Goal: Task Accomplishment & Management: Use online tool/utility

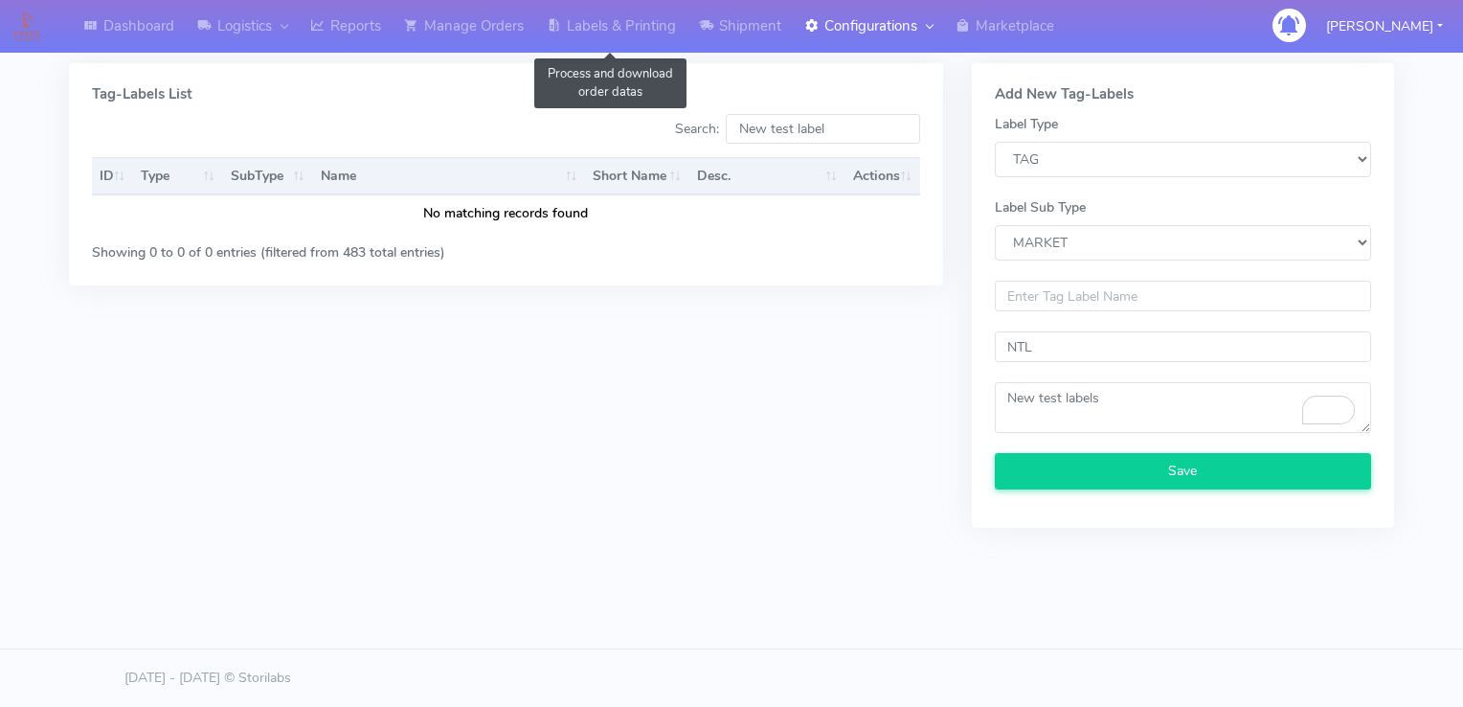
select select "TAG"
click at [610, 25] on link "Labels & Printing" at bounding box center [611, 26] width 152 height 53
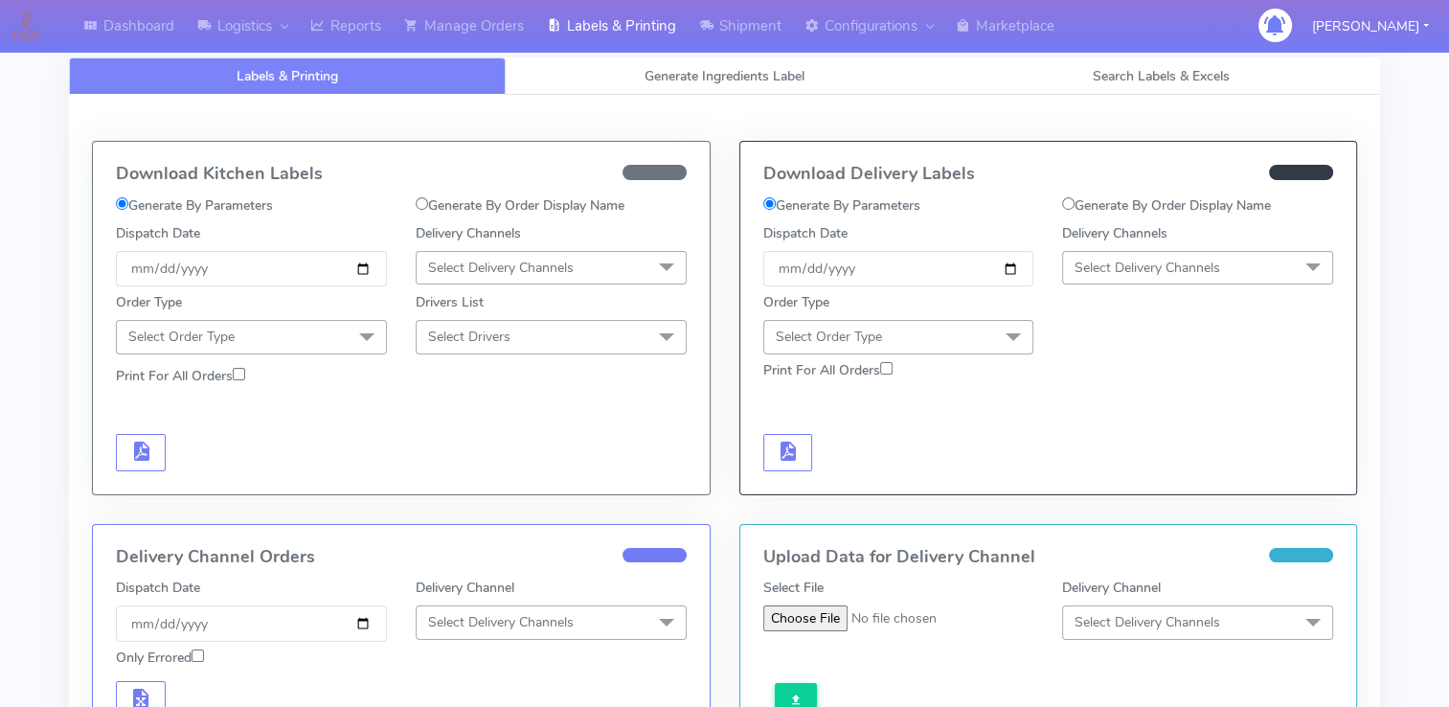
click at [444, 211] on label "Generate By Order Display Name" at bounding box center [520, 205] width 209 height 20
click at [428, 210] on input "Generate By Order Display Name" at bounding box center [422, 203] width 12 height 12
radio input "true"
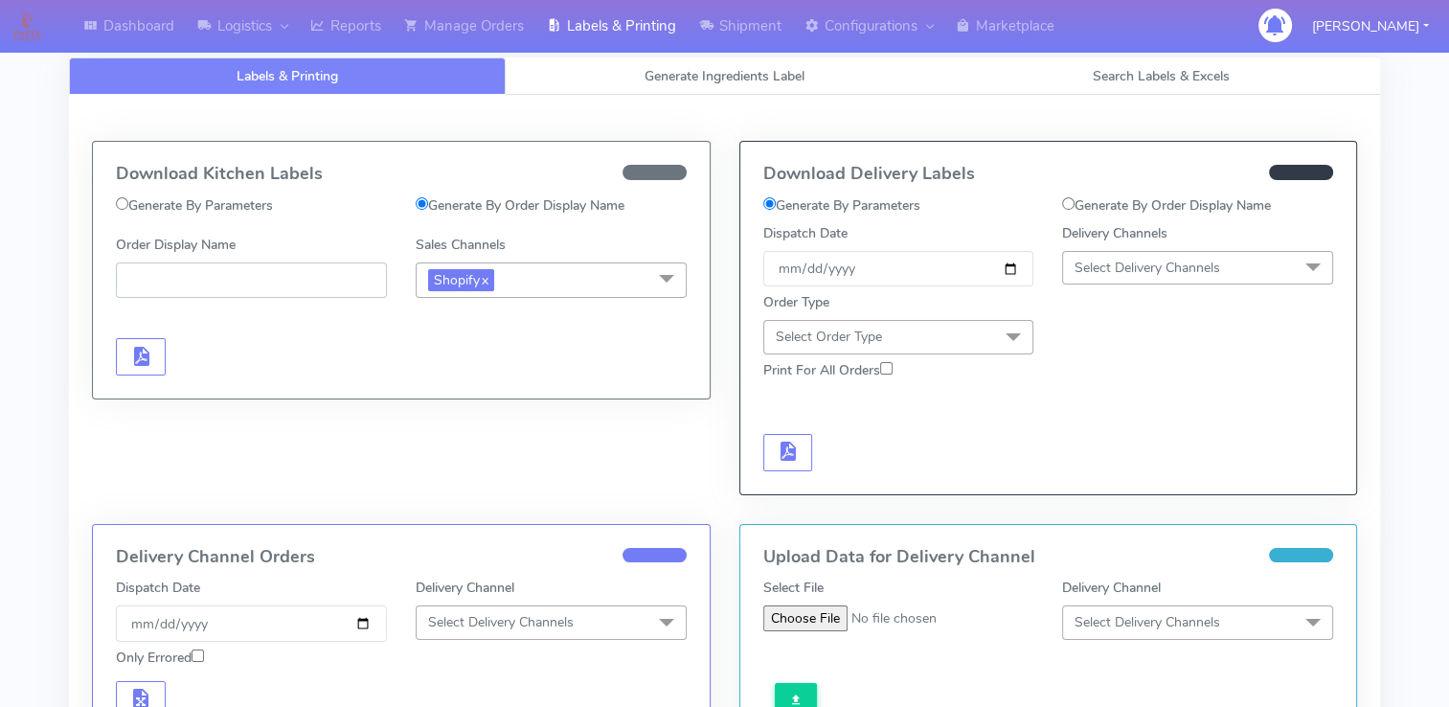
click at [278, 295] on input "Order Display Name" at bounding box center [251, 279] width 271 height 35
paste input "#PETEST2910"
type input "#PETEST2910_1"
click at [136, 360] on span "button" at bounding box center [140, 360] width 23 height 18
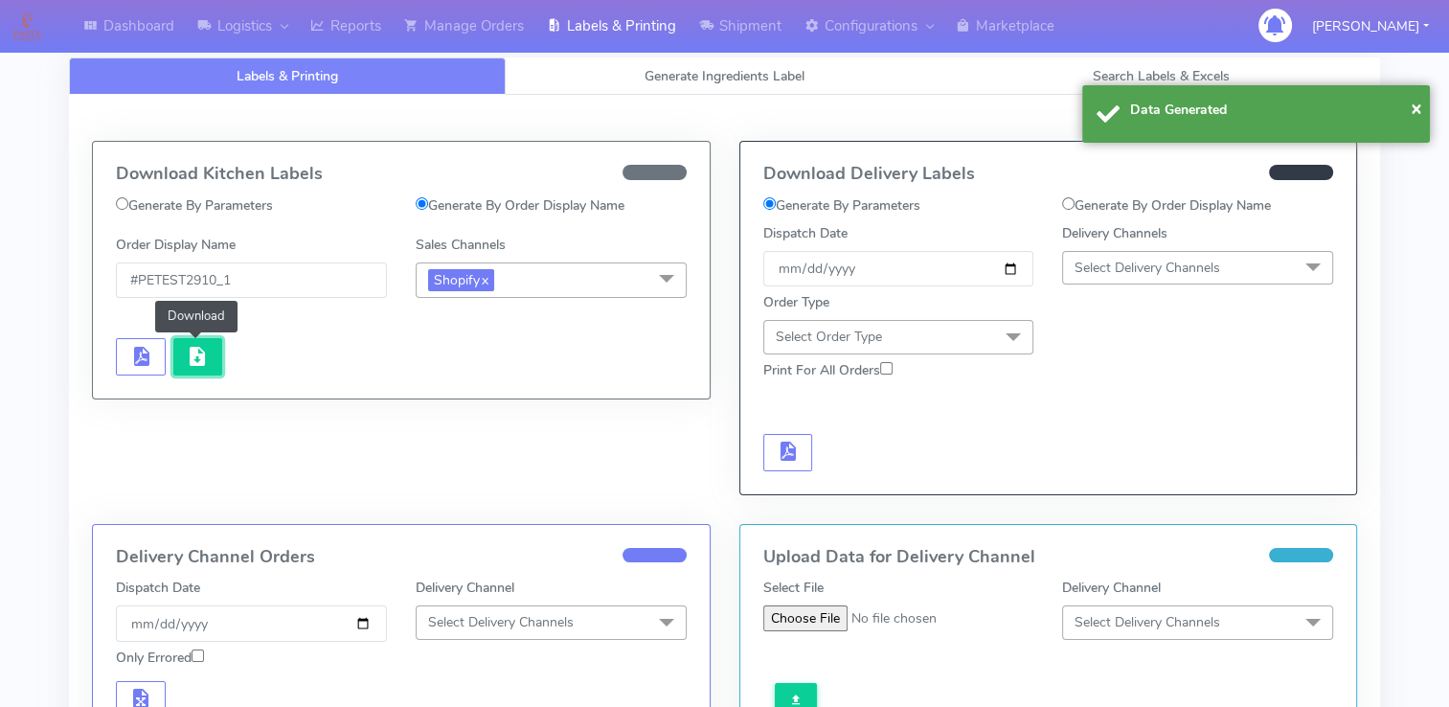
click at [186, 351] on span "button" at bounding box center [197, 360] width 23 height 18
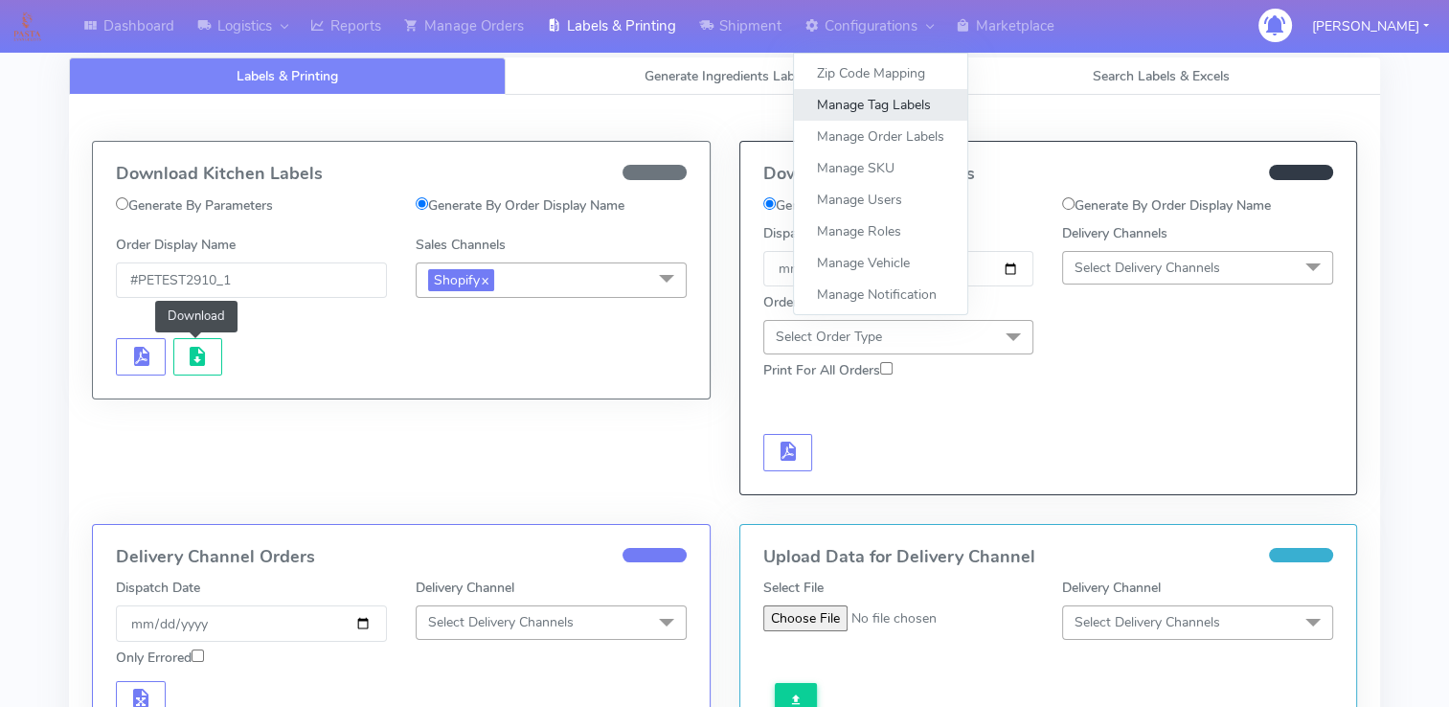
click at [885, 109] on link "Manage Tag Labels" at bounding box center [880, 105] width 173 height 32
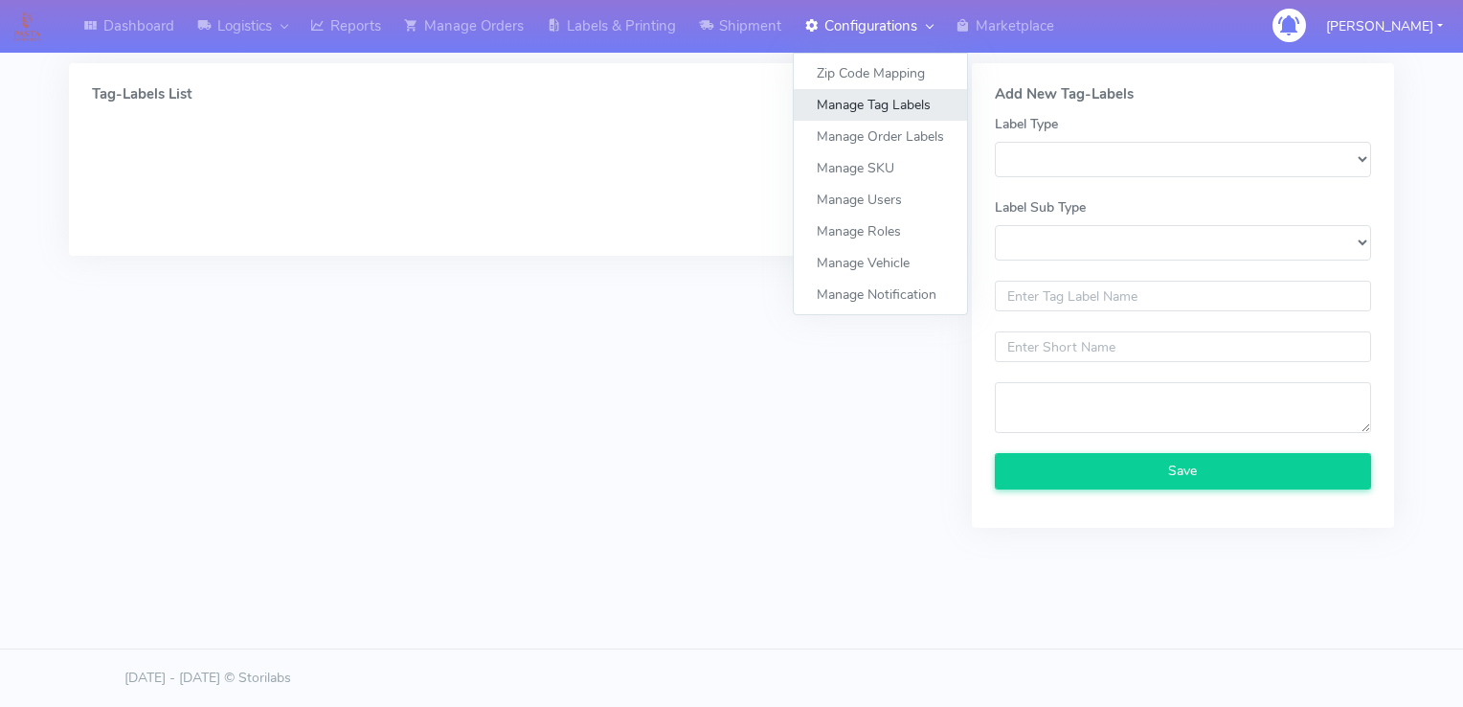
select select
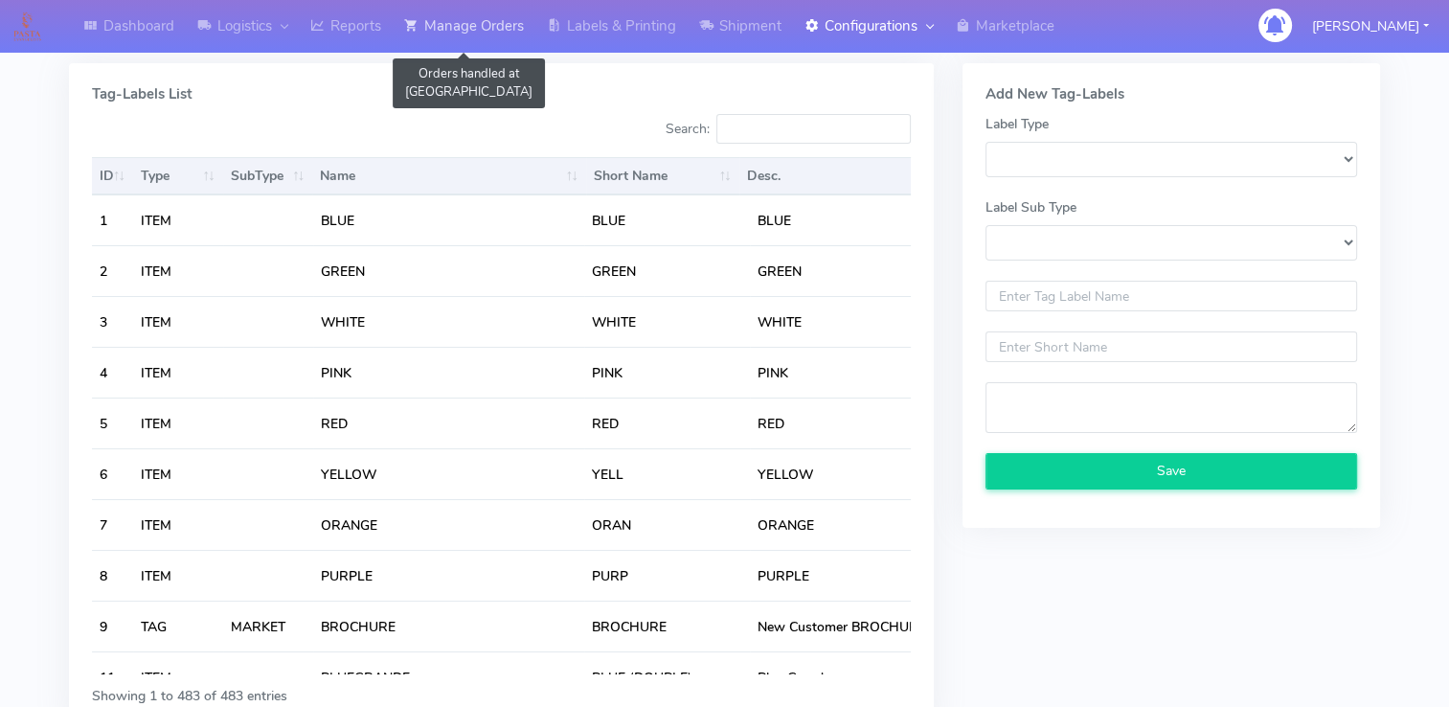
click at [460, 24] on link "Manage Orders" at bounding box center [464, 26] width 143 height 53
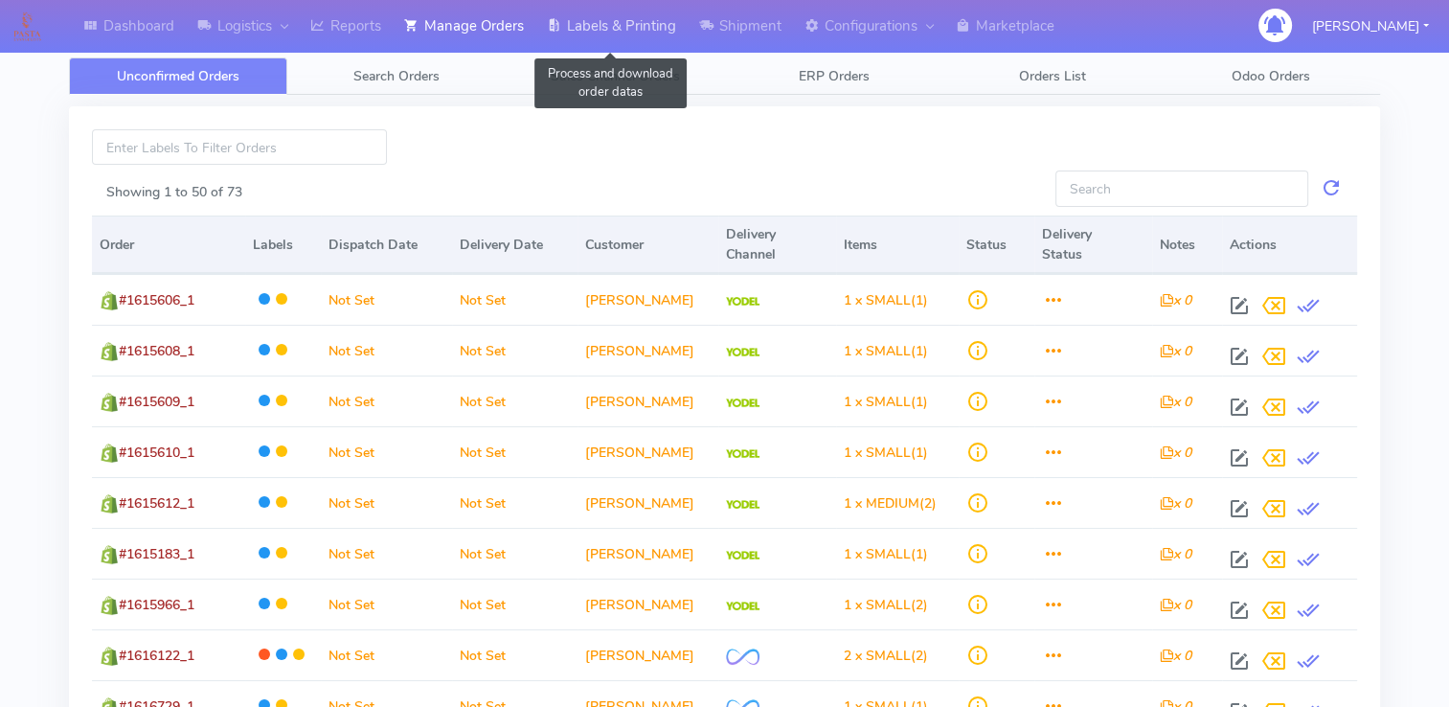
click at [667, 21] on link "Labels & Printing" at bounding box center [611, 26] width 152 height 53
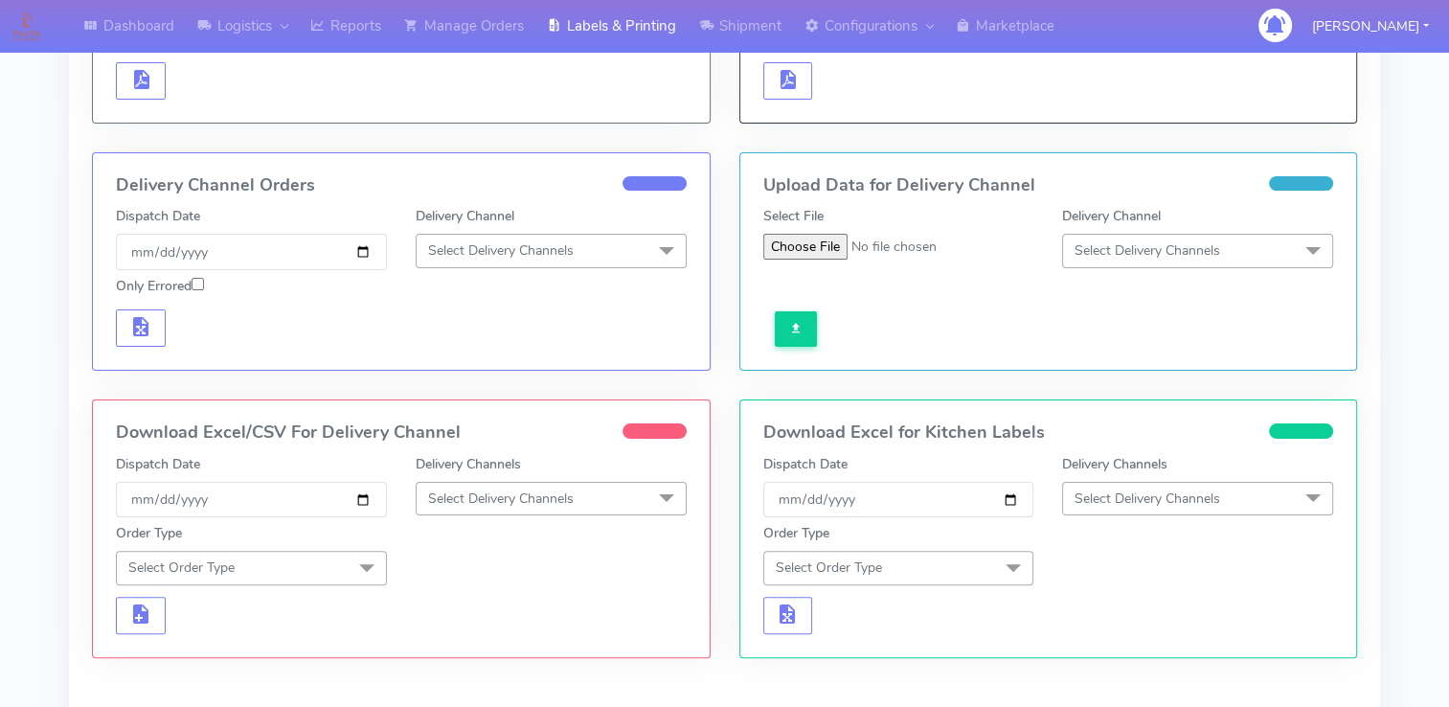
scroll to position [548, 0]
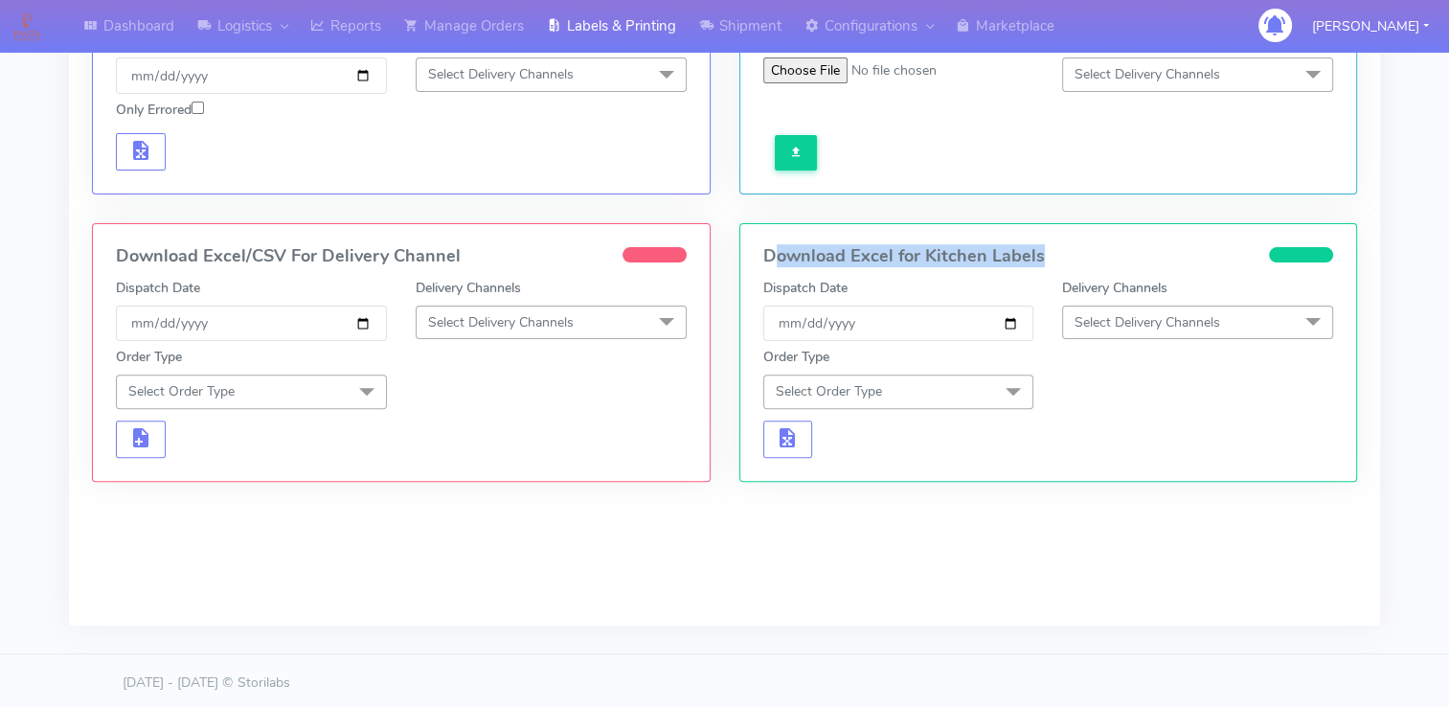
drag, startPoint x: 770, startPoint y: 255, endPoint x: 1050, endPoint y: 255, distance: 280.6
click at [1050, 255] on h4 "Download Excel for Kitchen Labels" at bounding box center [1048, 256] width 571 height 19
click at [892, 254] on h4 "Download Excel for Kitchen Labels" at bounding box center [1048, 256] width 571 height 19
click at [1256, 316] on span "Select Delivery Channels" at bounding box center [1197, 322] width 271 height 34
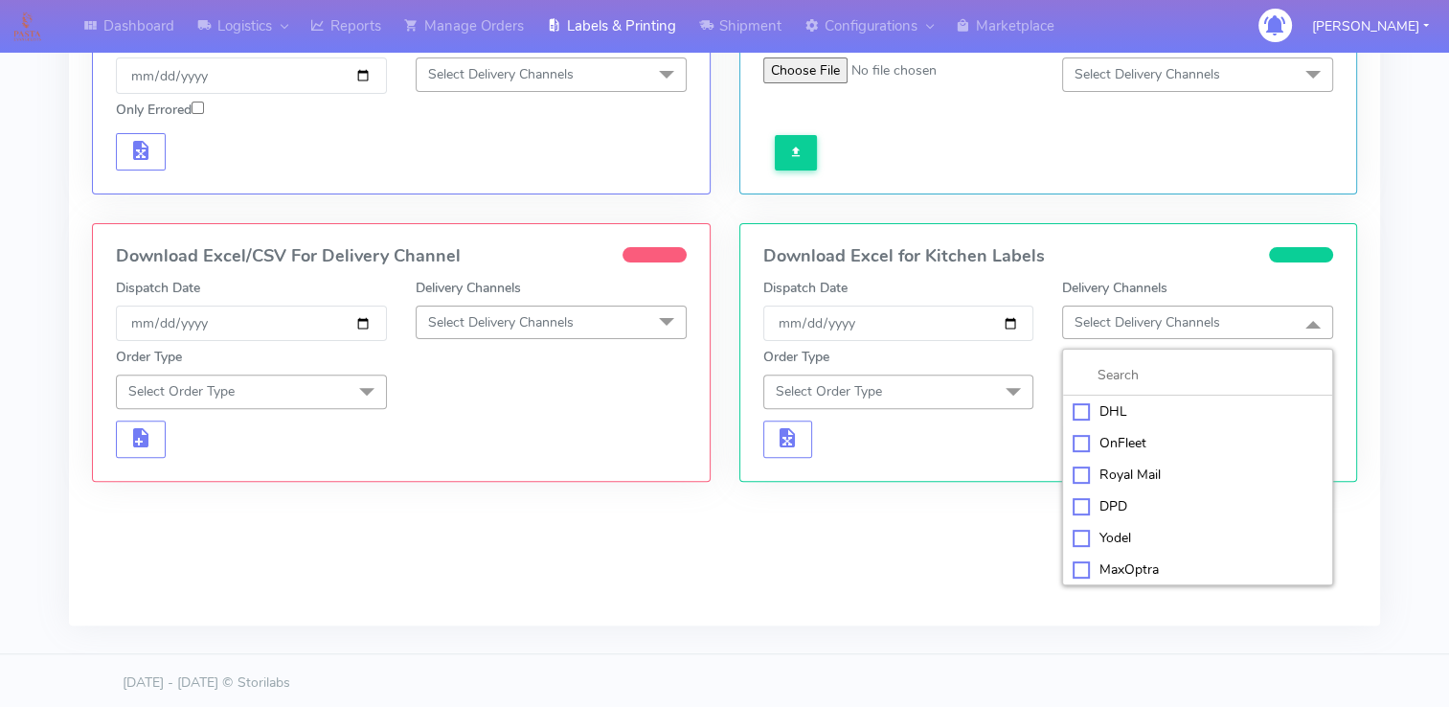
click at [1096, 531] on div "Yodel" at bounding box center [1198, 538] width 250 height 20
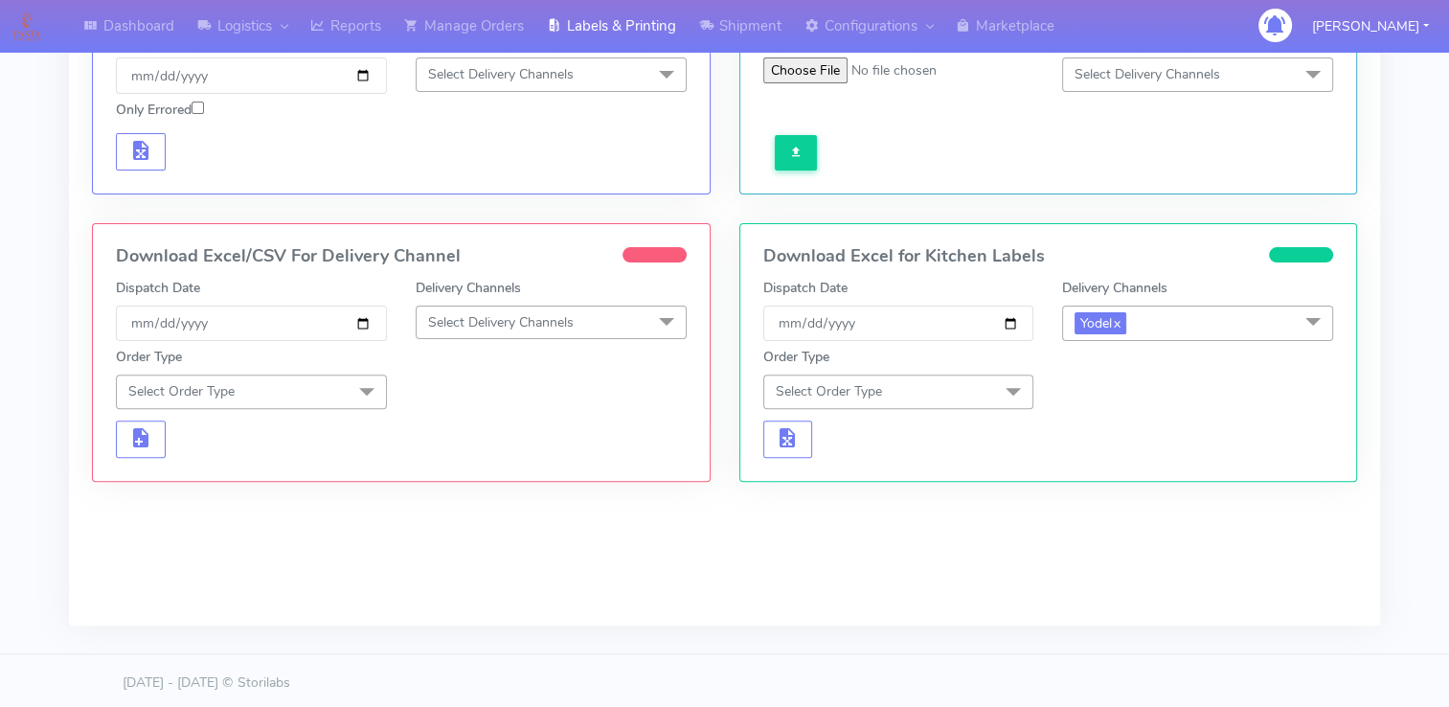
click at [1115, 387] on div "Order Type Select Order Type Meal Kit Gift QCOM ATAVI" at bounding box center [1048, 374] width 599 height 67
click at [897, 384] on span "Select Order Type" at bounding box center [898, 391] width 271 height 34
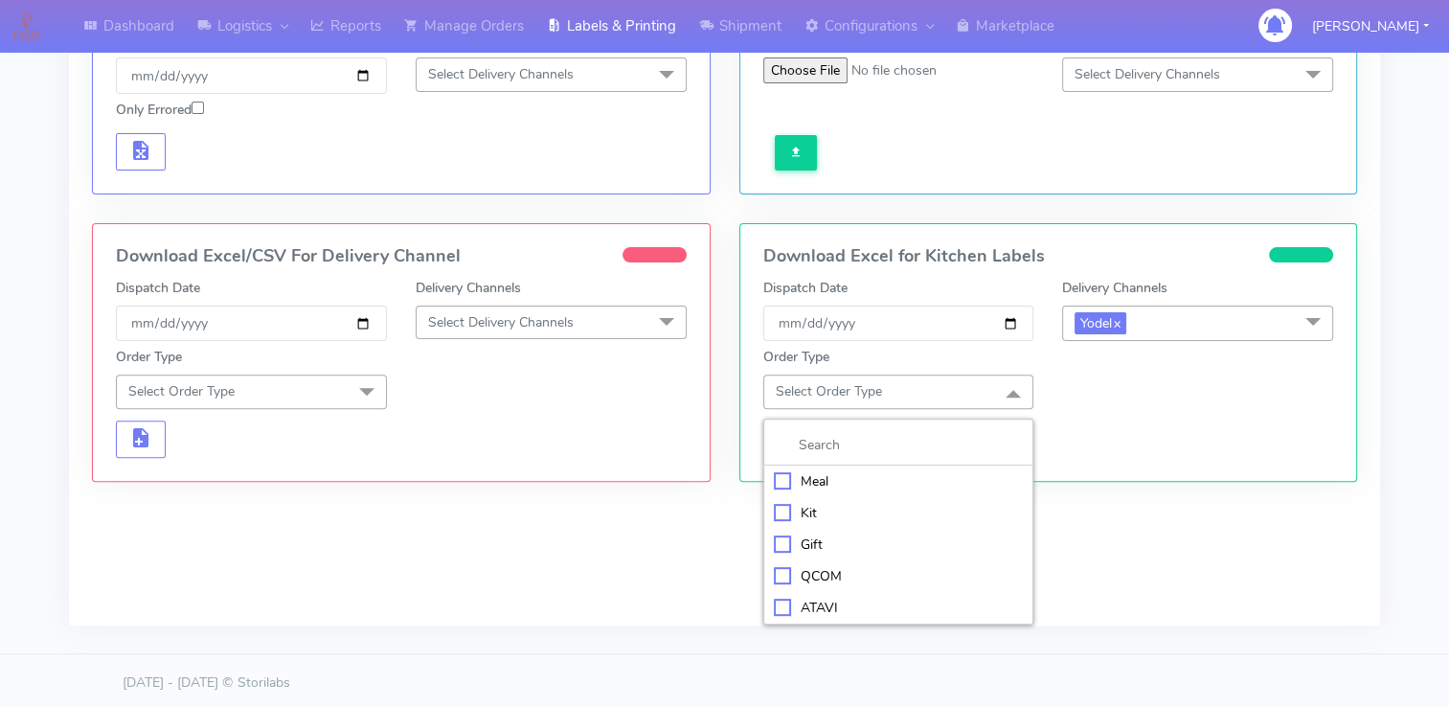
click at [785, 480] on div "Meal" at bounding box center [899, 481] width 250 height 20
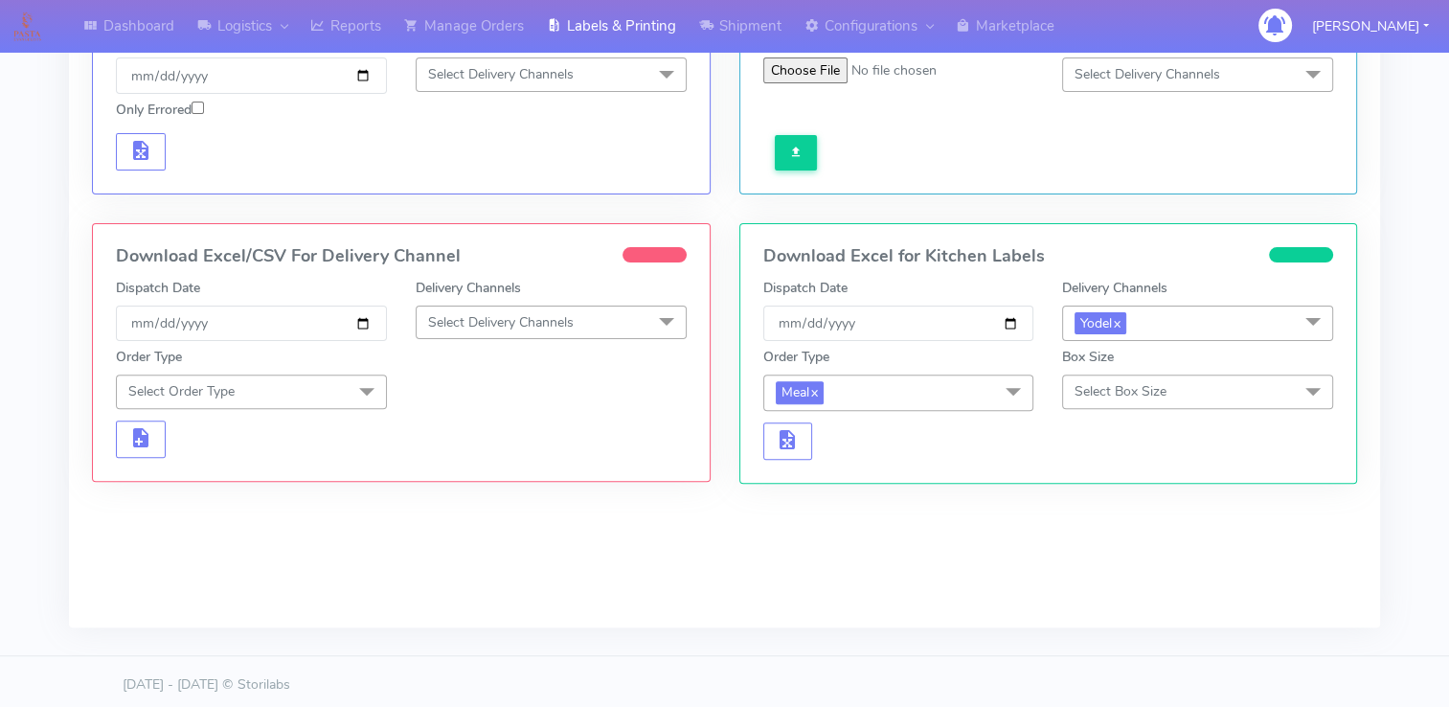
click at [1119, 385] on span "Select Box Size" at bounding box center [1120, 391] width 92 height 18
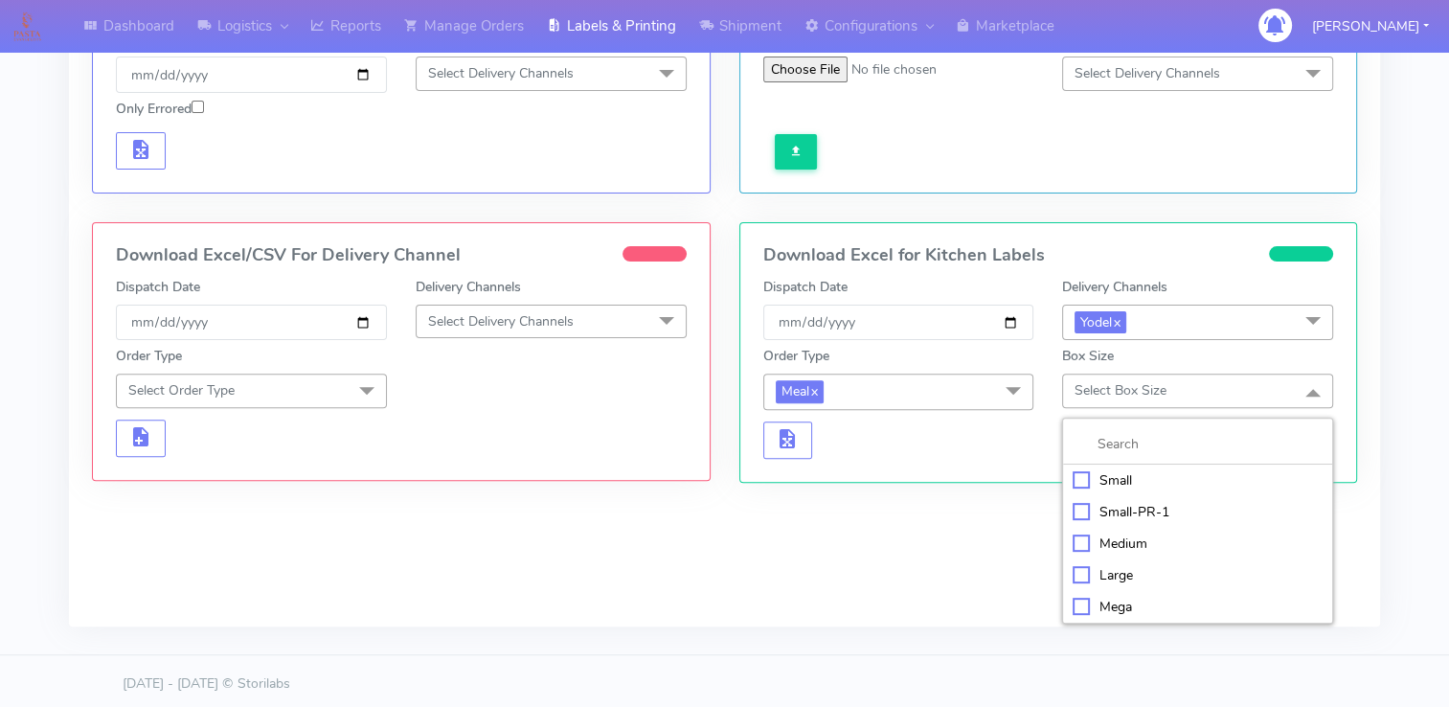
scroll to position [550, 0]
click at [1012, 450] on div at bounding box center [1048, 438] width 599 height 37
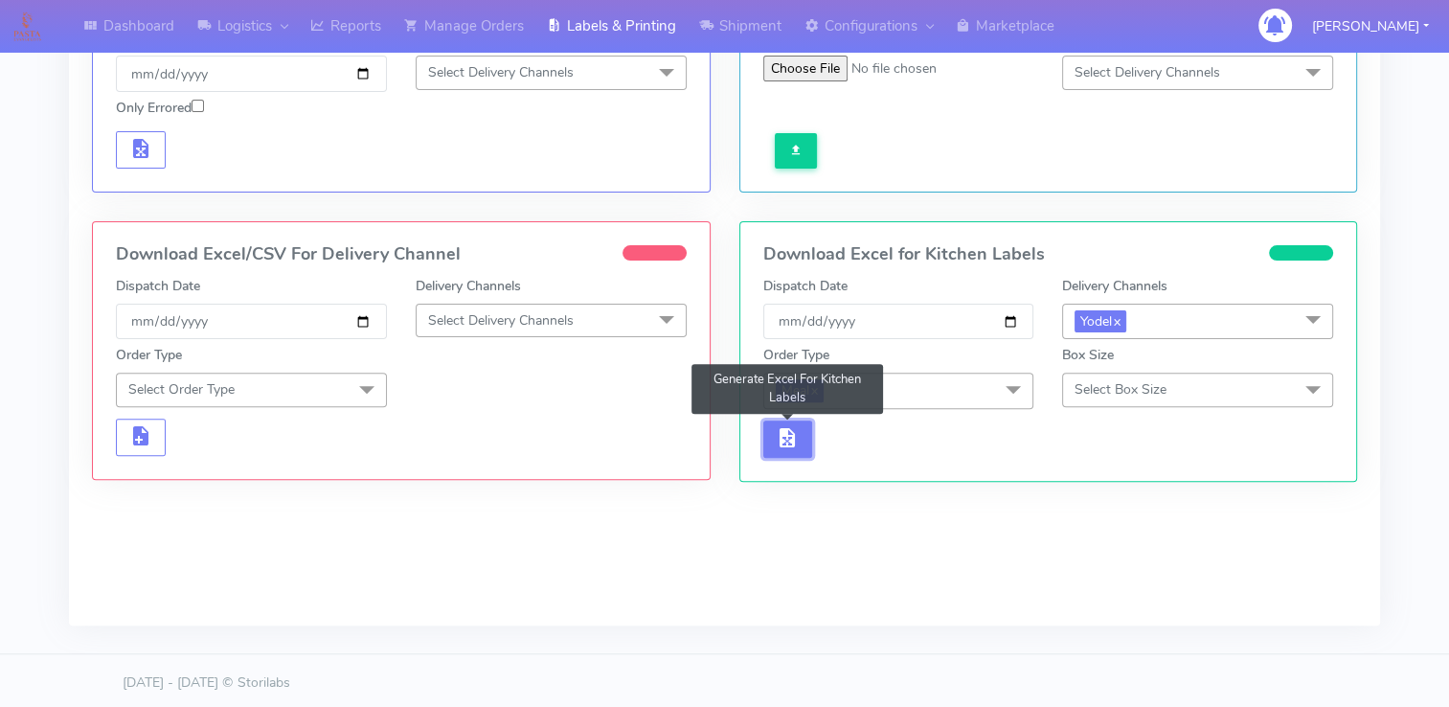
click at [799, 440] on button "button" at bounding box center [788, 438] width 50 height 37
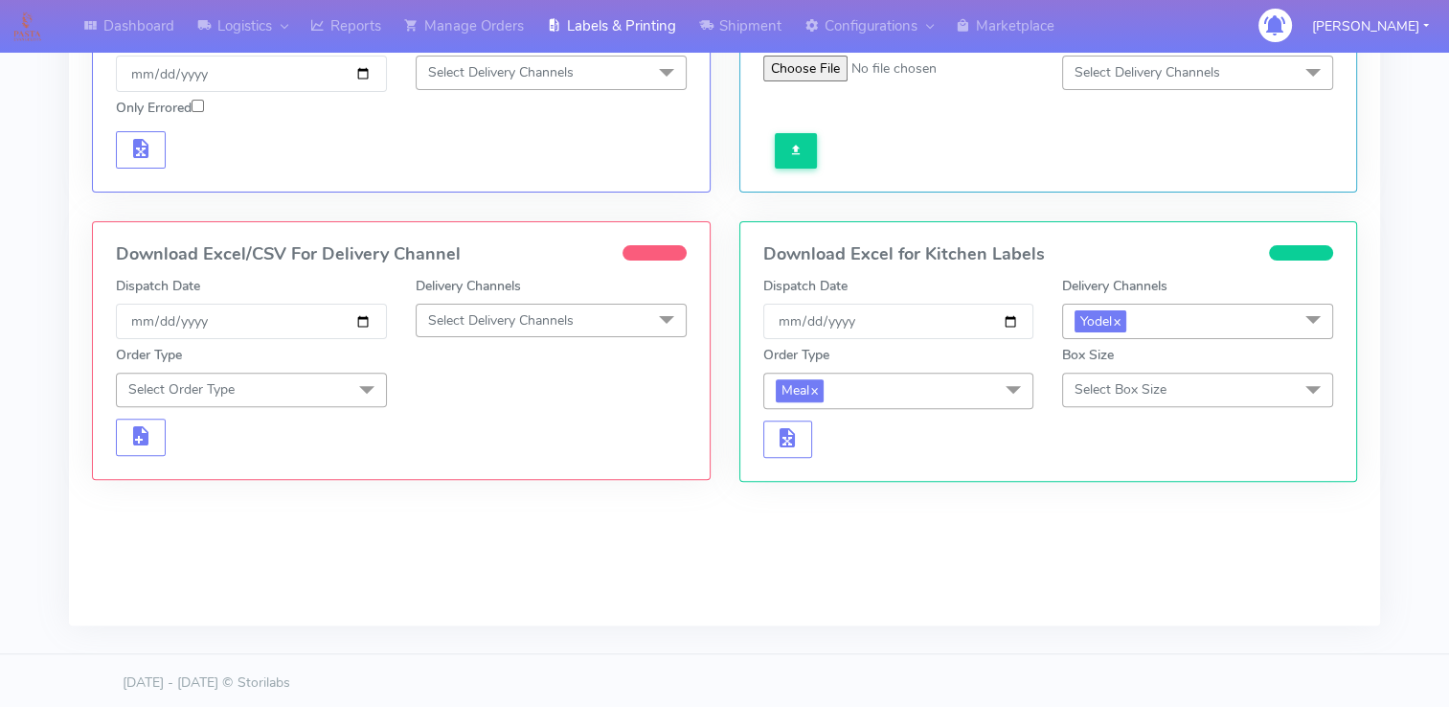
click at [1180, 382] on span "Select Box Size" at bounding box center [1197, 390] width 271 height 34
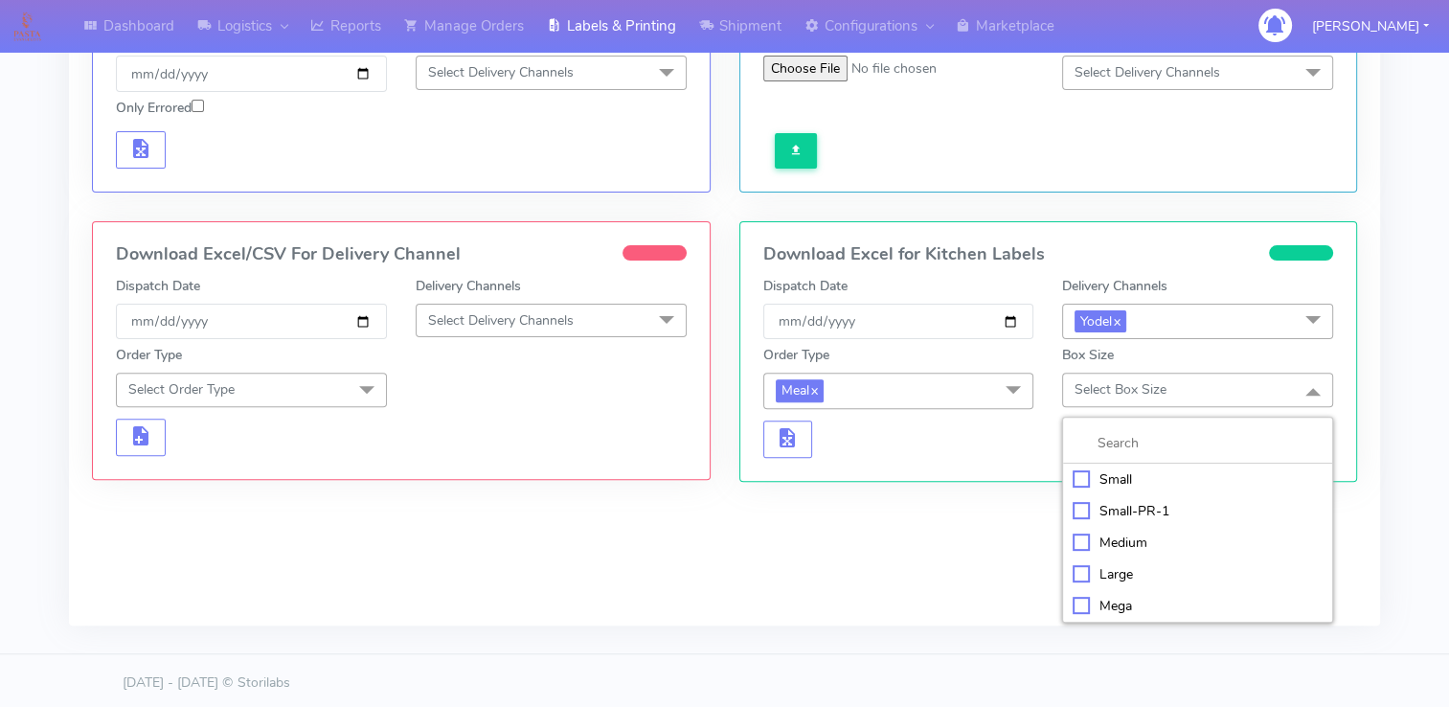
click at [1075, 473] on div "Small" at bounding box center [1198, 479] width 250 height 20
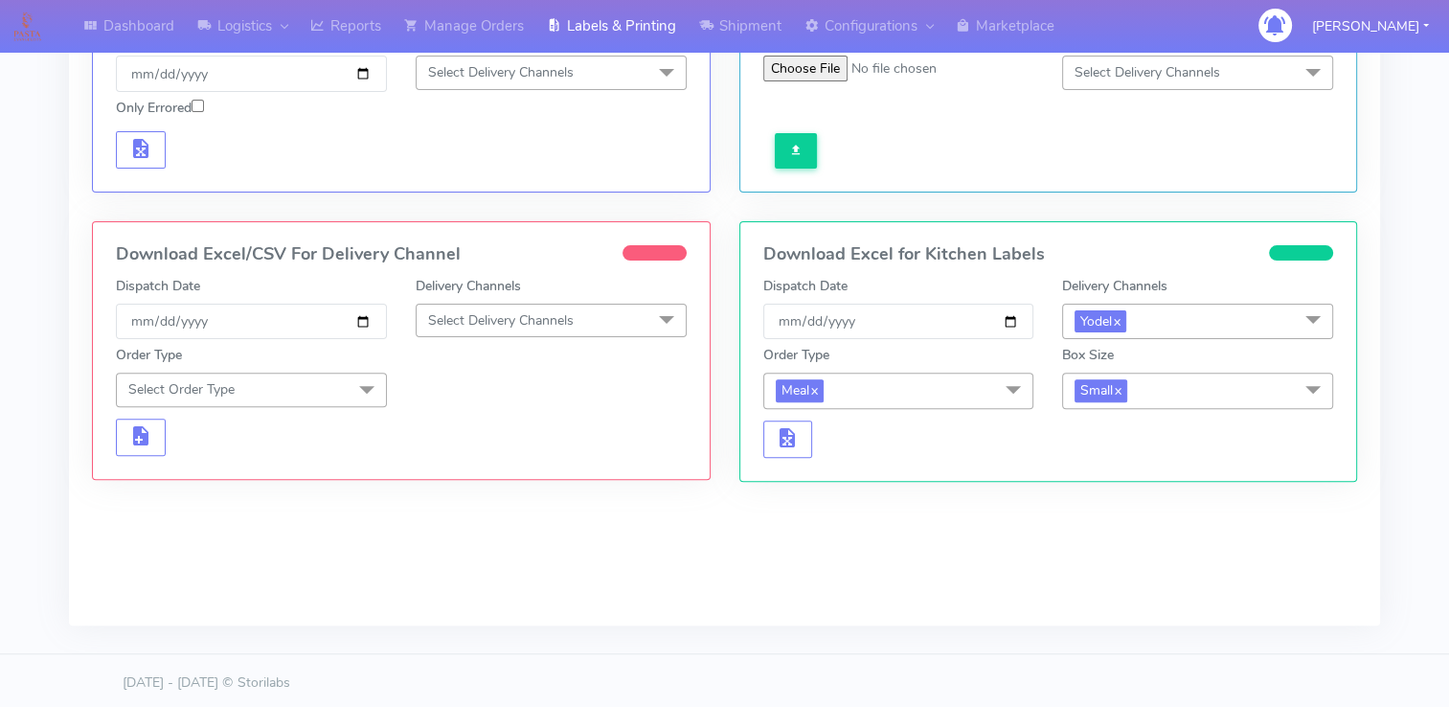
click at [1149, 385] on span "Small x" at bounding box center [1197, 390] width 271 height 35
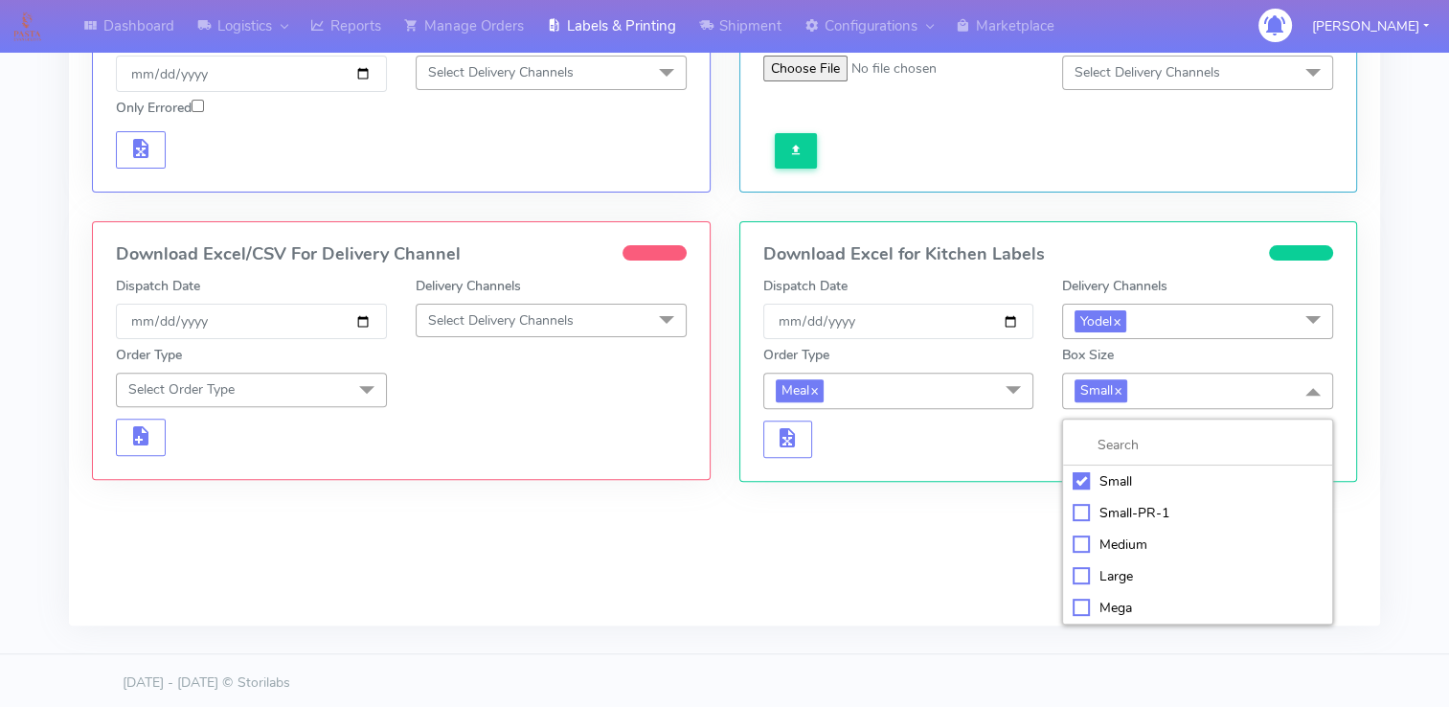
click at [1079, 542] on div "Medium" at bounding box center [1198, 544] width 250 height 20
checkbox input "false"
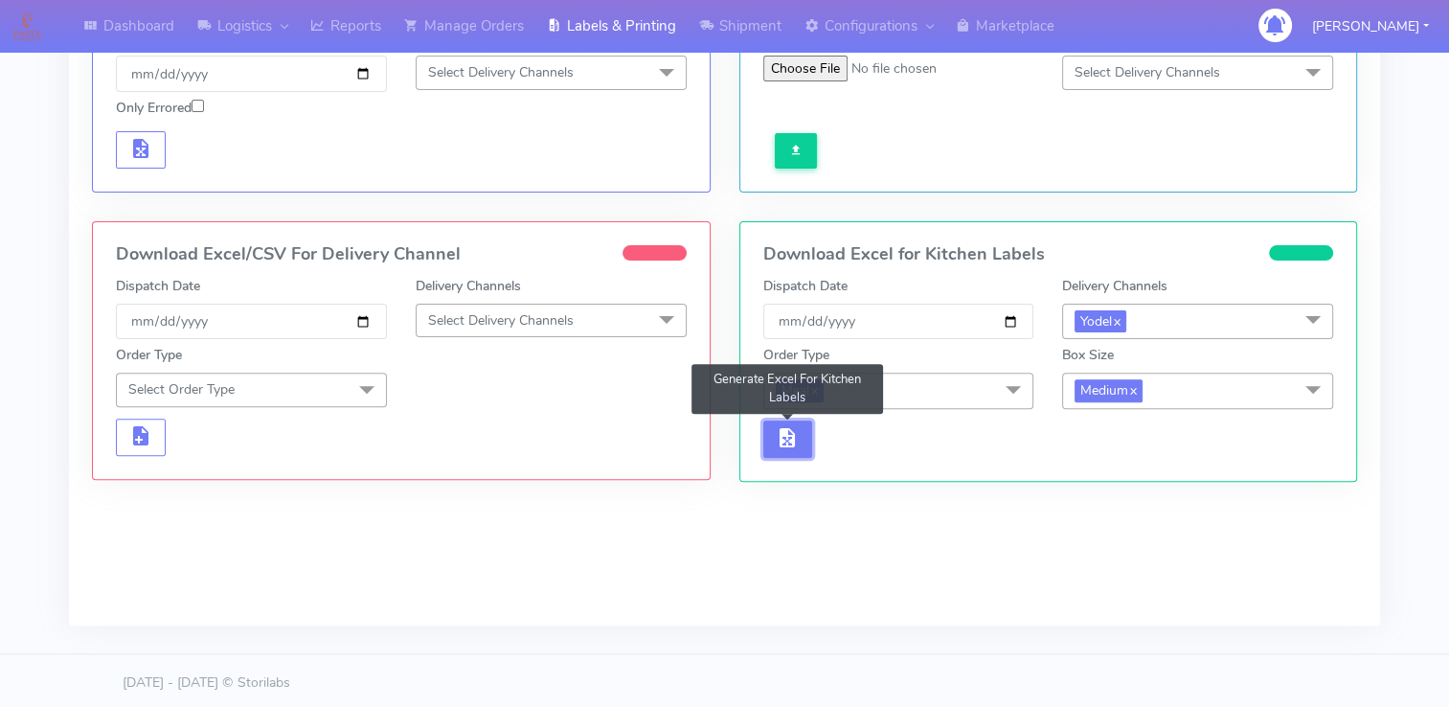
click at [785, 437] on span "button" at bounding box center [787, 442] width 23 height 18
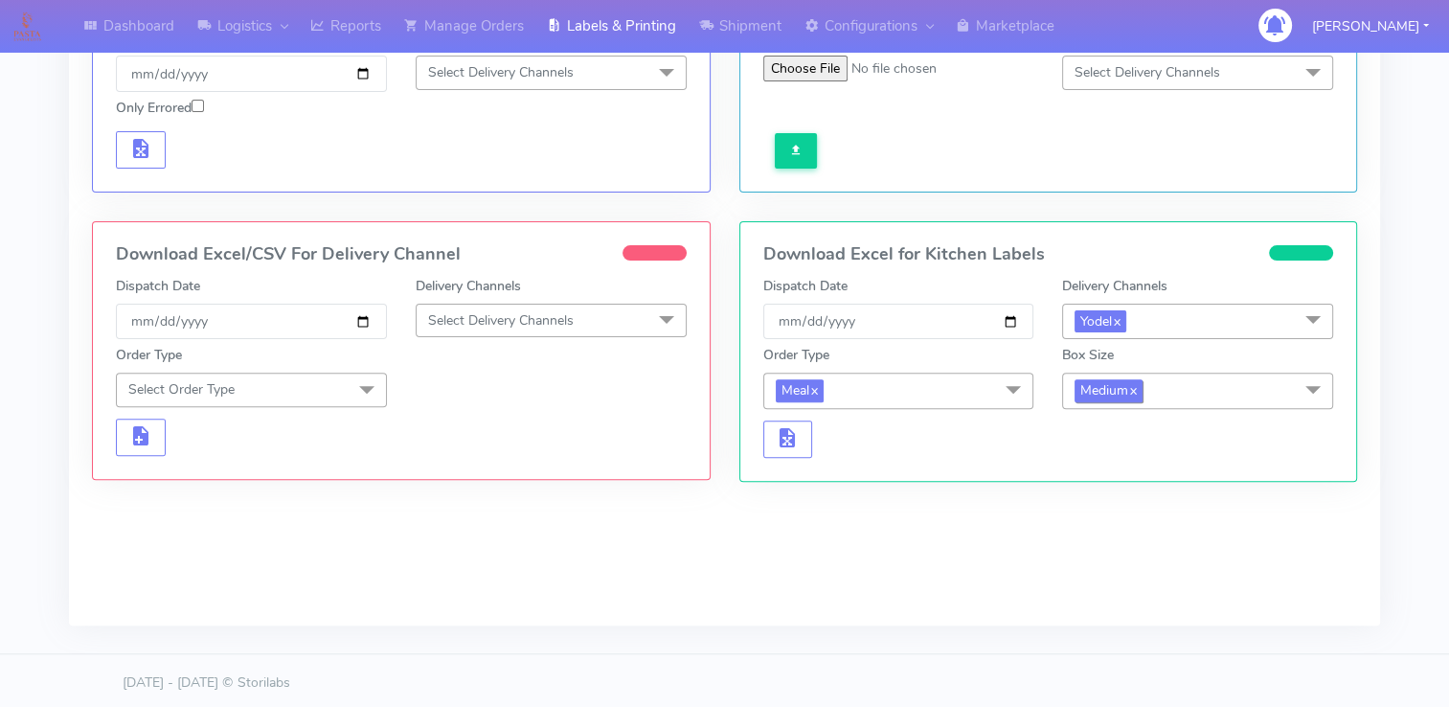
click at [1136, 387] on link "x" at bounding box center [1132, 389] width 9 height 20
checkbox input "false"
click at [1135, 387] on span "Select Box Size" at bounding box center [1120, 389] width 92 height 18
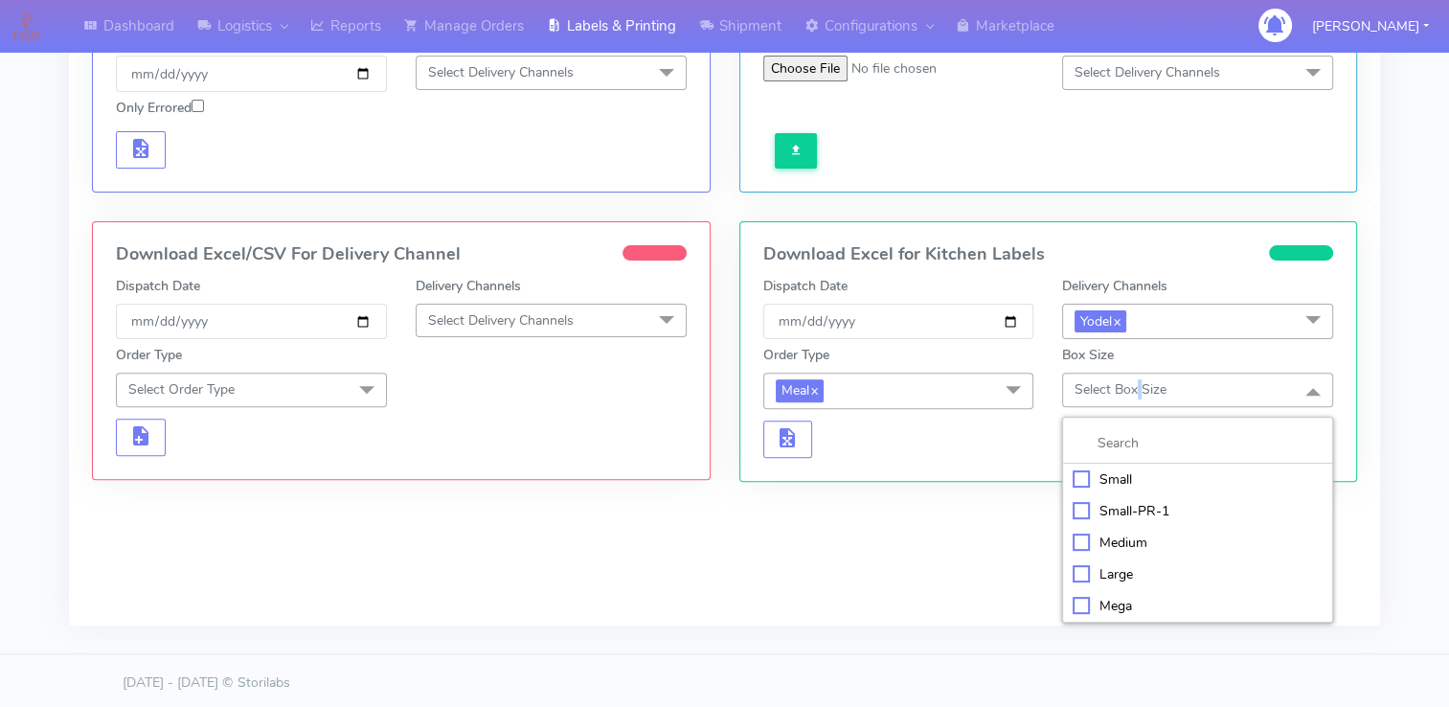
click at [1082, 476] on div "Small" at bounding box center [1198, 479] width 250 height 20
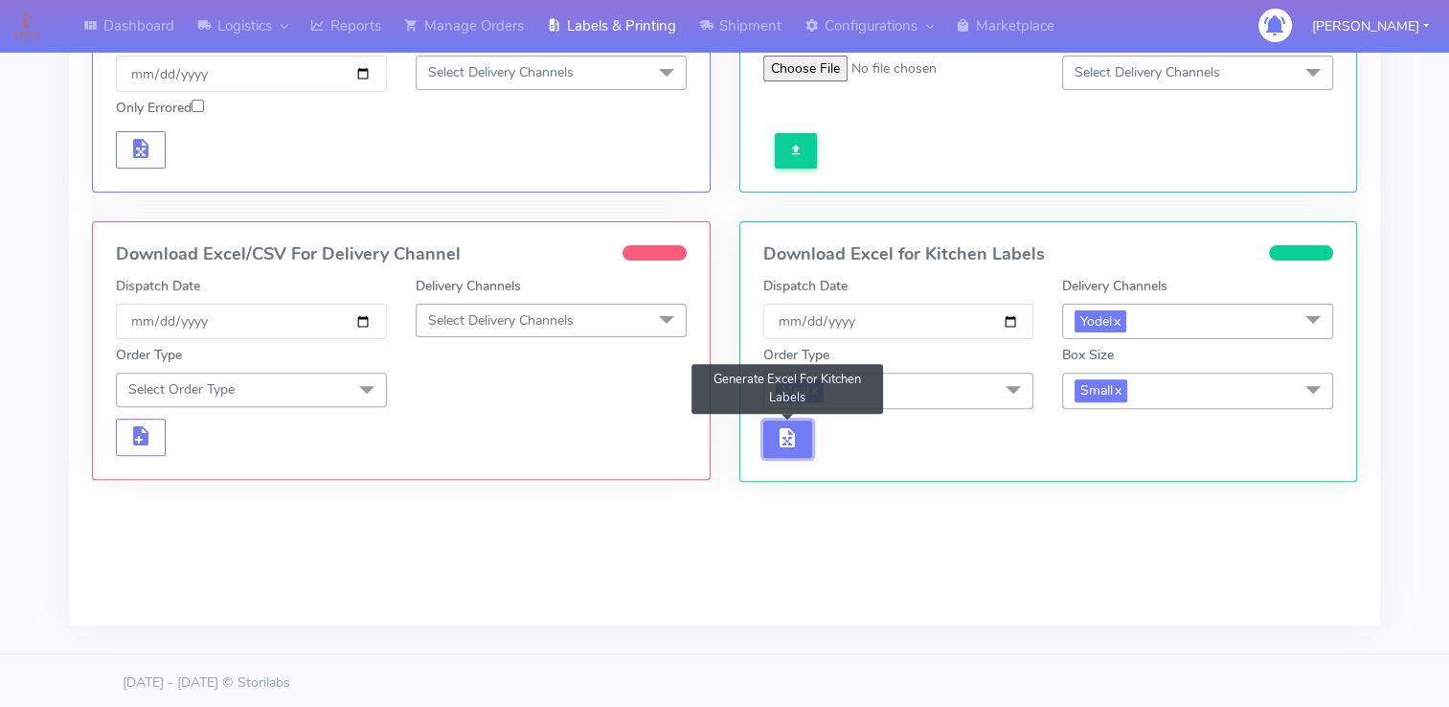
click at [786, 439] on span "button" at bounding box center [787, 442] width 23 height 18
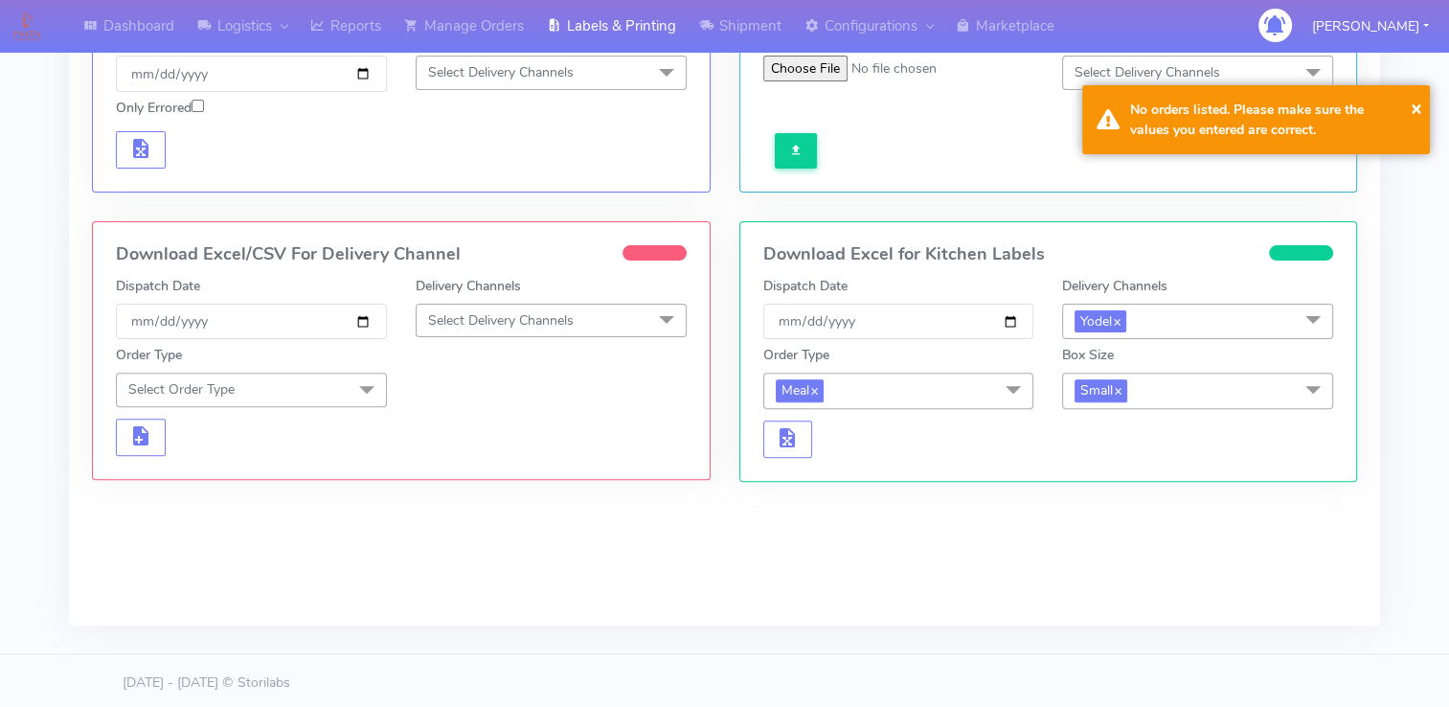
click at [1076, 440] on div at bounding box center [1048, 438] width 599 height 37
click at [1121, 386] on link "x" at bounding box center [1117, 389] width 9 height 20
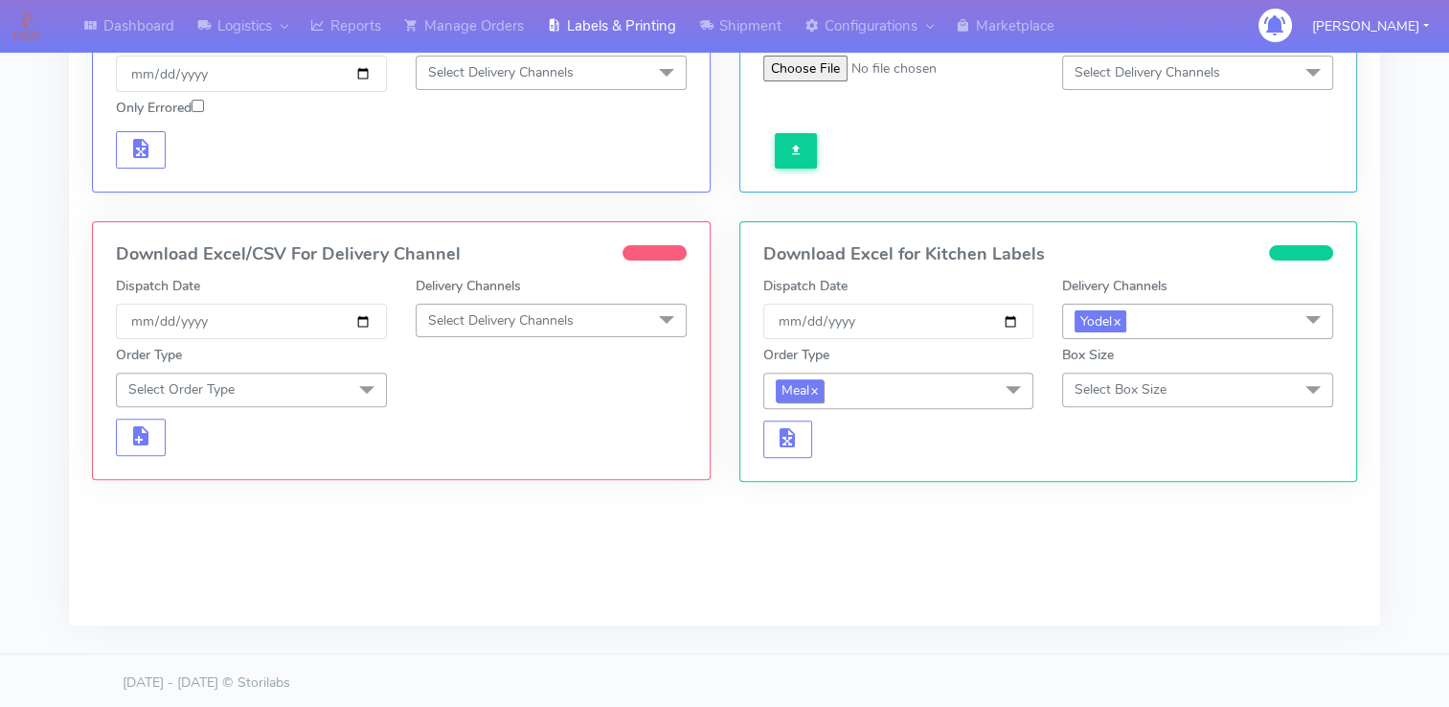
click at [815, 386] on link "x" at bounding box center [813, 389] width 9 height 20
checkbox input "false"
click at [847, 386] on span "Select Order Type" at bounding box center [829, 391] width 106 height 18
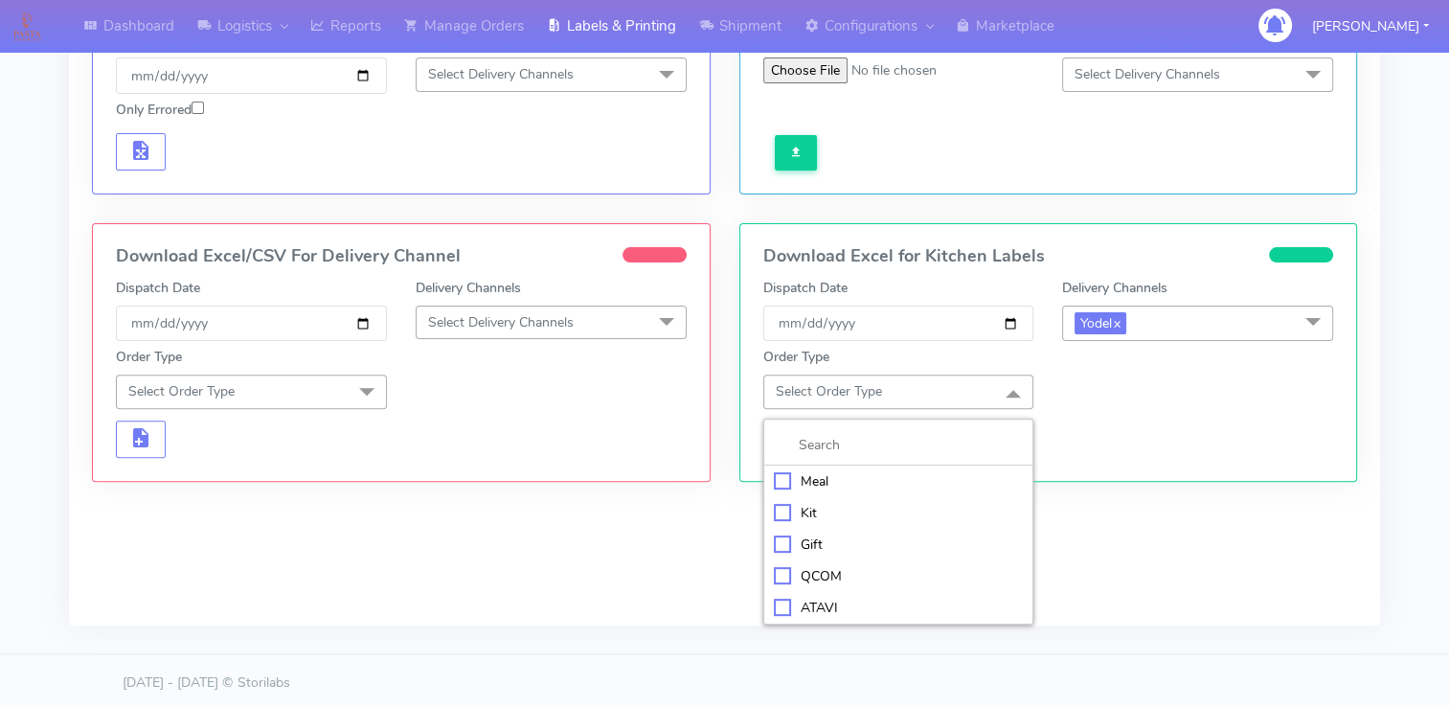
click at [781, 508] on div "Kit" at bounding box center [899, 513] width 250 height 20
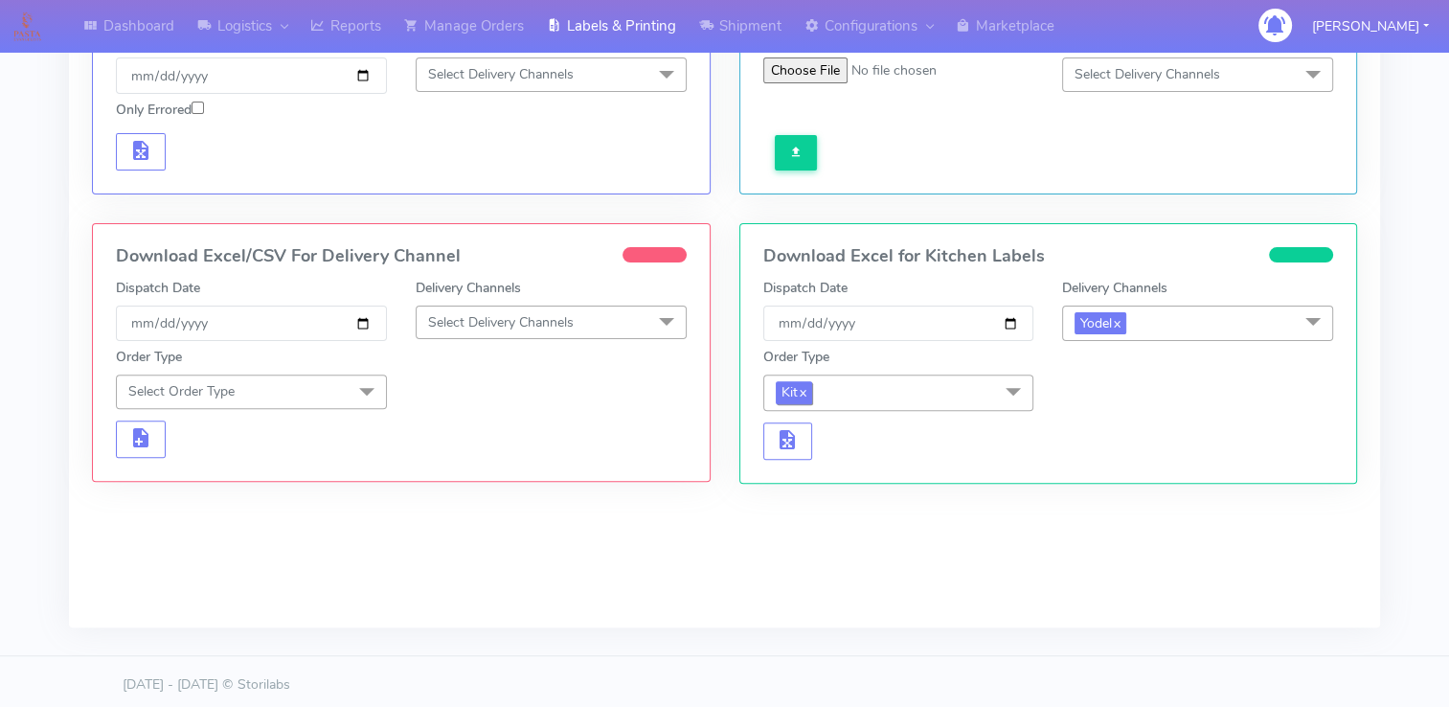
click at [805, 385] on link "x" at bounding box center [802, 391] width 9 height 20
checkbox input "false"
click at [816, 386] on span "Select Order Type" at bounding box center [829, 391] width 106 height 18
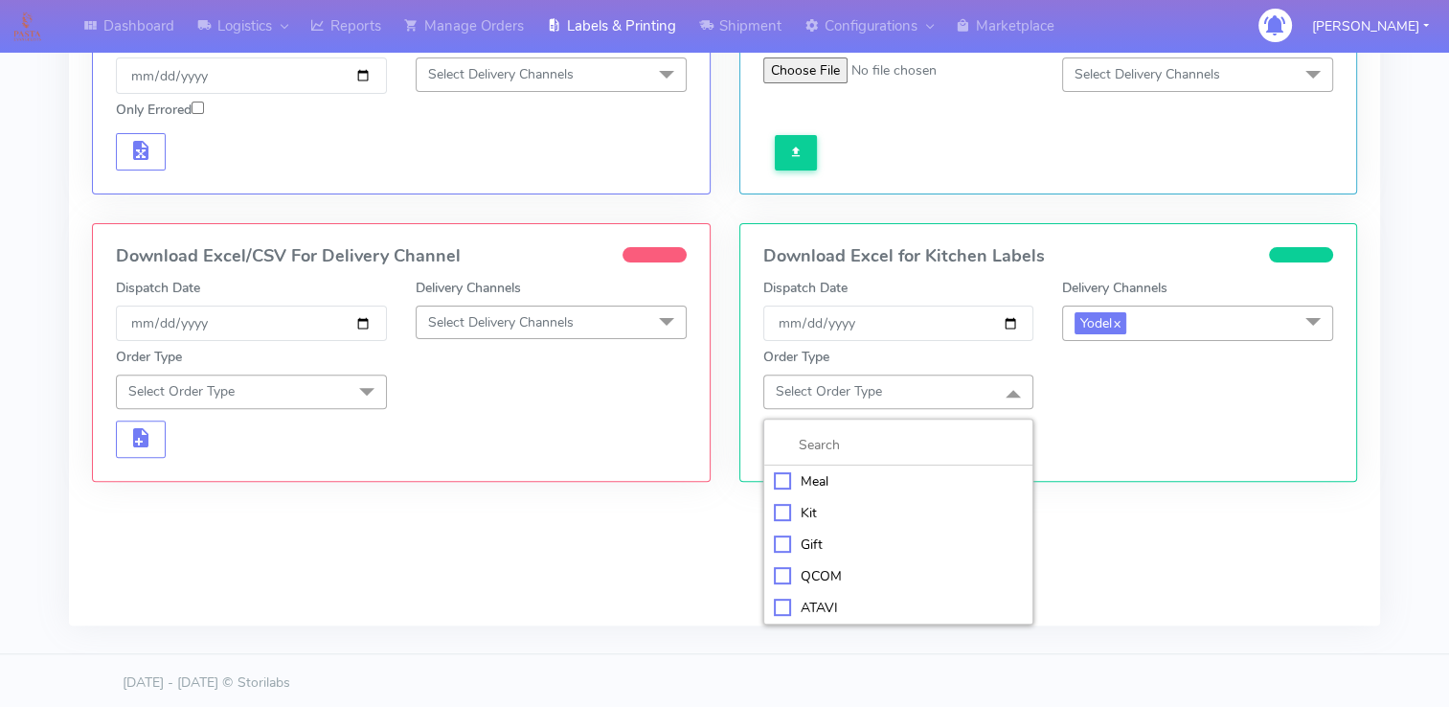
click at [815, 602] on div "ATAVI" at bounding box center [899, 608] width 250 height 20
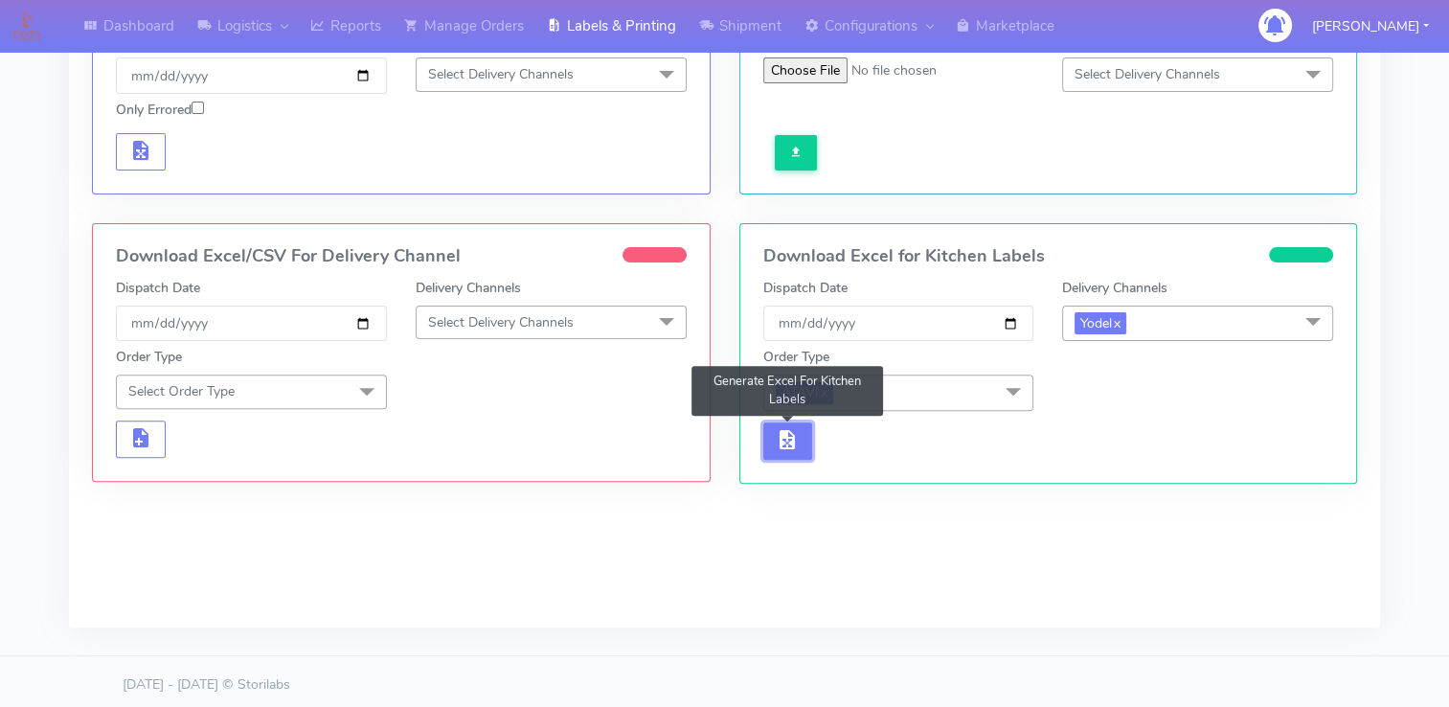
click at [787, 435] on span "button" at bounding box center [787, 444] width 23 height 18
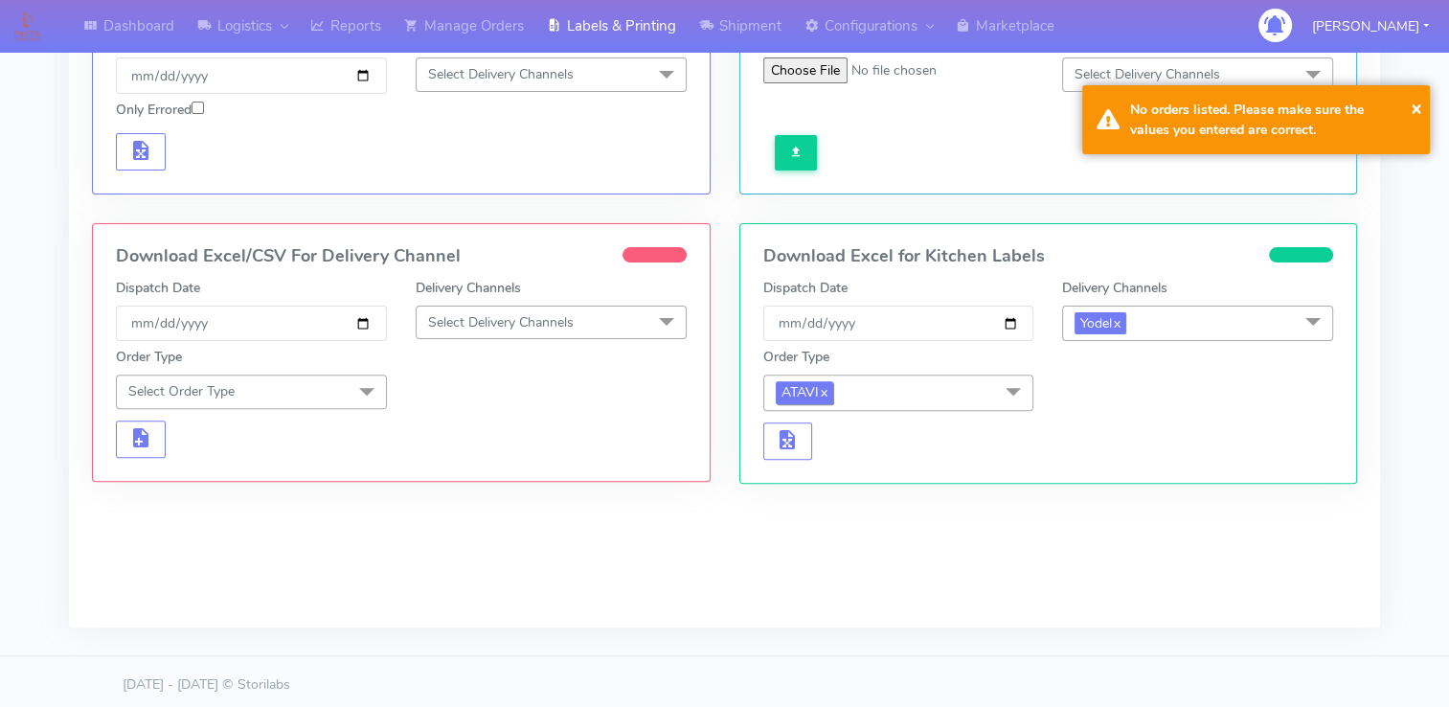
click at [827, 383] on link "x" at bounding box center [823, 391] width 9 height 20
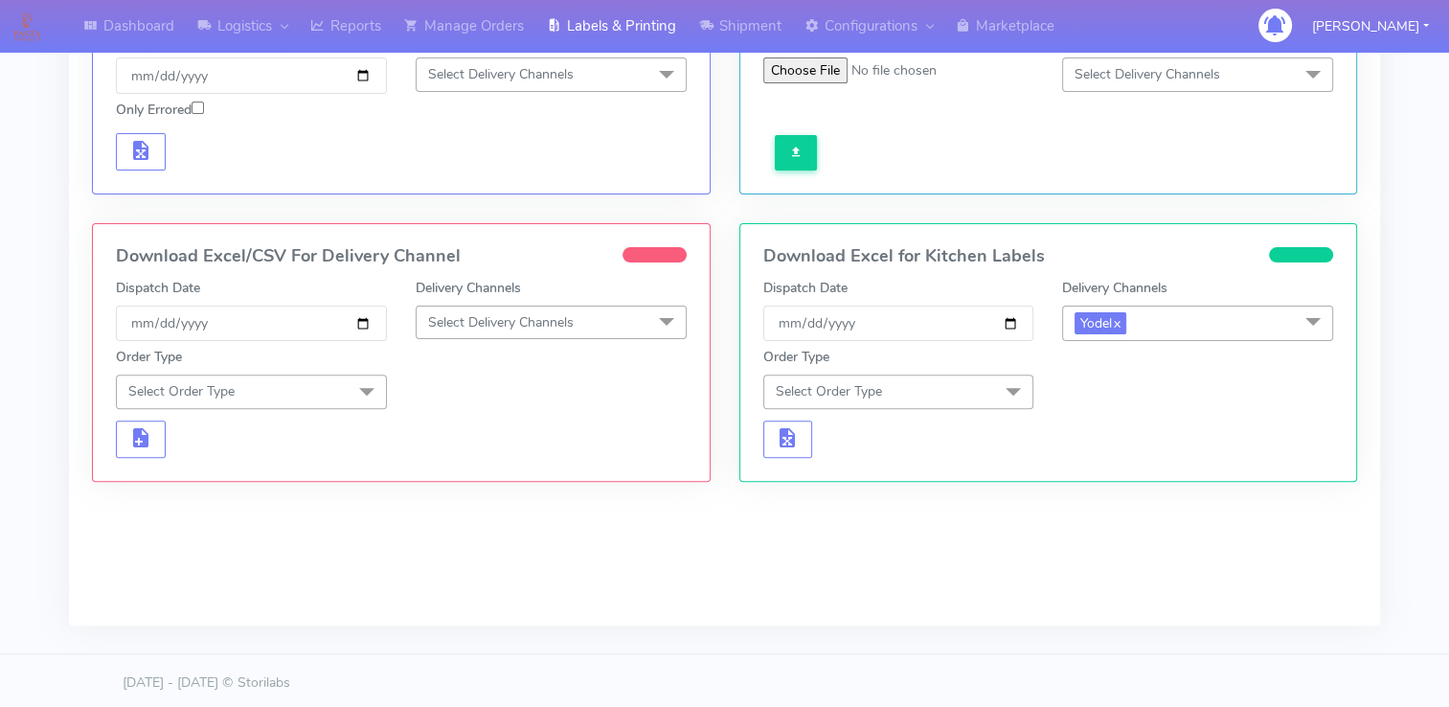
click at [830, 383] on span "Select Order Type" at bounding box center [829, 391] width 106 height 18
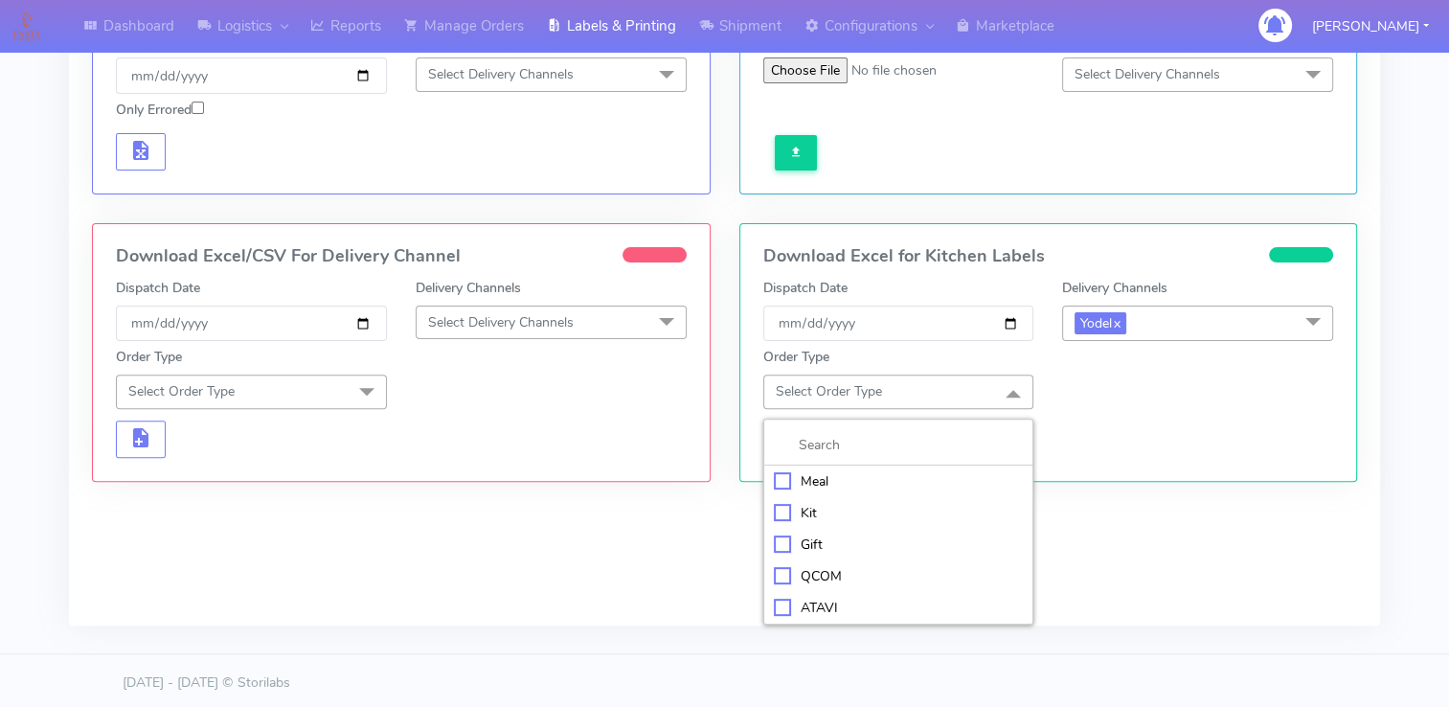
click at [781, 473] on div "Meal" at bounding box center [899, 481] width 250 height 20
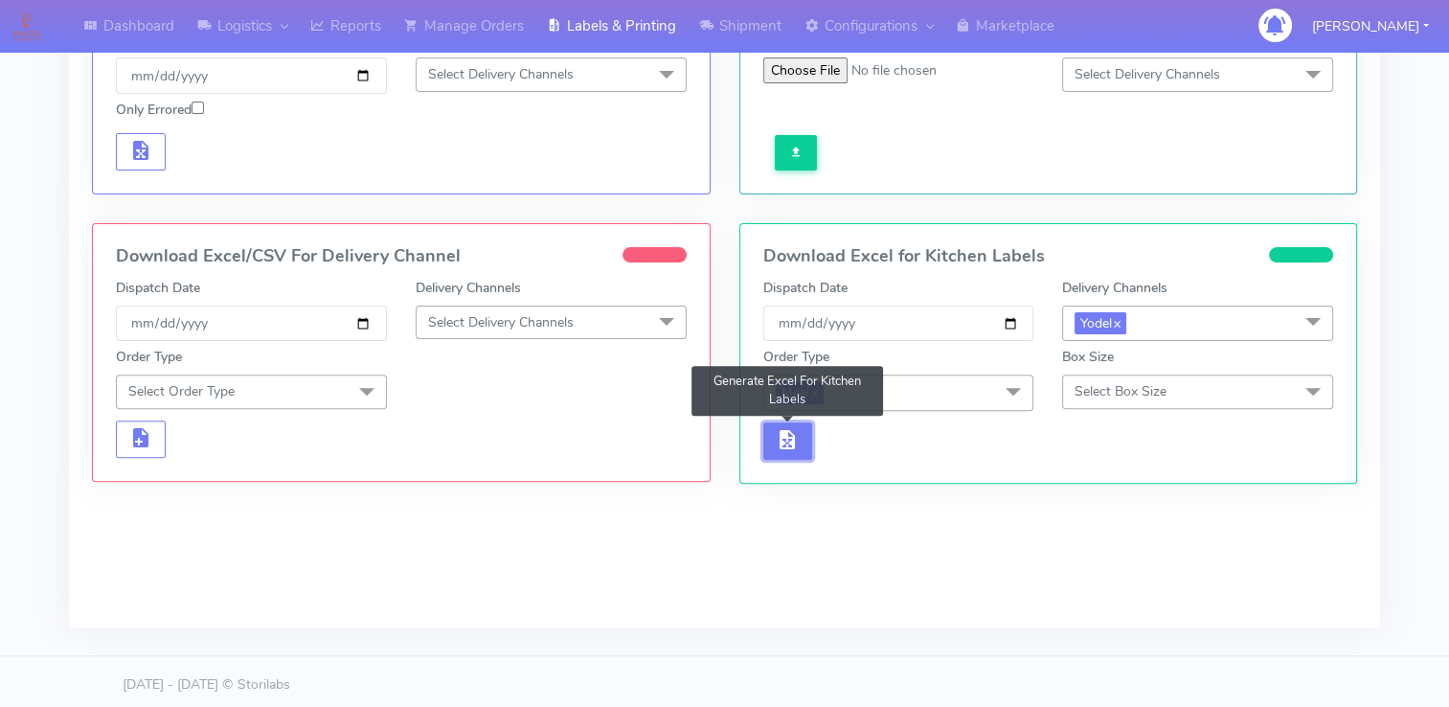
click at [785, 438] on span "button" at bounding box center [787, 444] width 23 height 18
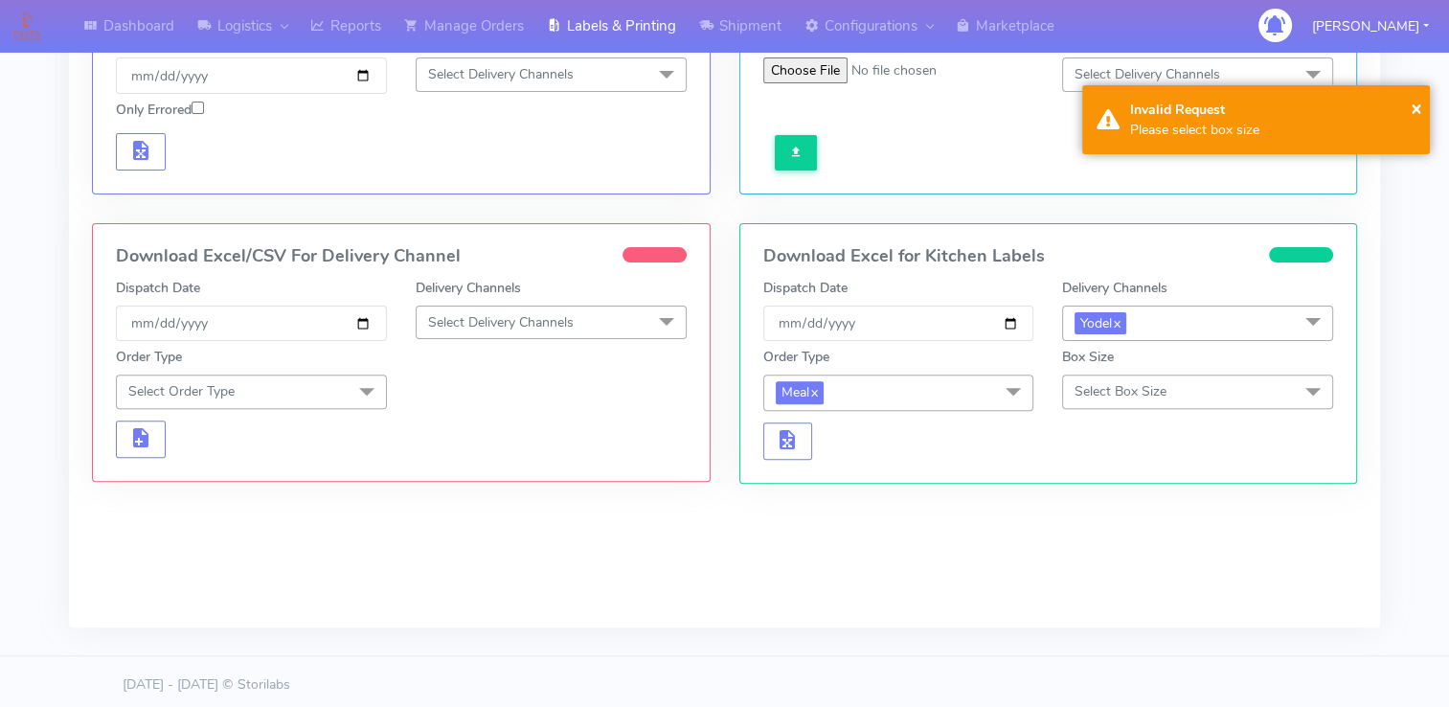
click at [1146, 389] on span "Select Box Size" at bounding box center [1120, 391] width 92 height 18
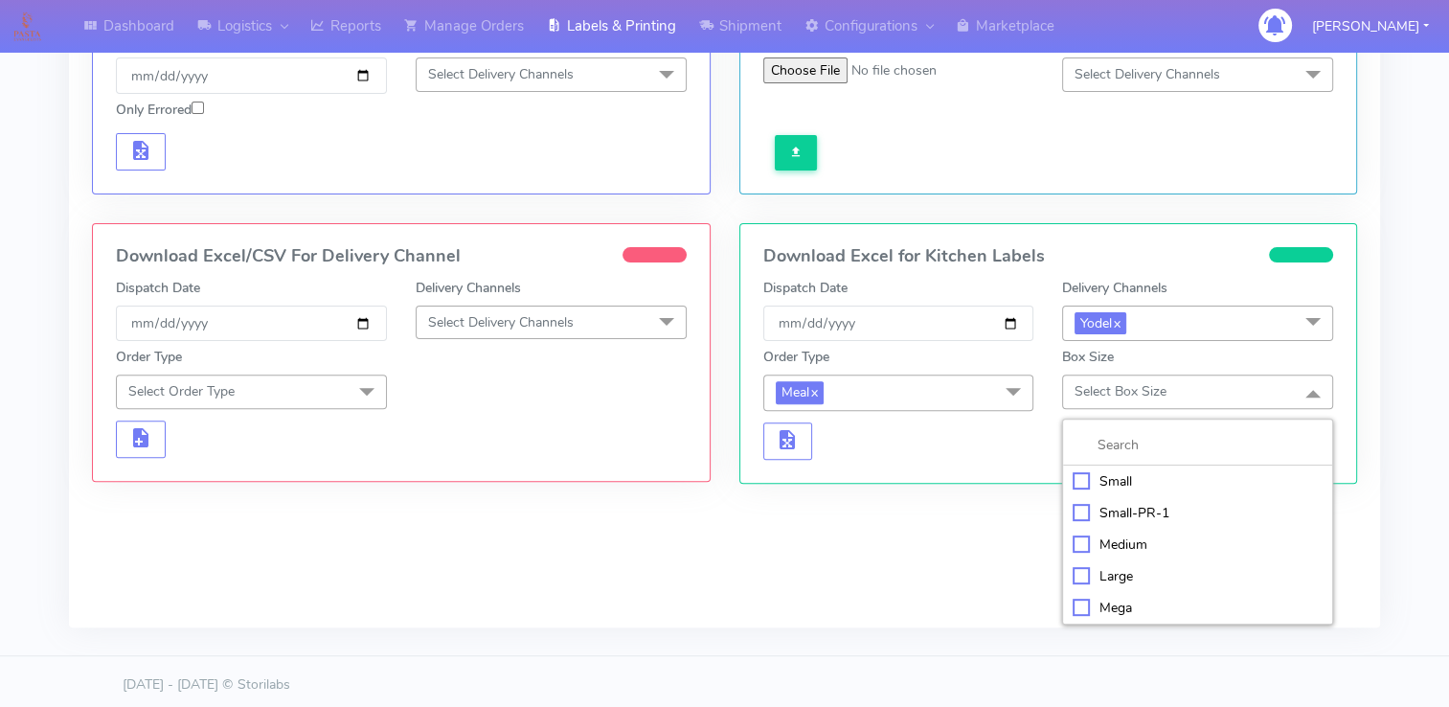
click at [1077, 479] on div "Small" at bounding box center [1198, 481] width 250 height 20
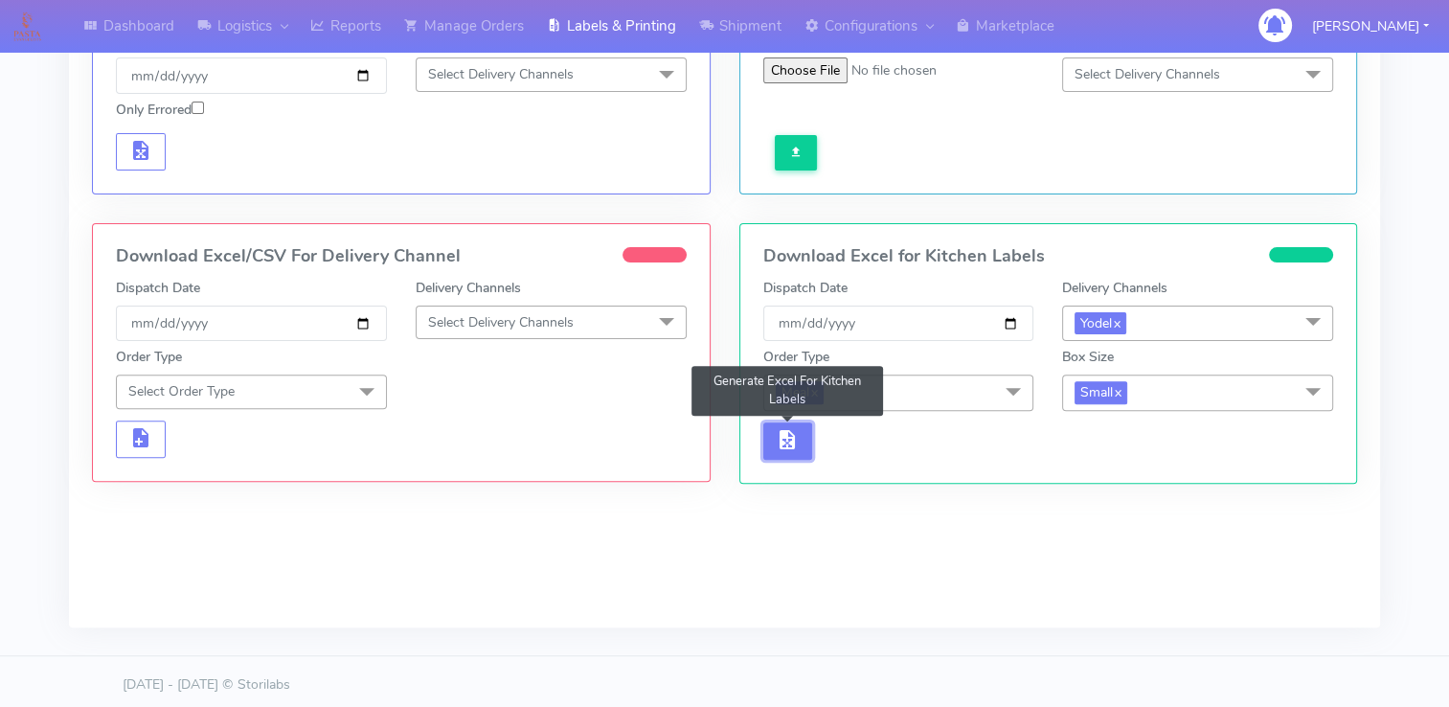
click at [781, 436] on span "button" at bounding box center [787, 444] width 23 height 18
click at [782, 435] on span "button" at bounding box center [787, 444] width 23 height 18
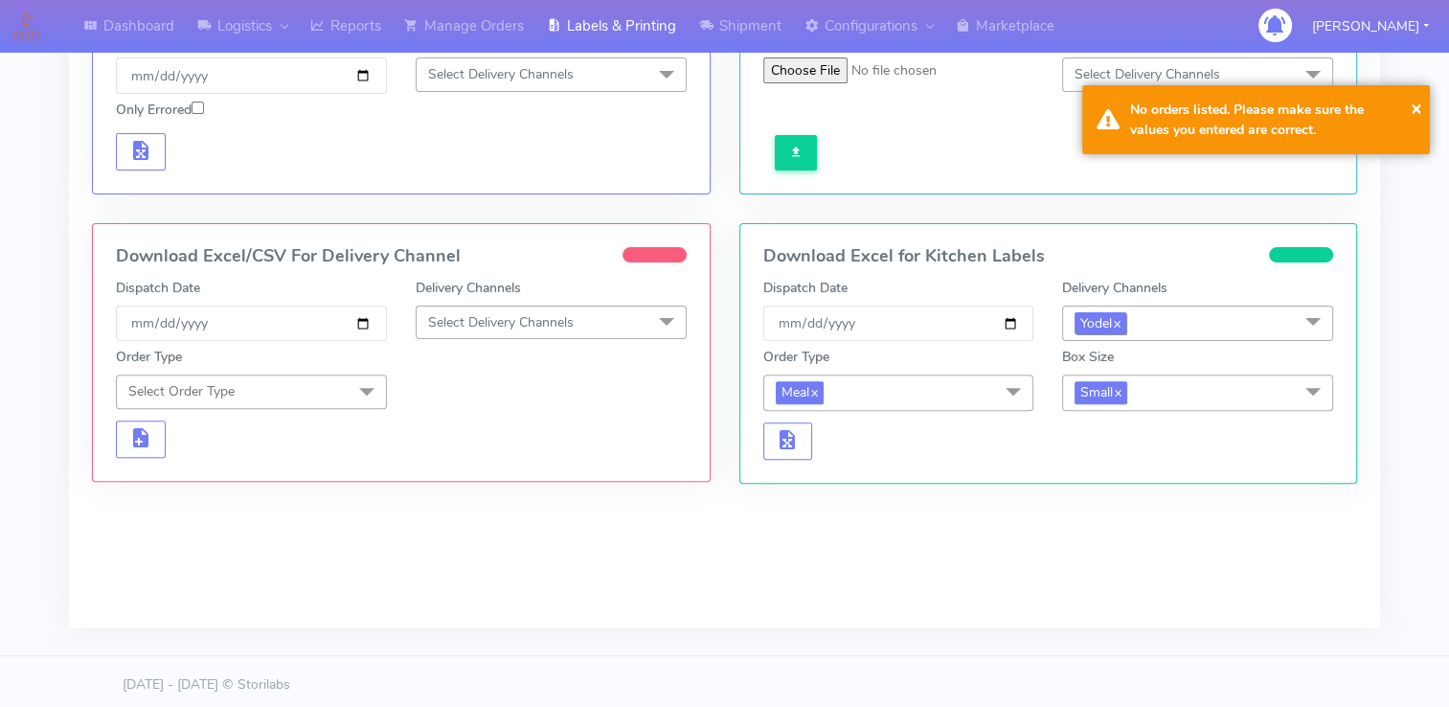
click at [1120, 319] on link "x" at bounding box center [1116, 322] width 9 height 20
click at [1135, 319] on span "Select Delivery Channels" at bounding box center [1147, 322] width 146 height 18
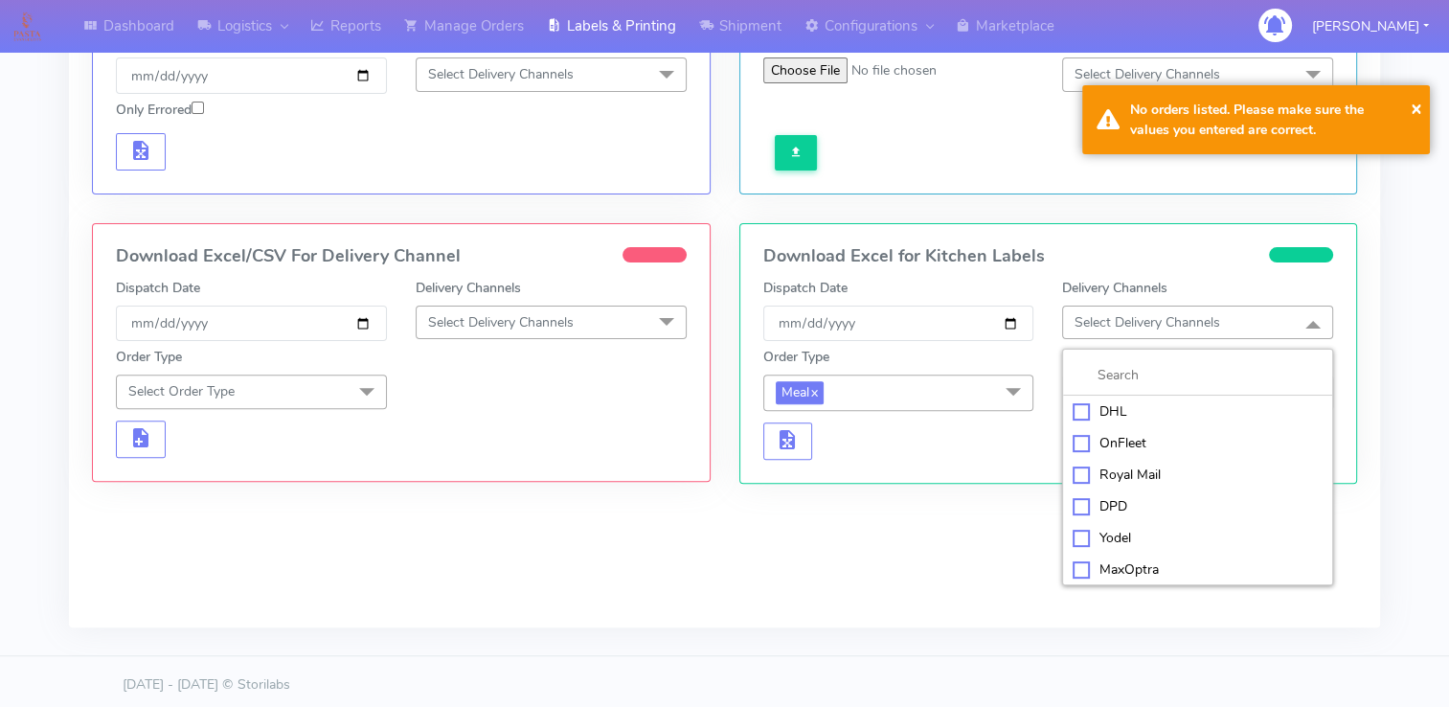
click at [1084, 533] on div "Yodel" at bounding box center [1198, 538] width 250 height 20
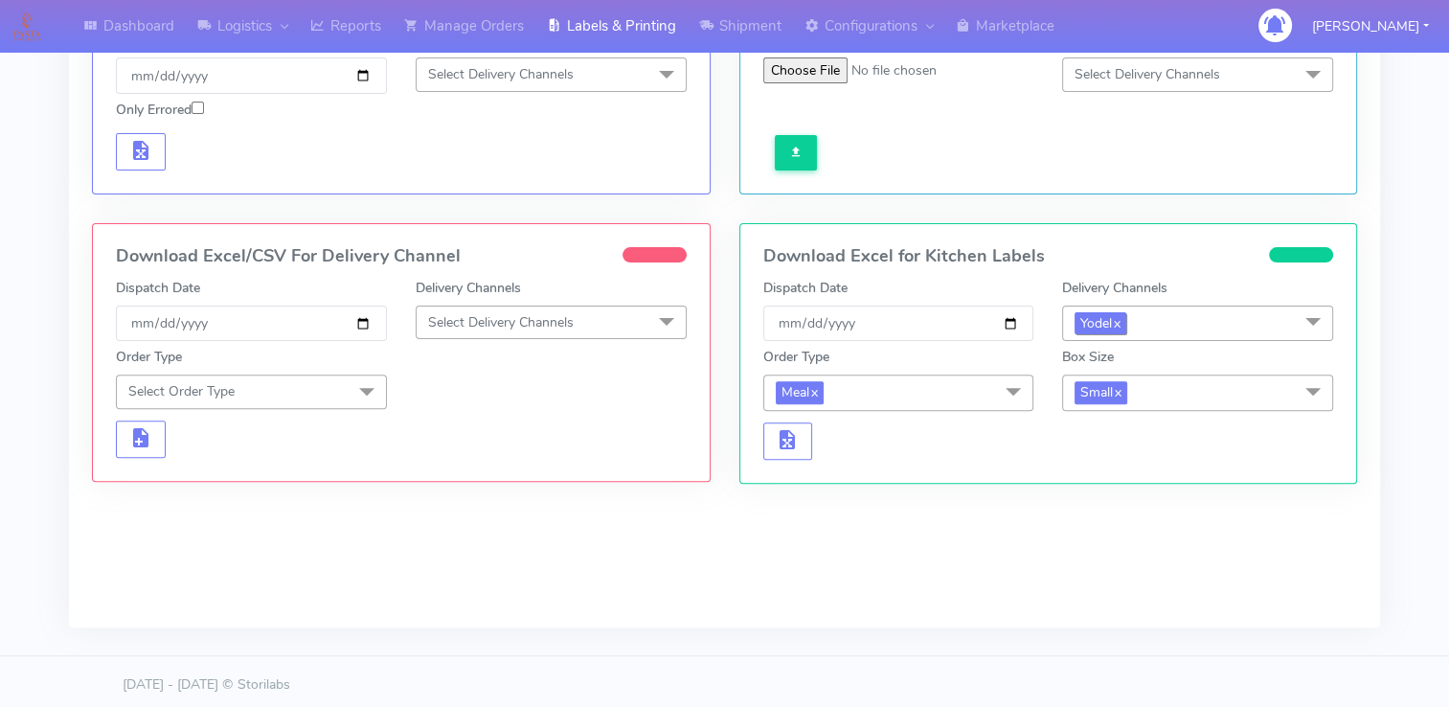
click at [1120, 323] on link "x" at bounding box center [1116, 322] width 9 height 20
click at [1138, 320] on span "Select Delivery Channels" at bounding box center [1147, 322] width 146 height 18
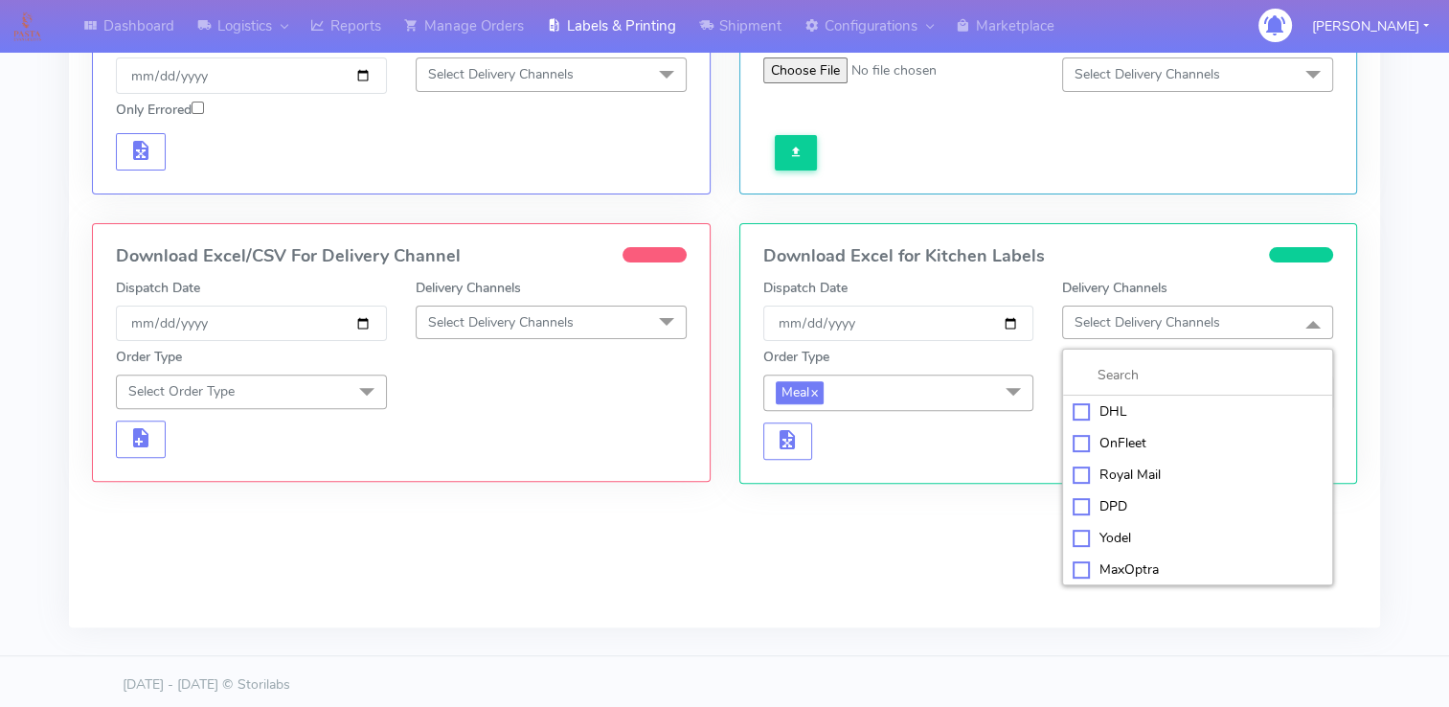
click at [1096, 434] on div "OnFleet" at bounding box center [1198, 443] width 250 height 20
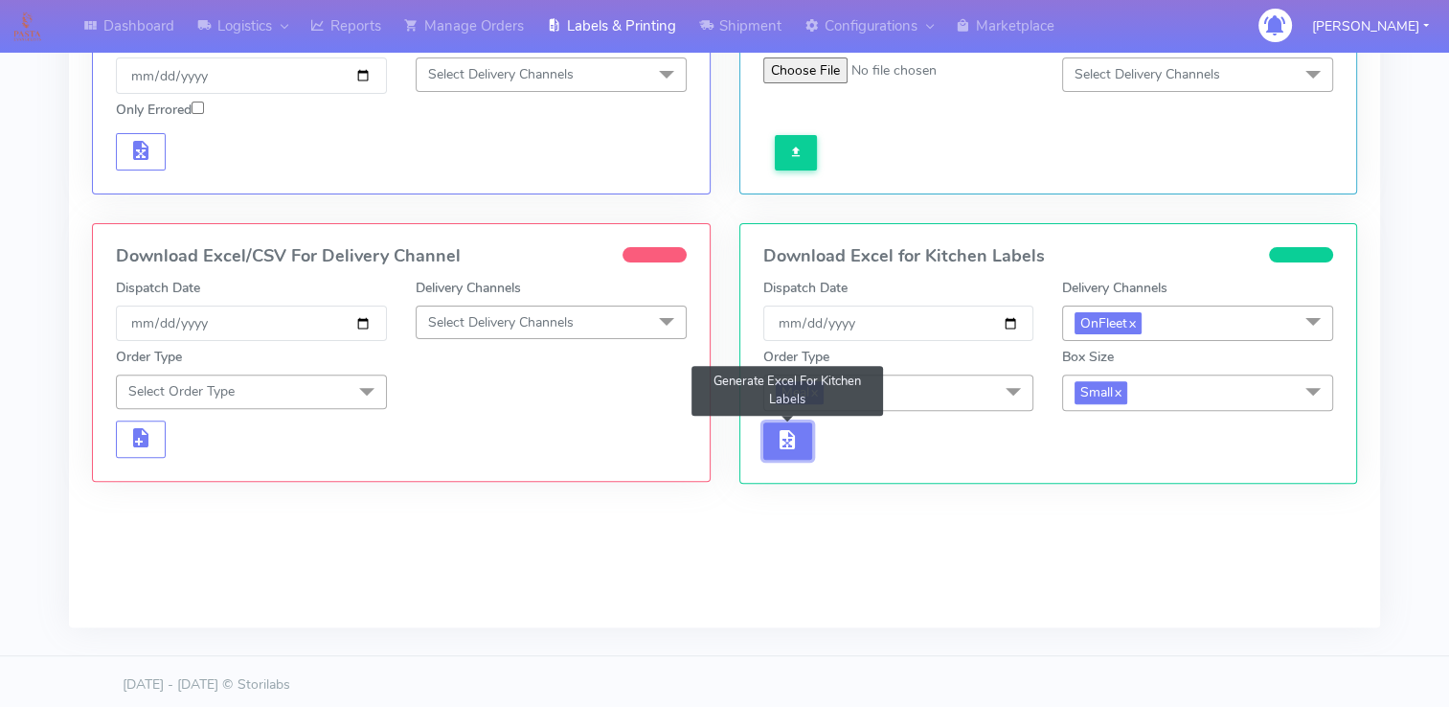
click at [779, 439] on span "button" at bounding box center [787, 444] width 23 height 18
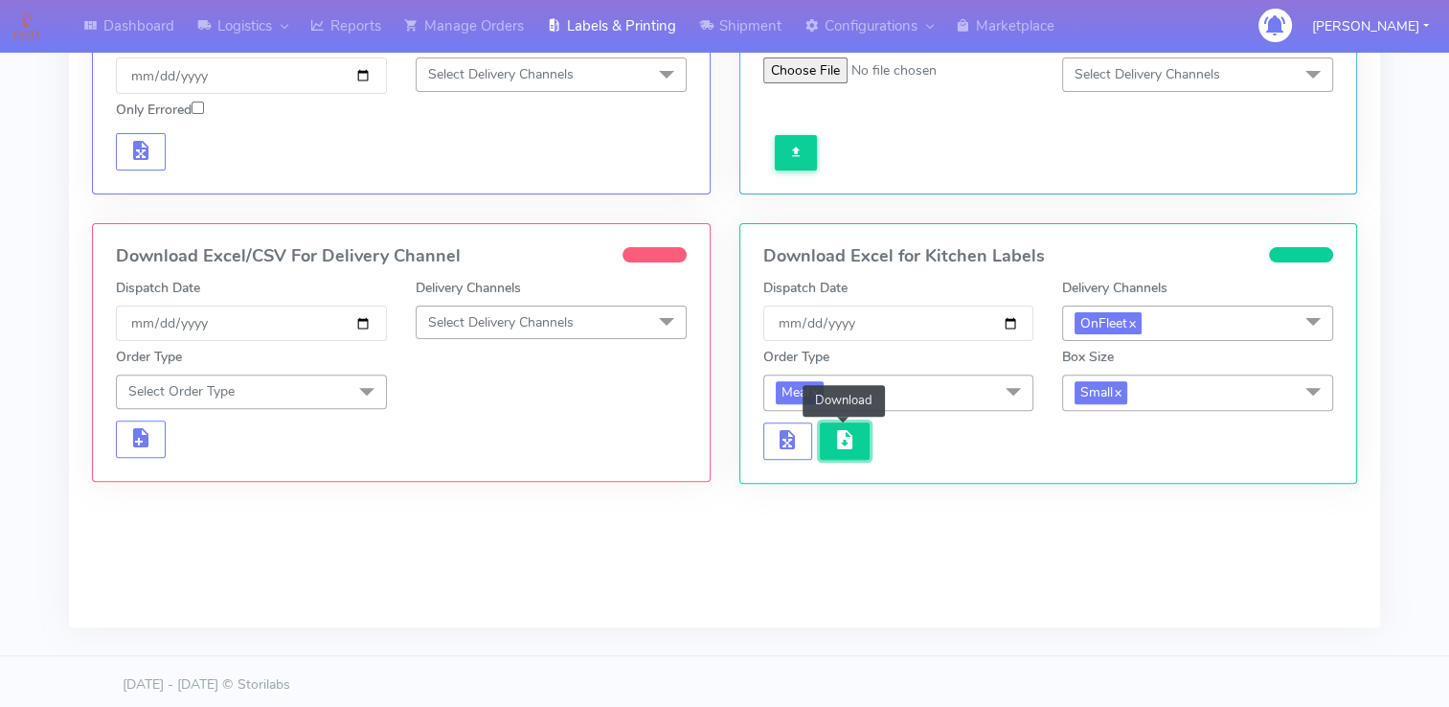
click at [853, 435] on span "button" at bounding box center [844, 444] width 23 height 18
click at [268, 381] on span "Select Order Type" at bounding box center [251, 391] width 271 height 34
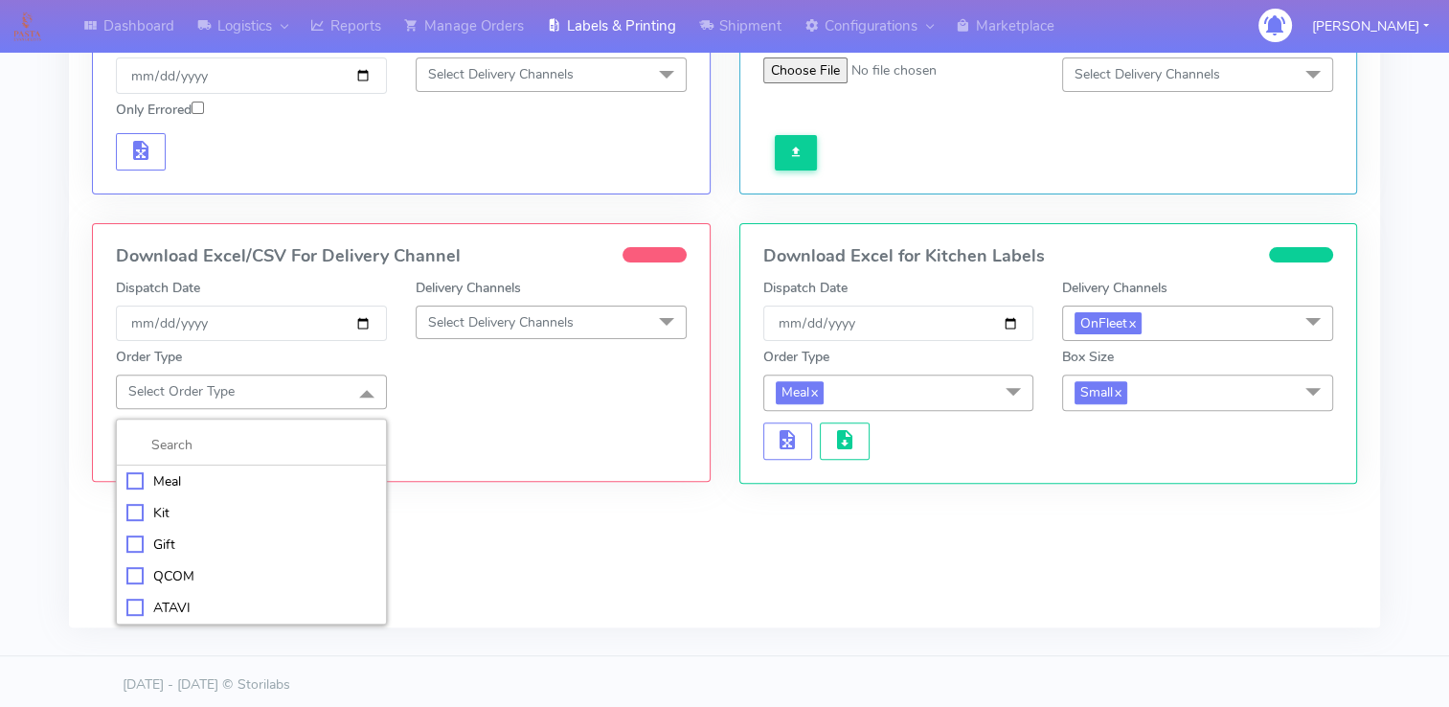
click at [153, 480] on div "Meal" at bounding box center [251, 481] width 250 height 20
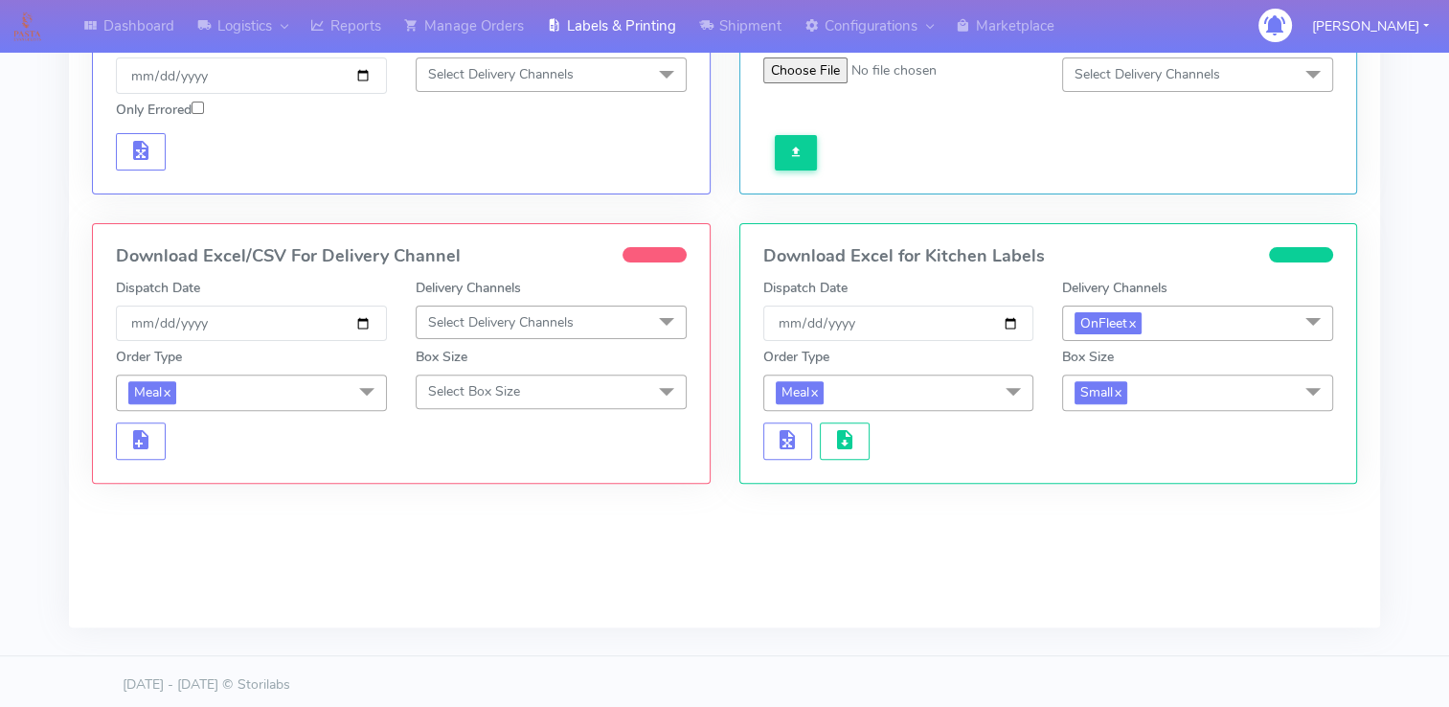
click at [521, 316] on span "Select Delivery Channels" at bounding box center [501, 322] width 146 height 18
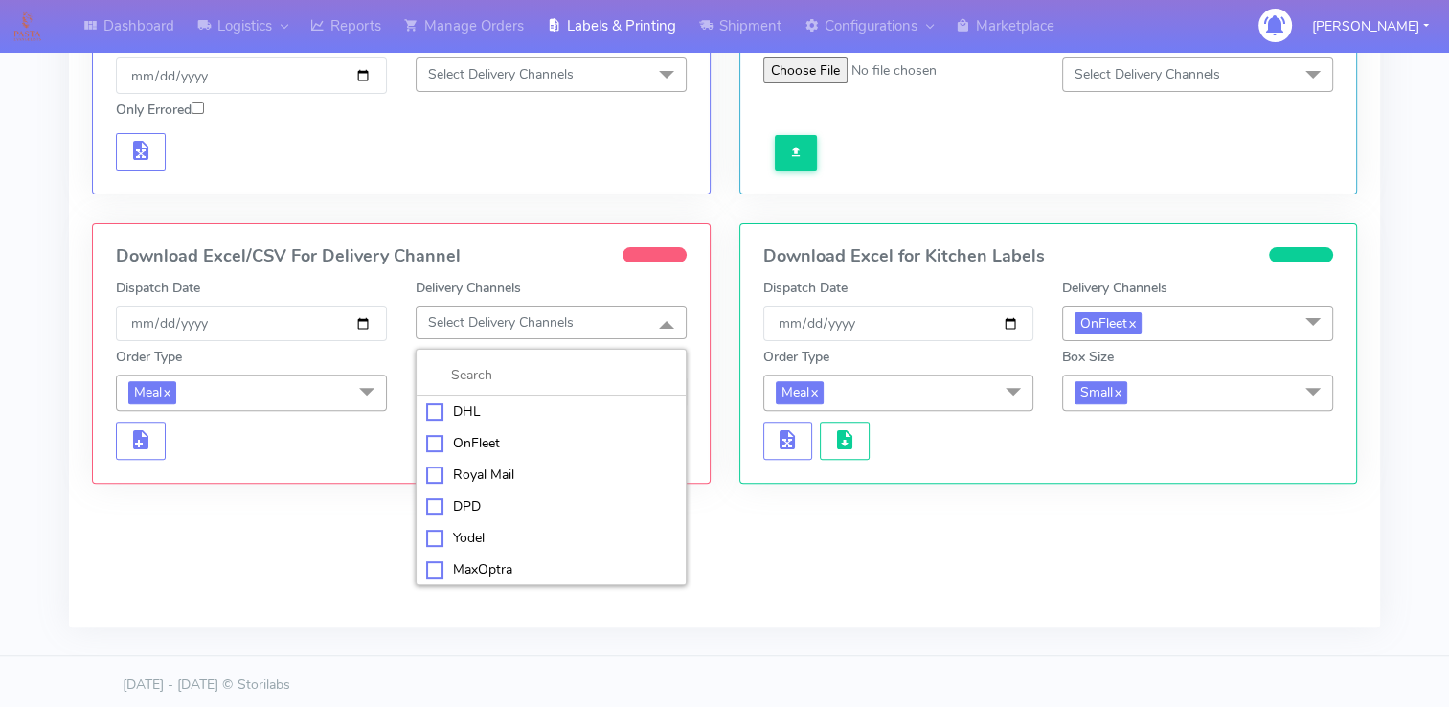
click at [437, 438] on div "OnFleet" at bounding box center [551, 443] width 250 height 20
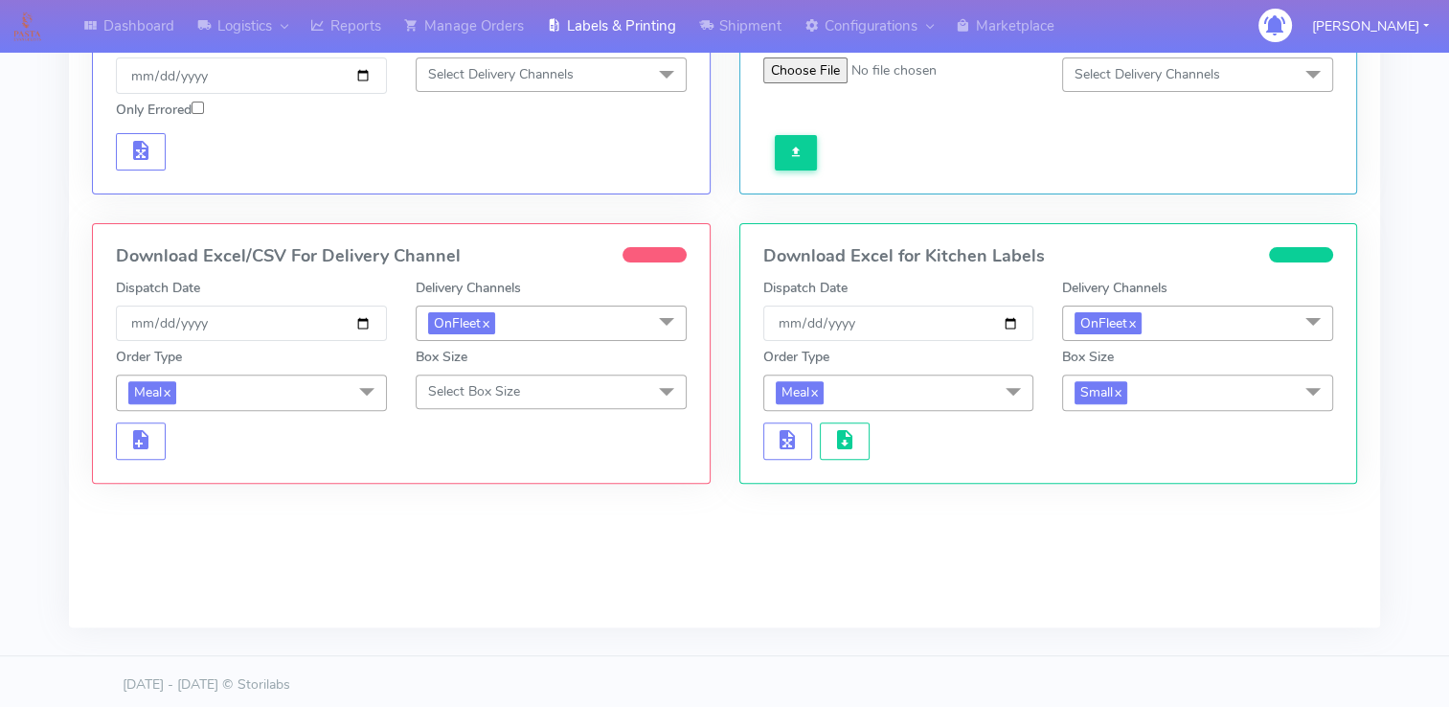
click at [535, 397] on span "Select Box Size" at bounding box center [551, 391] width 271 height 34
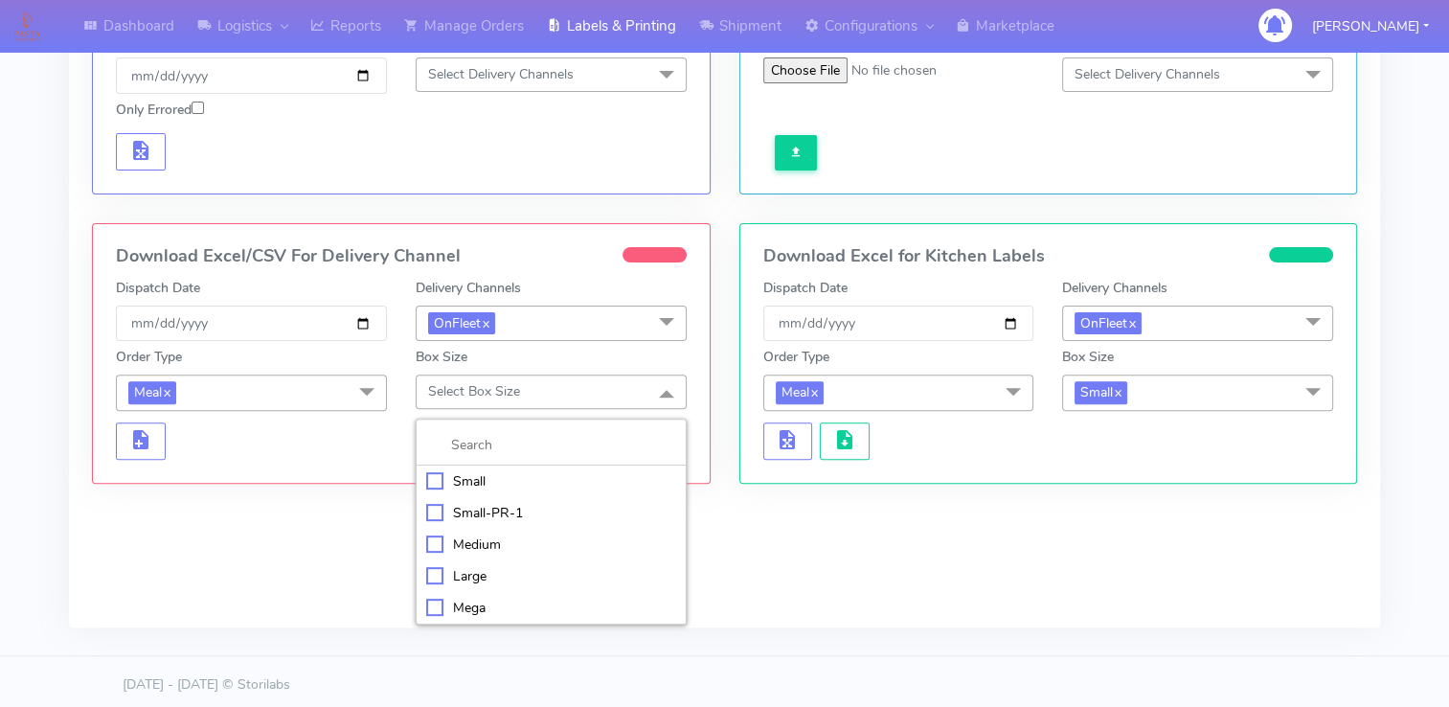
click at [438, 477] on div "Small" at bounding box center [551, 481] width 250 height 20
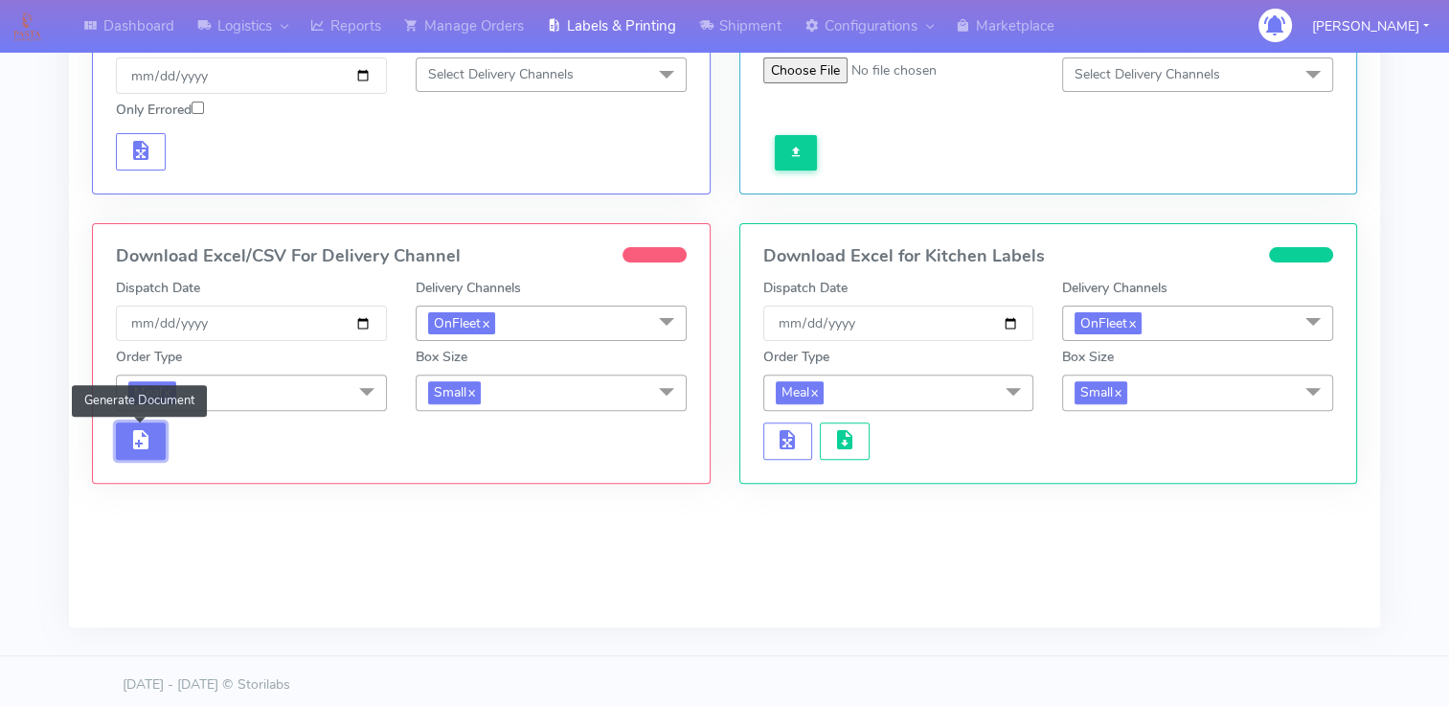
click at [143, 446] on span "button" at bounding box center [140, 444] width 23 height 18
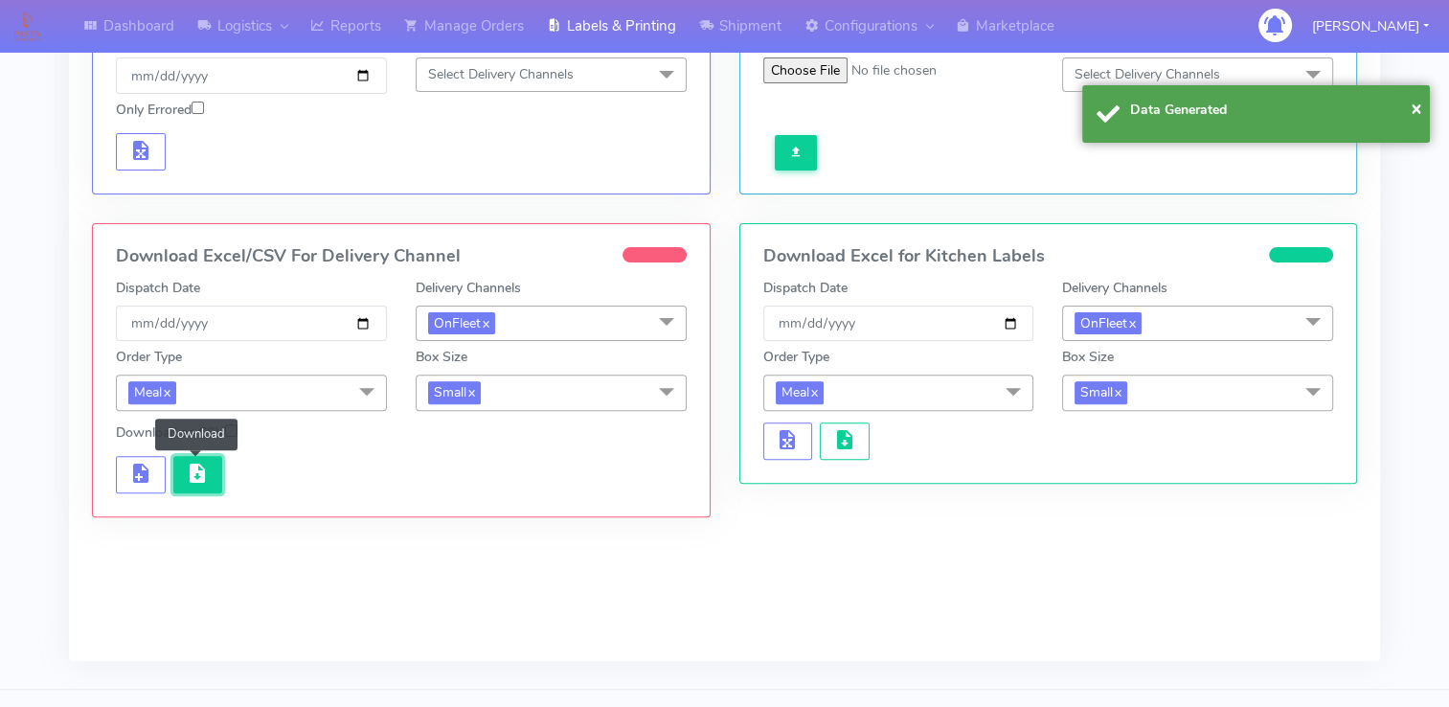
click at [200, 468] on span "button" at bounding box center [197, 477] width 23 height 18
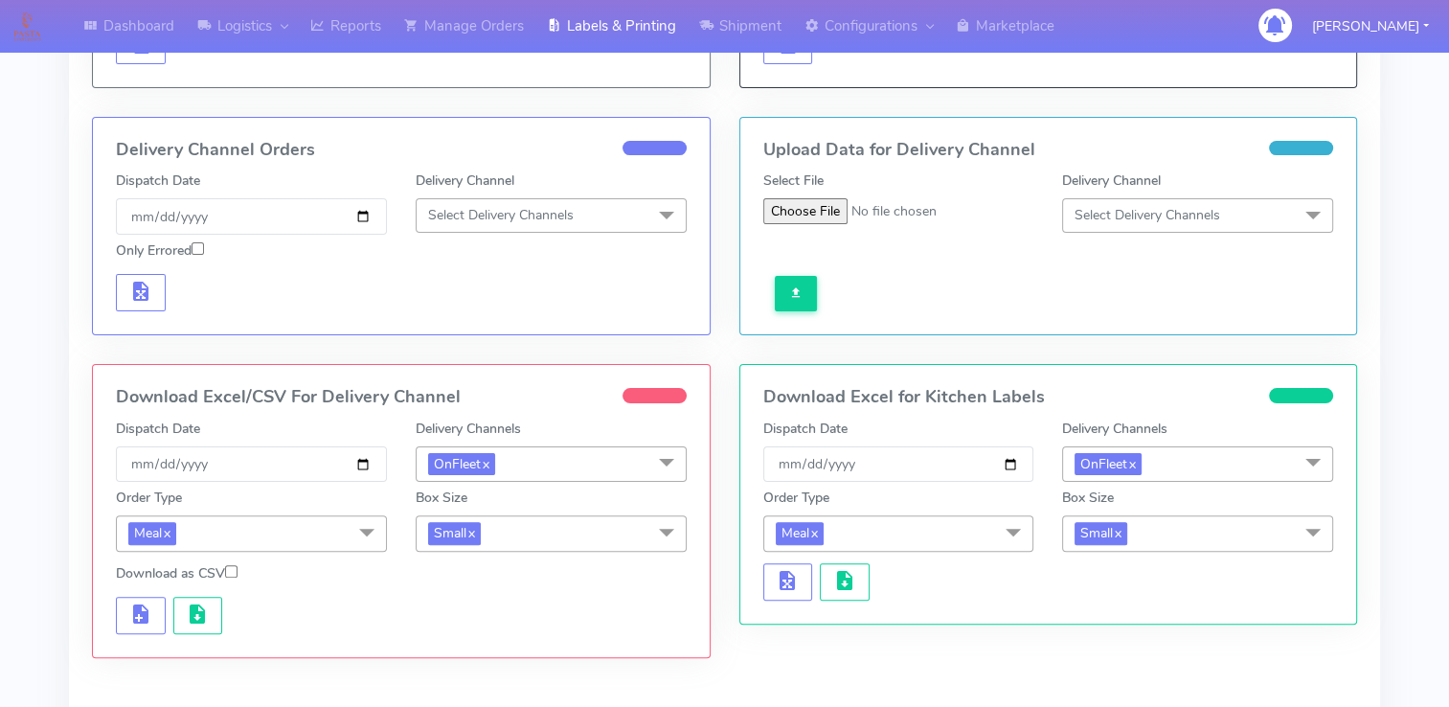
scroll to position [260, 0]
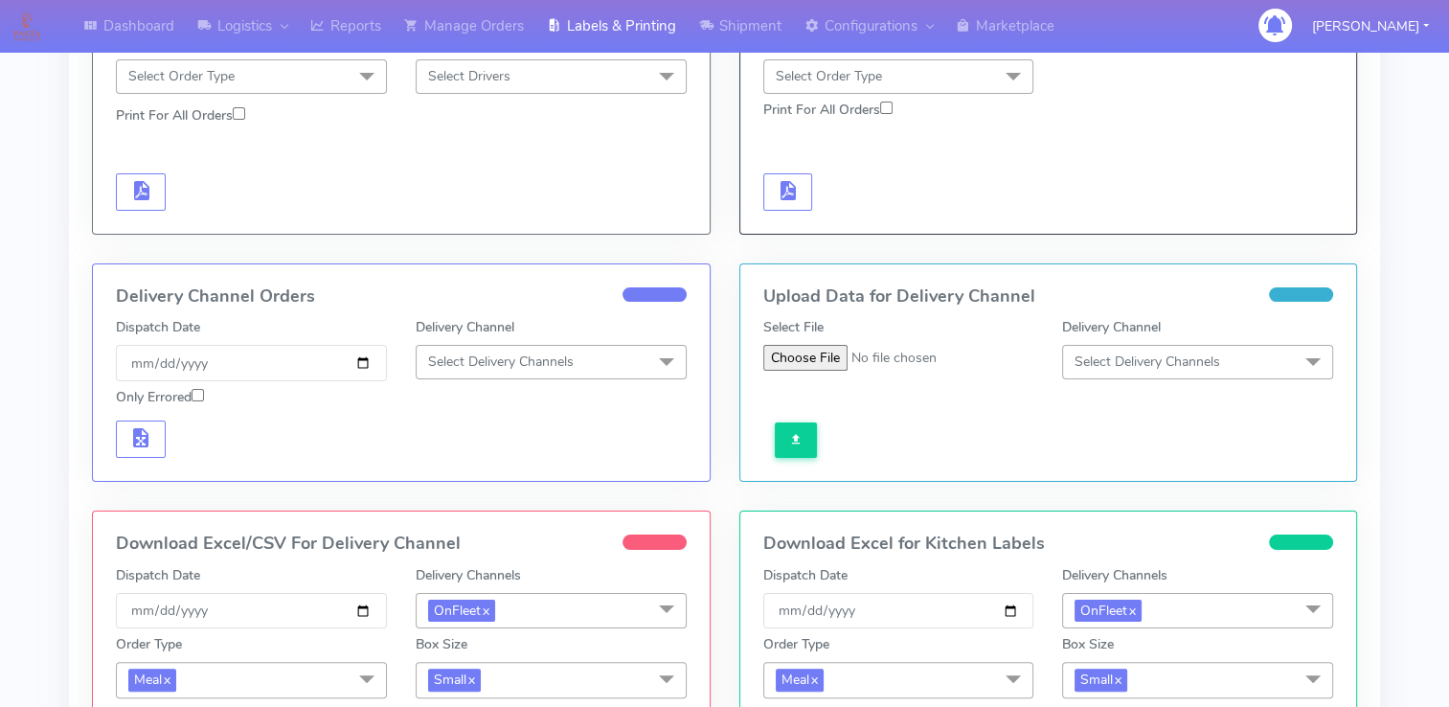
click at [939, 422] on div at bounding box center [849, 439] width 200 height 35
click at [525, 349] on span "Select Delivery Channels" at bounding box center [551, 362] width 271 height 34
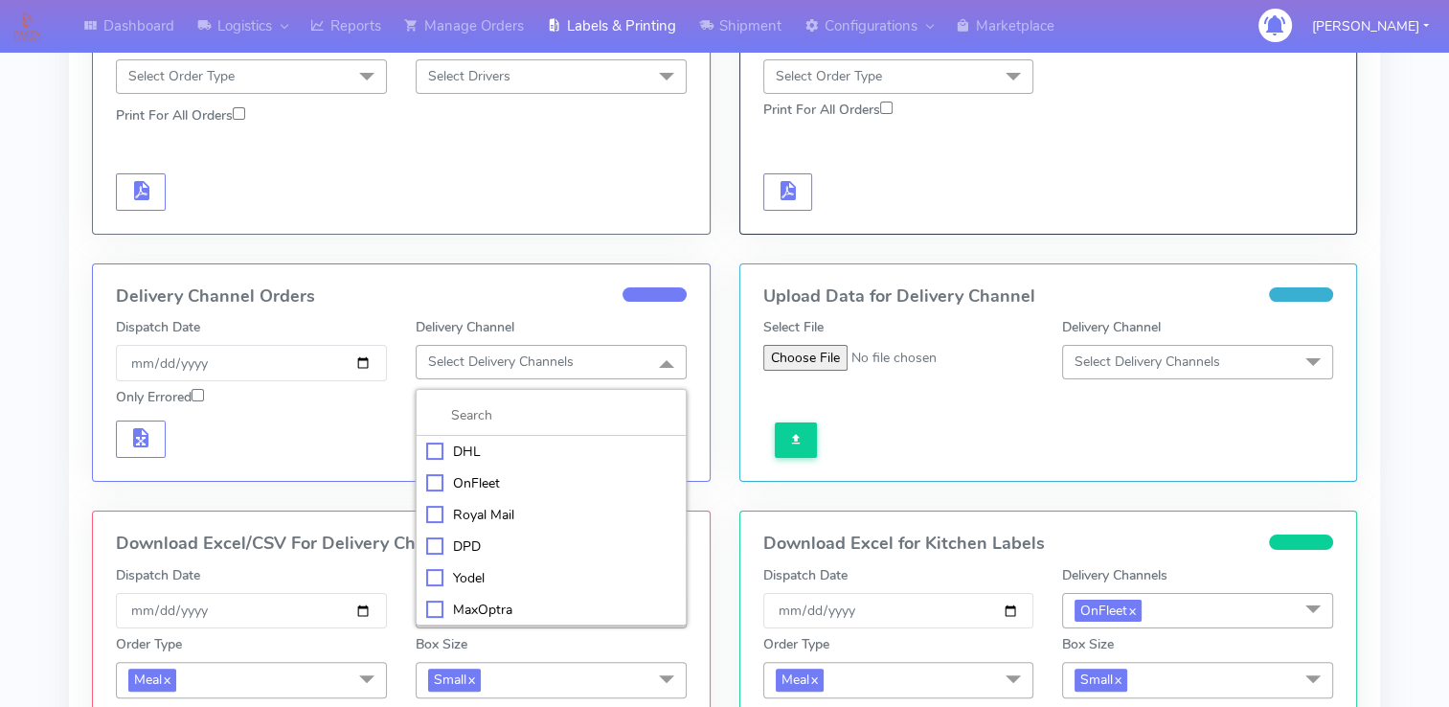
click at [434, 479] on div "OnFleet" at bounding box center [551, 483] width 250 height 20
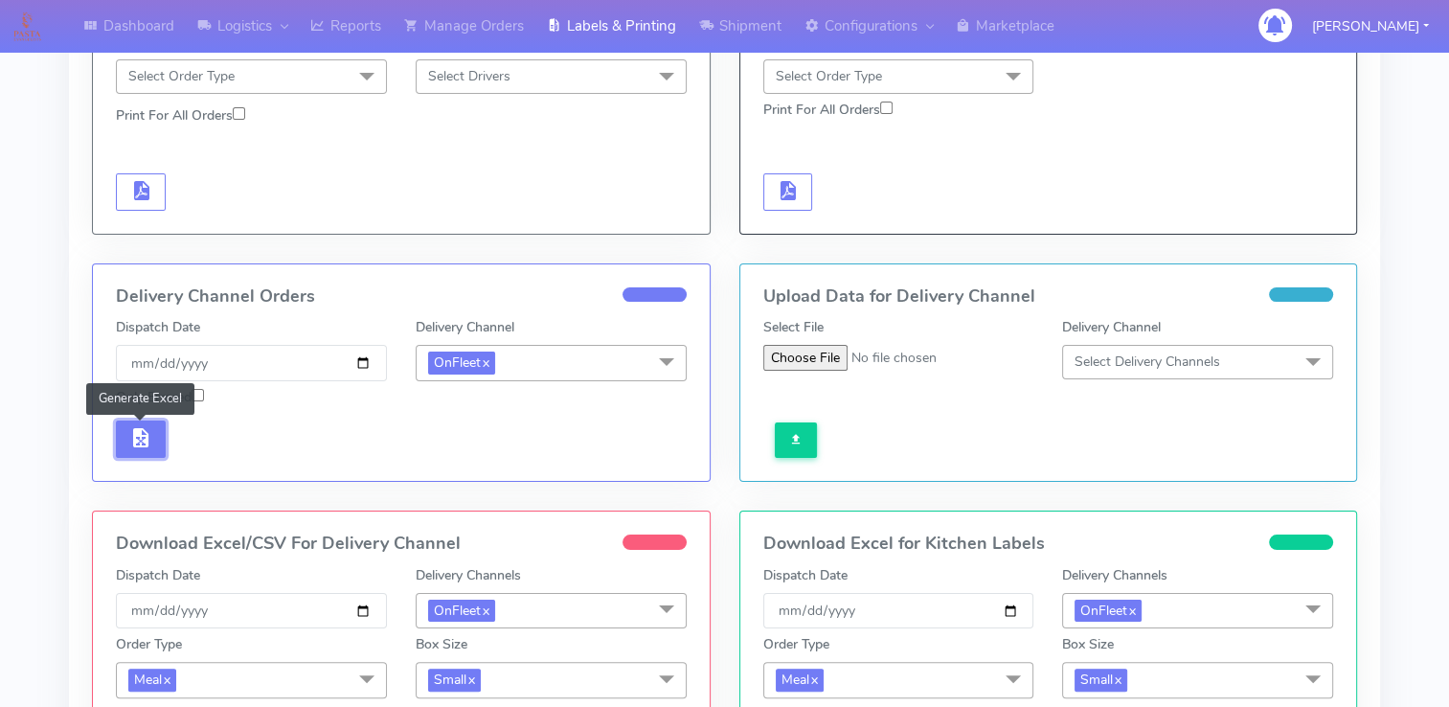
click at [143, 433] on span "button" at bounding box center [140, 442] width 23 height 18
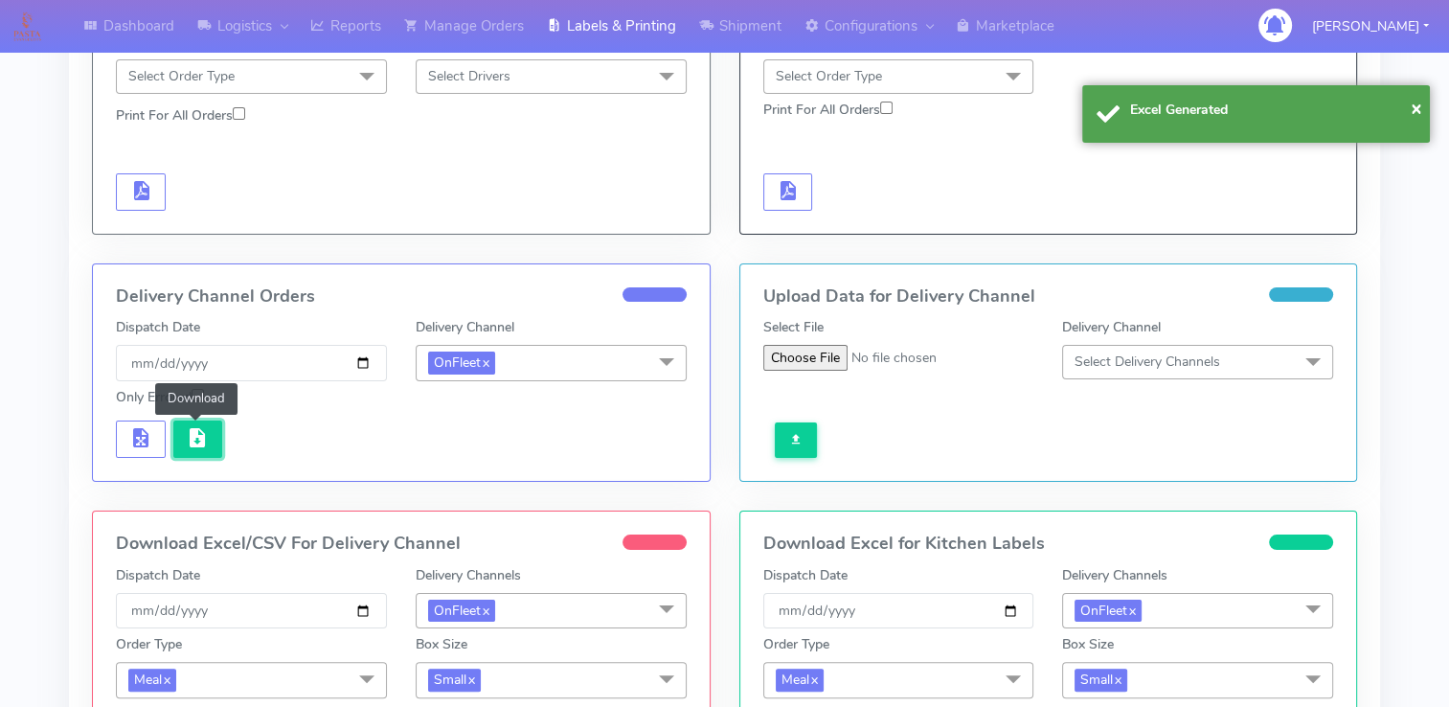
click at [209, 432] on button "button" at bounding box center [198, 438] width 50 height 37
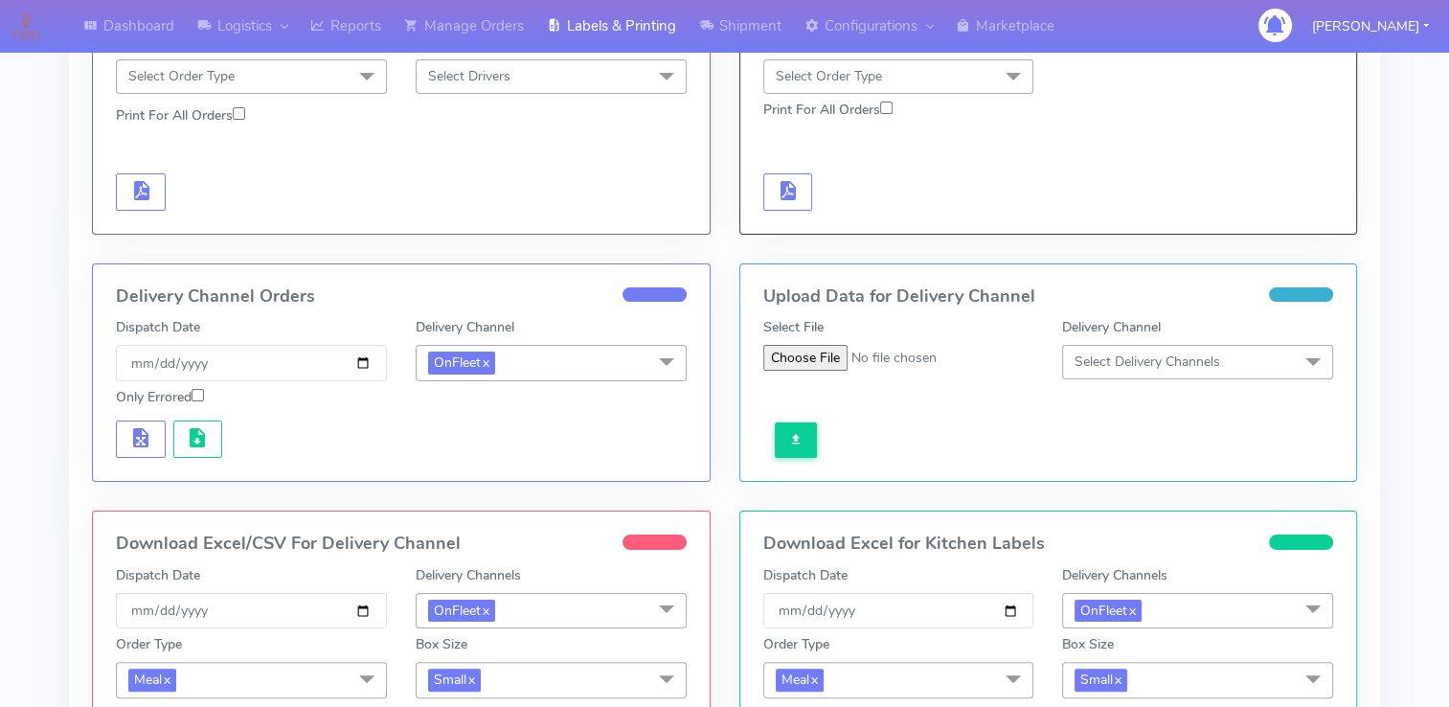
click at [590, 180] on div at bounding box center [401, 189] width 599 height 43
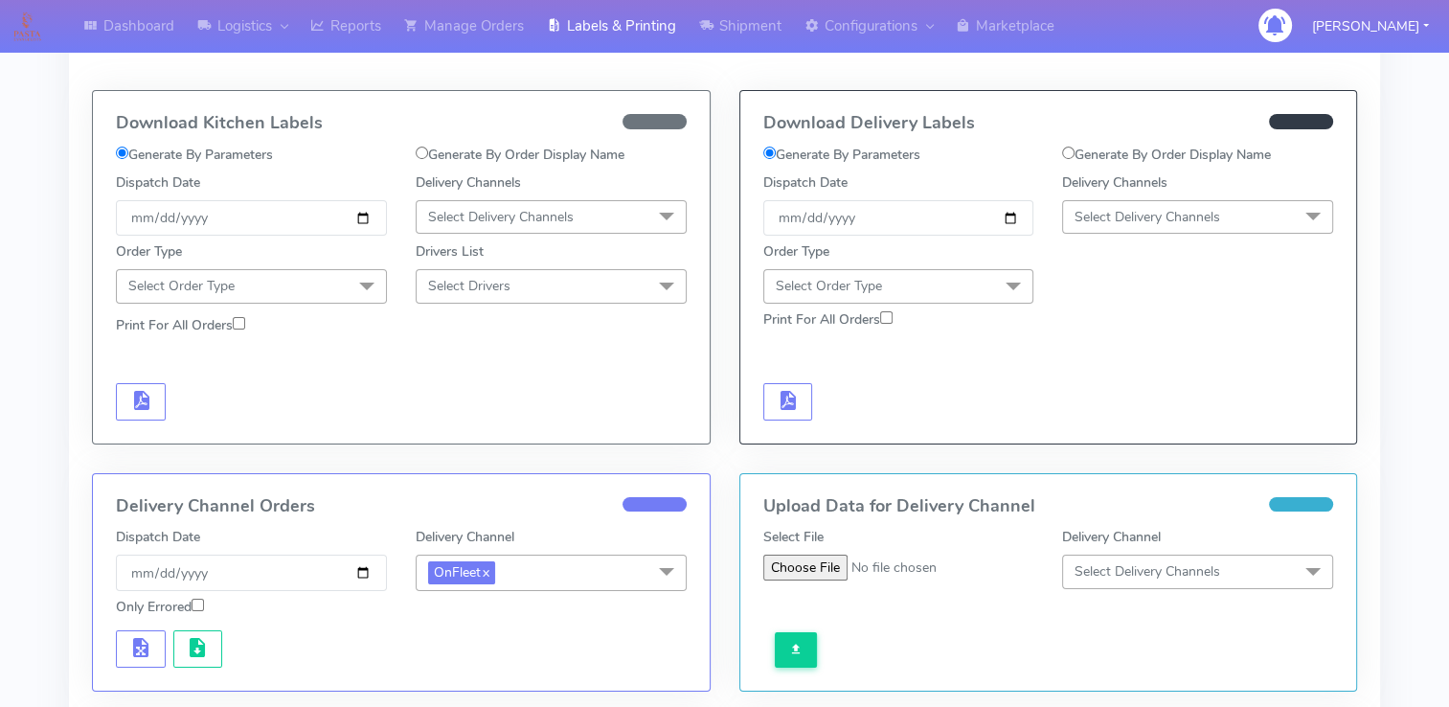
scroll to position [0, 0]
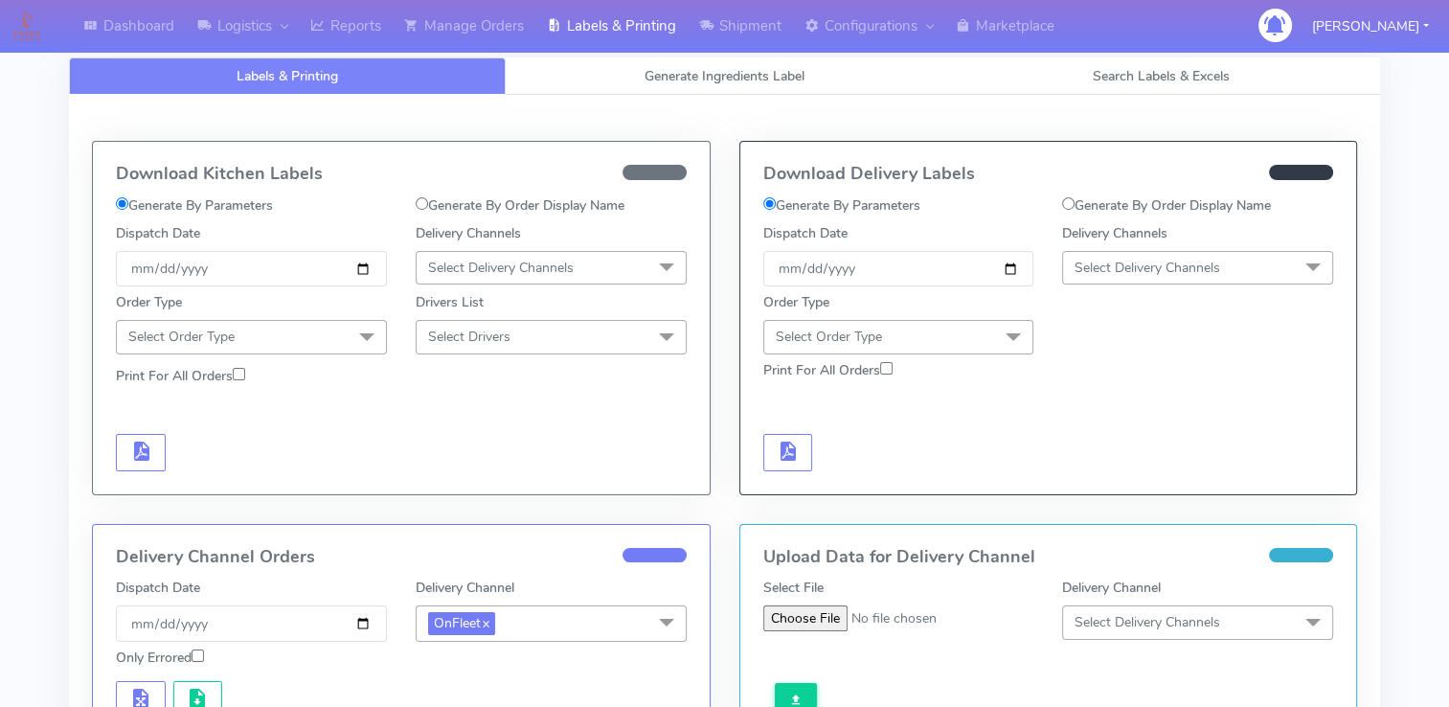
click at [1069, 199] on input "Generate By Order Display Name" at bounding box center [1068, 203] width 12 height 12
radio input "true"
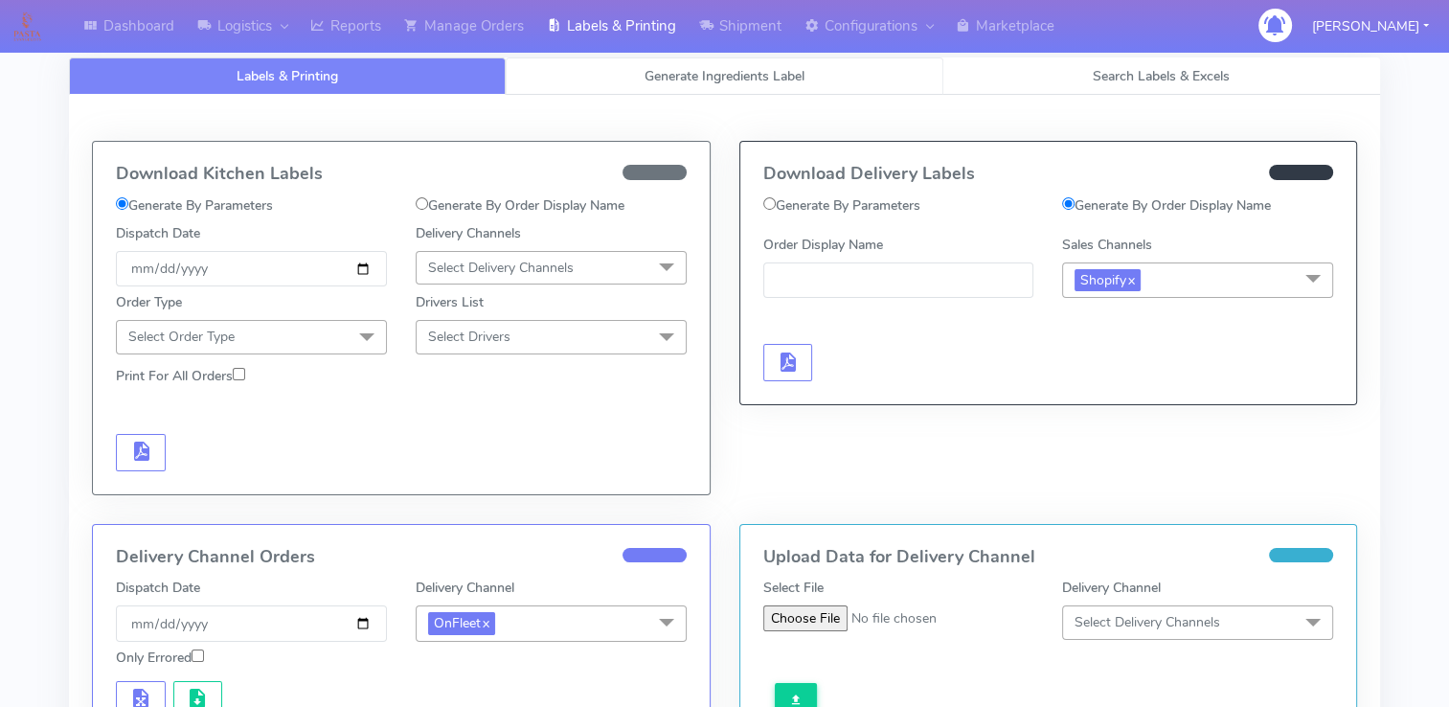
click at [737, 60] on link "Generate Ingredients Label" at bounding box center [724, 75] width 437 height 37
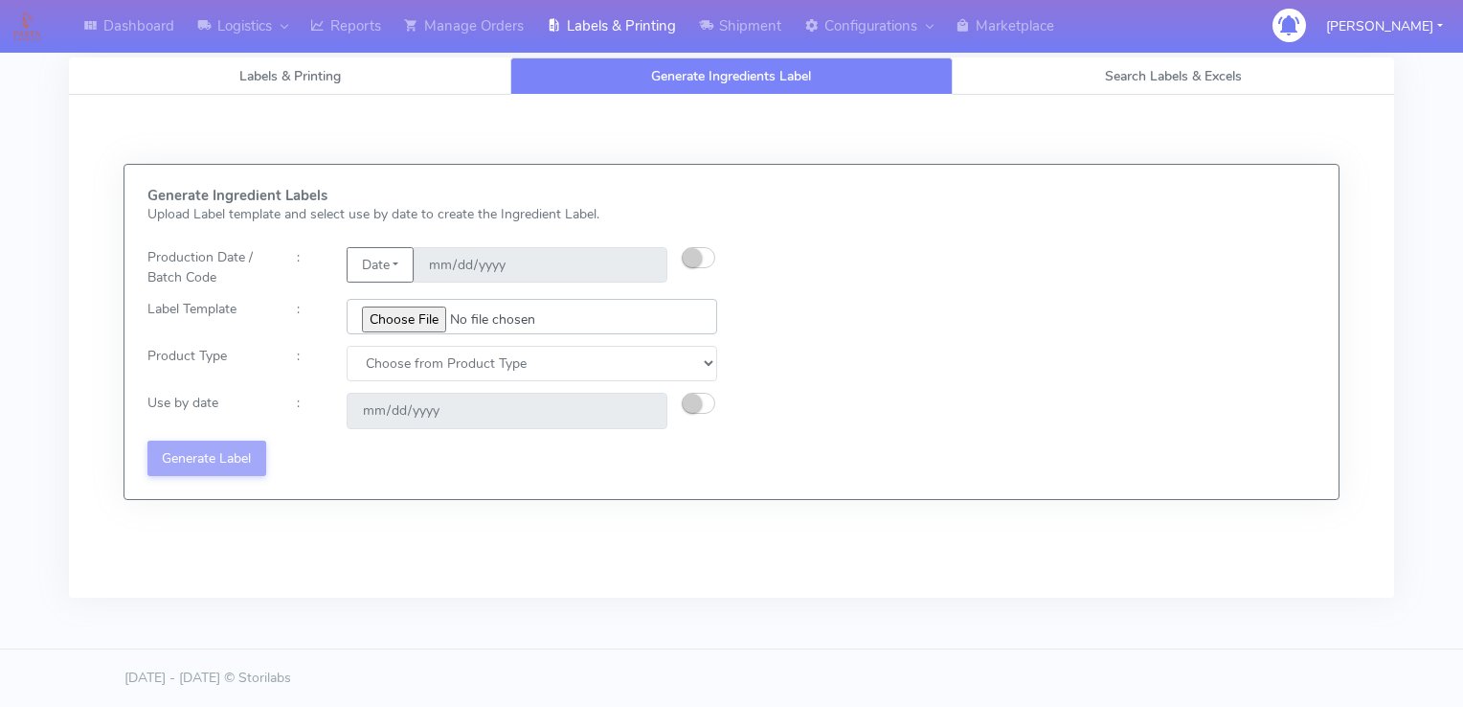
click at [414, 311] on input "file" at bounding box center [532, 316] width 371 height 35
click at [1179, 76] on span "Search Labels & Excels" at bounding box center [1173, 76] width 137 height 18
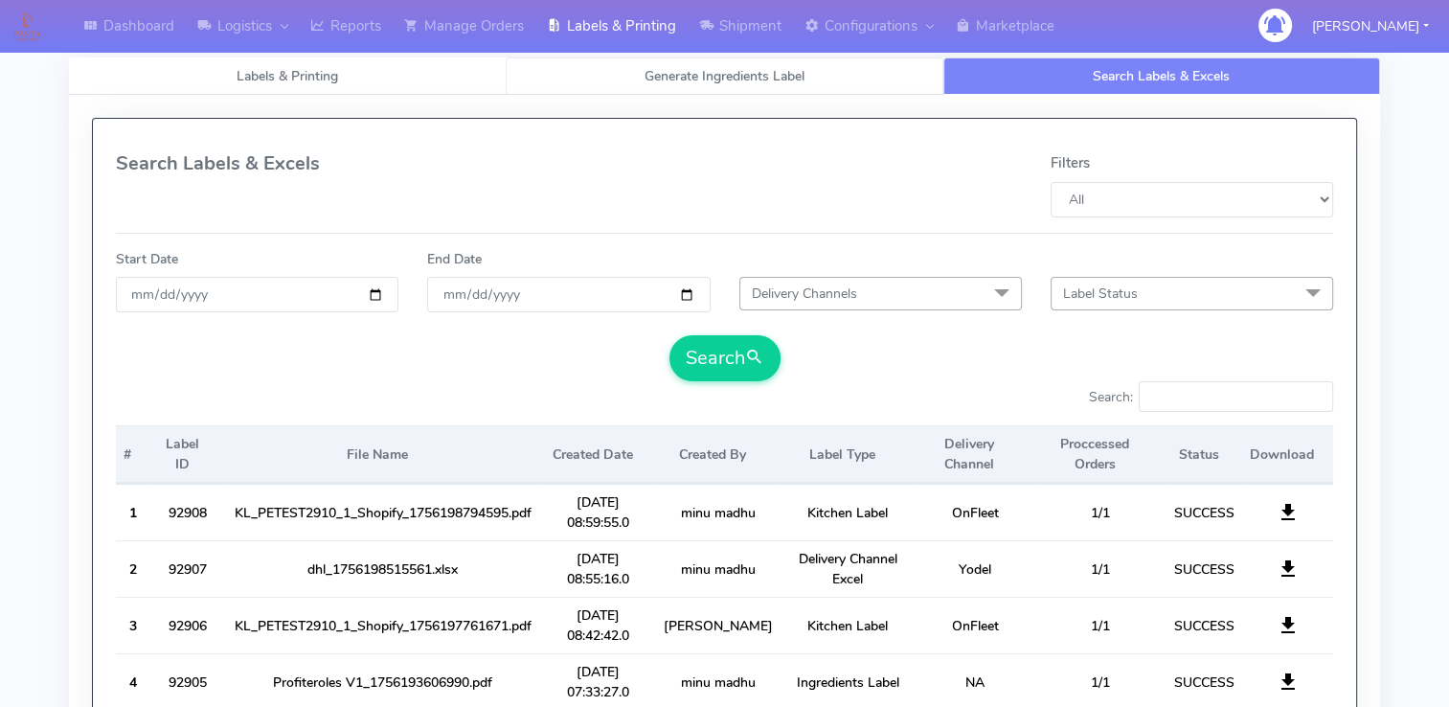
click at [857, 73] on link "Generate Ingredients Label" at bounding box center [724, 75] width 437 height 37
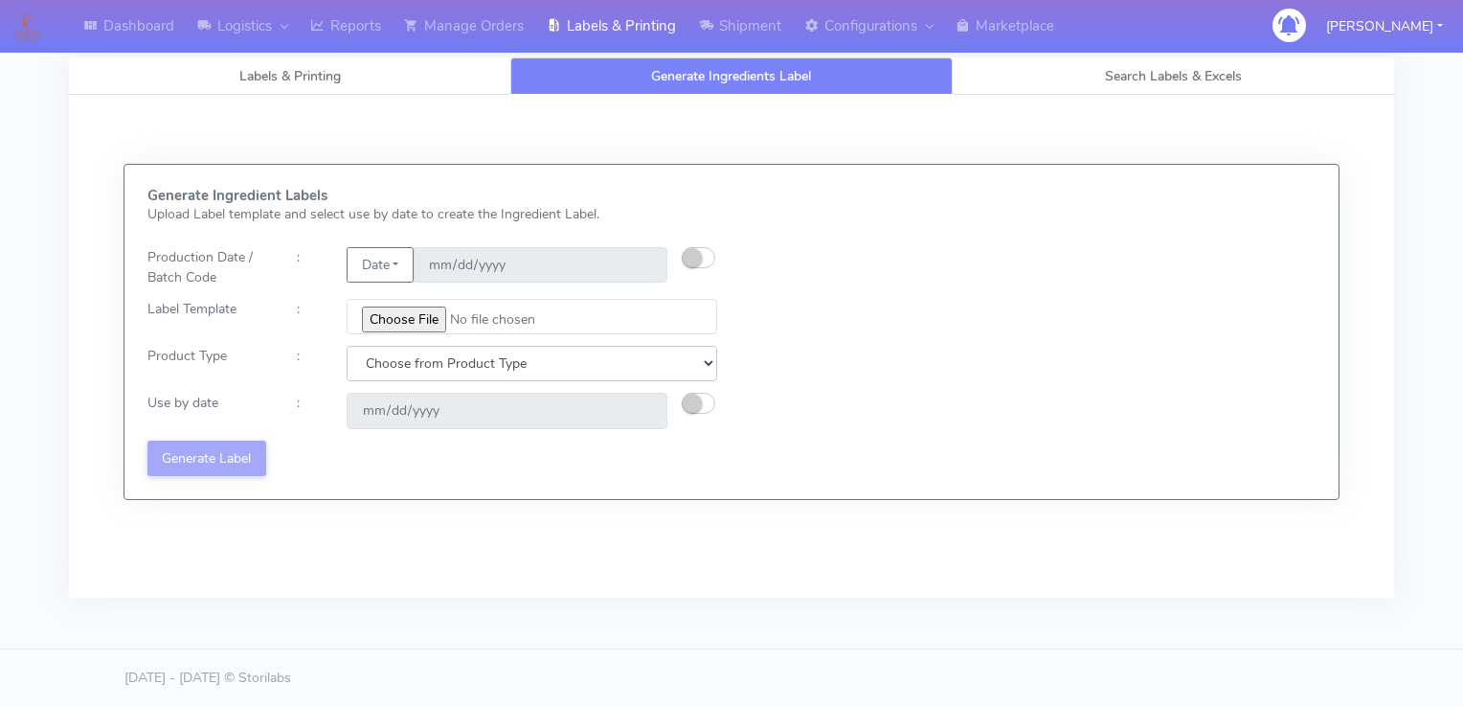
click at [553, 351] on select "Choose from Product Type ECOM ERETAIL CIRCULAR CIRC_DESERTS LASAGNE" at bounding box center [532, 363] width 371 height 35
click at [830, 424] on div "Generate Ingredient Labels Upload Label template and select use by date to crea…" at bounding box center [731, 332] width 1197 height 288
click at [403, 319] on input "file" at bounding box center [532, 316] width 371 height 35
click at [387, 321] on input "file" at bounding box center [532, 316] width 371 height 35
type input "C:\fakepath\Profiteroles V1.jpg"
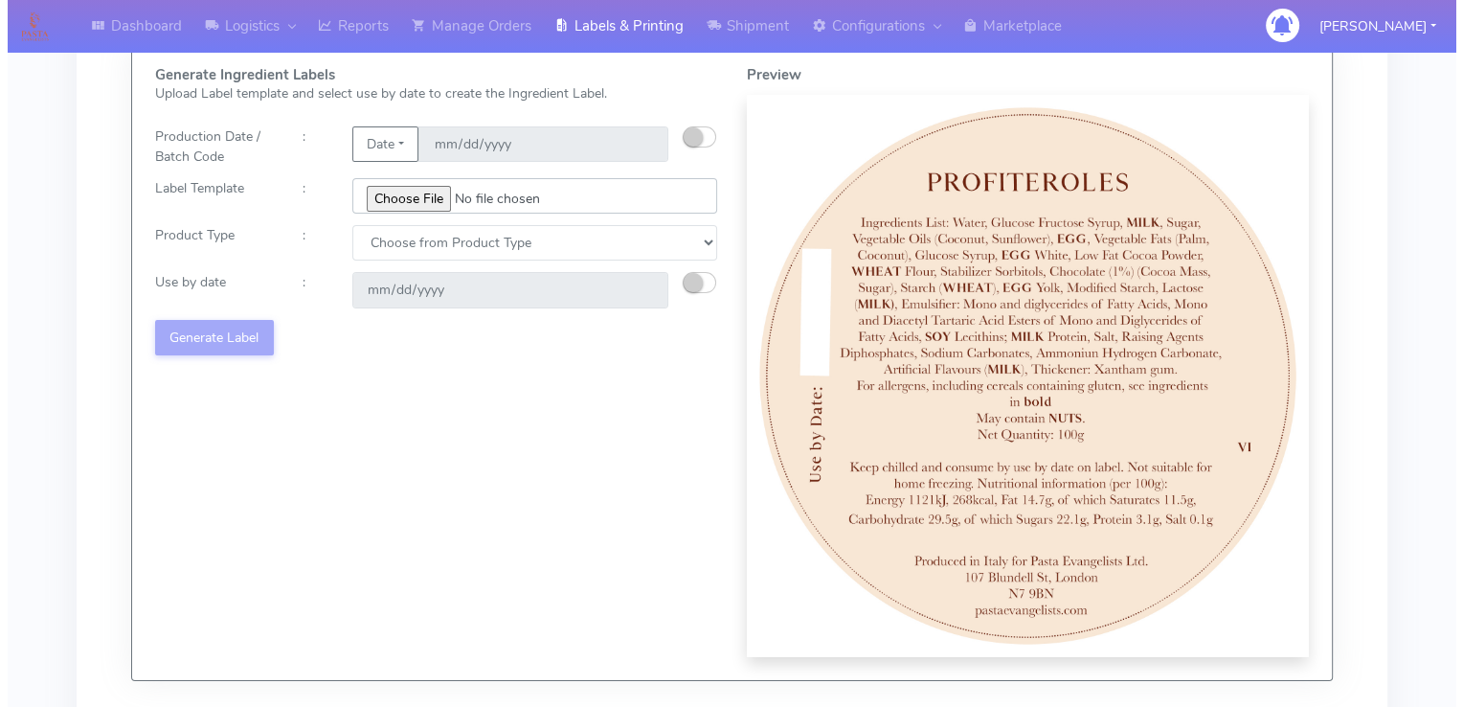
scroll to position [85, 0]
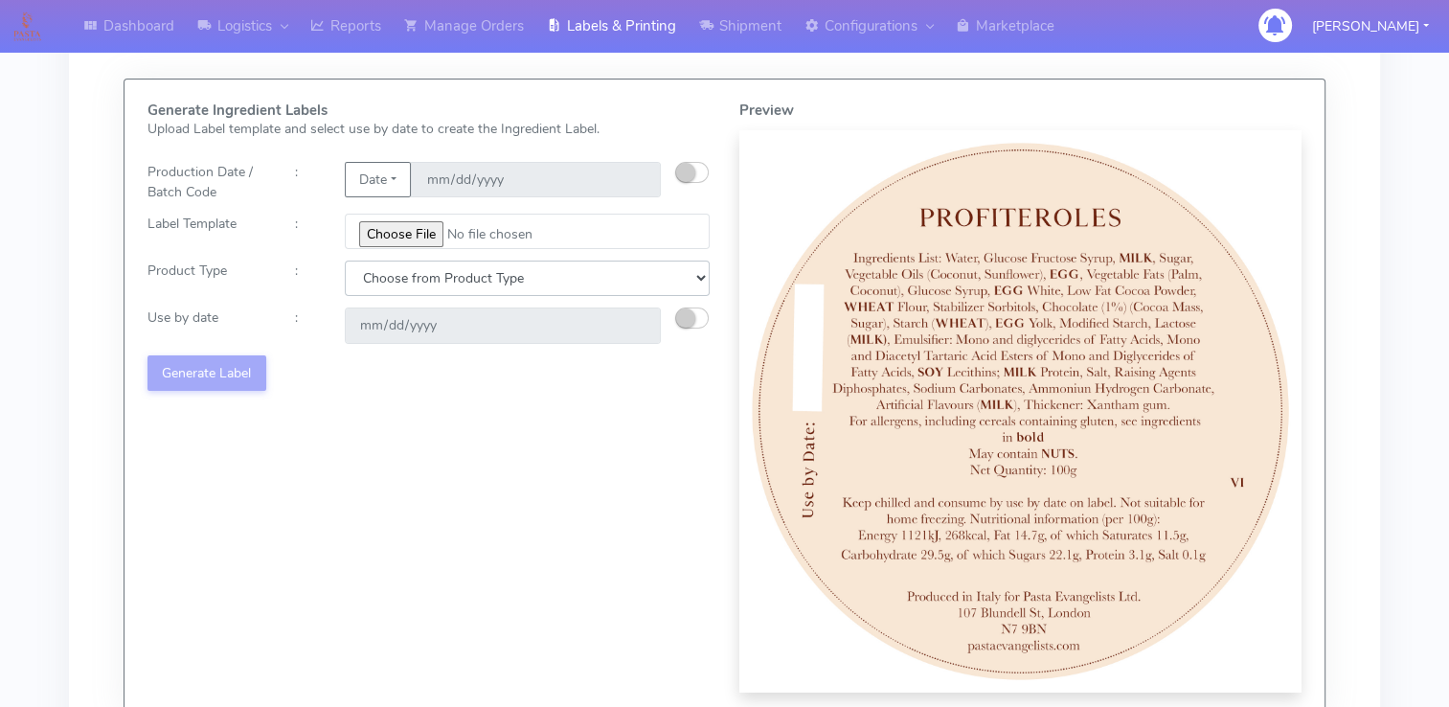
click at [453, 268] on select "Choose from Product Type ECOM ERETAIL CIRCULAR CIRC_DESERTS LASAGNE" at bounding box center [528, 277] width 366 height 35
select select "2"
click at [345, 260] on select "Choose from Product Type ECOM ERETAIL CIRCULAR CIRC_DESERTS LASAGNE" at bounding box center [528, 277] width 366 height 35
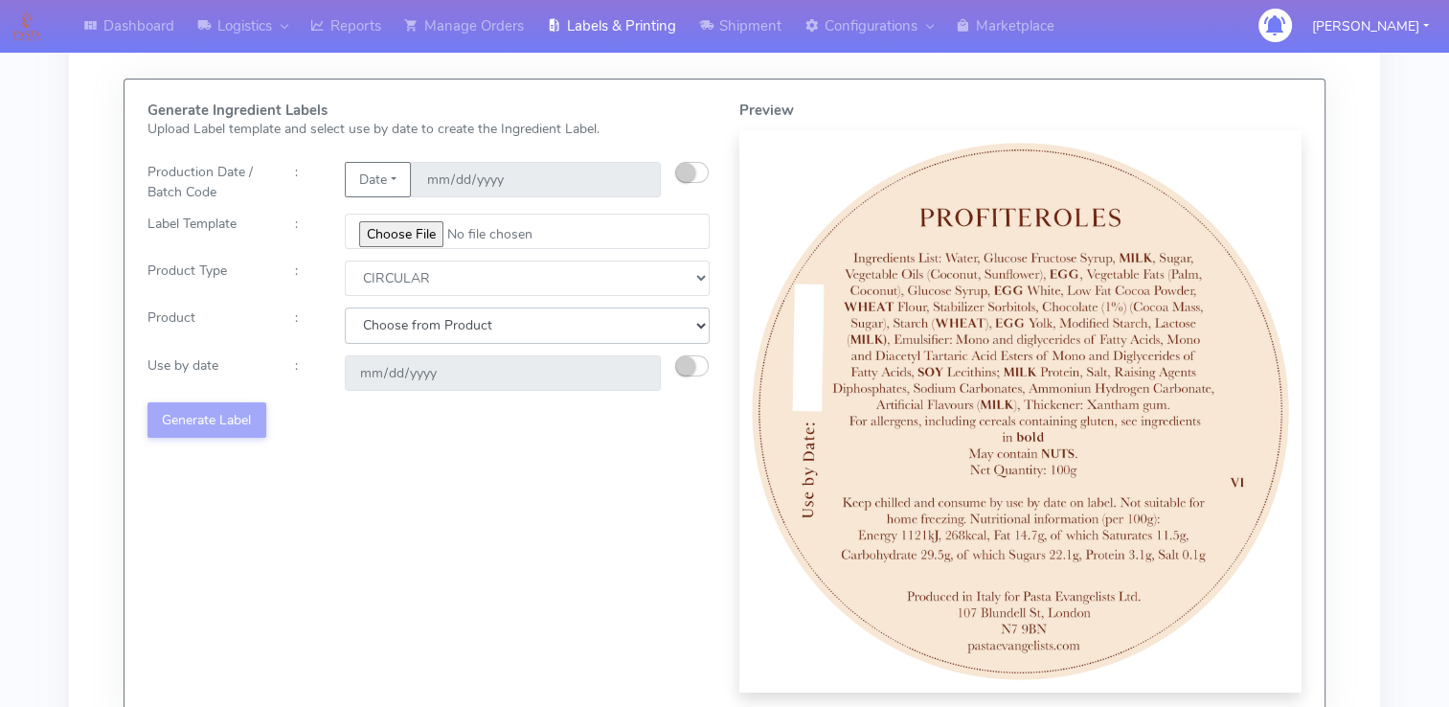
click at [428, 320] on select "Choose from Product POT OLIVE POTS" at bounding box center [528, 324] width 366 height 35
select select "0"
click at [345, 307] on select "Choose from Product POT OLIVE POTS" at bounding box center [528, 324] width 366 height 35
type input "[DATE]"
click at [234, 415] on button "Generate Label" at bounding box center [206, 419] width 119 height 35
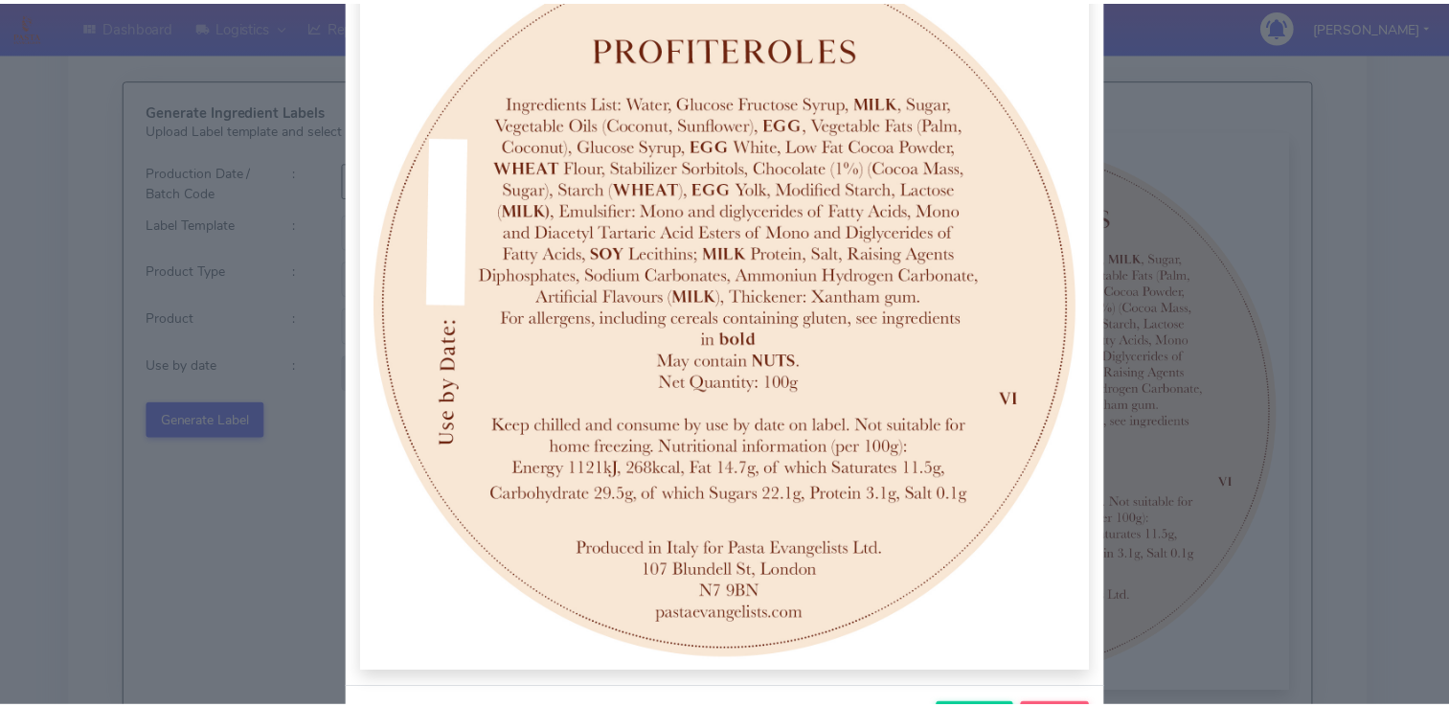
scroll to position [363, 0]
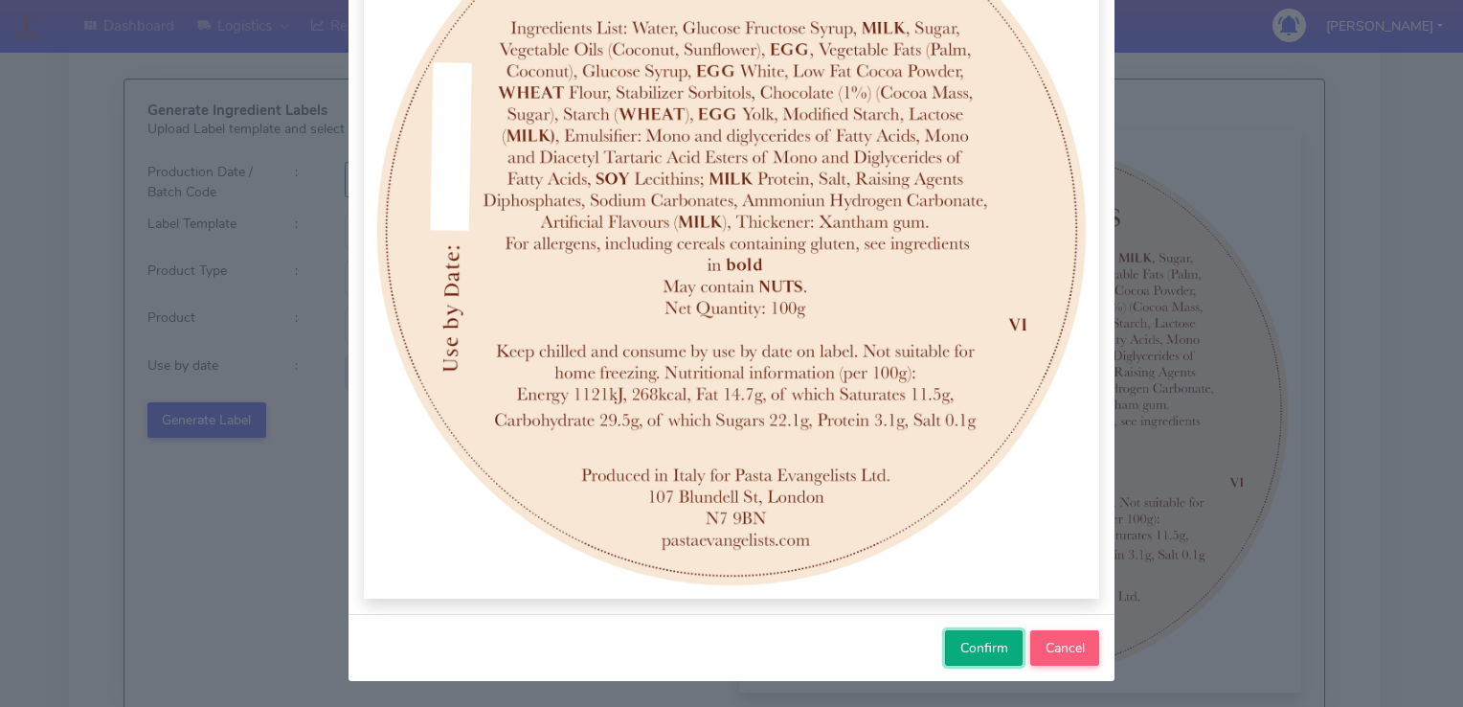
click at [969, 645] on span "Confirm" at bounding box center [984, 648] width 48 height 18
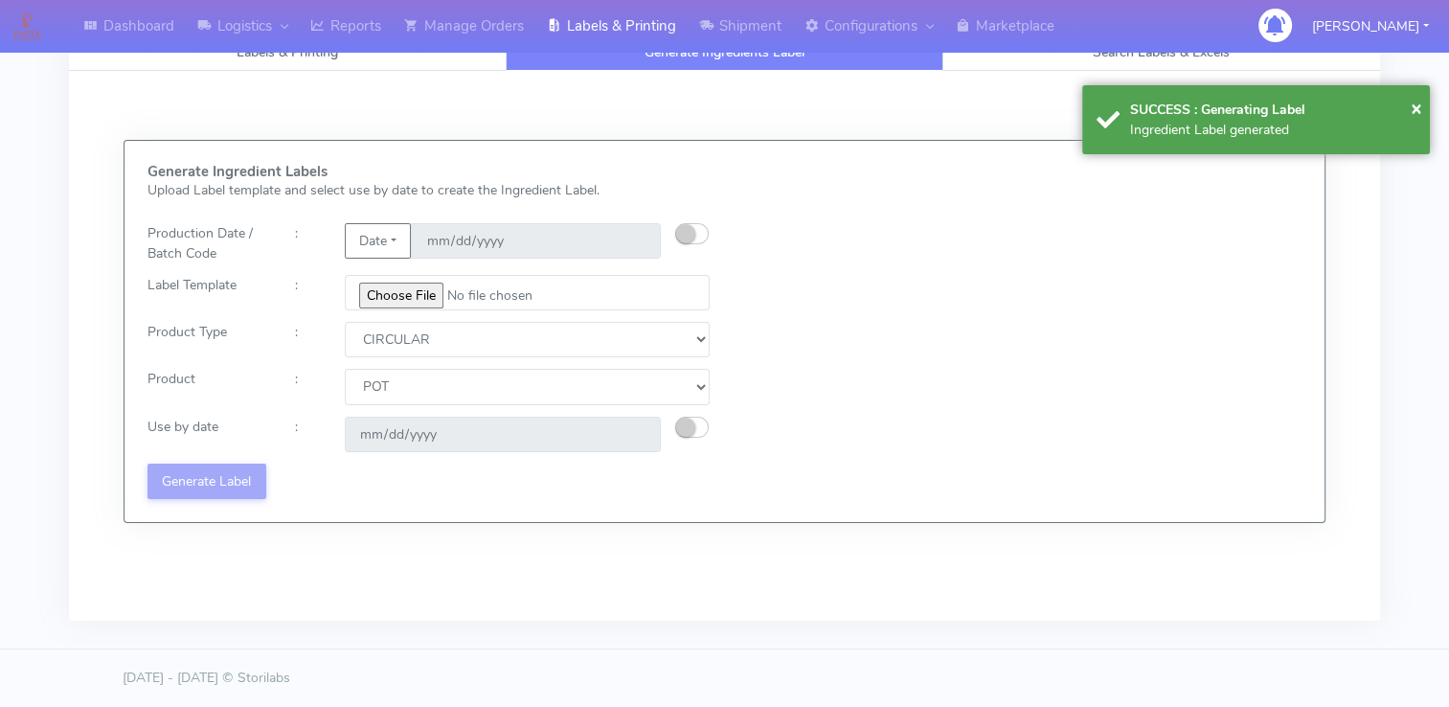
select select
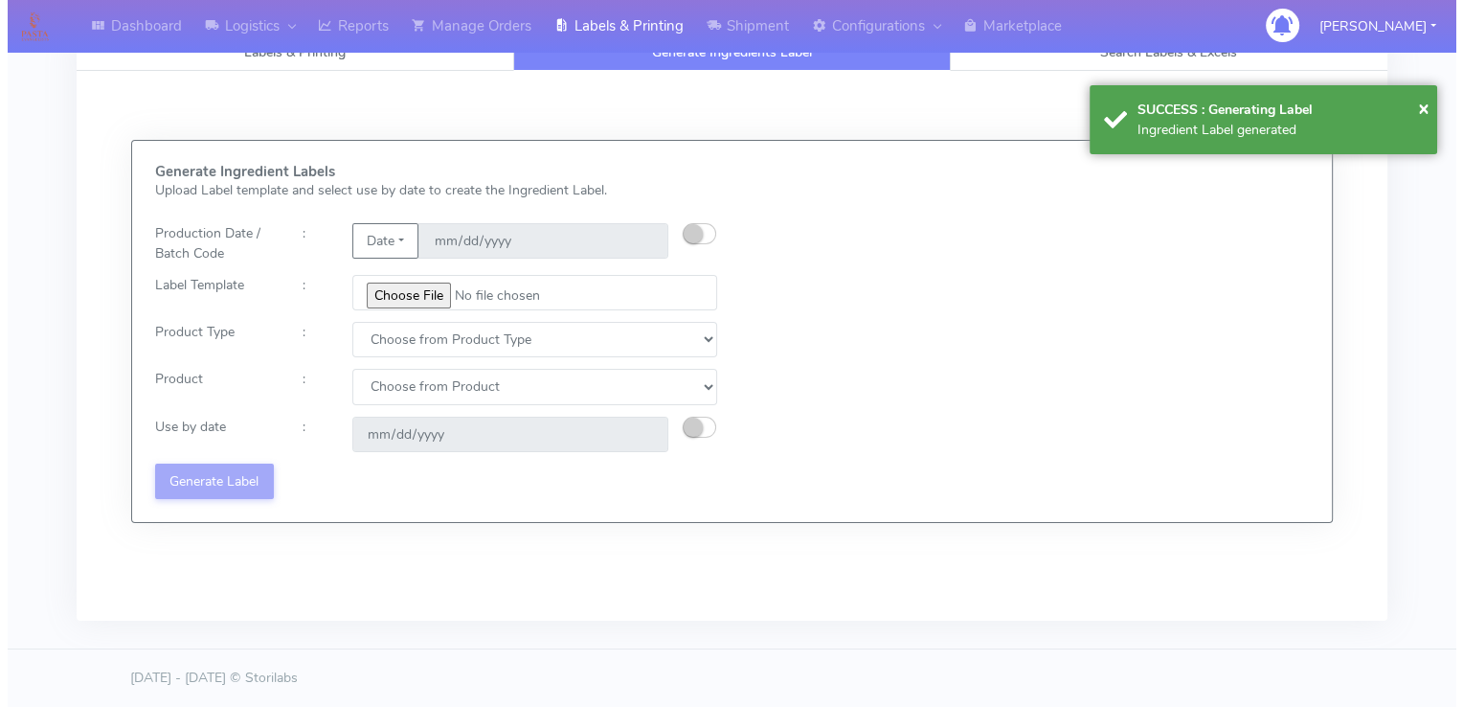
scroll to position [23, 0]
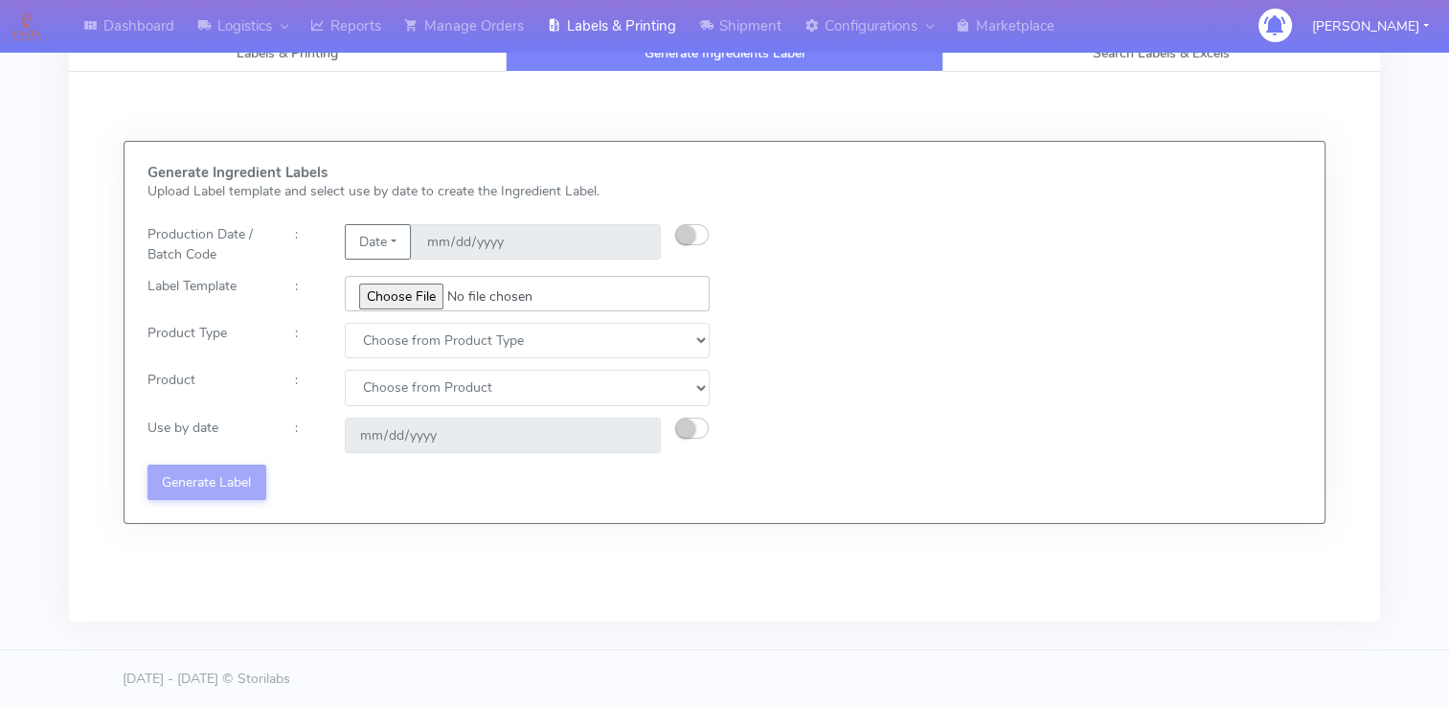
click at [411, 294] on input "file" at bounding box center [528, 293] width 366 height 35
type input "C:\fakepath\Profiteroles V1.jpg"
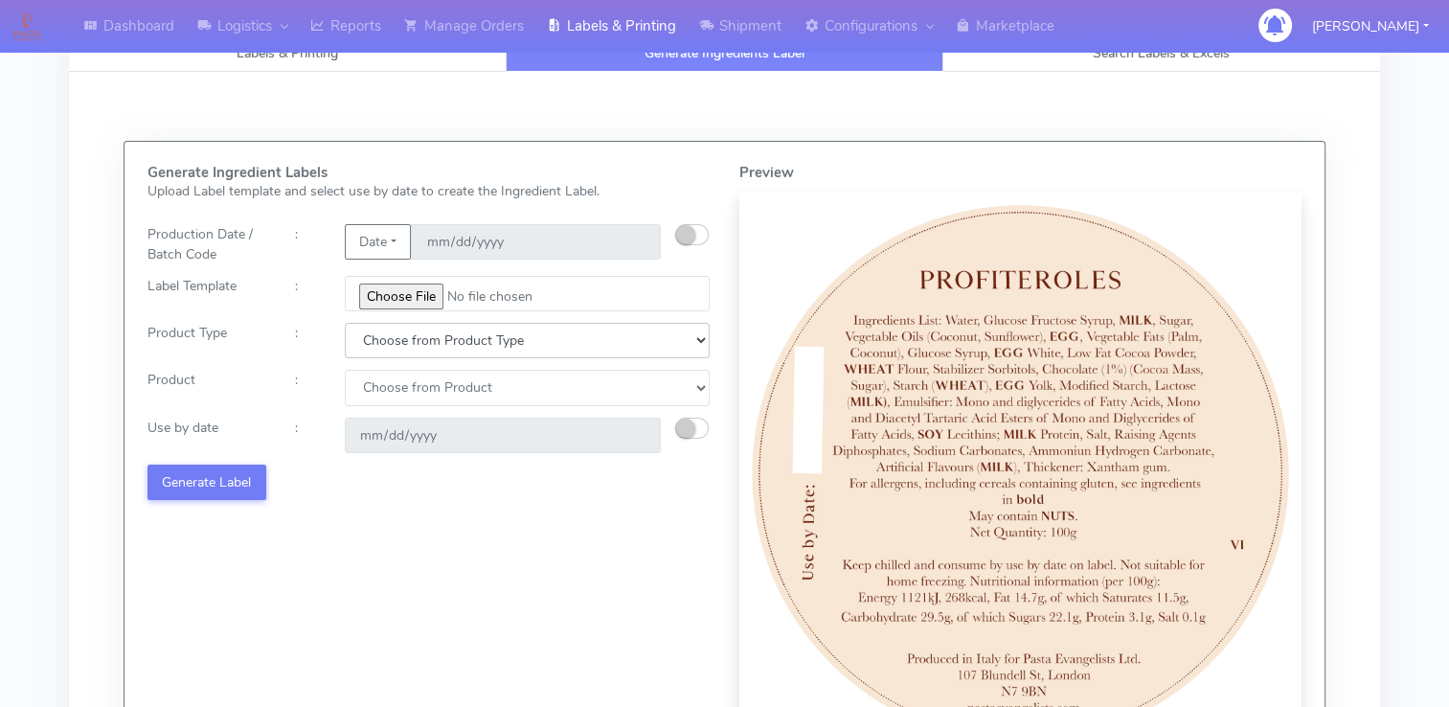
click at [430, 342] on select "Choose from Product Type ECOM ERETAIL CIRCULAR CIRC_DESERTS LASAGNE" at bounding box center [528, 340] width 366 height 35
select select "2"
click at [345, 323] on select "Choose from Product Type ECOM ERETAIL CIRCULAR CIRC_DESERTS LASAGNE" at bounding box center [528, 340] width 366 height 35
select select
click at [450, 329] on select "Choose from Product Type ECOM ERETAIL CIRCULAR CIRC_DESERTS LASAGNE" at bounding box center [528, 340] width 366 height 35
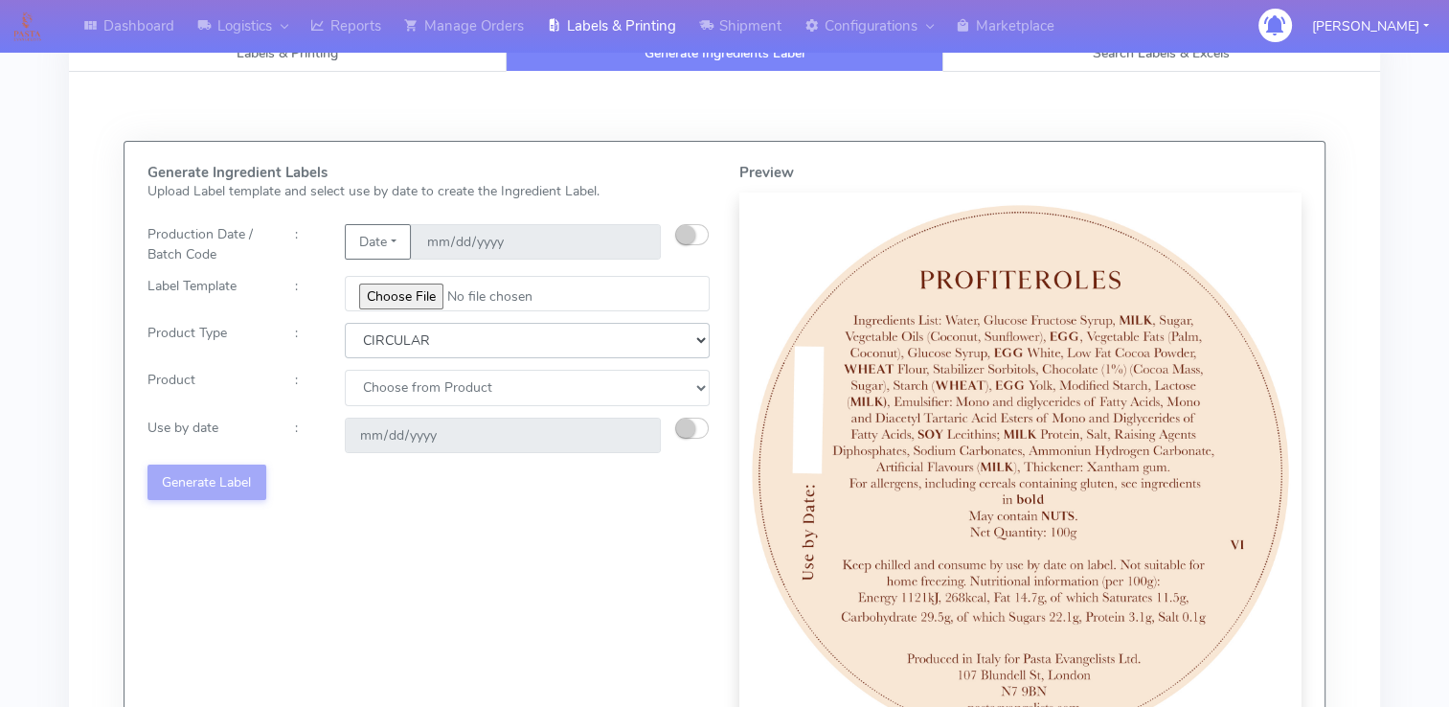
select select "1"
click at [345, 323] on select "Choose from Product Type ECOM ERETAIL CIRCULAR CIRC_DESERTS LASAGNE" at bounding box center [528, 340] width 366 height 35
click at [425, 373] on select "Choose from Product PLAIN PASTA FILLED PASTA BUTTER (INTERNAL PRODUCTION) BUTTE…" at bounding box center [528, 387] width 366 height 35
click at [441, 330] on select "Choose from Product Type ECOM ERETAIL CIRCULAR CIRC_DESERTS LASAGNE" at bounding box center [528, 340] width 366 height 35
click at [364, 547] on div "Generate Ingredient Labels Upload Label template and select use by date to crea…" at bounding box center [429, 460] width 592 height 590
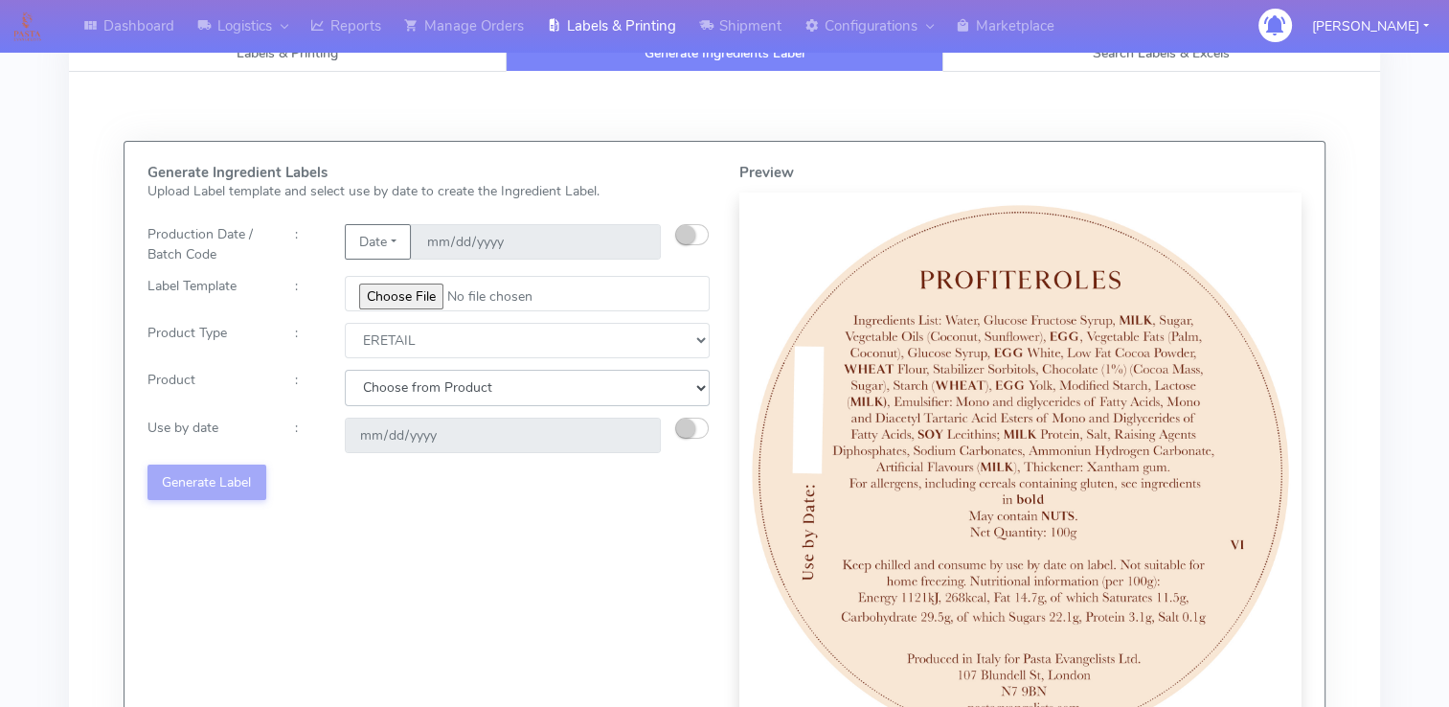
click at [429, 375] on select "Choose from Product PLAIN PASTA FILLED PASTA BUTTER (INTERNAL PRODUCTION) BUTTE…" at bounding box center [528, 387] width 366 height 35
select select "0"
click at [345, 370] on select "Choose from Product PLAIN PASTA FILLED PASTA BUTTER (INTERNAL PRODUCTION) BUTTE…" at bounding box center [528, 387] width 366 height 35
type input "2025-09-03"
click at [209, 473] on button "Generate Label" at bounding box center [206, 481] width 119 height 35
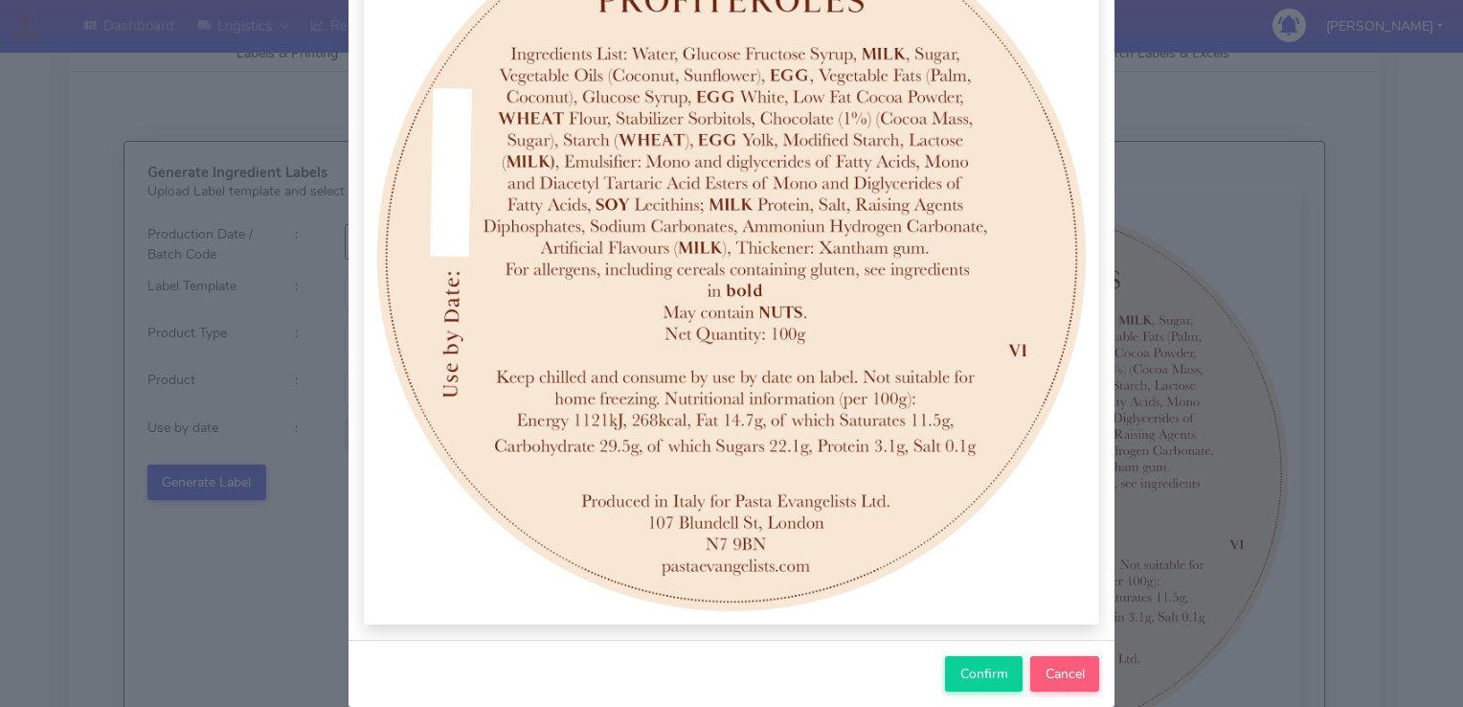
scroll to position [363, 0]
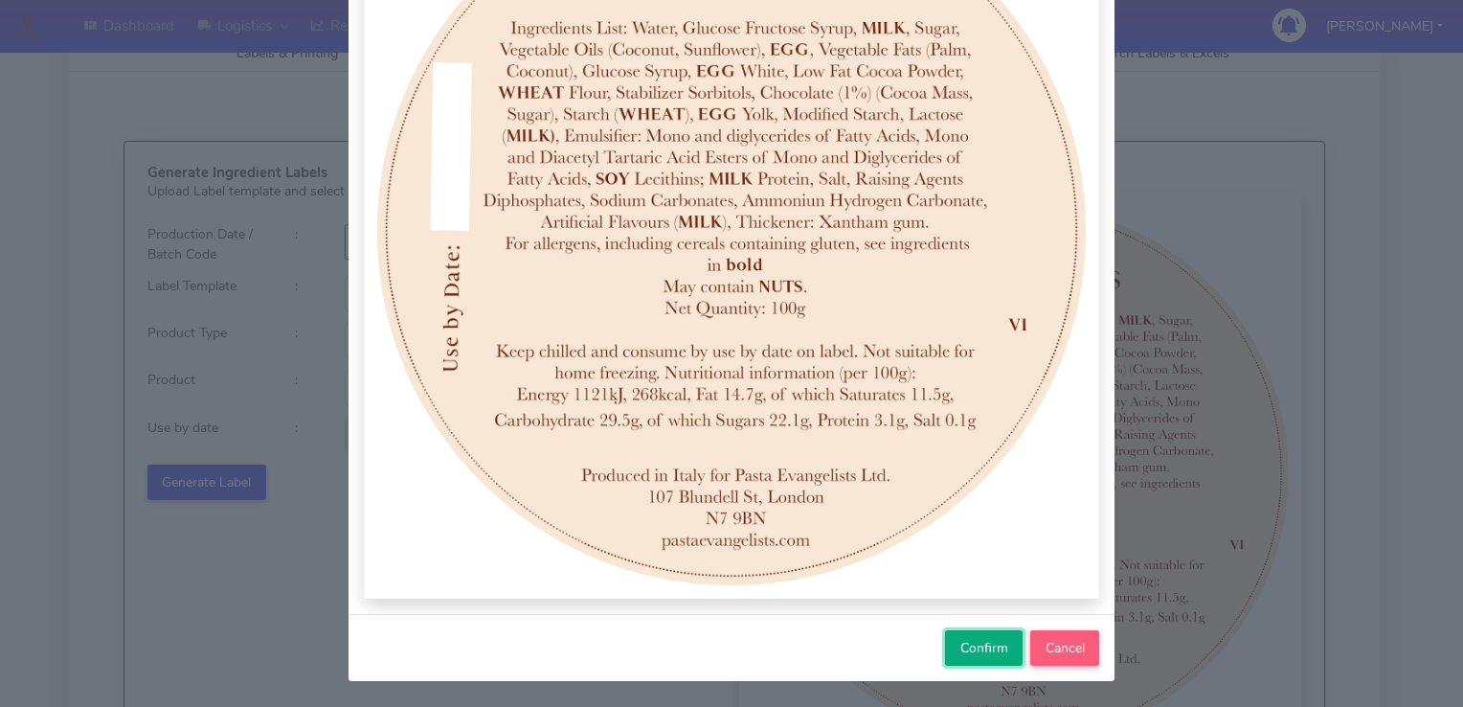
click at [984, 649] on span "Confirm" at bounding box center [984, 648] width 48 height 18
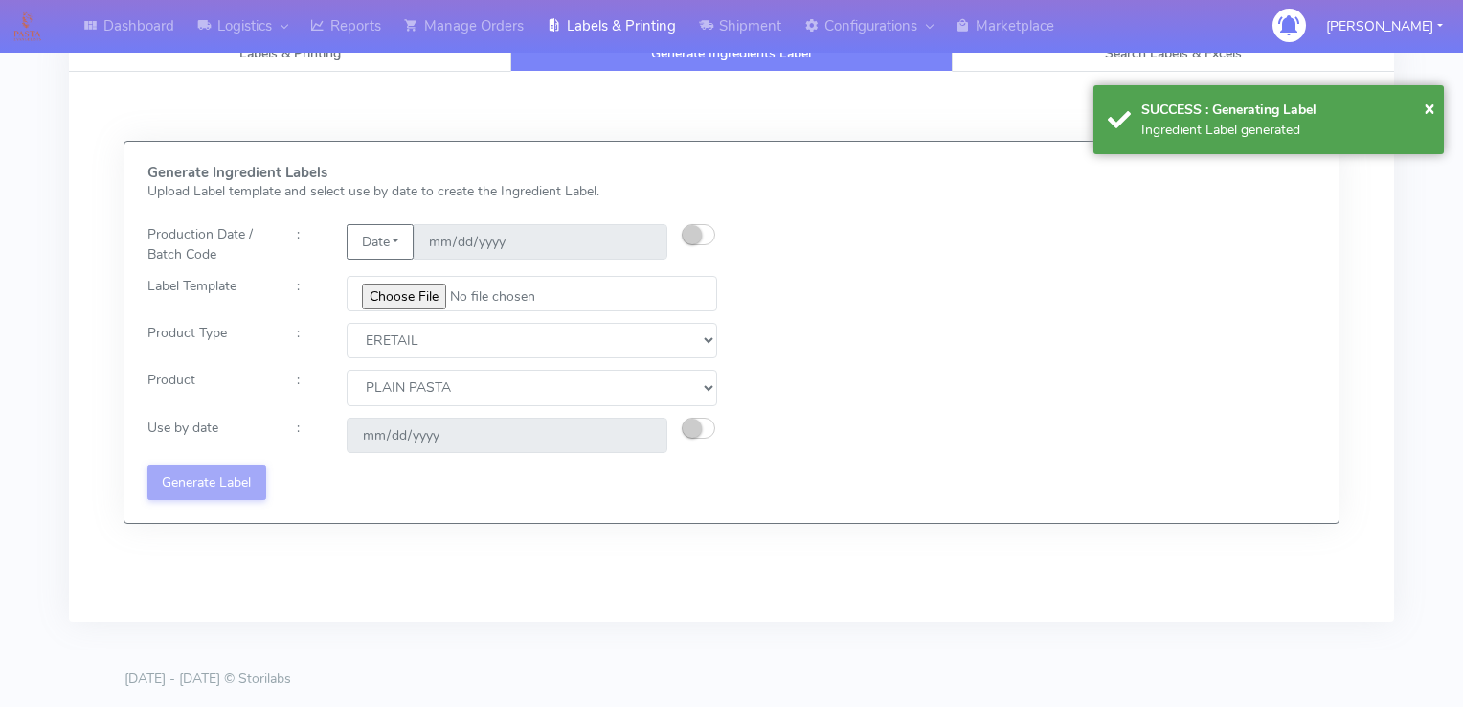
select select
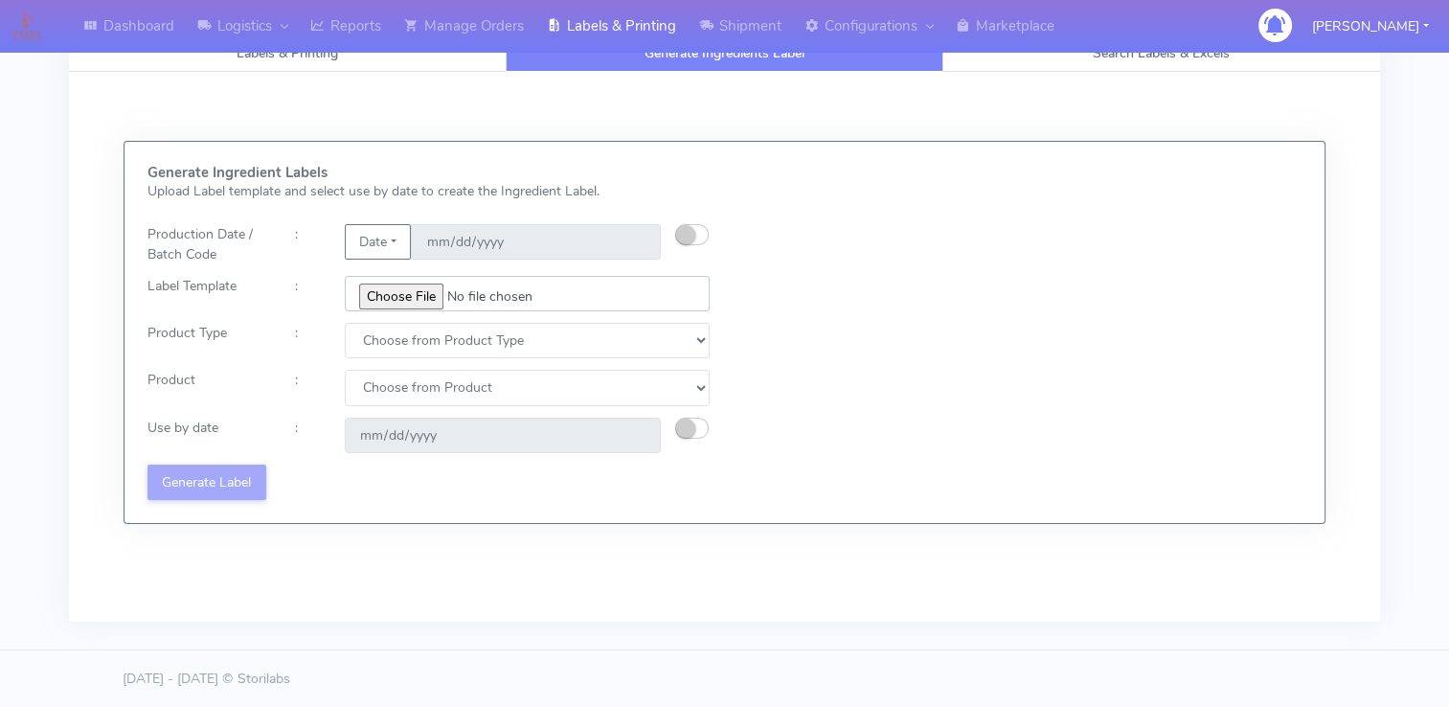
click at [404, 297] on input "file" at bounding box center [528, 293] width 366 height 35
type input "C:\fakepath\Profiteroles V1.jpg"
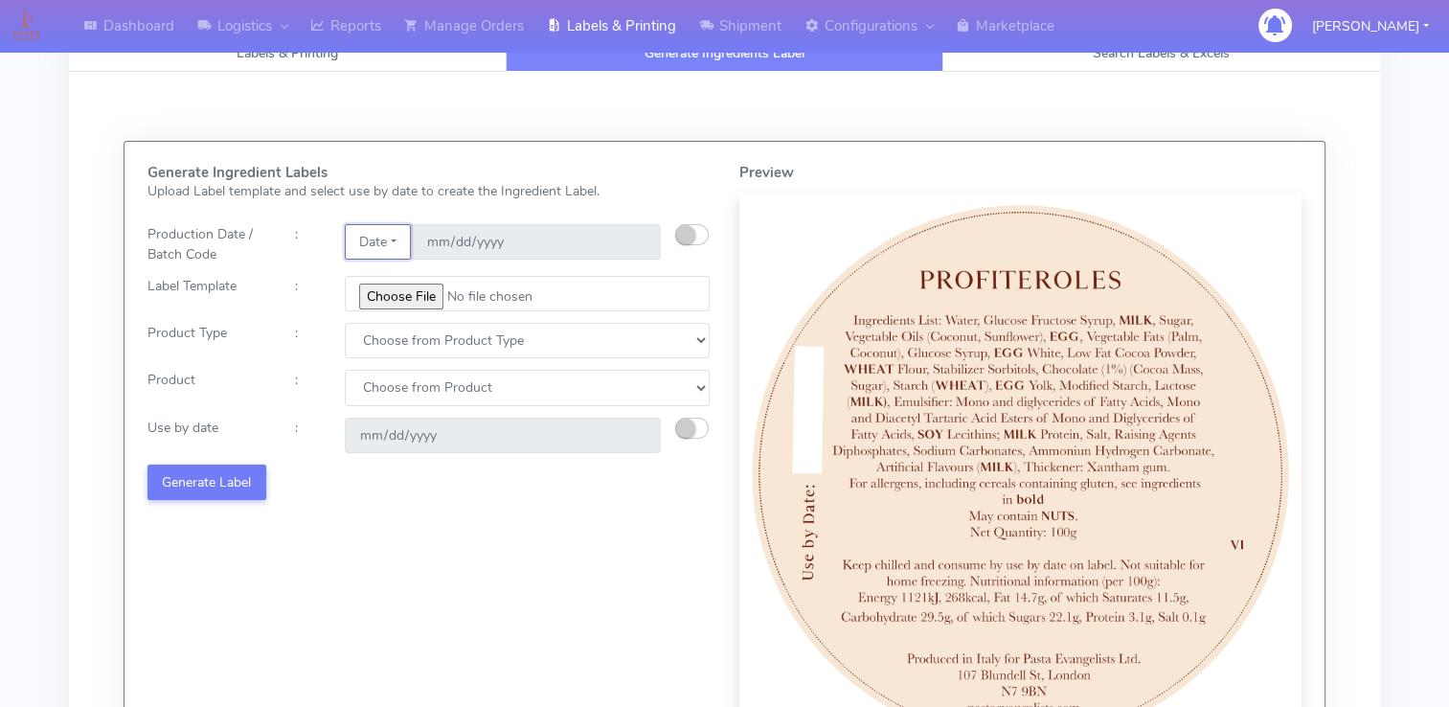
click at [392, 232] on button "Date" at bounding box center [378, 241] width 66 height 35
click at [398, 283] on link "Code" at bounding box center [421, 280] width 151 height 32
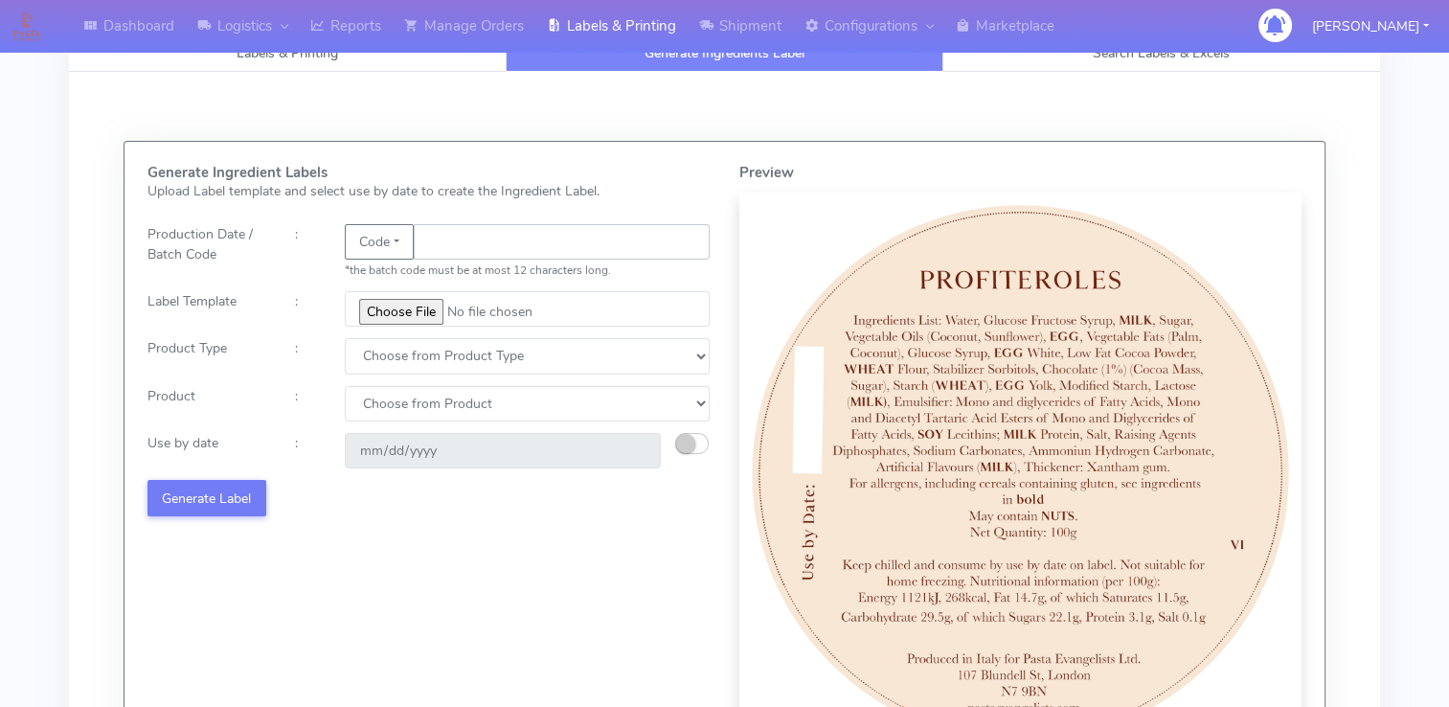
click at [517, 239] on input "text" at bounding box center [562, 241] width 296 height 35
type input "HVBGYFF6546"
click at [481, 243] on input "HVBGYFF6546" at bounding box center [562, 241] width 296 height 35
click at [524, 236] on input "HY67YHGF45&H" at bounding box center [562, 241] width 296 height 35
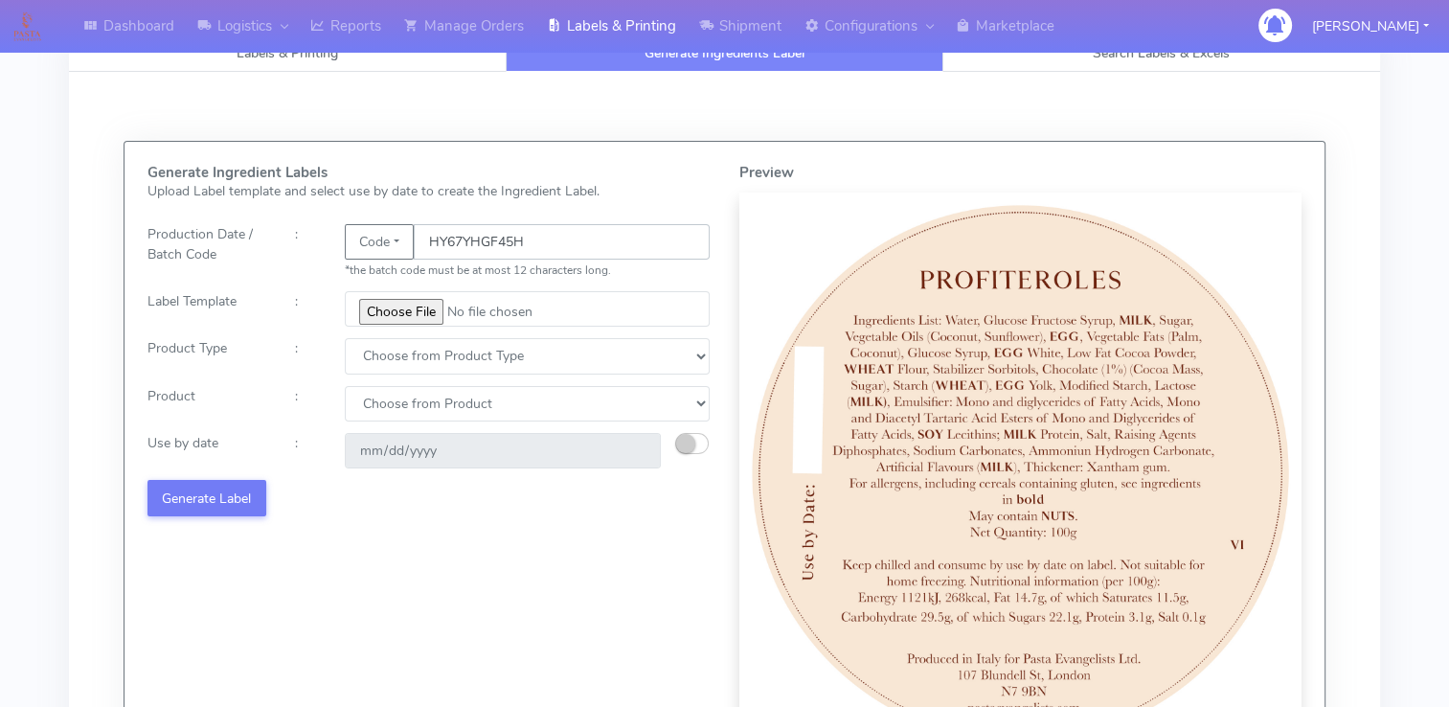
type input "HY67YHGF45H"
click at [399, 312] on input "file" at bounding box center [528, 308] width 366 height 35
click at [498, 346] on select "Choose from Product Type ECOM ERETAIL CIRCULAR CIRC_DESERTS LASAGNE" at bounding box center [528, 355] width 366 height 35
select select "2"
click at [345, 338] on select "Choose from Product Type ECOM ERETAIL CIRCULAR CIRC_DESERTS LASAGNE" at bounding box center [528, 355] width 366 height 35
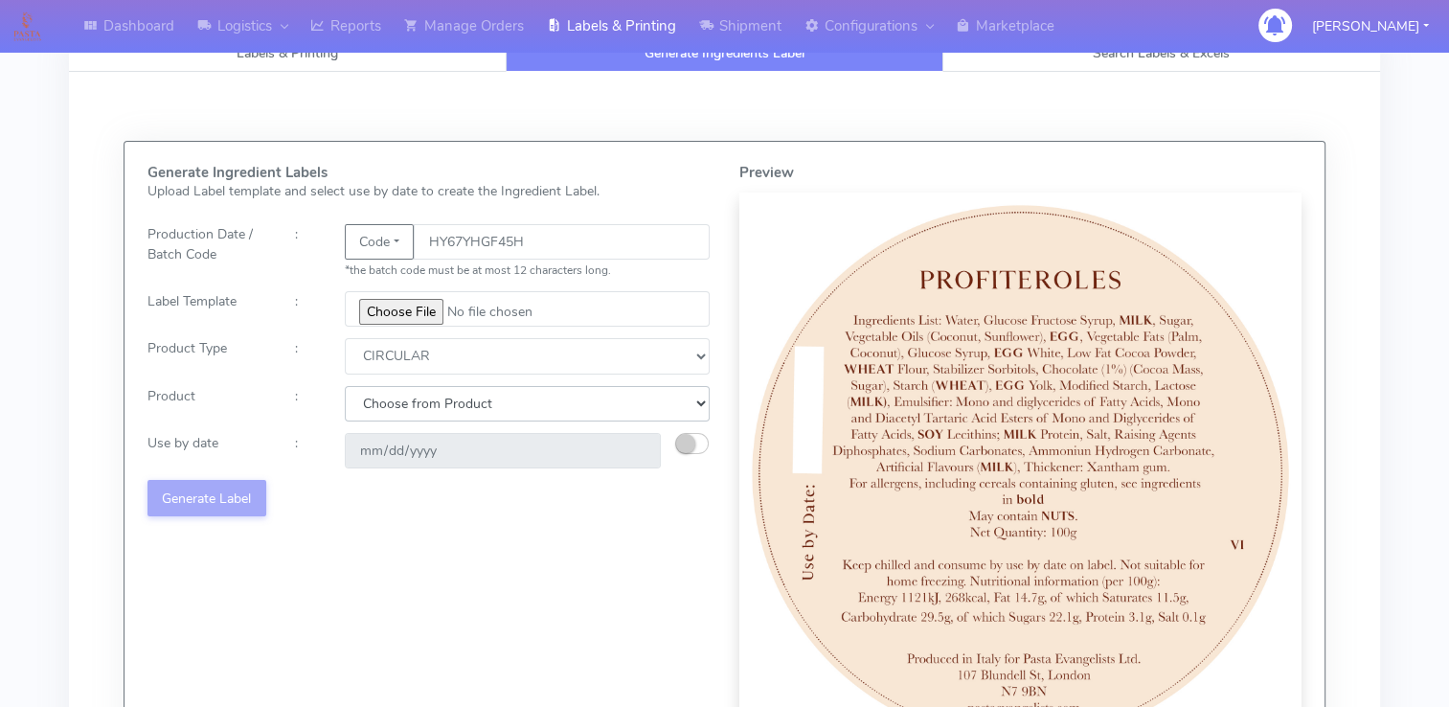
click at [415, 405] on select "Choose from Product POT OLIVE POTS" at bounding box center [528, 403] width 366 height 35
select select "1"
click at [345, 386] on select "Choose from Product POT OLIVE POTS" at bounding box center [528, 403] width 366 height 35
type input "[DATE]"
click at [219, 496] on button "Generate Label" at bounding box center [206, 497] width 119 height 35
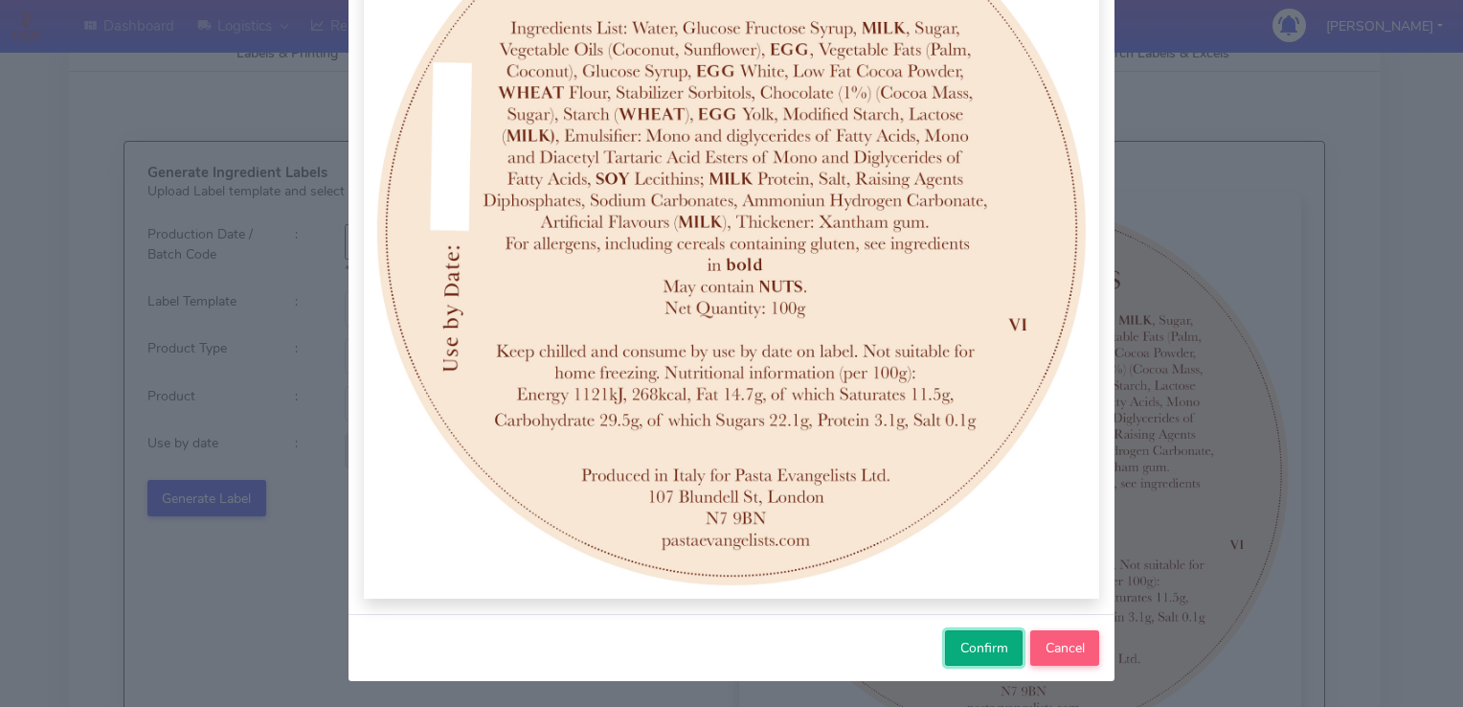
click at [980, 642] on span "Confirm" at bounding box center [984, 648] width 48 height 18
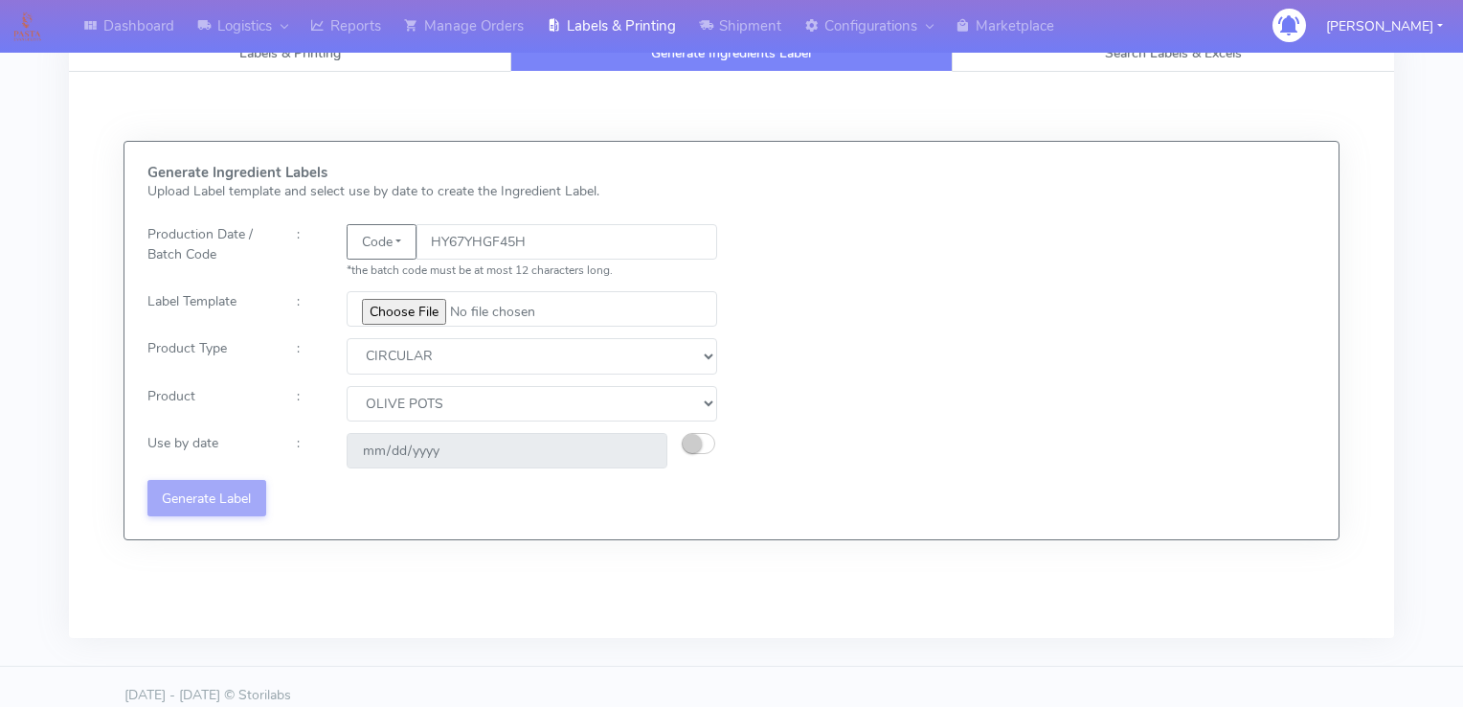
select select
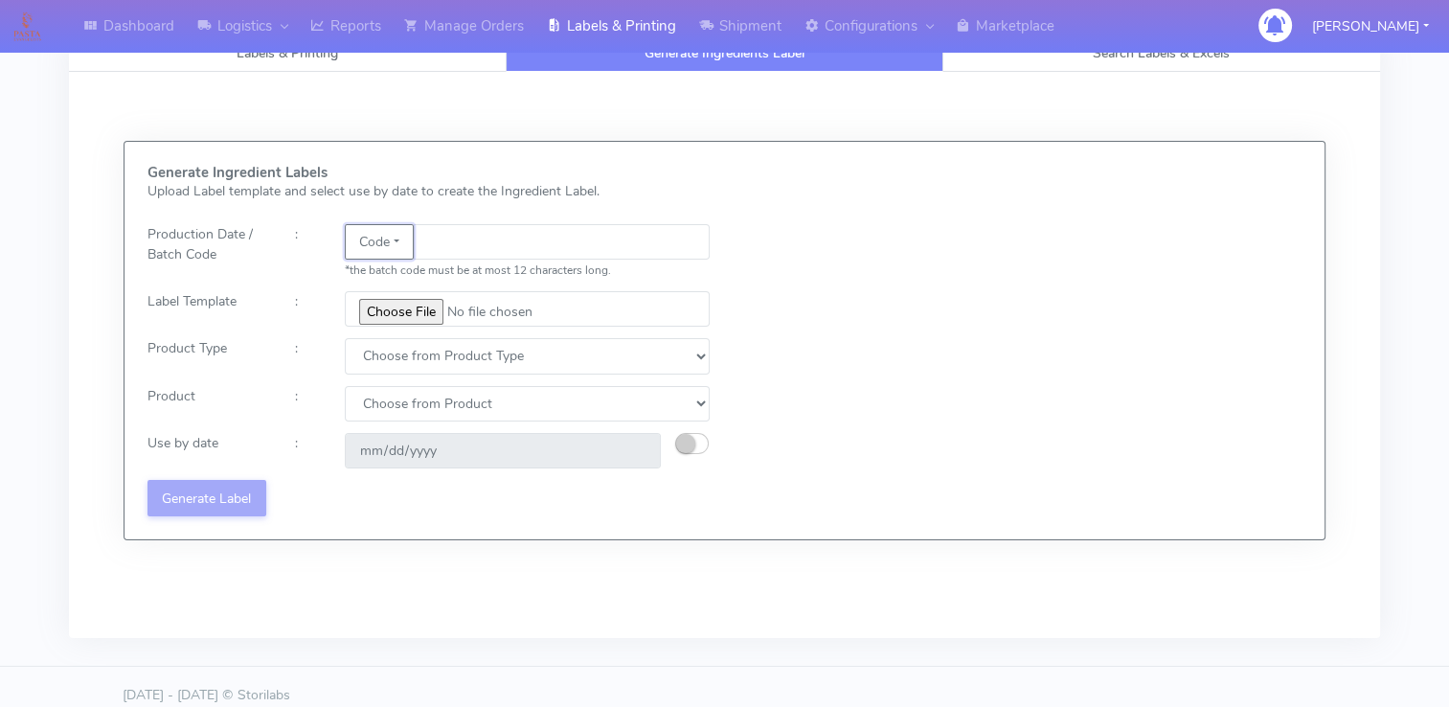
click at [395, 239] on button "Code" at bounding box center [379, 241] width 69 height 35
click at [393, 277] on link "Date" at bounding box center [421, 280] width 151 height 32
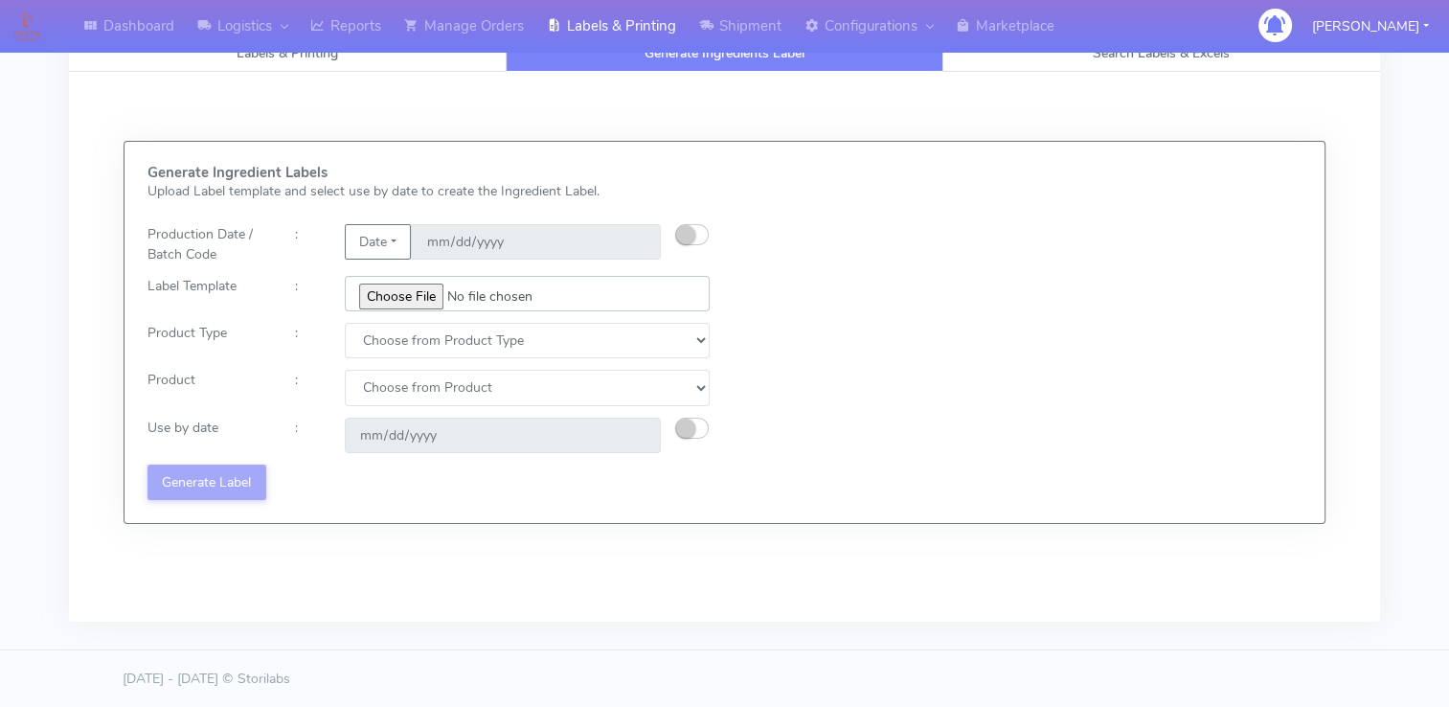
click at [417, 295] on input "file" at bounding box center [528, 293] width 366 height 35
type input "C:\fakepath\Ecom_281_V1.jpg"
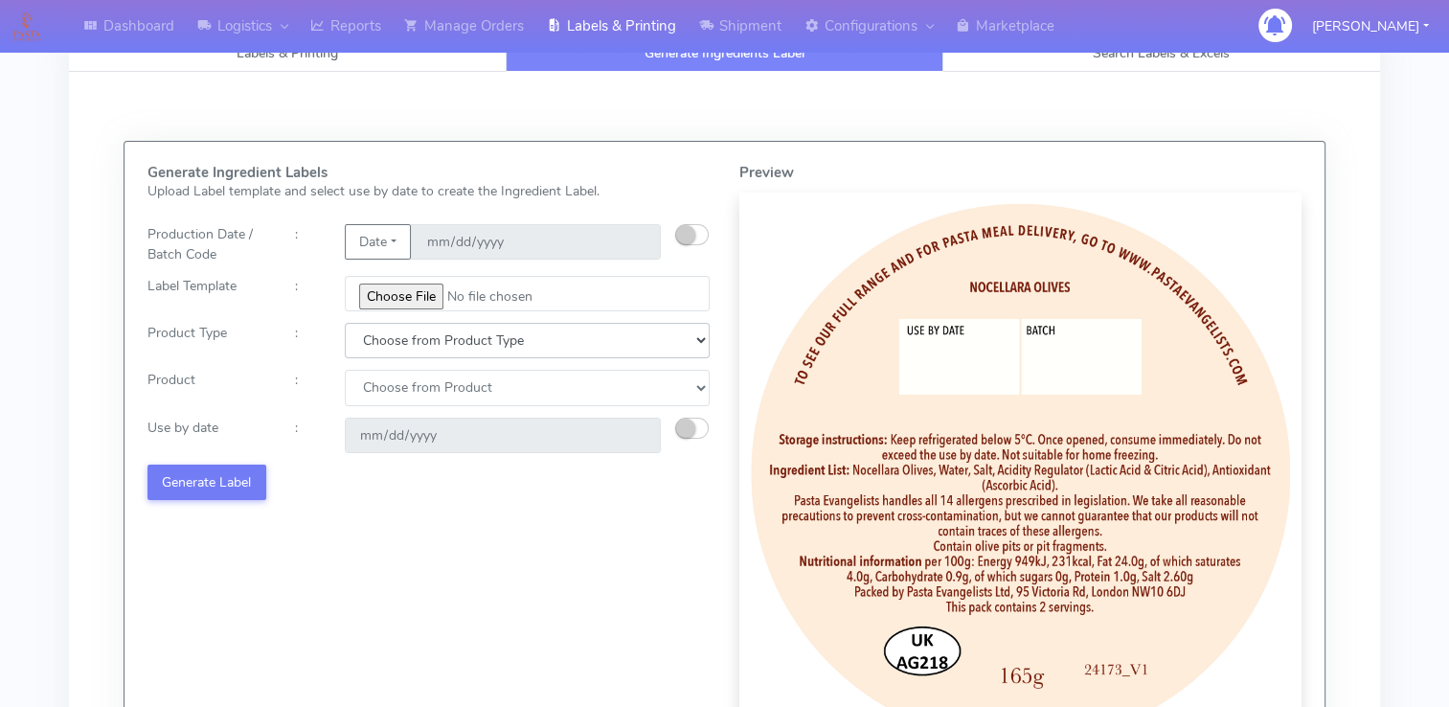
click at [425, 337] on select "Choose from Product Type ECOM ERETAIL CIRCULAR CIRC_DESERTS LASAGNE" at bounding box center [528, 340] width 366 height 35
select select "0"
click at [345, 323] on select "Choose from Product Type ECOM ERETAIL CIRCULAR CIRC_DESERTS LASAGNE" at bounding box center [528, 340] width 366 height 35
click at [414, 389] on select "Choose from Product PLAIN PASTA (EXCEPT HURRA) HURRA FILLED PASTA BUTTER (INTER…" at bounding box center [528, 387] width 366 height 35
select select "0"
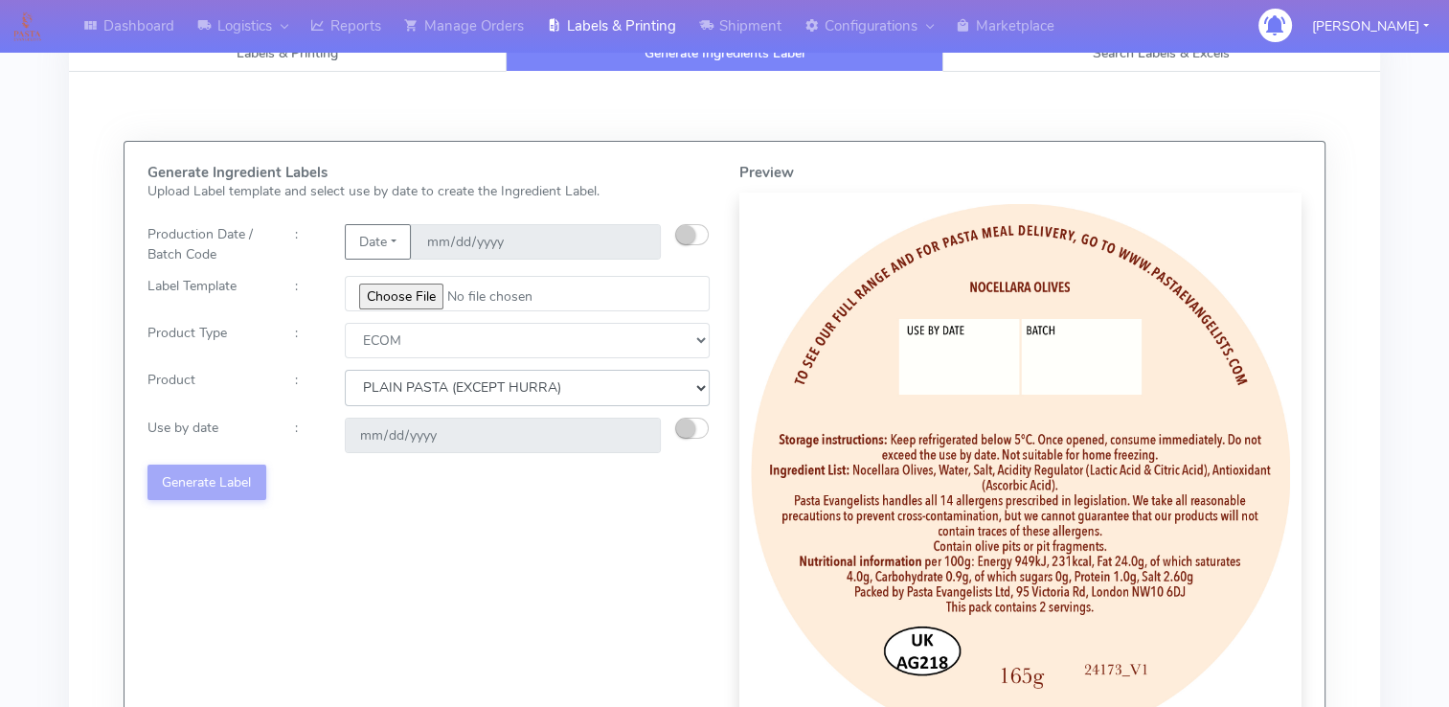
click at [345, 370] on select "Choose from Product PLAIN PASTA (EXCEPT HURRA) HURRA FILLED PASTA BUTTER (INTER…" at bounding box center [528, 387] width 366 height 35
type input "[DATE]"
click at [211, 473] on button "Generate Label" at bounding box center [206, 481] width 119 height 35
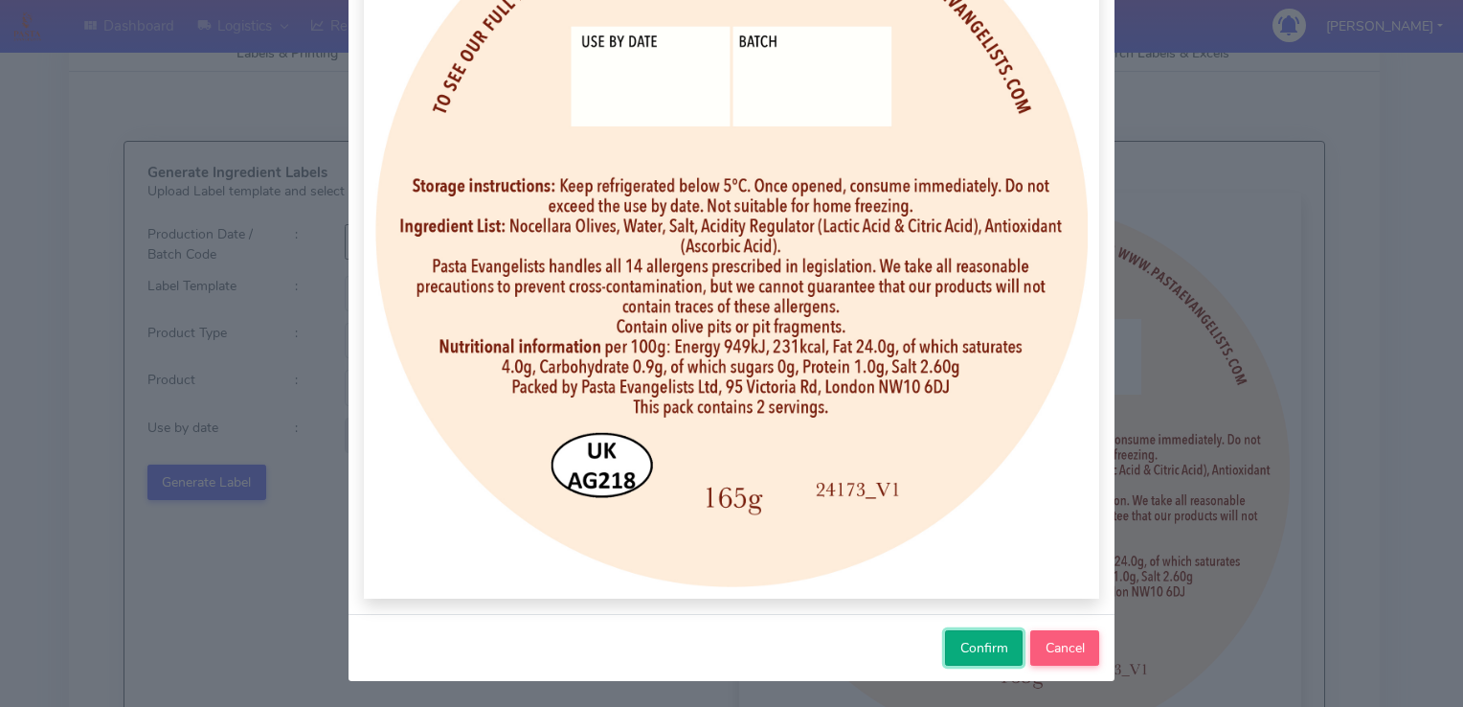
click at [974, 648] on span "Confirm" at bounding box center [984, 648] width 48 height 18
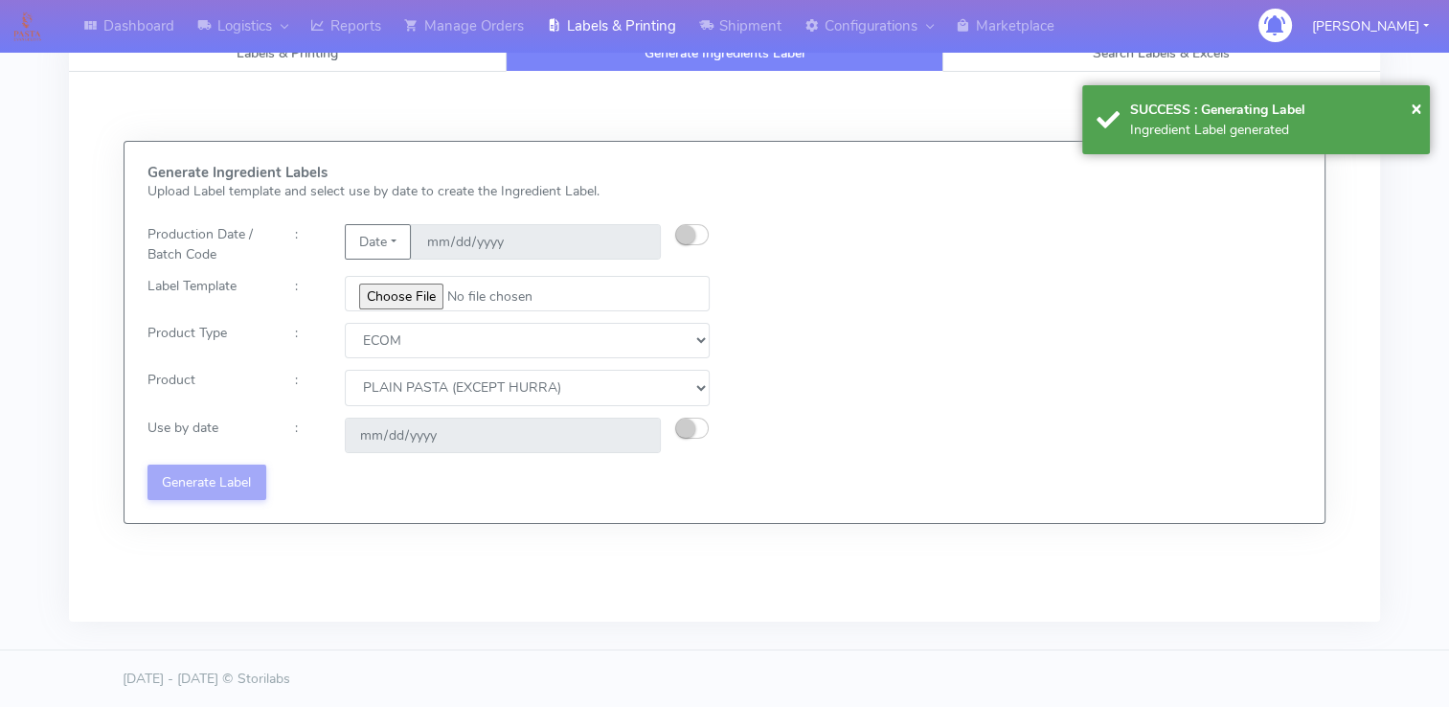
select select
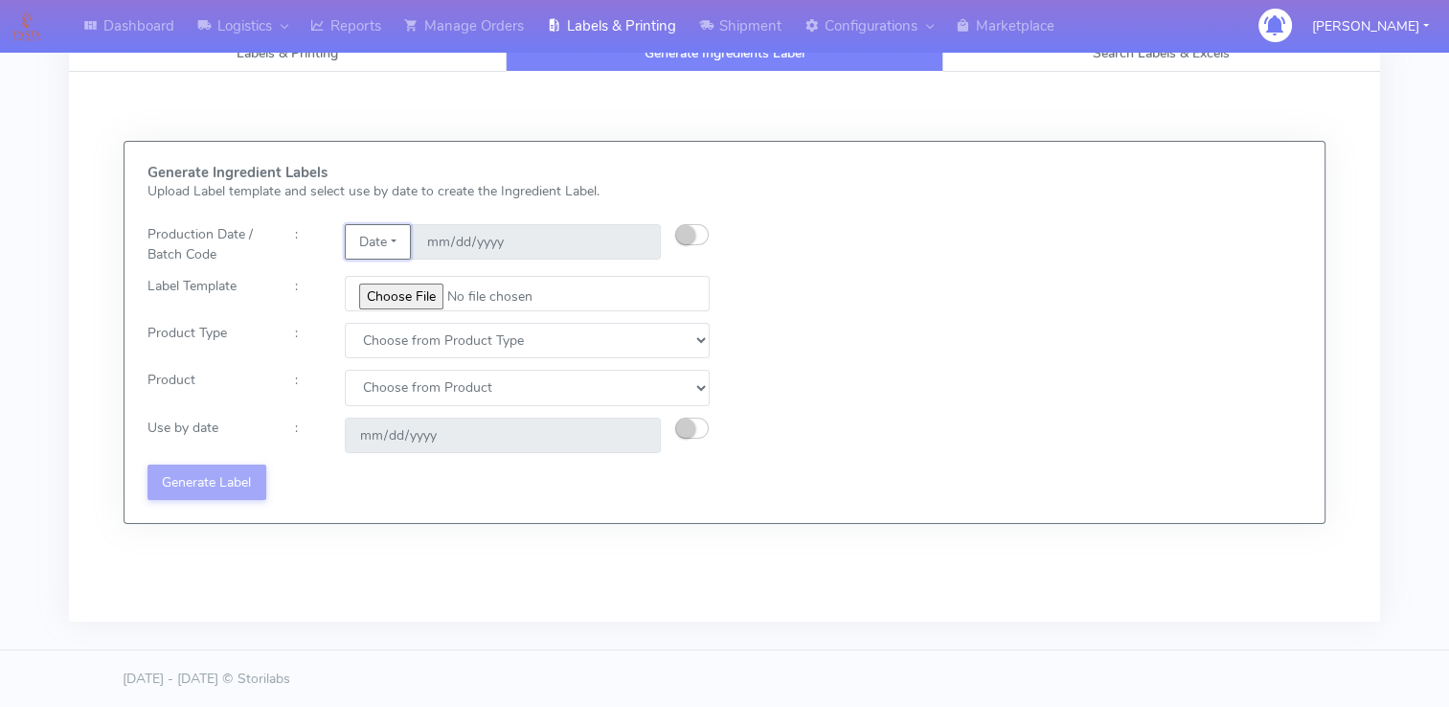
click at [397, 236] on button "Date" at bounding box center [378, 241] width 66 height 35
click at [427, 285] on link "Code" at bounding box center [421, 280] width 151 height 32
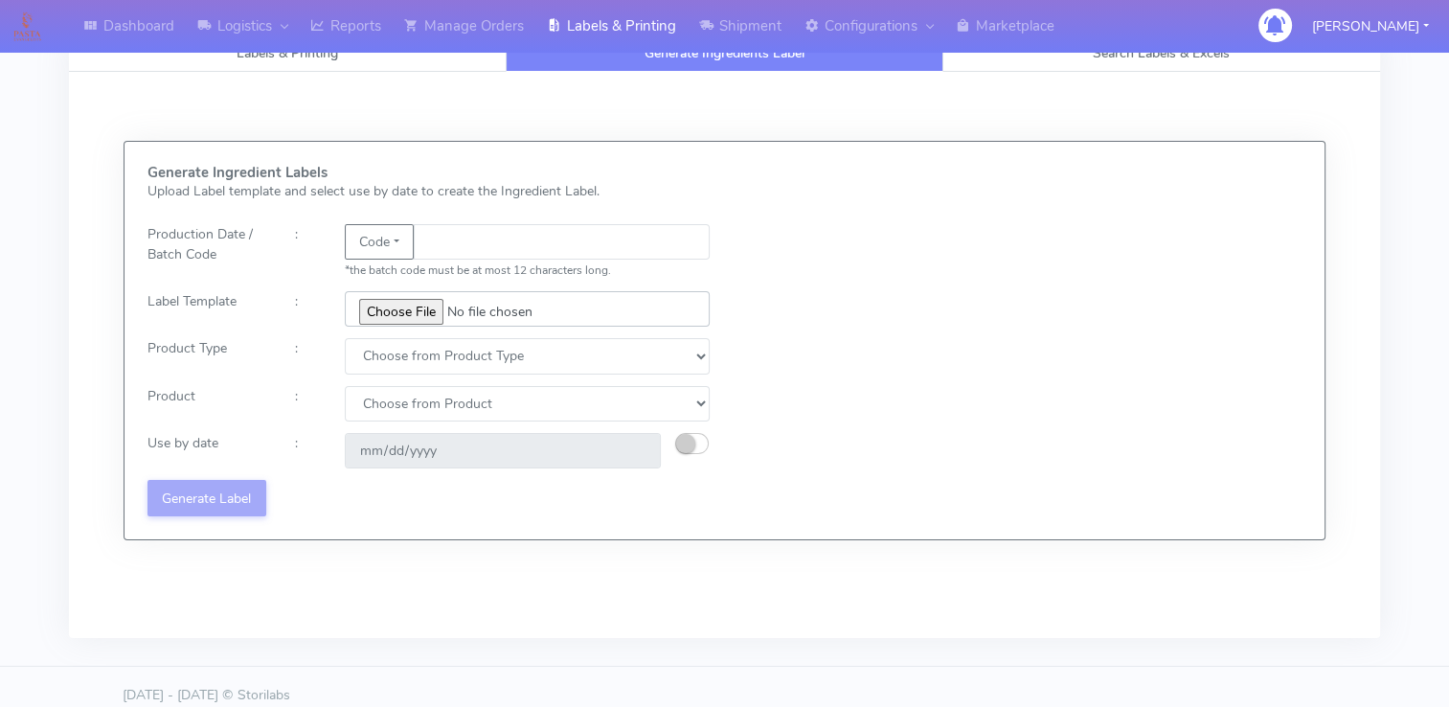
click at [395, 323] on input "file" at bounding box center [528, 308] width 366 height 35
click at [540, 240] on input "text" at bounding box center [562, 241] width 296 height 35
type input "HADFTSRT56"
click at [422, 324] on input "file" at bounding box center [528, 308] width 366 height 35
type input "C:\fakepath\Ecom_281_V1.jpg"
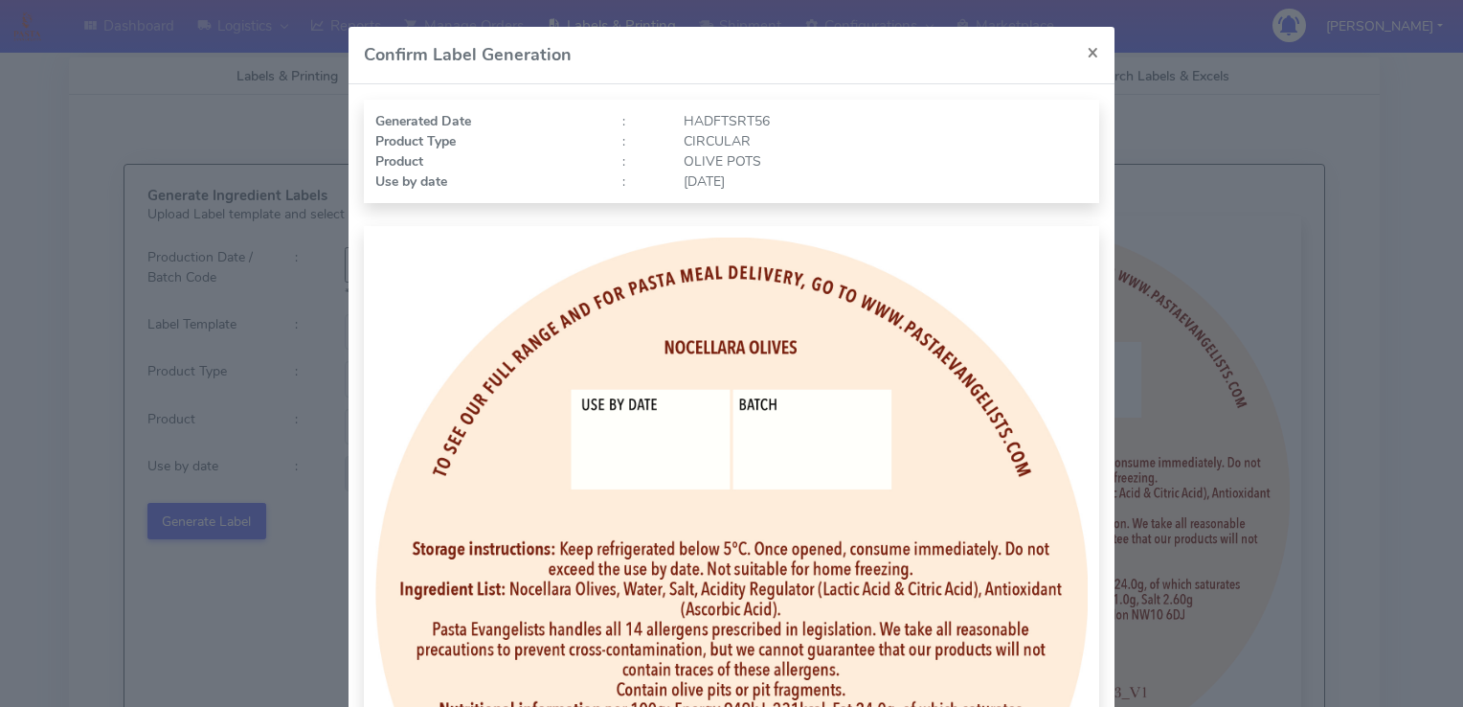
select select "2"
select select "1"
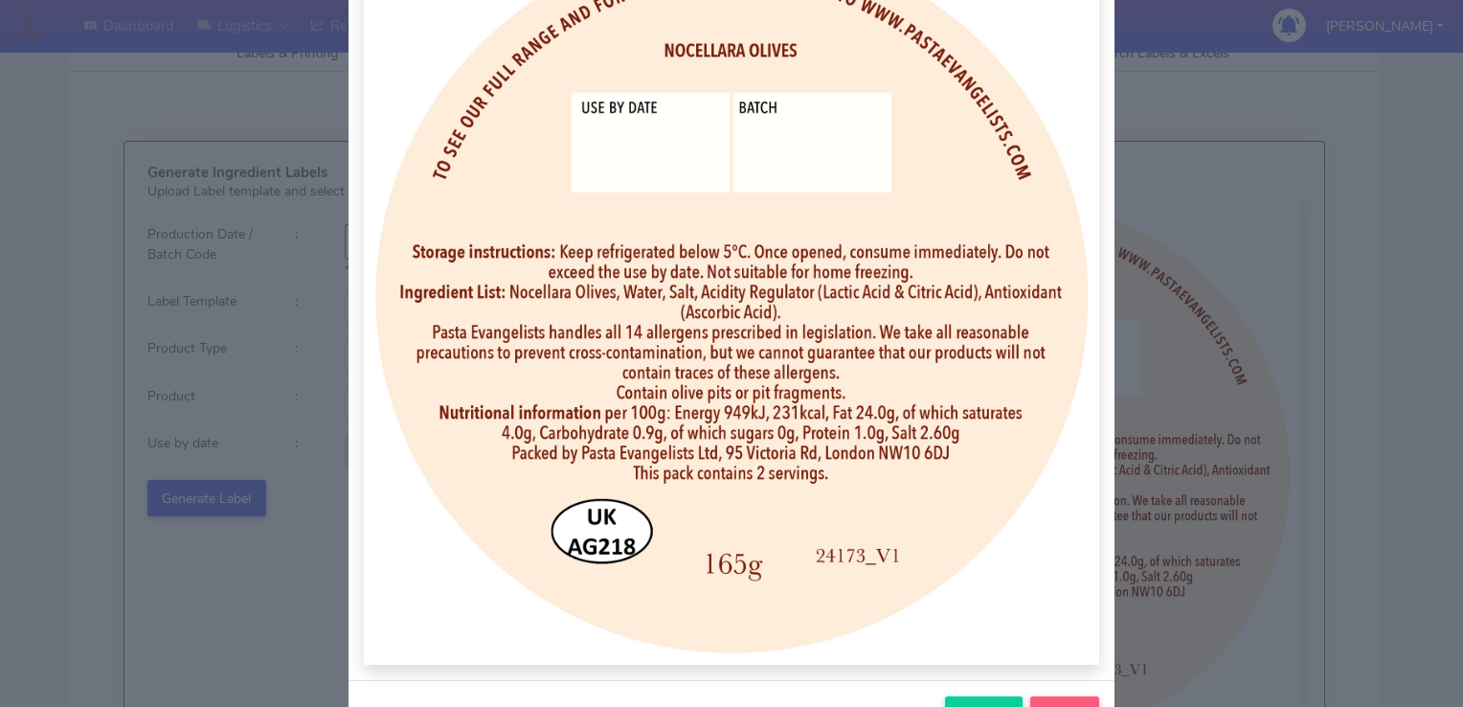
scroll to position [363, 0]
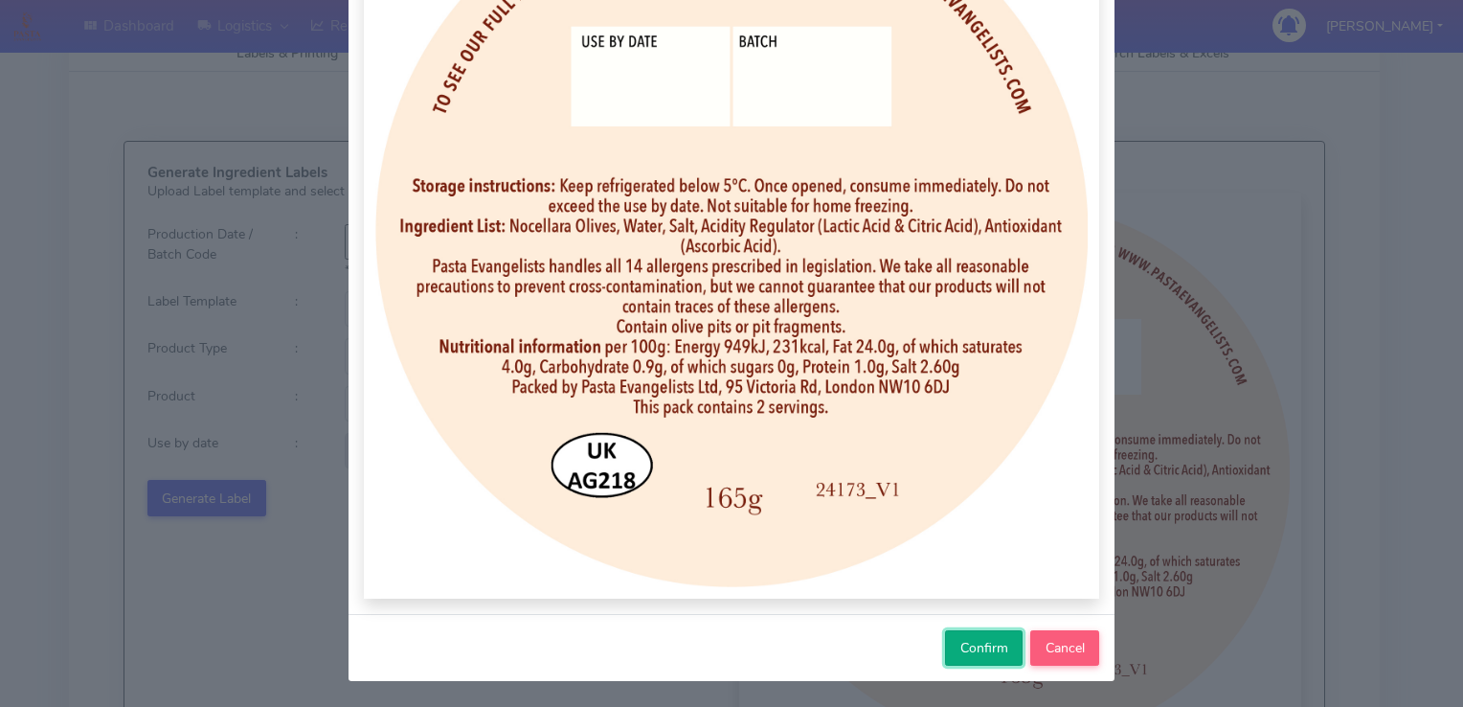
click at [993, 653] on span "Confirm" at bounding box center [984, 648] width 48 height 18
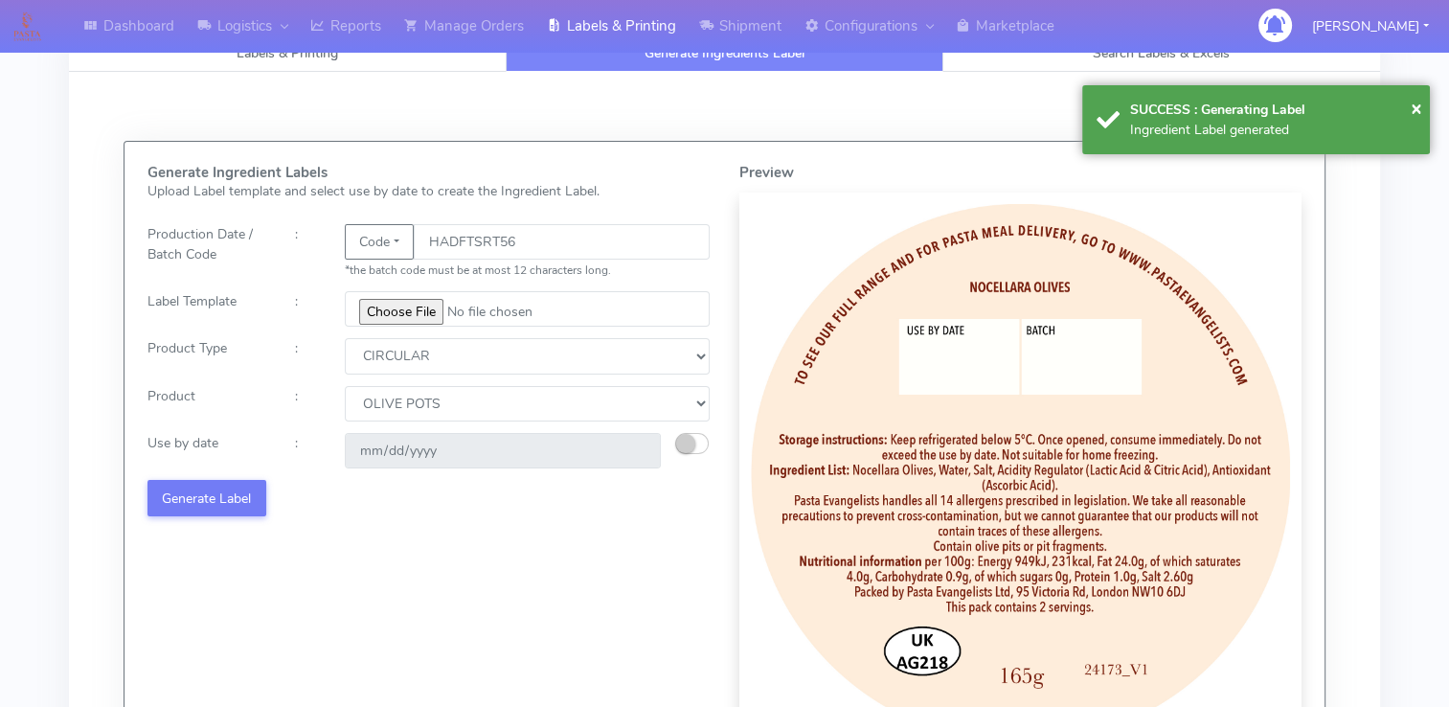
select select
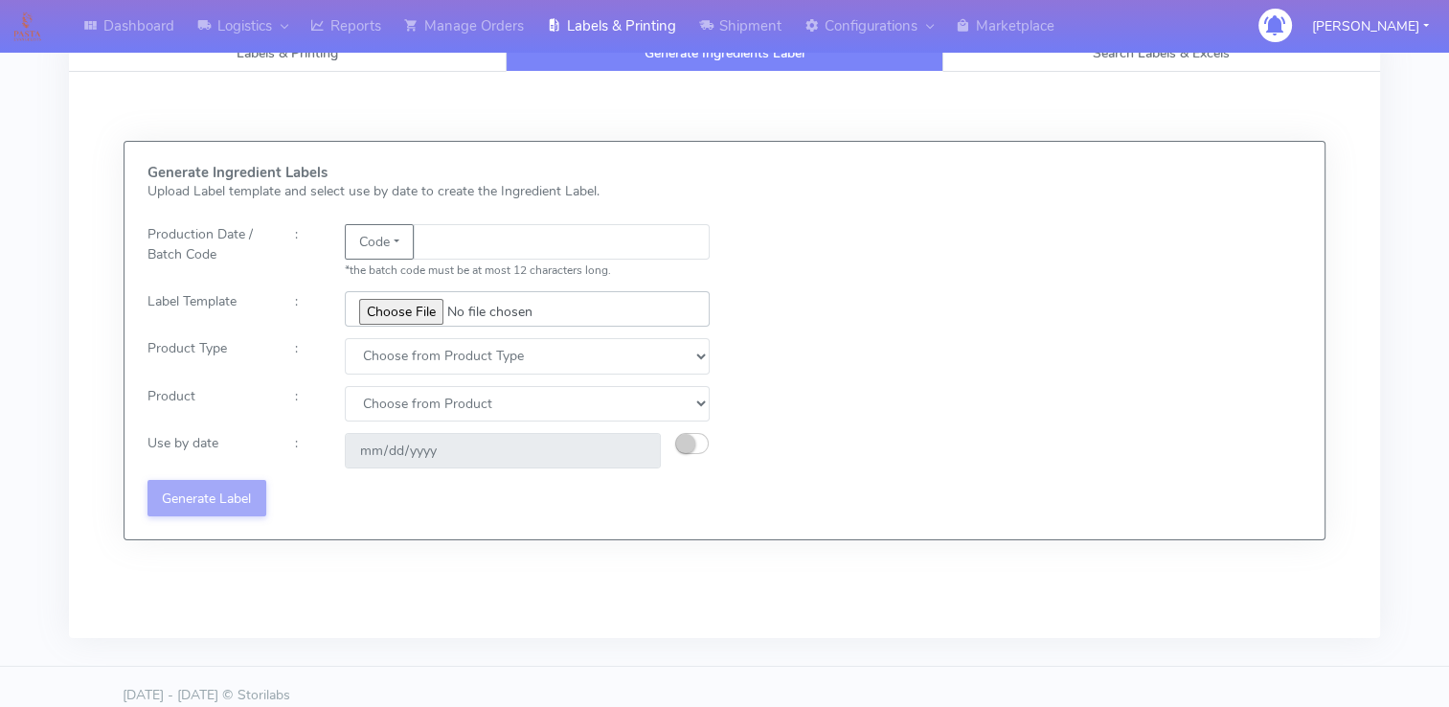
click at [427, 307] on input "file" at bounding box center [528, 308] width 366 height 35
type input "C:\fakepath\Classic Tiramisu V1.jpg"
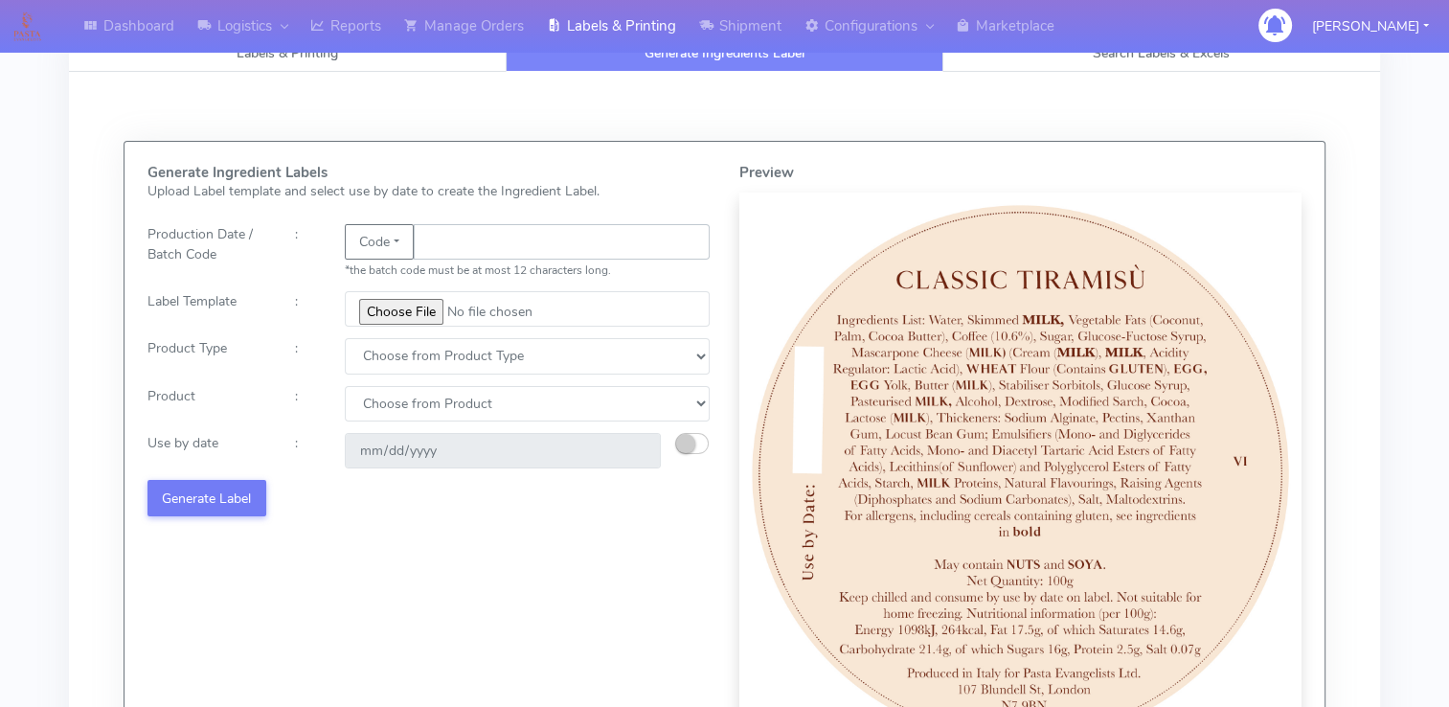
click at [472, 240] on input "text" at bounding box center [562, 241] width 296 height 35
type input "RTYHJGFD45"
click at [454, 341] on select "Choose from Product Type ECOM ERETAIL CIRCULAR CIRC_DESERTS LASAGNE" at bounding box center [528, 355] width 366 height 35
select select "3"
click at [345, 338] on select "Choose from Product Type ECOM ERETAIL CIRCULAR CIRC_DESERTS LASAGNE" at bounding box center [528, 355] width 366 height 35
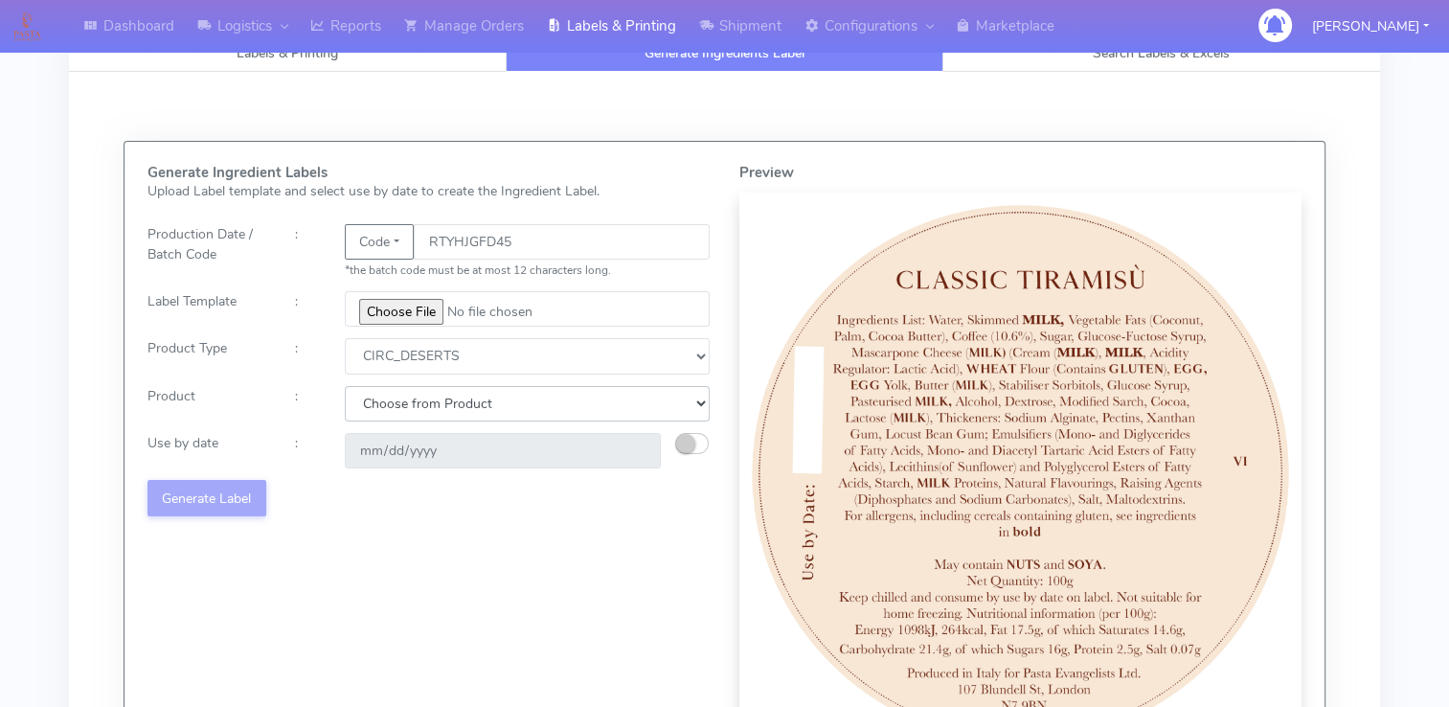
click at [452, 405] on select "Choose from Product CLASSIC_TIRAMISU CREMA_AMARENA PROFITEROLES" at bounding box center [528, 403] width 366 height 35
select select "0"
click at [345, 386] on select "Choose from Product CLASSIC_TIRAMISU CREMA_AMARENA PROFITEROLES" at bounding box center [528, 403] width 366 height 35
type input "[DATE]"
click at [206, 496] on button "Generate Label" at bounding box center [206, 497] width 119 height 35
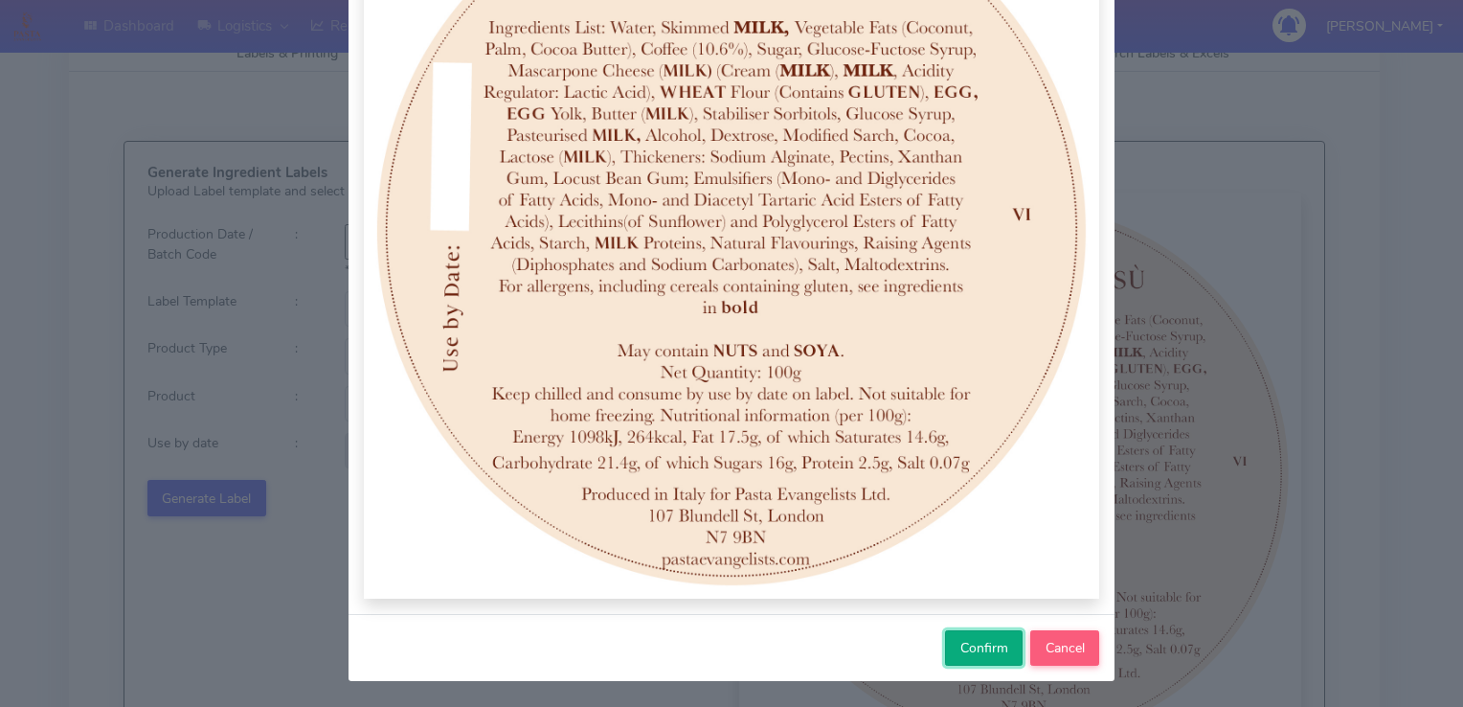
click at [992, 664] on button "Confirm" at bounding box center [984, 647] width 78 height 35
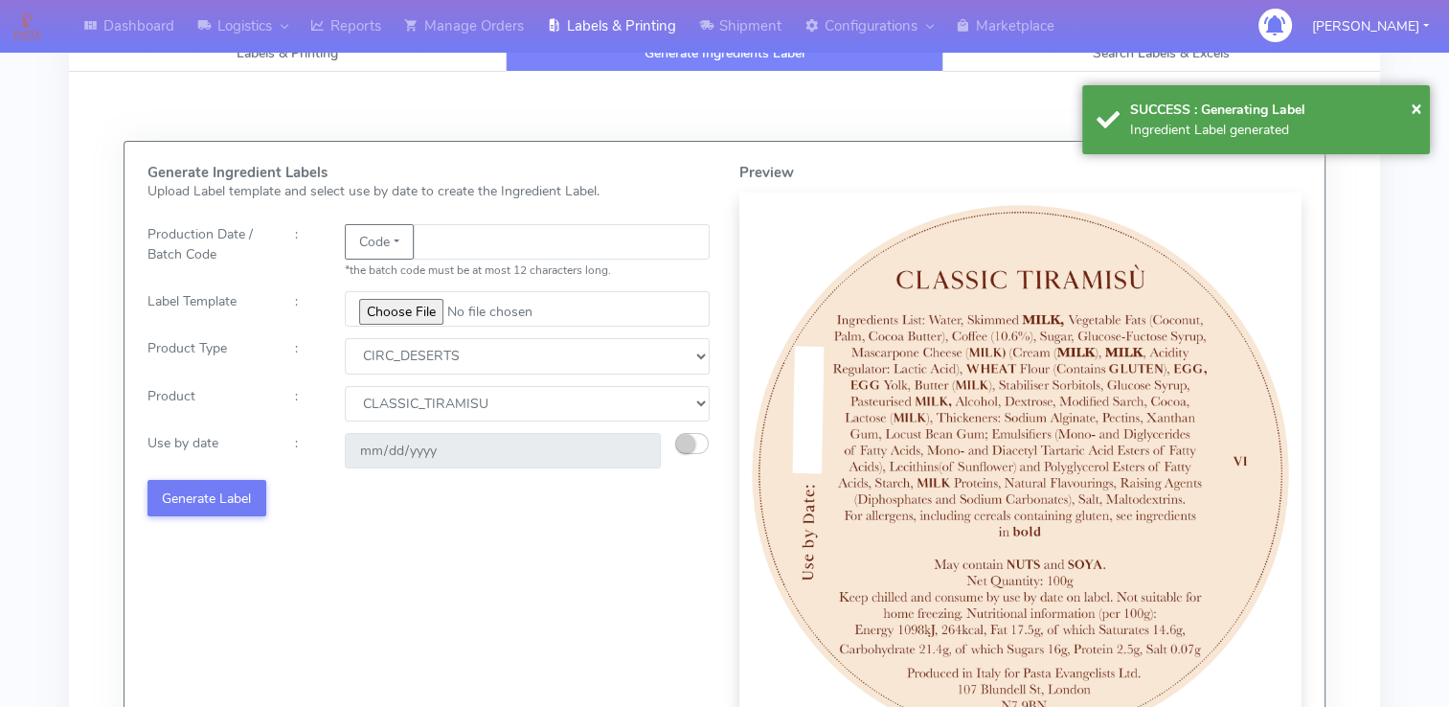
select select
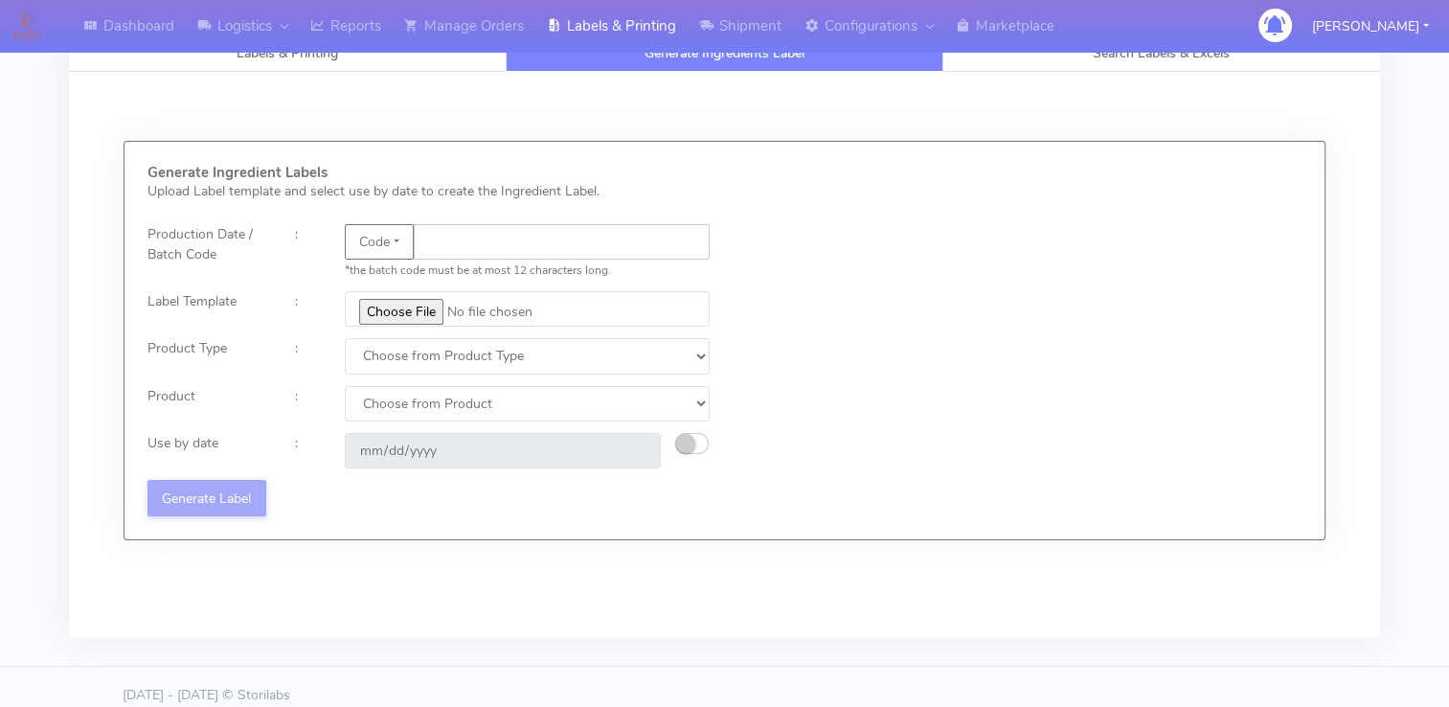
click at [475, 244] on input "text" at bounding box center [562, 241] width 296 height 35
click at [431, 363] on select "Choose from Product Type ECOM ERETAIL CIRCULAR CIRC_DESERTS LASAGNE" at bounding box center [528, 355] width 366 height 35
select select "3"
click at [345, 338] on select "Choose from Product Type ECOM ERETAIL CIRCULAR CIRC_DESERTS LASAGNE" at bounding box center [528, 355] width 366 height 35
drag, startPoint x: 447, startPoint y: 407, endPoint x: 439, endPoint y: 415, distance: 11.5
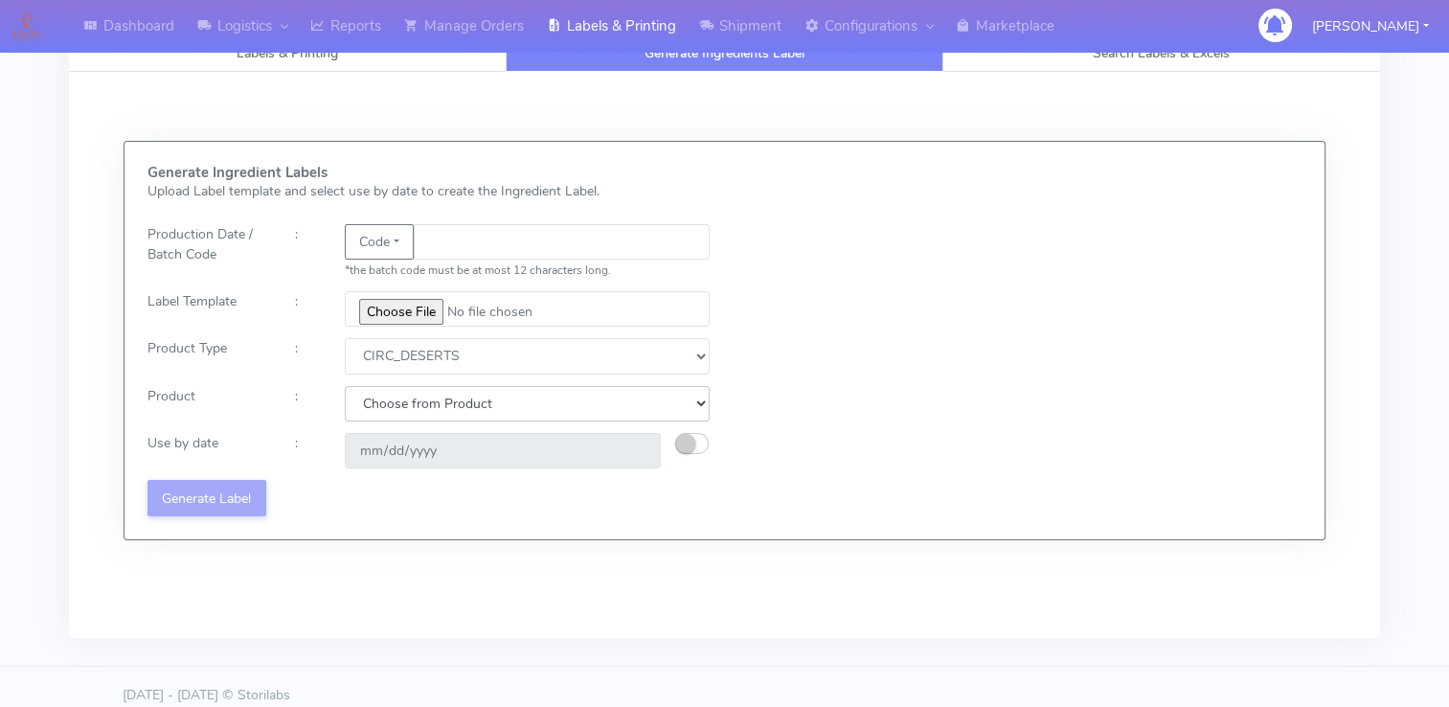
click at [447, 407] on select "Choose from Product CLASSIC_TIRAMISU CREMA_AMARENA PROFITEROLES" at bounding box center [528, 403] width 366 height 35
select select "0"
click at [345, 386] on select "Choose from Product CLASSIC_TIRAMISU CREMA_AMARENA PROFITEROLES" at bounding box center [528, 403] width 366 height 35
type input "[DATE]"
drag, startPoint x: 475, startPoint y: 399, endPoint x: 452, endPoint y: 422, distance: 32.5
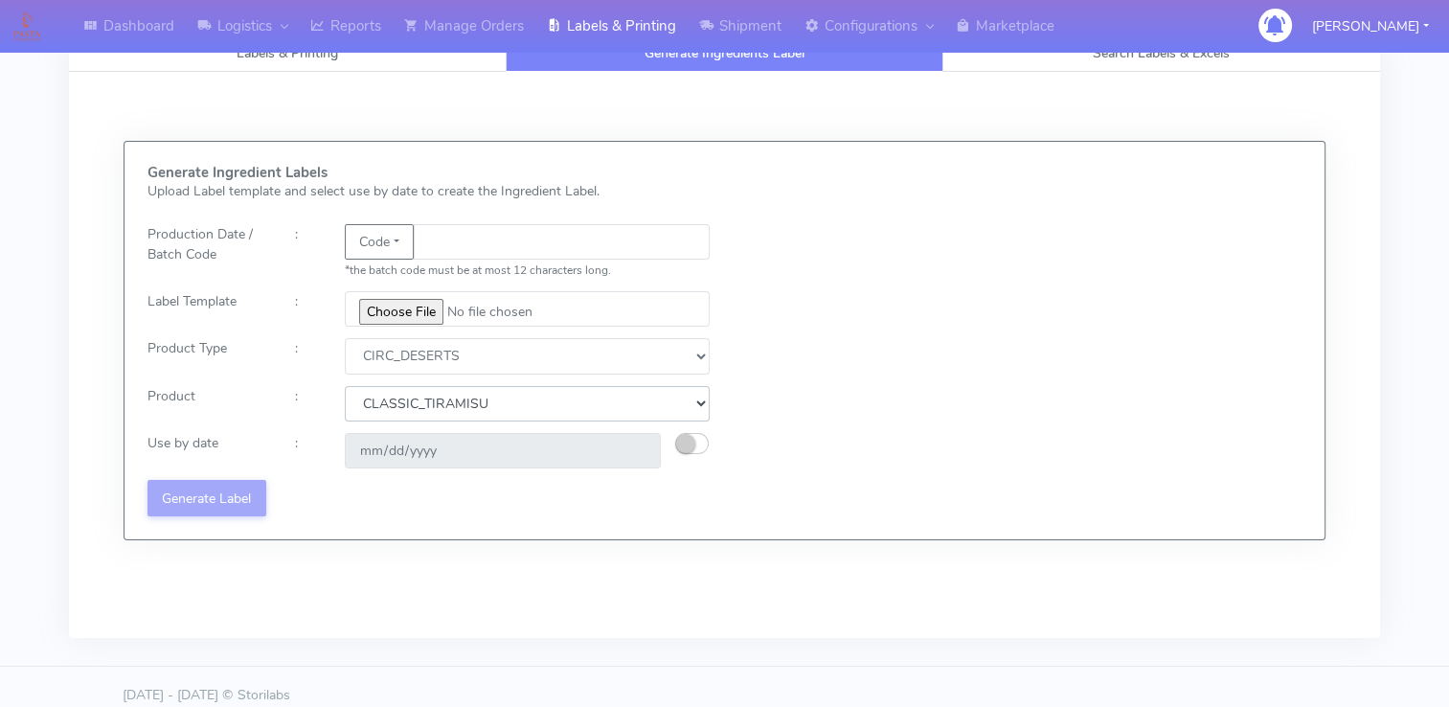
click at [475, 399] on select "Choose from Product CLASSIC_TIRAMISU CREMA_AMARENA PROFITEROLES" at bounding box center [528, 403] width 366 height 35
click at [420, 309] on input "file" at bounding box center [528, 308] width 366 height 35
click at [433, 355] on select "Choose from Product Type ECOM ERETAIL CIRCULAR CIRC_DESERTS LASAGNE" at bounding box center [528, 355] width 366 height 35
click at [345, 338] on select "Choose from Product Type ECOM ERETAIL CIRCULAR CIRC_DESERTS LASAGNE" at bounding box center [528, 355] width 366 height 35
click at [455, 358] on select "Choose from Product Type ECOM ERETAIL CIRCULAR CIRC_DESERTS LASAGNE" at bounding box center [528, 355] width 366 height 35
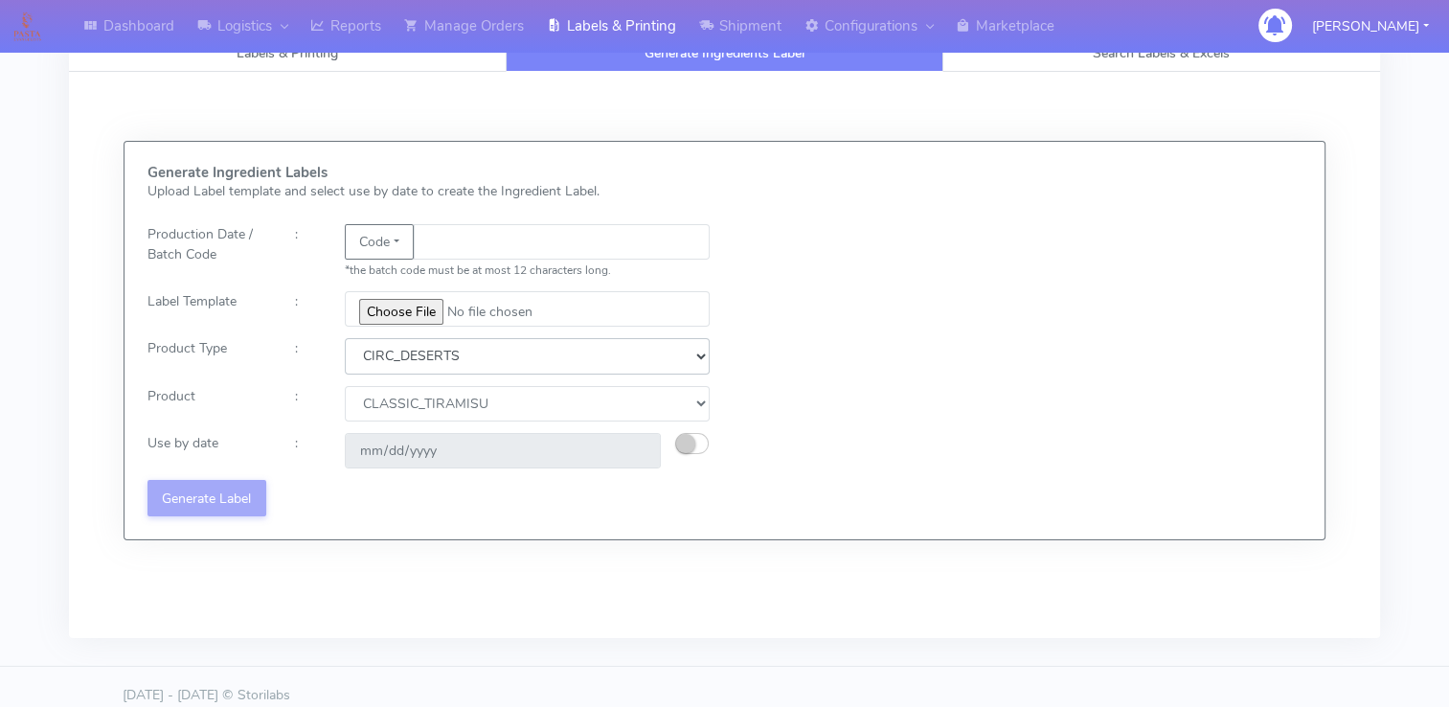
click at [345, 338] on select "Choose from Product Type ECOM ERETAIL CIRCULAR CIRC_DESERTS LASAGNE" at bounding box center [528, 355] width 366 height 35
click at [457, 405] on select "Choose from Product CLASSIC_TIRAMISU CREMA_AMARENA PROFITEROLES" at bounding box center [528, 403] width 366 height 35
select select "2"
click at [345, 386] on select "Choose from Product CLASSIC_TIRAMISU CREMA_AMARENA PROFITEROLES" at bounding box center [528, 403] width 366 height 35
click at [471, 400] on select "Choose from Product CLASSIC_TIRAMISU CREMA_AMARENA PROFITEROLES" at bounding box center [528, 403] width 366 height 35
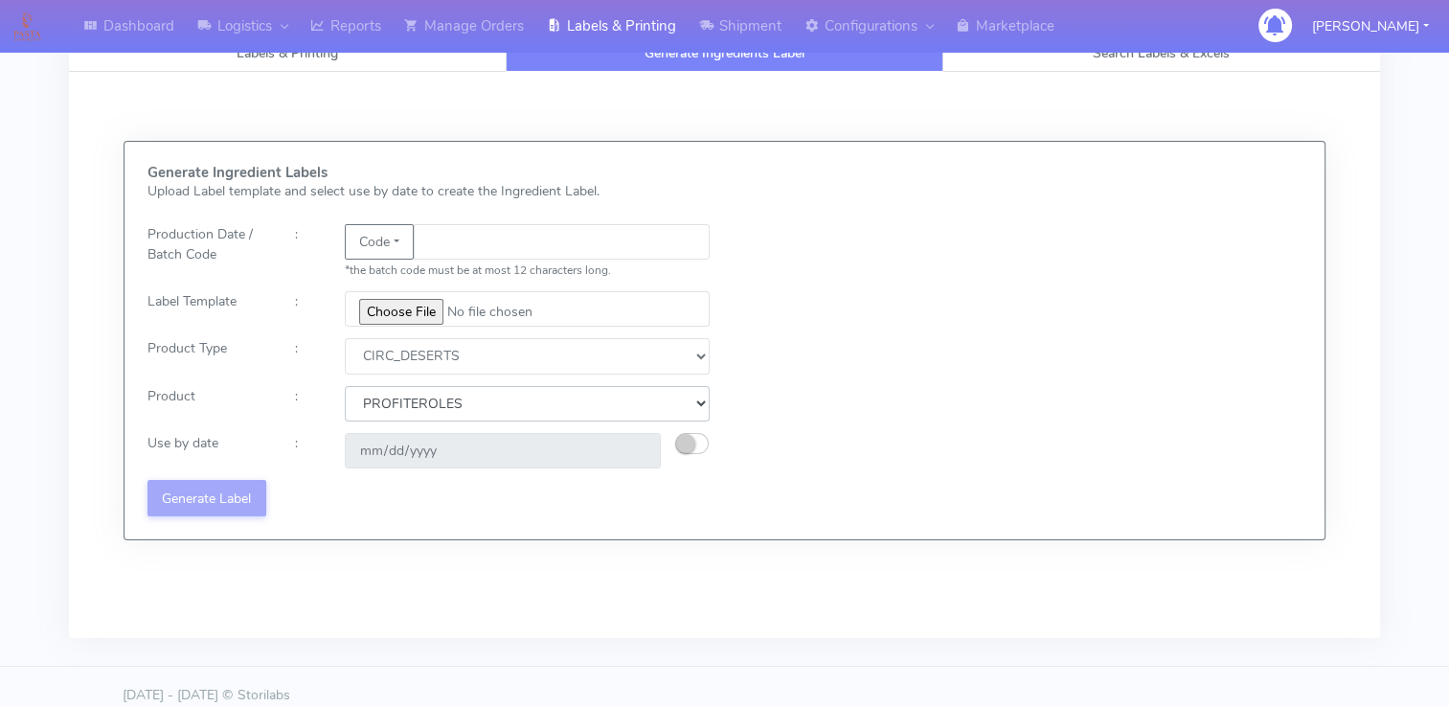
click at [345, 386] on select "Choose from Product CLASSIC_TIRAMISU CREMA_AMARENA PROFITEROLES" at bounding box center [528, 403] width 366 height 35
click at [445, 352] on select "Choose from Product Type ECOM ERETAIL CIRCULAR CIRC_DESERTS LASAGNE" at bounding box center [528, 355] width 366 height 35
click at [345, 338] on select "Choose from Product Type ECOM ERETAIL CIRCULAR CIRC_DESERTS LASAGNE" at bounding box center [528, 355] width 366 height 35
click at [465, 356] on select "Choose from Product Type ECOM ERETAIL CIRCULAR CIRC_DESERTS LASAGNE" at bounding box center [528, 355] width 366 height 35
select select "1"
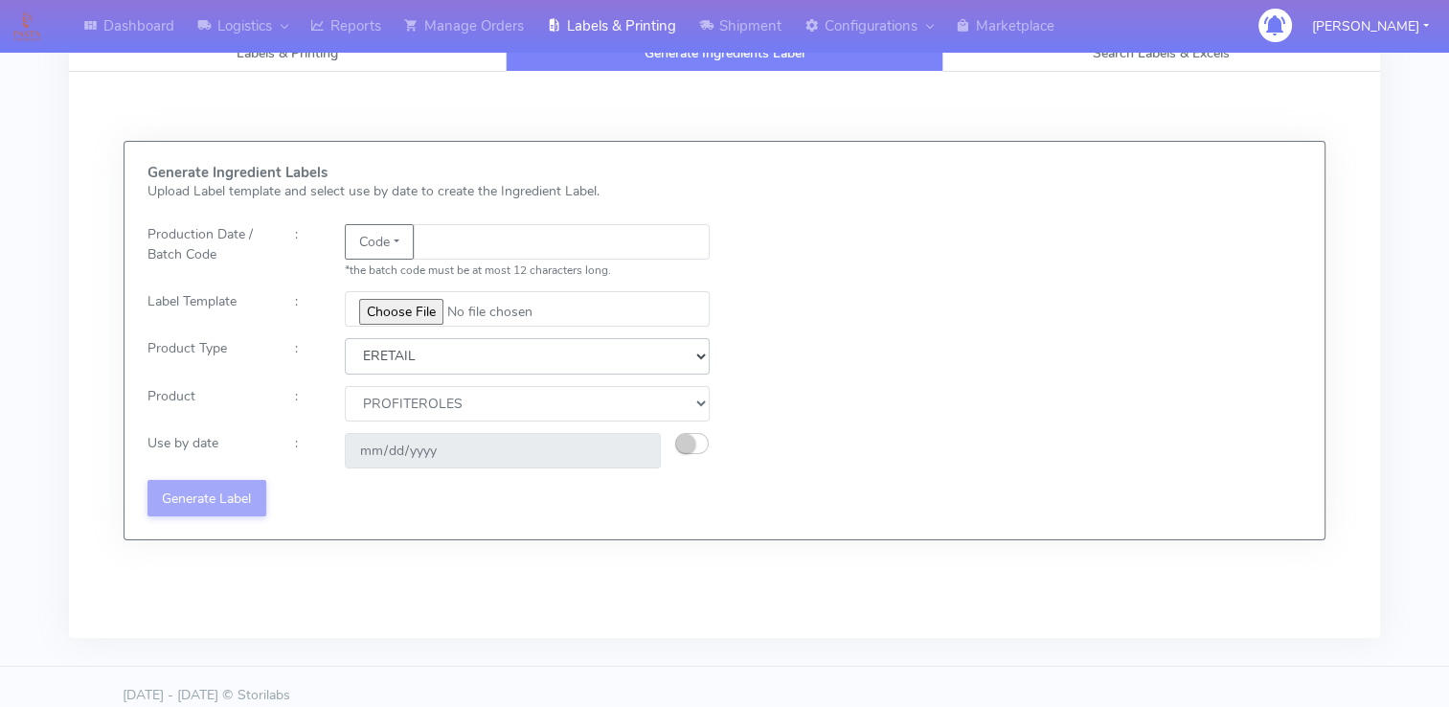
click at [345, 338] on select "Choose from Product Type ECOM ERETAIL CIRCULAR CIRC_DESERTS LASAGNE" at bounding box center [528, 355] width 366 height 35
select select
click at [406, 318] on input "file" at bounding box center [528, 308] width 366 height 35
type input "C:\fakepath\Ecom_281_V1.jpg"
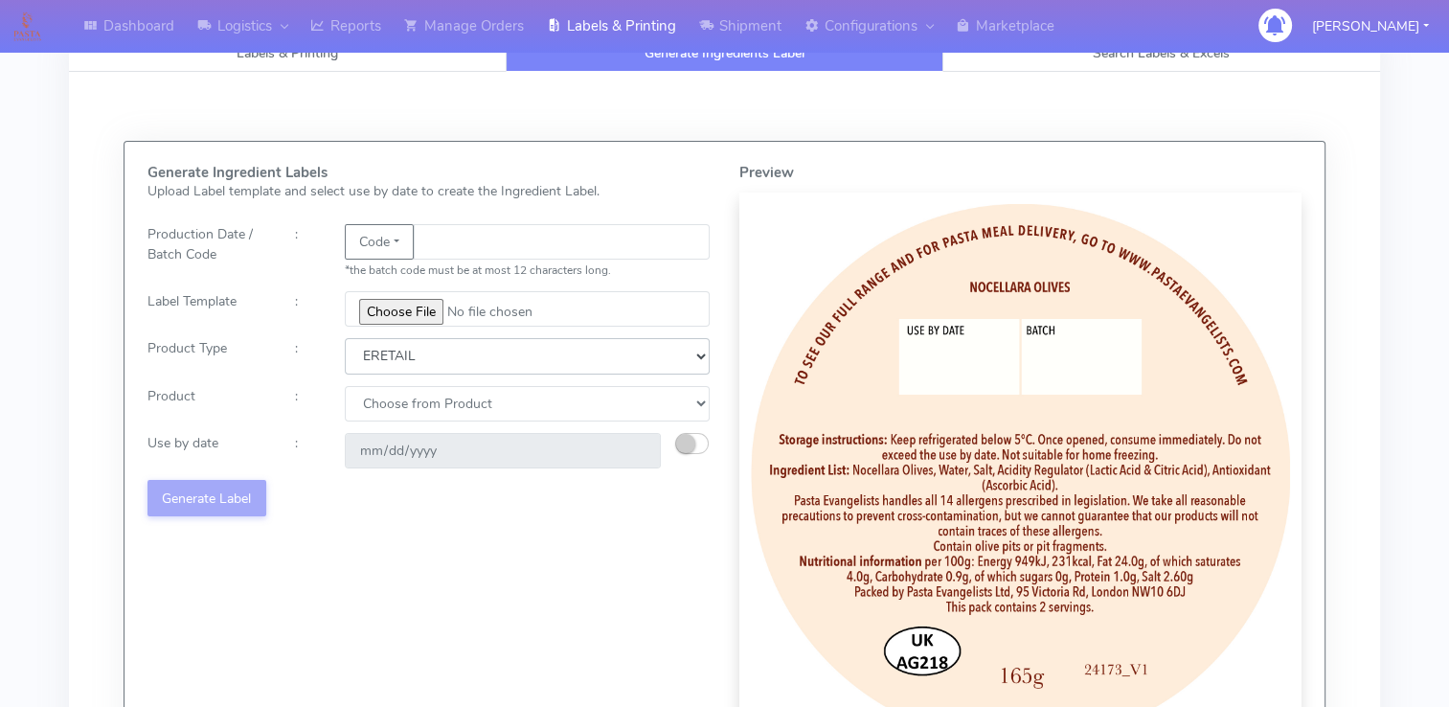
click at [416, 353] on select "Choose from Product Type ECOM ERETAIL CIRCULAR CIRC_DESERTS LASAGNE" at bounding box center [528, 355] width 366 height 35
select select "0"
click at [345, 338] on select "Choose from Product Type ECOM ERETAIL CIRCULAR CIRC_DESERTS LASAGNE" at bounding box center [528, 355] width 366 height 35
click at [407, 404] on select "Choose from Product PLAIN PASTA (EXCEPT HURRA) HURRA FILLED PASTA BUTTER (INTER…" at bounding box center [528, 403] width 366 height 35
select select "0"
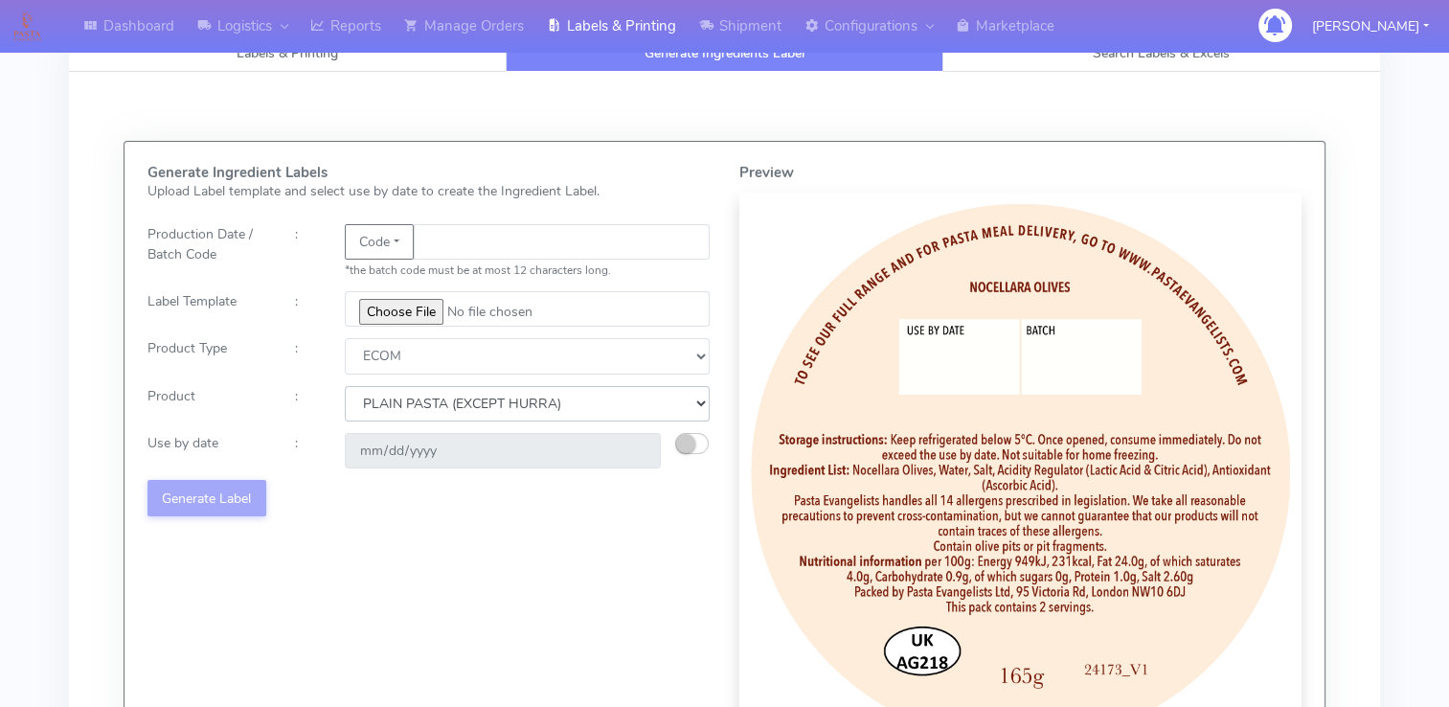
click at [345, 386] on select "Choose from Product PLAIN PASTA (EXCEPT HURRA) HURRA FILLED PASTA BUTTER (INTER…" at bounding box center [528, 403] width 366 height 35
type input "[DATE]"
click at [466, 358] on select "Choose from Product Type ECOM ERETAIL CIRCULAR CIRC_DESERTS LASAGNE" at bounding box center [528, 355] width 366 height 35
select select "2"
click at [345, 338] on select "Choose from Product Type ECOM ERETAIL CIRCULAR CIRC_DESERTS LASAGNE" at bounding box center [528, 355] width 366 height 35
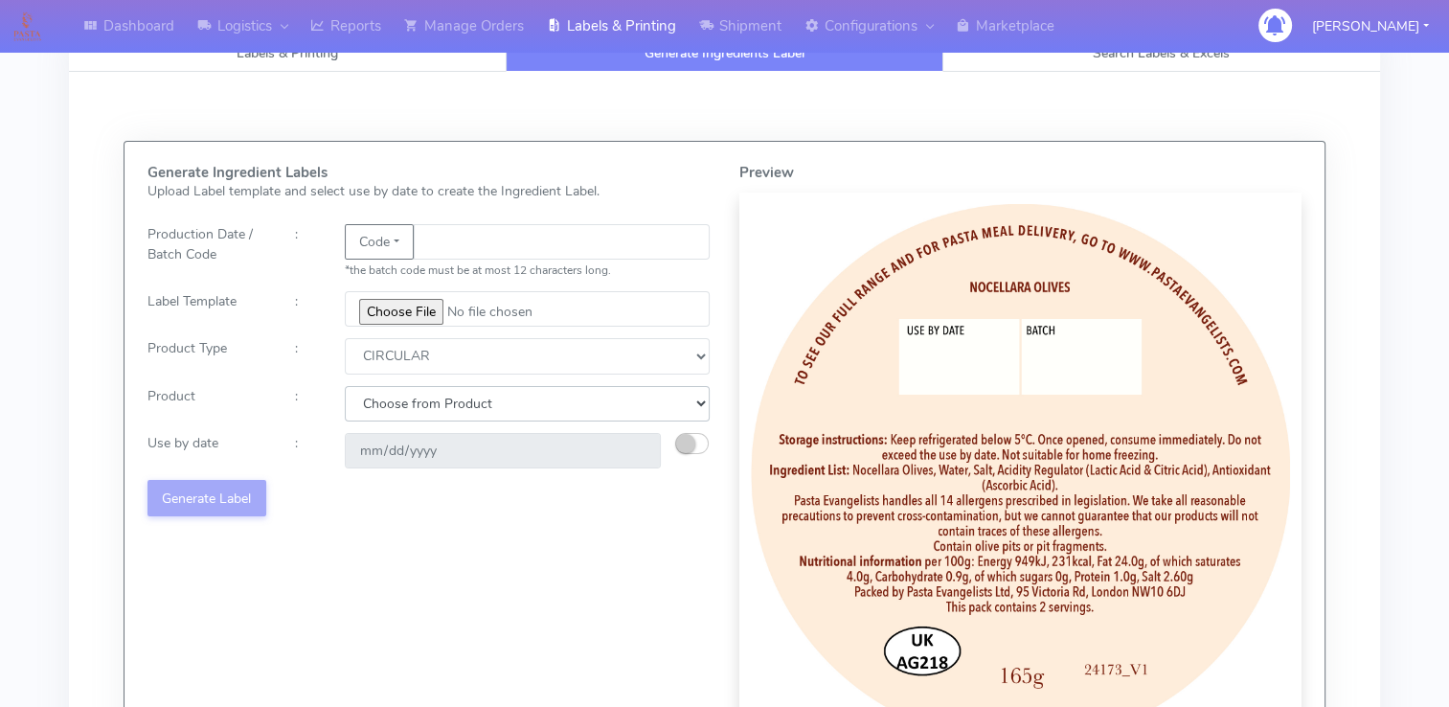
click at [444, 400] on select "Choose from Product POT OLIVE POTS" at bounding box center [528, 403] width 366 height 35
select select "1"
click at [345, 386] on select "Choose from Product POT OLIVE POTS" at bounding box center [528, 403] width 366 height 35
type input "[DATE]"
click at [199, 494] on button "Generate Label" at bounding box center [206, 497] width 119 height 35
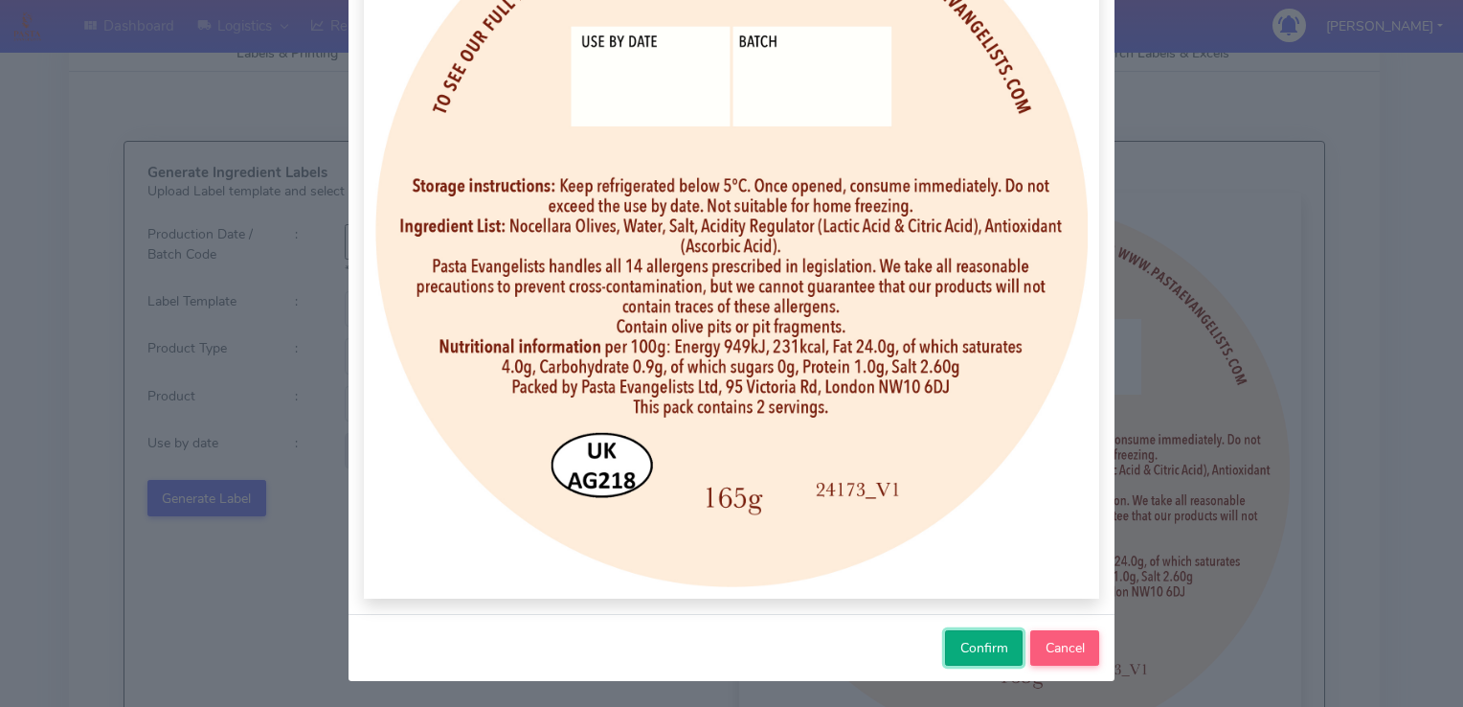
click at [987, 648] on span "Confirm" at bounding box center [984, 648] width 48 height 18
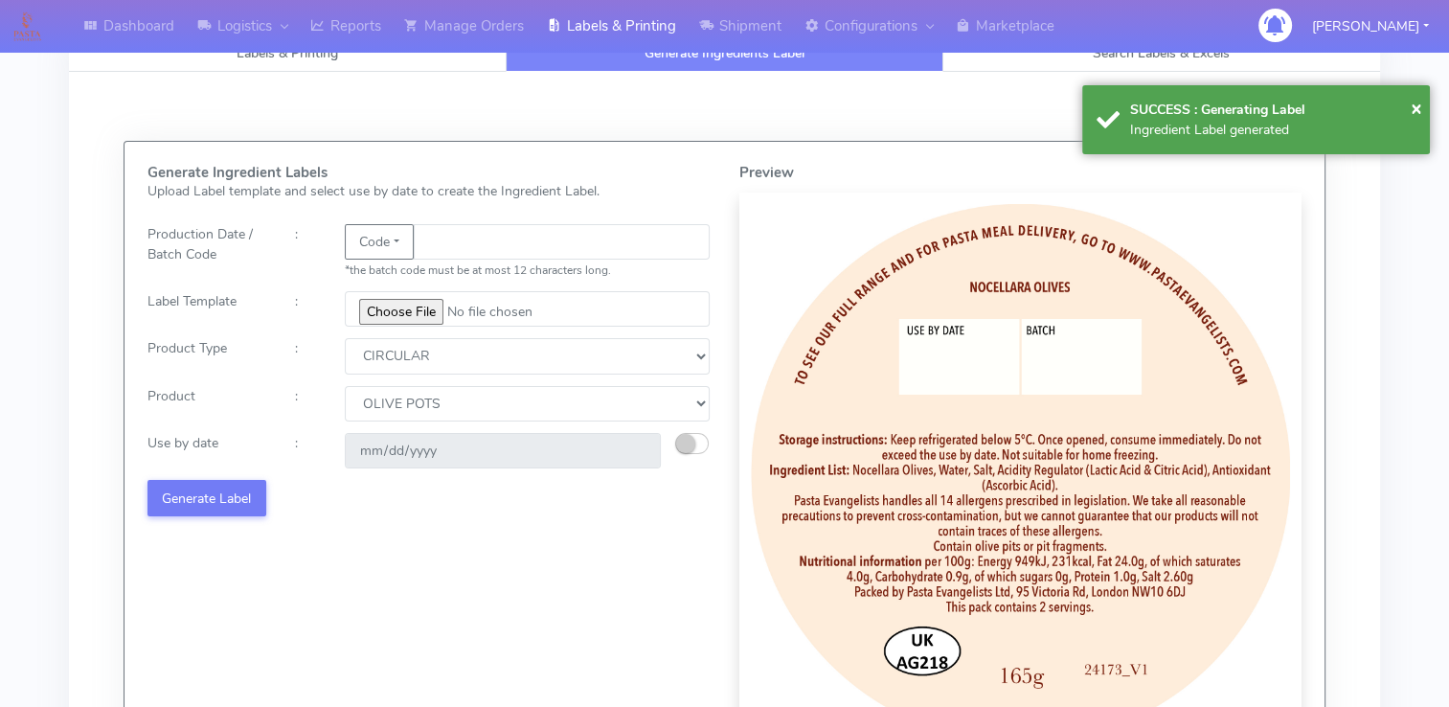
select select
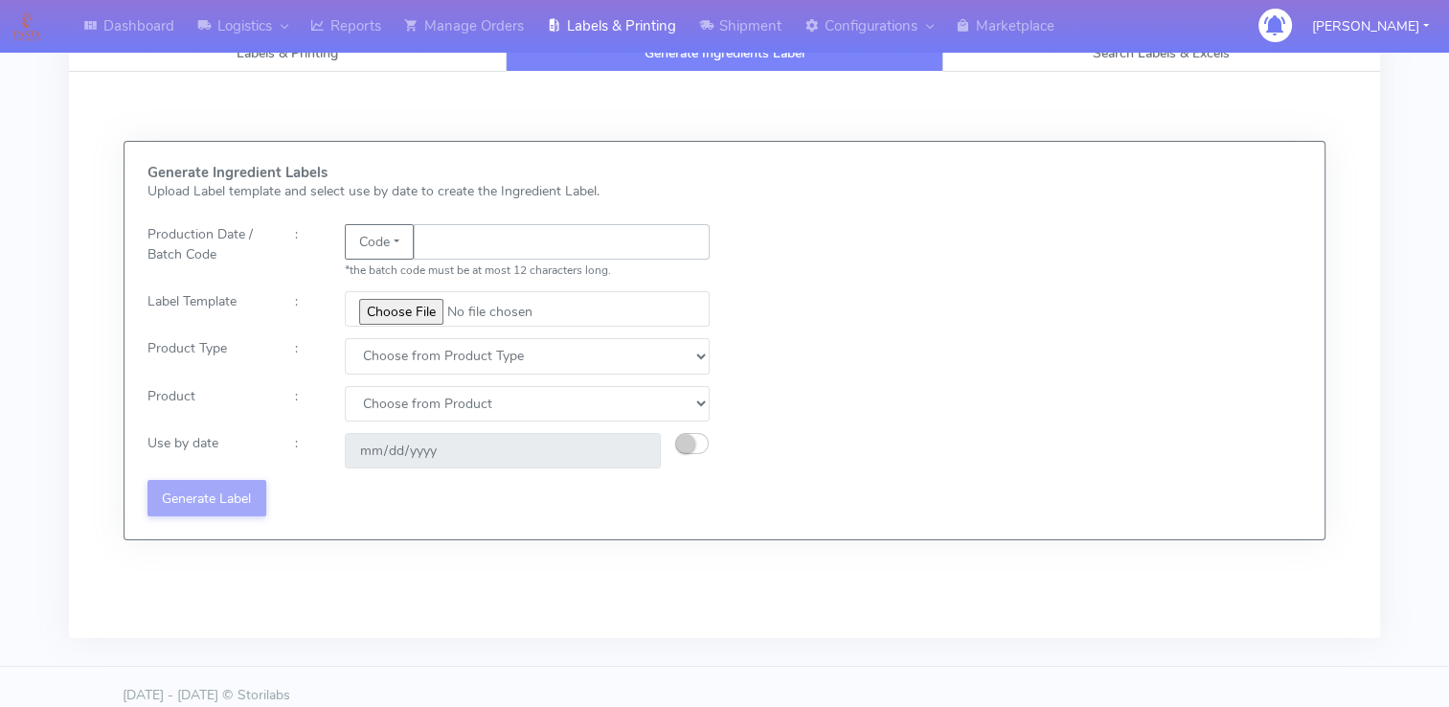
click at [437, 233] on input "text" at bounding box center [562, 241] width 296 height 35
type input "RTCH789UI"
click at [414, 317] on input "file" at bounding box center [528, 308] width 366 height 35
type input "C:\fakepath\Ecom_281_V1.jpg"
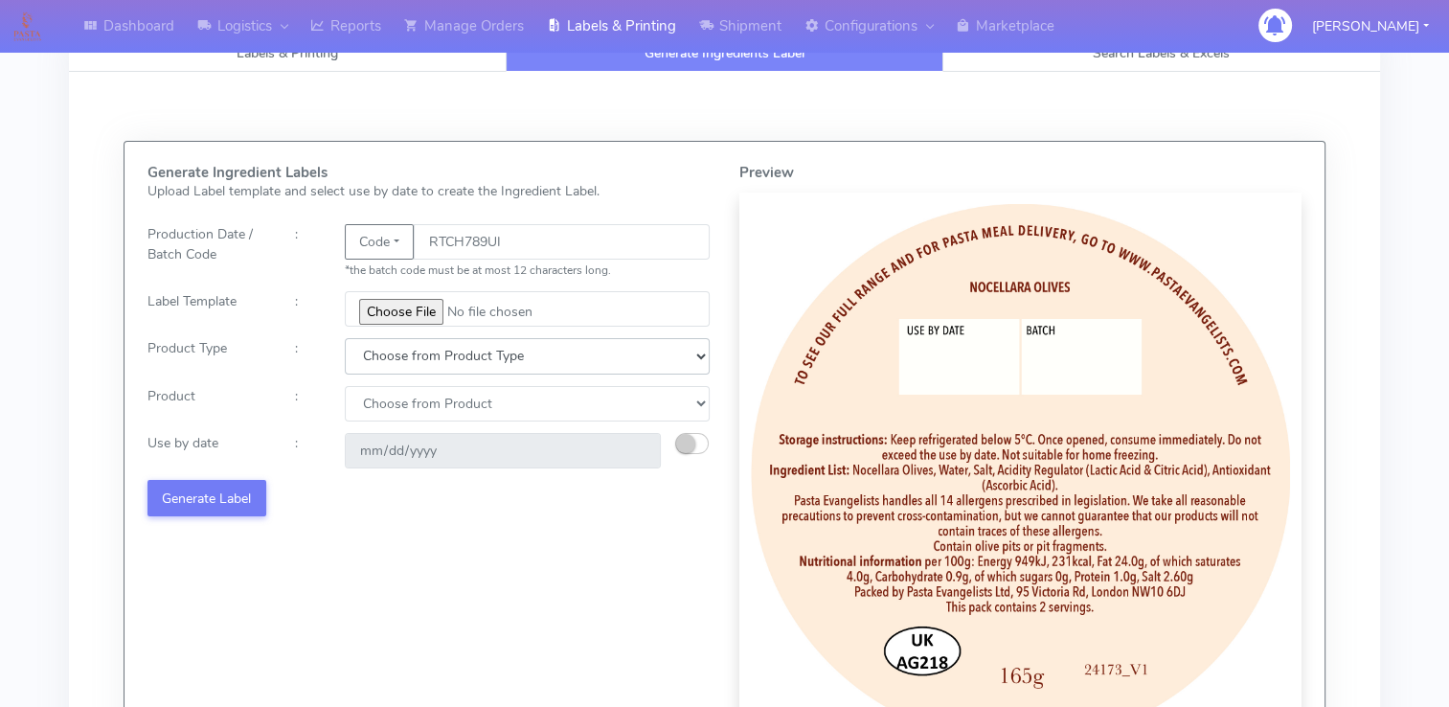
click at [488, 350] on select "Choose from Product Type ECOM ERETAIL CIRCULAR CIRC_DESERTS LASAGNE" at bounding box center [528, 355] width 366 height 35
select select "0"
click at [345, 338] on select "Choose from Product Type ECOM ERETAIL CIRCULAR CIRC_DESERTS LASAGNE" at bounding box center [528, 355] width 366 height 35
select select
click at [403, 417] on select "Choose from Product PLAIN PASTA (EXCEPT HURRA) HURRA FILLED PASTA BUTTER (INTER…" at bounding box center [528, 403] width 366 height 35
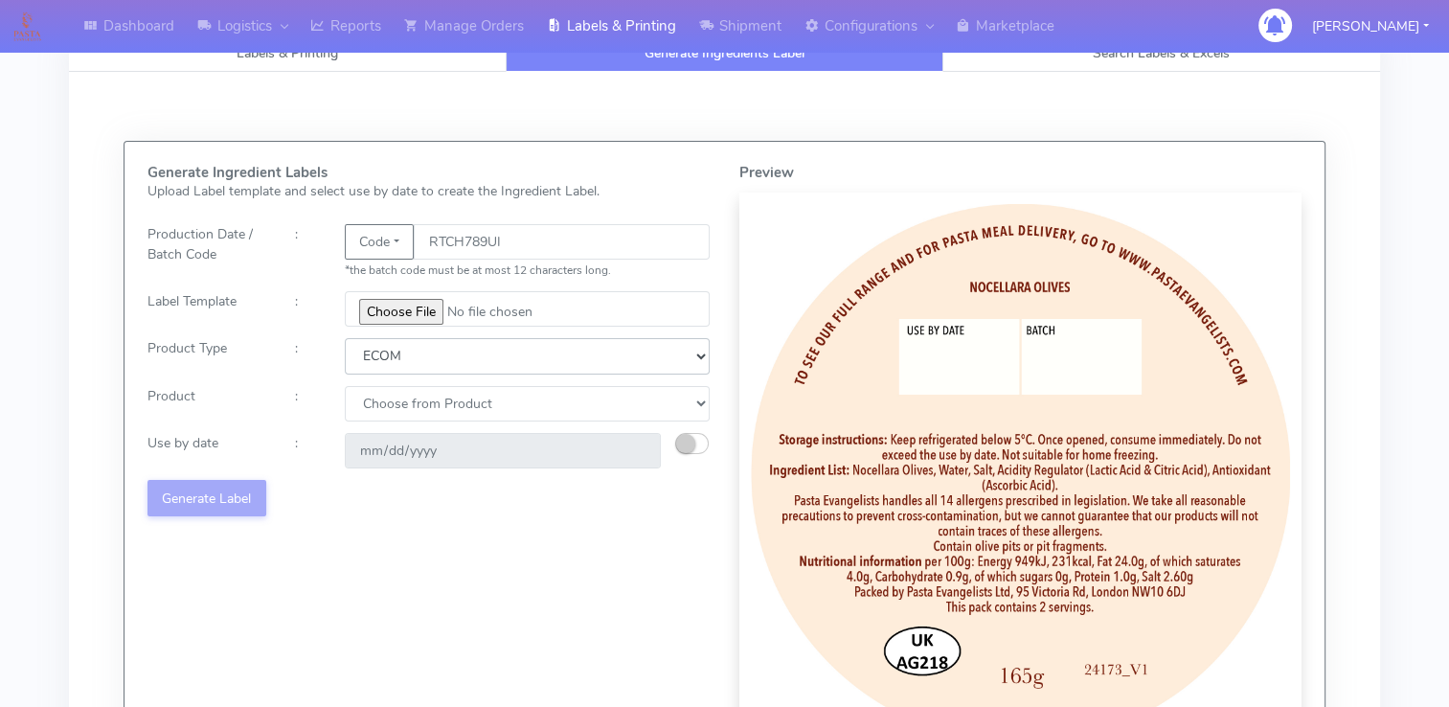
click at [431, 344] on select "Choose from Product Type ECOM ERETAIL CIRCULAR CIRC_DESERTS LASAGNE" at bounding box center [528, 355] width 366 height 35
select select "2"
click at [345, 338] on select "Choose from Product Type ECOM ERETAIL CIRCULAR CIRC_DESERTS LASAGNE" at bounding box center [528, 355] width 366 height 35
click at [422, 371] on select "Choose from Product Type ECOM ERETAIL CIRCULAR CIRC_DESERTS LASAGNE" at bounding box center [528, 355] width 366 height 35
click at [345, 338] on select "Choose from Product Type ECOM ERETAIL CIRCULAR CIRC_DESERTS LASAGNE" at bounding box center [528, 355] width 366 height 35
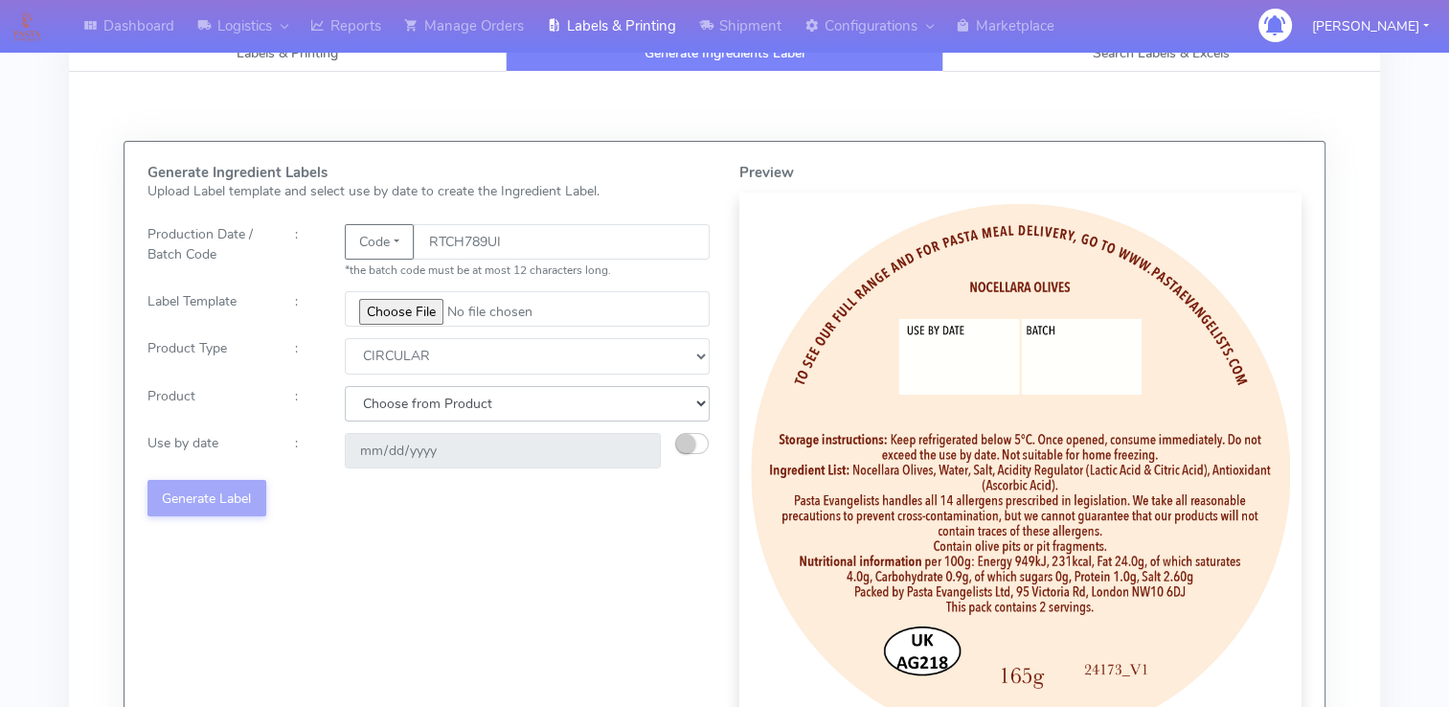
click at [442, 404] on select "Choose from Product POT OLIVE POTS" at bounding box center [528, 403] width 366 height 35
select select "1"
click at [345, 386] on select "Choose from Product POT OLIVE POTS" at bounding box center [528, 403] width 366 height 35
type input "[DATE]"
click at [483, 411] on select "Choose from Product POT OLIVE POTS" at bounding box center [528, 403] width 366 height 35
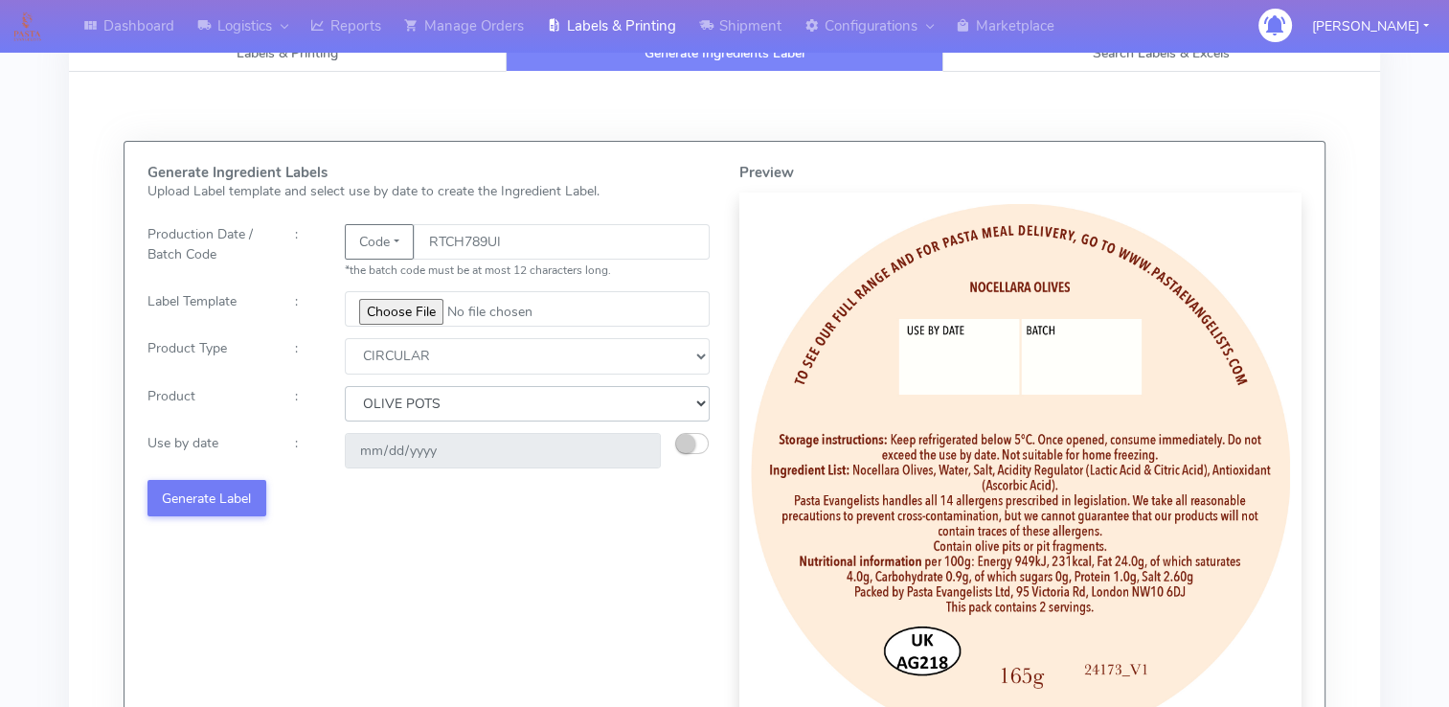
select select "0"
click at [345, 386] on select "Choose from Product POT OLIVE POTS" at bounding box center [528, 403] width 366 height 35
type input "[DATE]"
click at [237, 503] on button "Generate Label" at bounding box center [206, 497] width 119 height 35
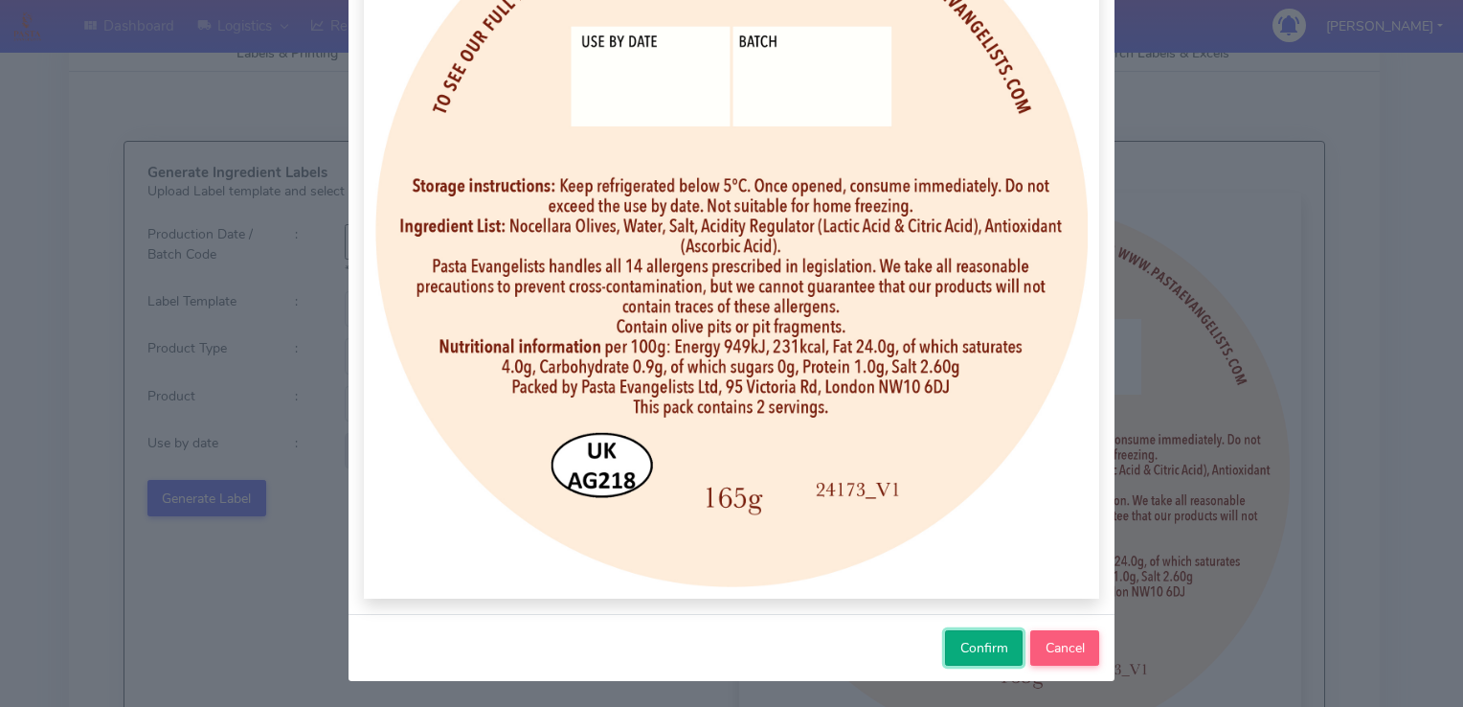
click at [981, 635] on button "Confirm" at bounding box center [984, 647] width 78 height 35
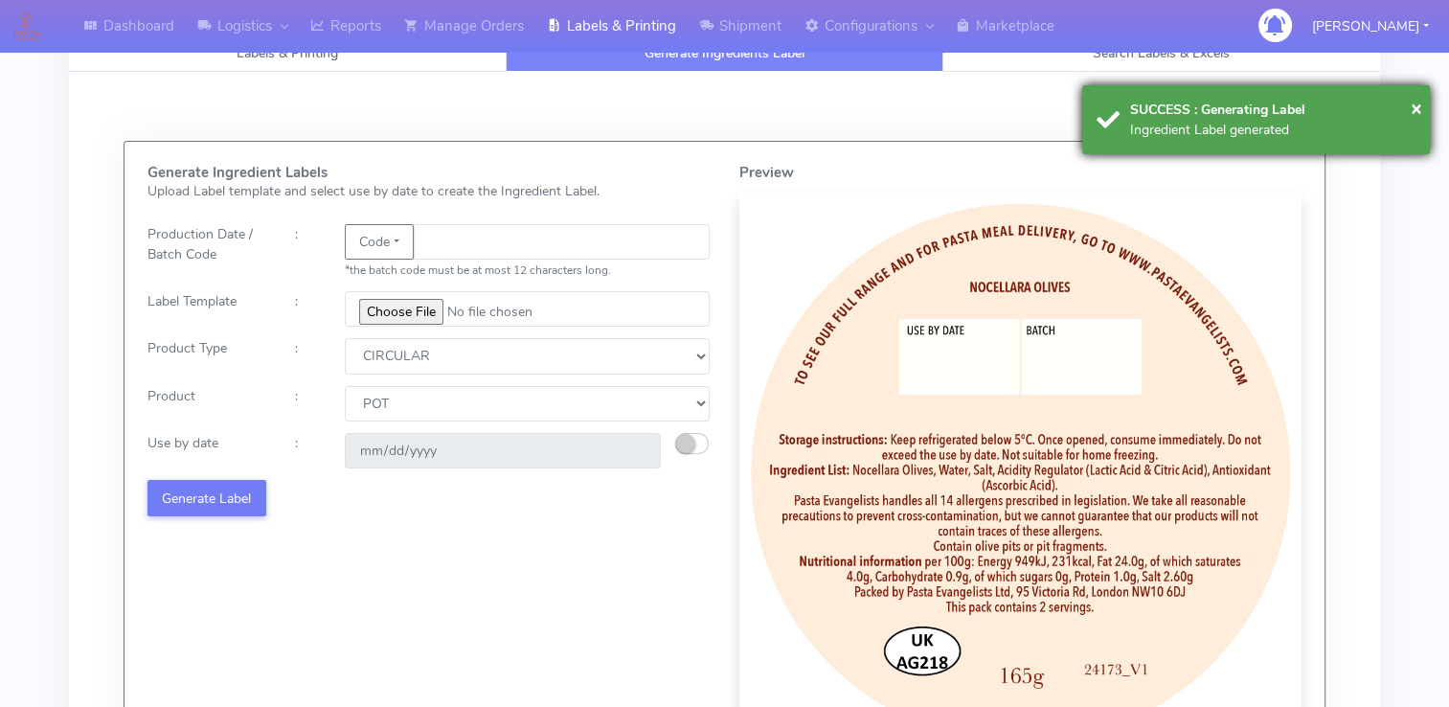
select select
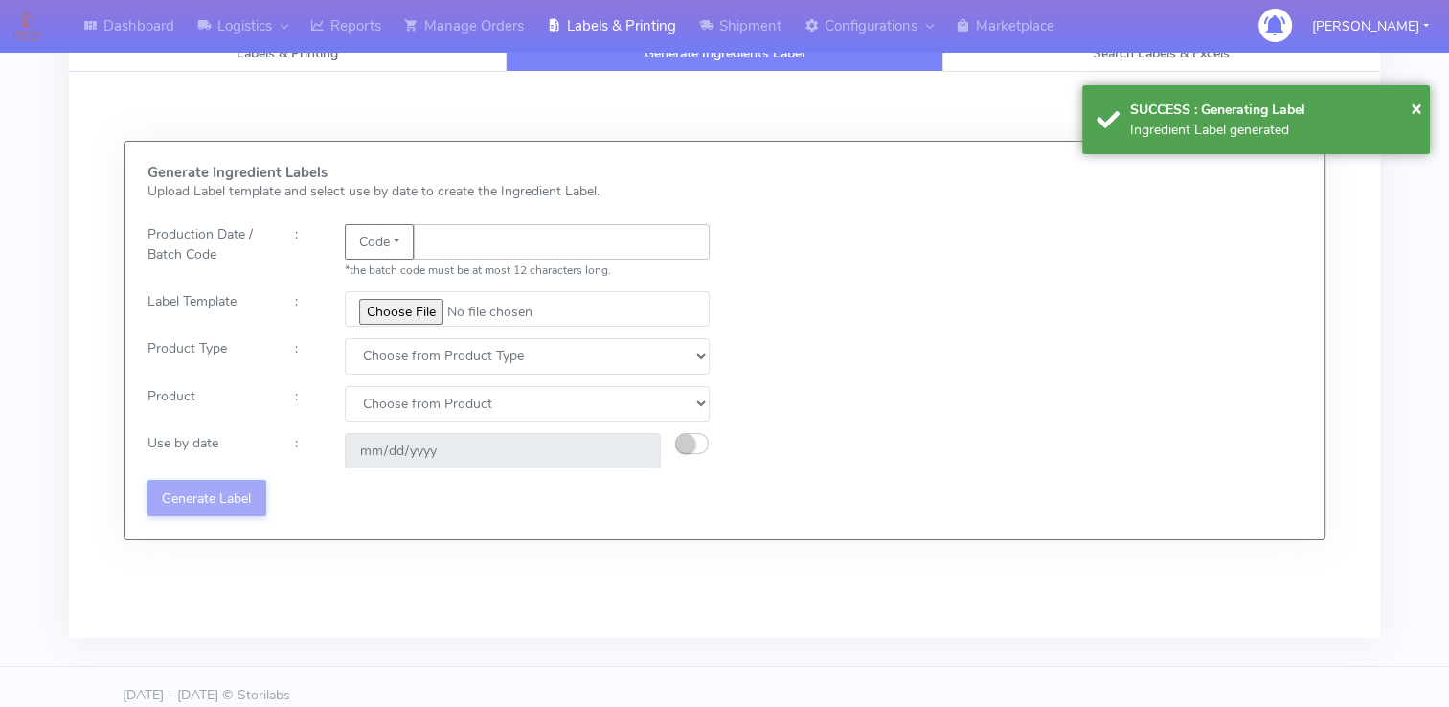
click at [509, 236] on input "text" at bounding box center [562, 241] width 296 height 35
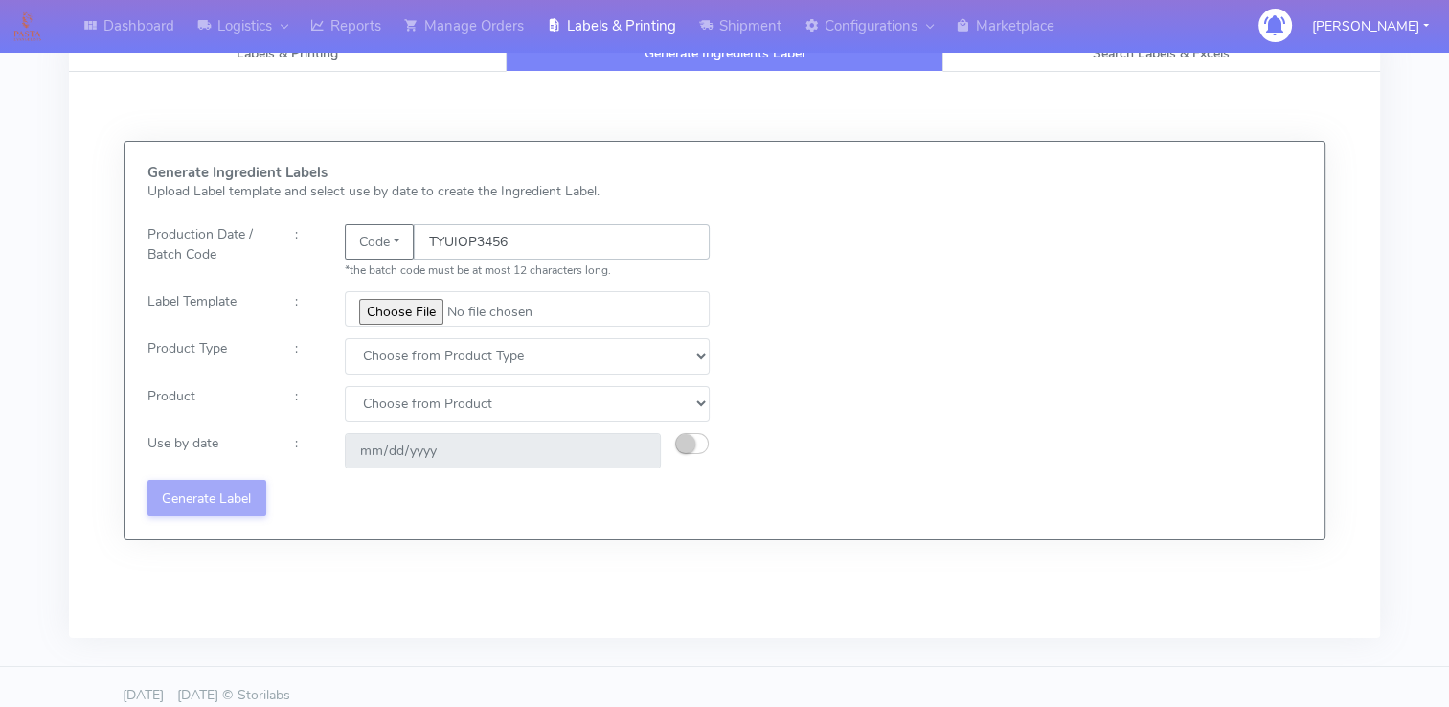
type input "TYUIOP3456"
click at [372, 291] on input "file" at bounding box center [528, 308] width 366 height 35
type input "C:\fakepath\Ecom_281_V1.jpg"
click at [482, 362] on select "Choose from Product Type ECOM ERETAIL CIRCULAR CIRC_DESERTS LASAGNE" at bounding box center [528, 355] width 366 height 35
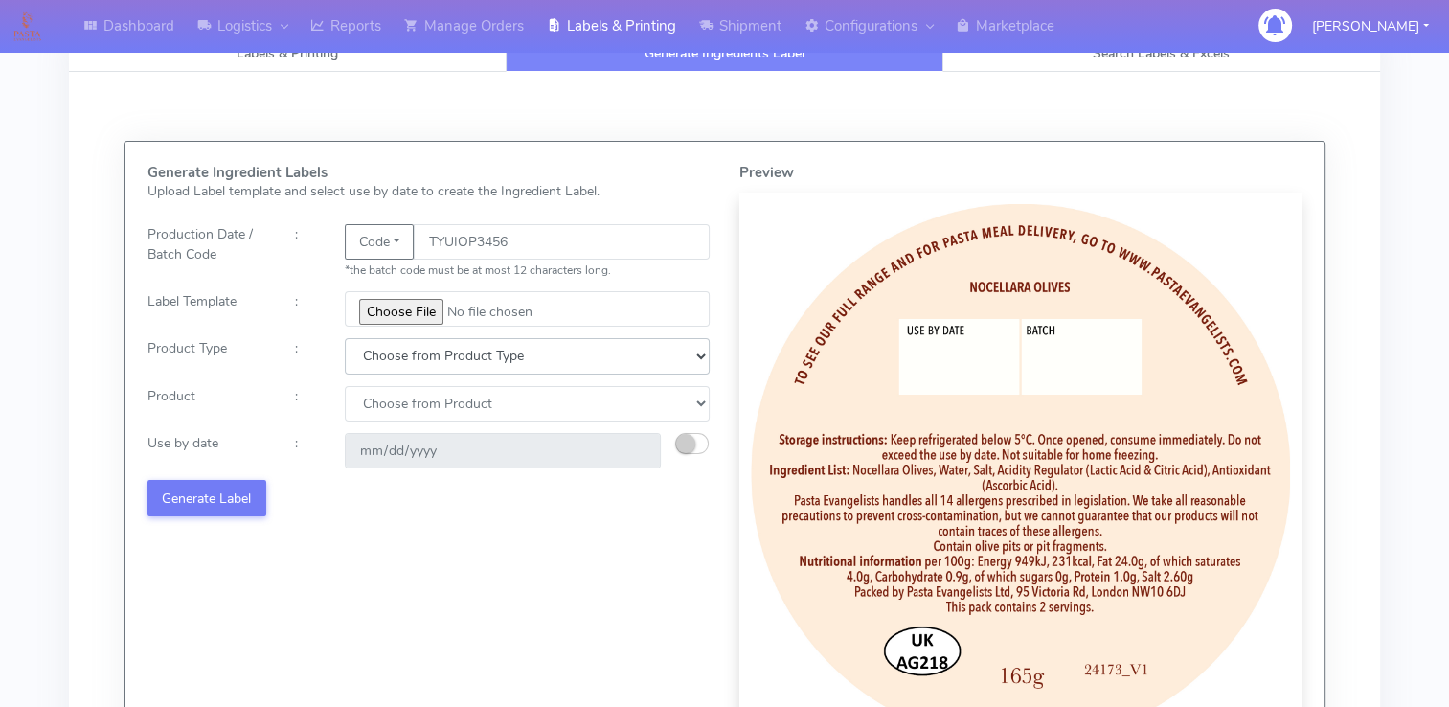
select select "2"
click at [345, 338] on select "Choose from Product Type ECOM ERETAIL CIRCULAR CIRC_DESERTS LASAGNE" at bounding box center [528, 355] width 366 height 35
click at [452, 398] on select "Choose from Product POT OLIVE POTS" at bounding box center [528, 403] width 366 height 35
select select "1"
click at [345, 386] on select "Choose from Product POT OLIVE POTS" at bounding box center [528, 403] width 366 height 35
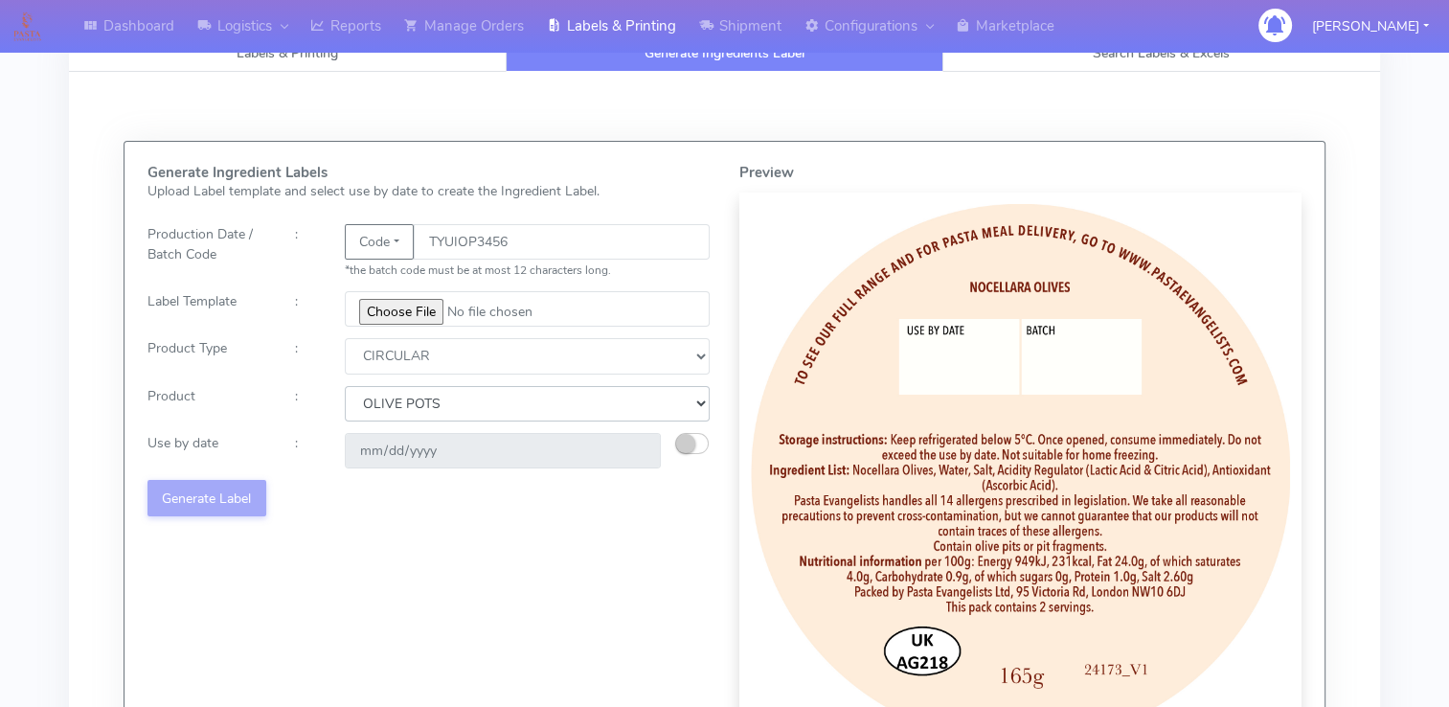
type input "[DATE]"
click at [219, 499] on button "Generate Label" at bounding box center [206, 497] width 119 height 35
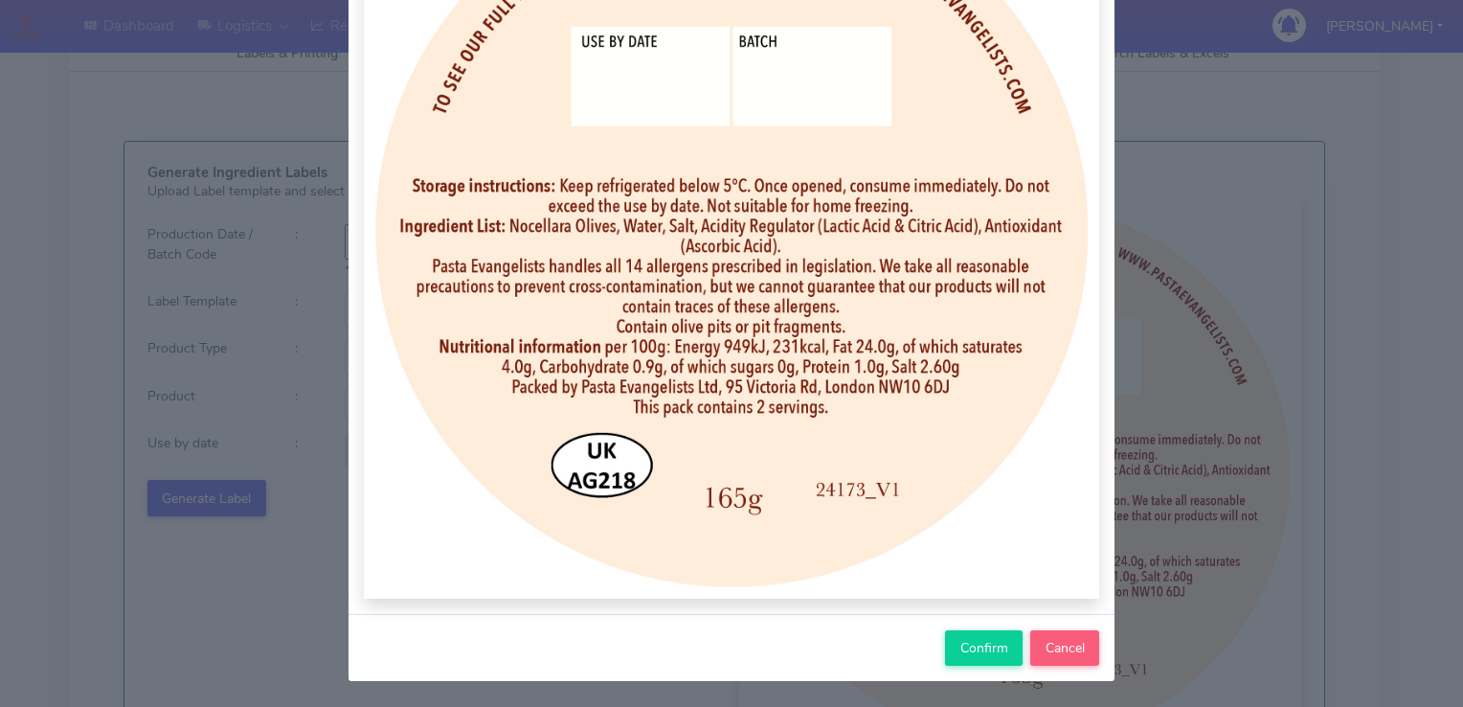
click at [961, 666] on div "Confirm Cancel" at bounding box center [732, 647] width 766 height 67
click at [979, 644] on span "Confirm" at bounding box center [984, 648] width 48 height 18
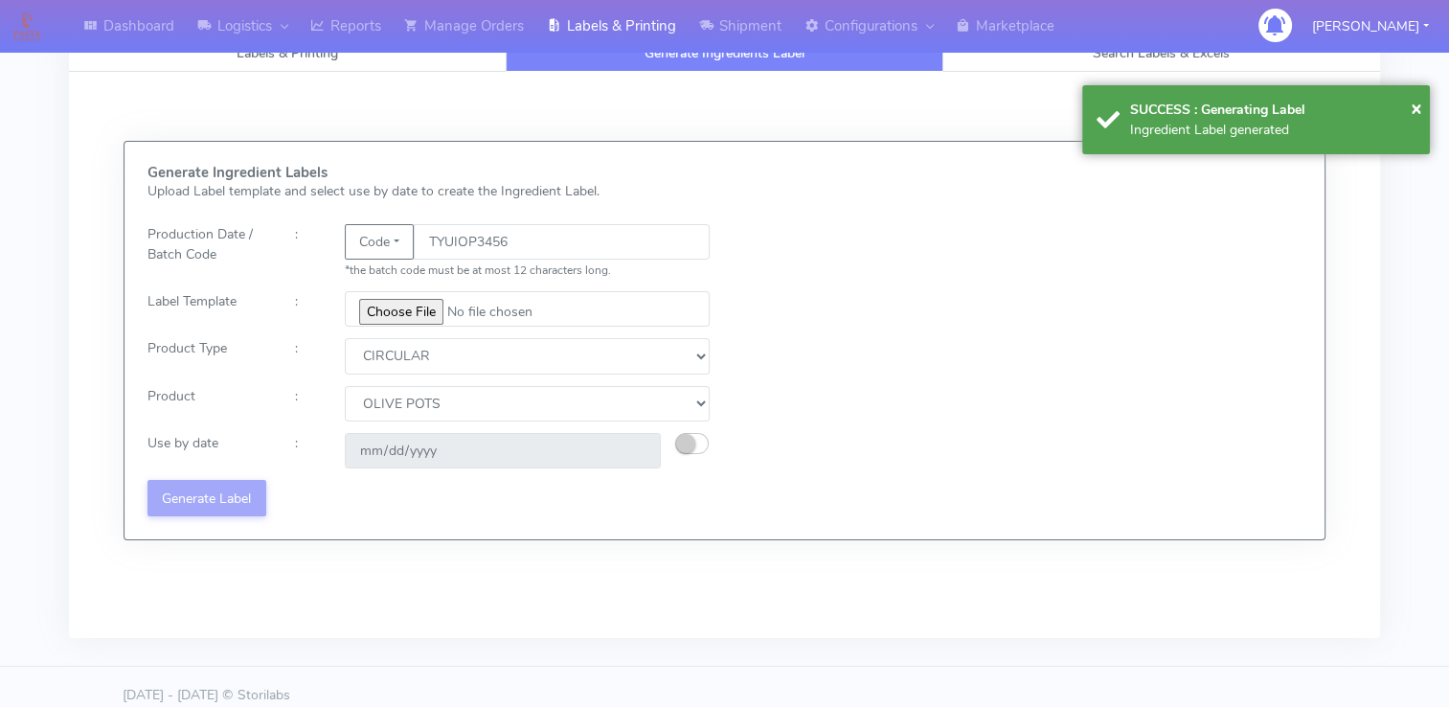
select select
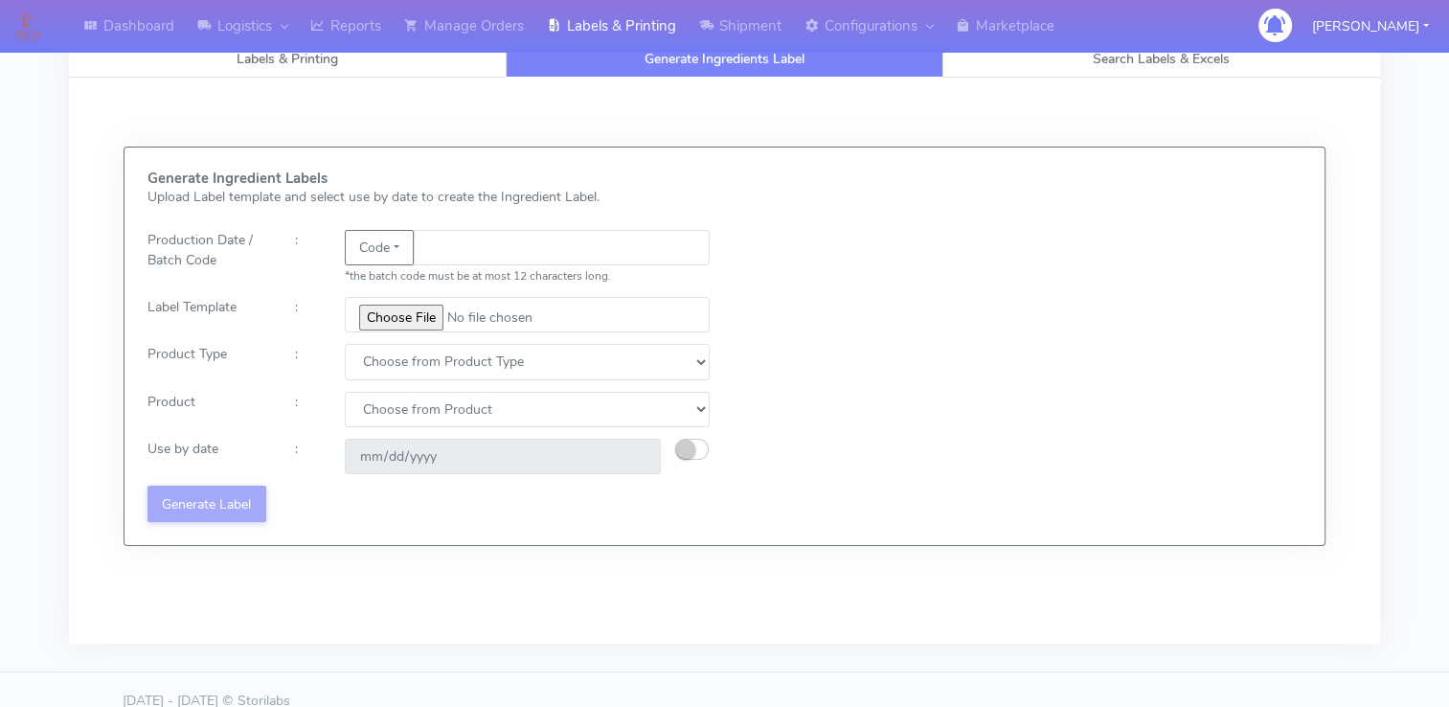
scroll to position [0, 0]
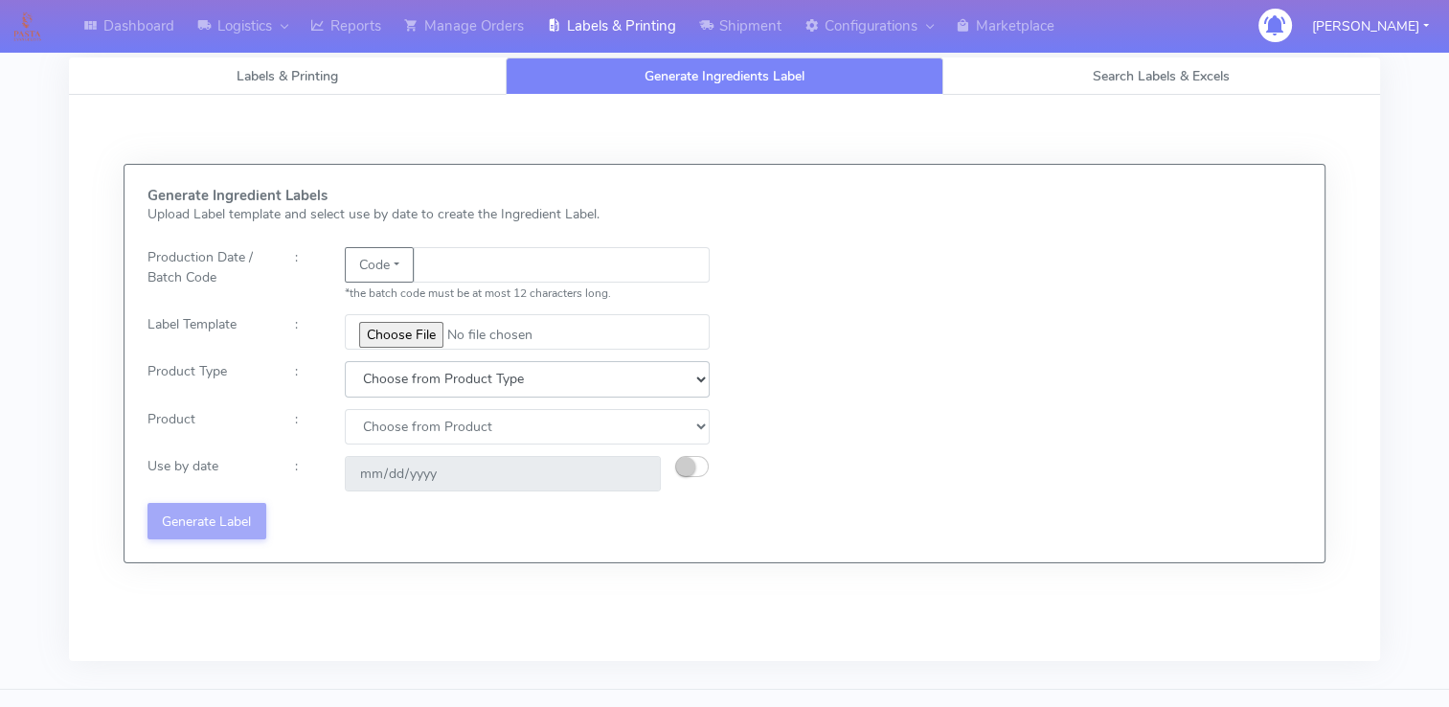
click at [463, 374] on select "Choose from Product Type ECOM ERETAIL CIRCULAR CIRC_DESERTS LASAGNE" at bounding box center [528, 378] width 366 height 35
click at [808, 358] on div "Generate Ingredient Labels Upload Label template and select use by date to crea…" at bounding box center [724, 363] width 1183 height 351
click at [396, 92] on link "Labels & Printing" at bounding box center [287, 75] width 437 height 37
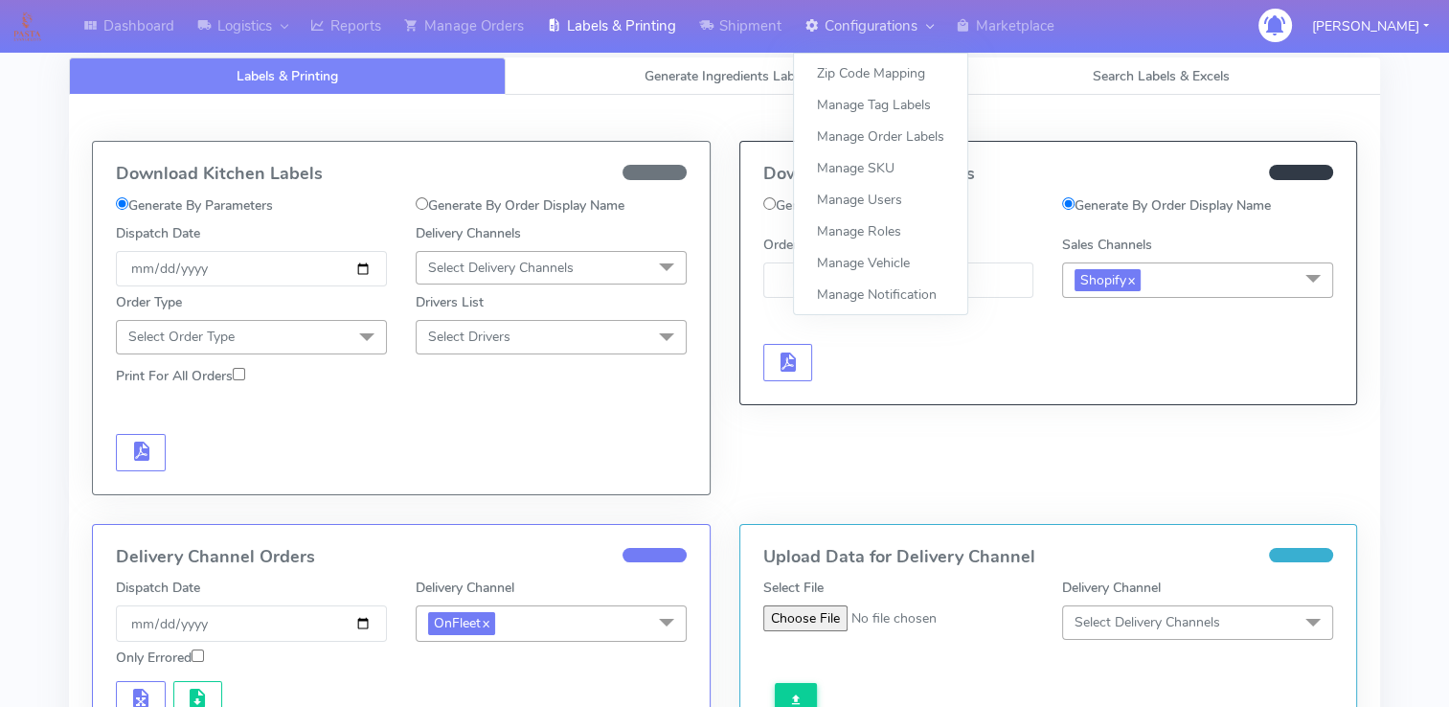
click at [865, 23] on link "Configurations" at bounding box center [868, 26] width 151 height 53
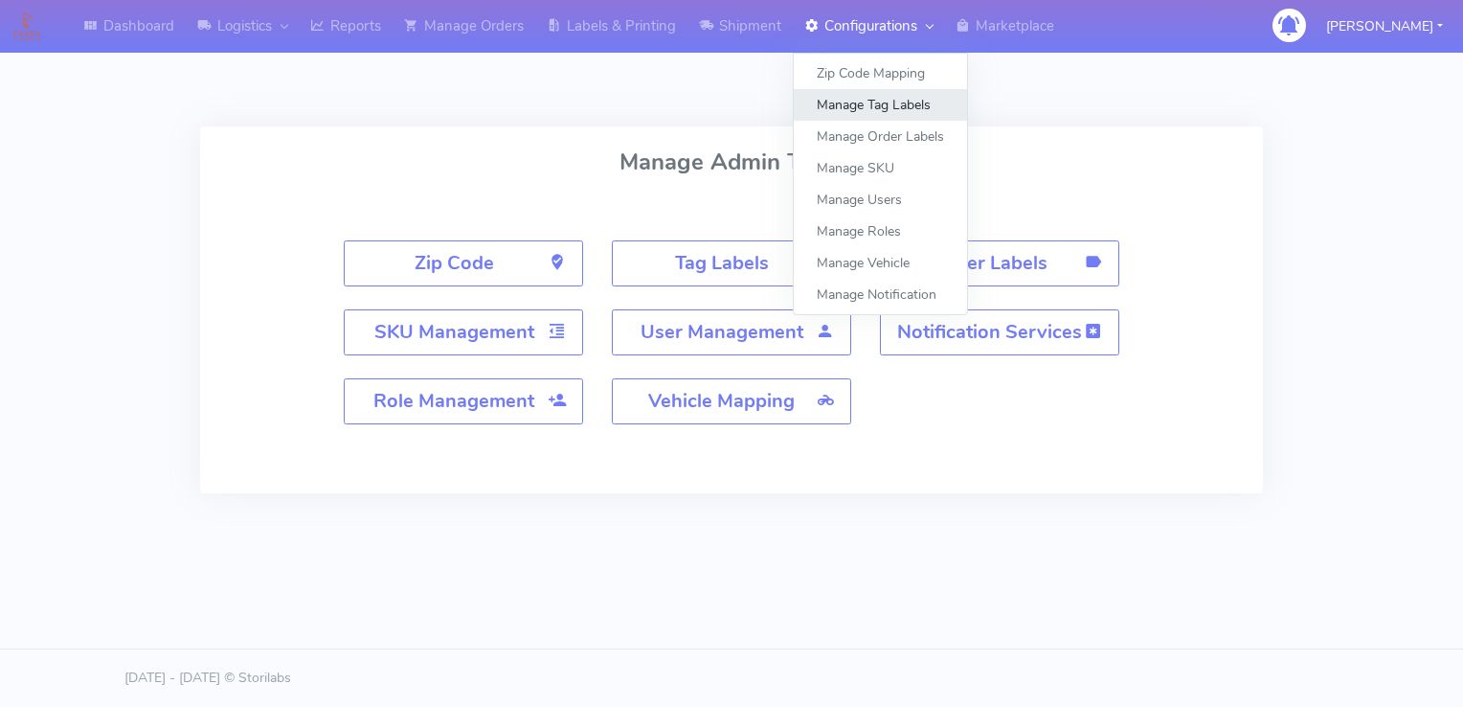
click at [883, 99] on link "Manage Tag Labels" at bounding box center [880, 105] width 173 height 32
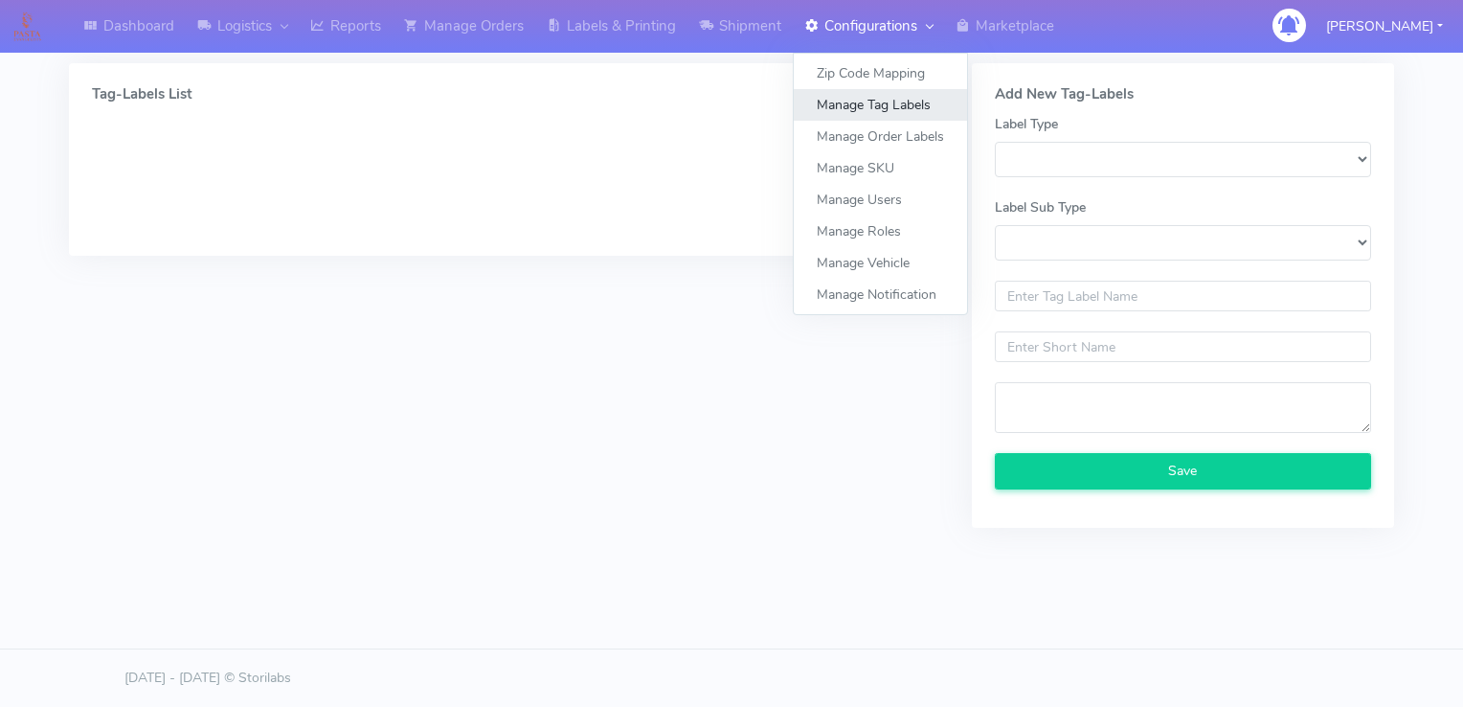
select select
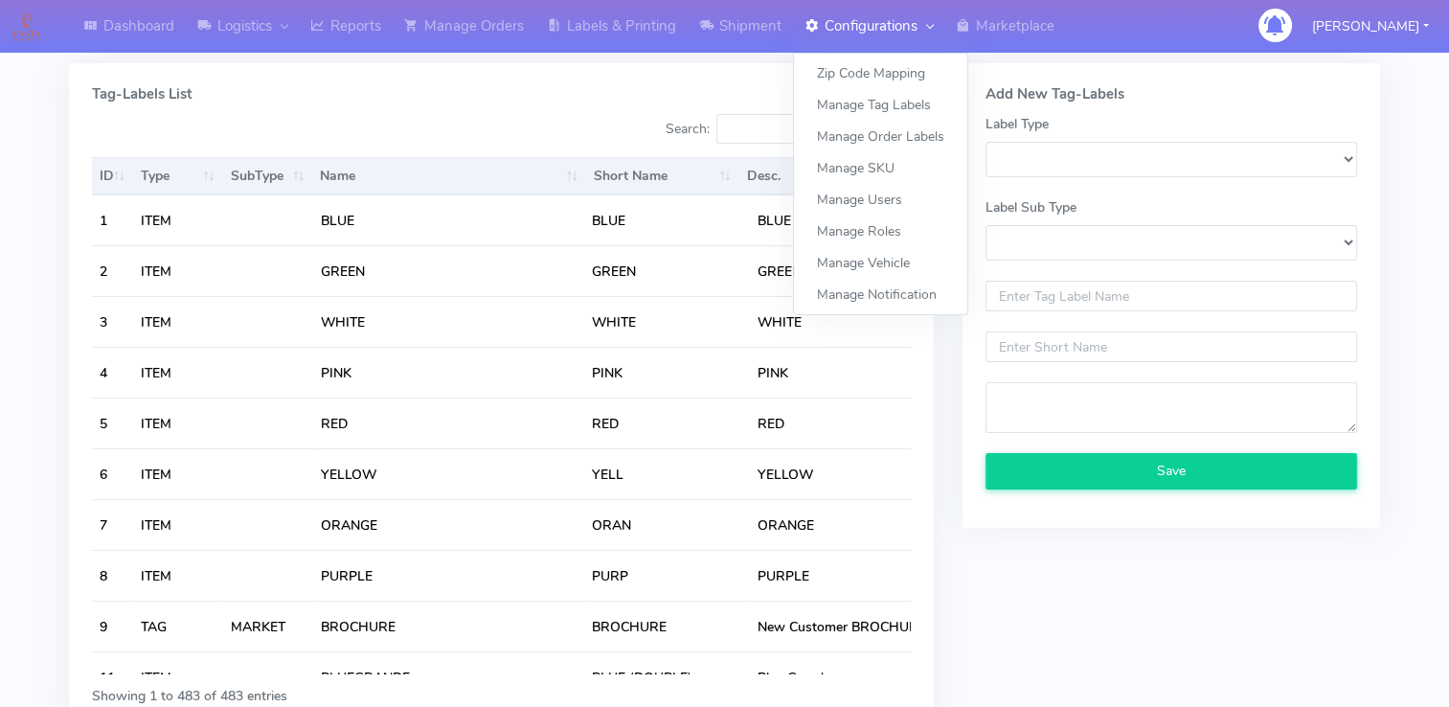
click at [909, 41] on link "Configurations" at bounding box center [868, 26] width 151 height 53
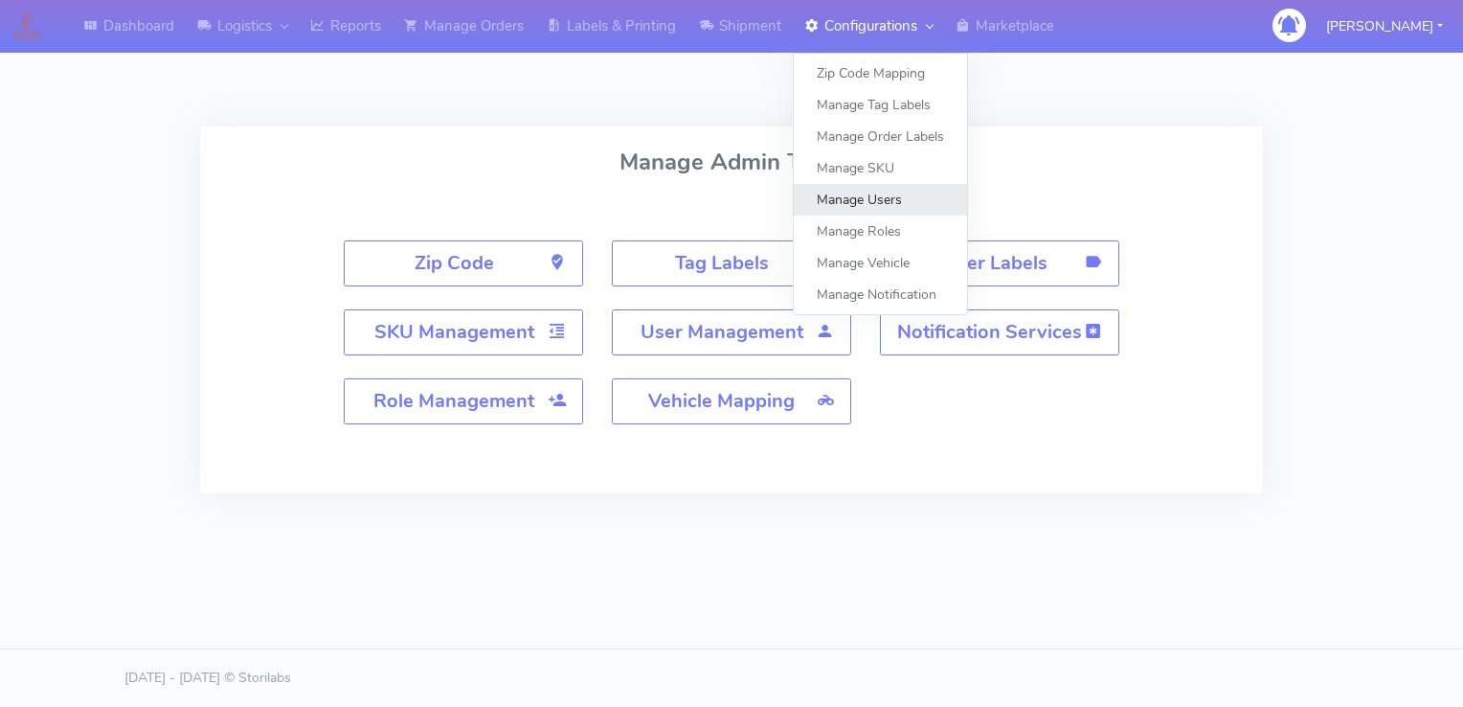
click at [877, 203] on link "Manage Users" at bounding box center [880, 200] width 173 height 32
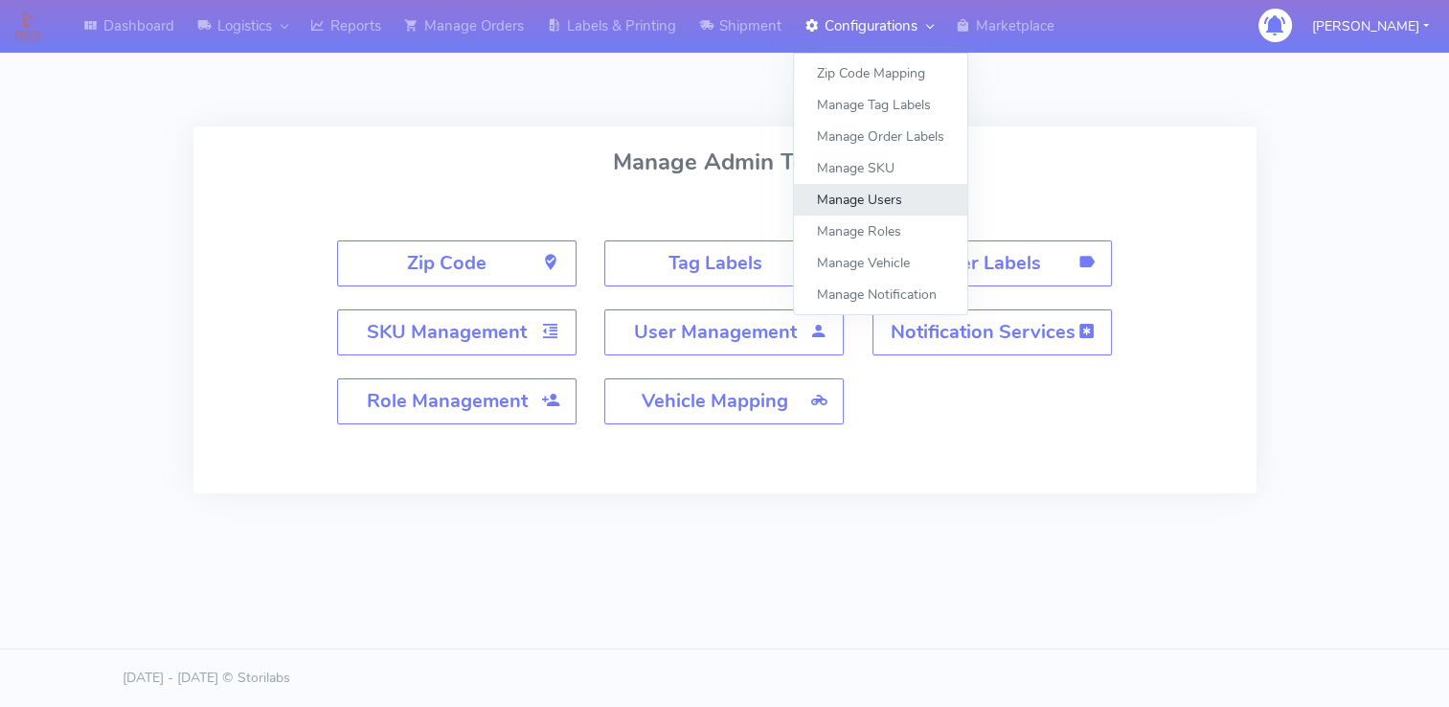
select select "A"
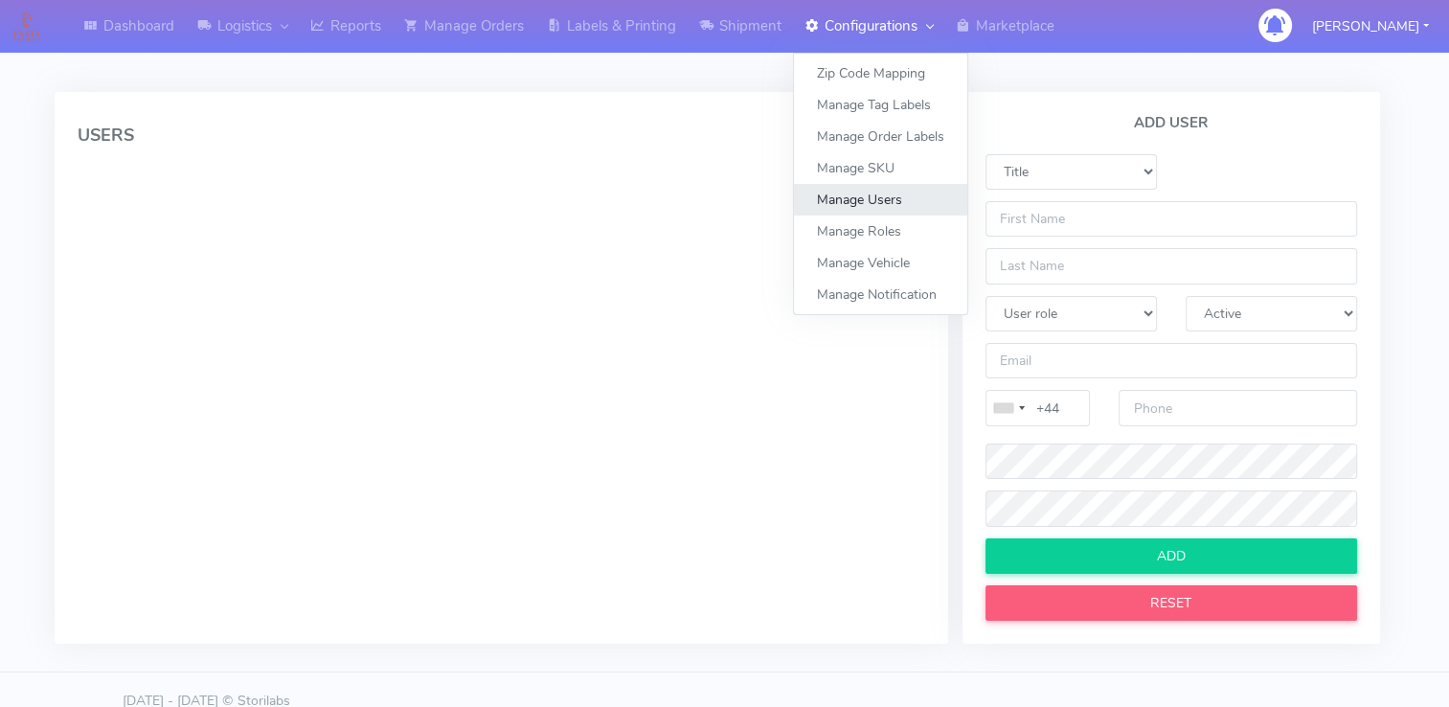
select select
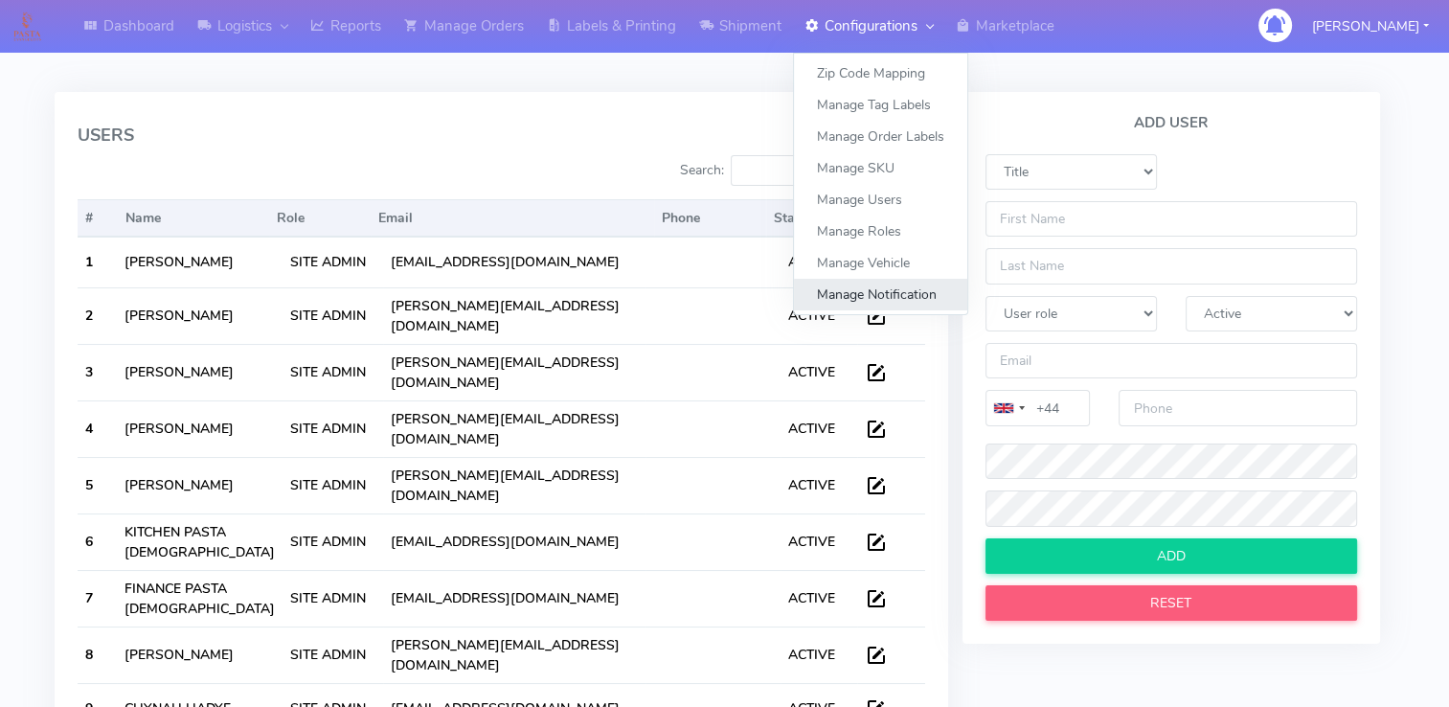
click at [876, 289] on link "Manage Notification" at bounding box center [880, 295] width 173 height 32
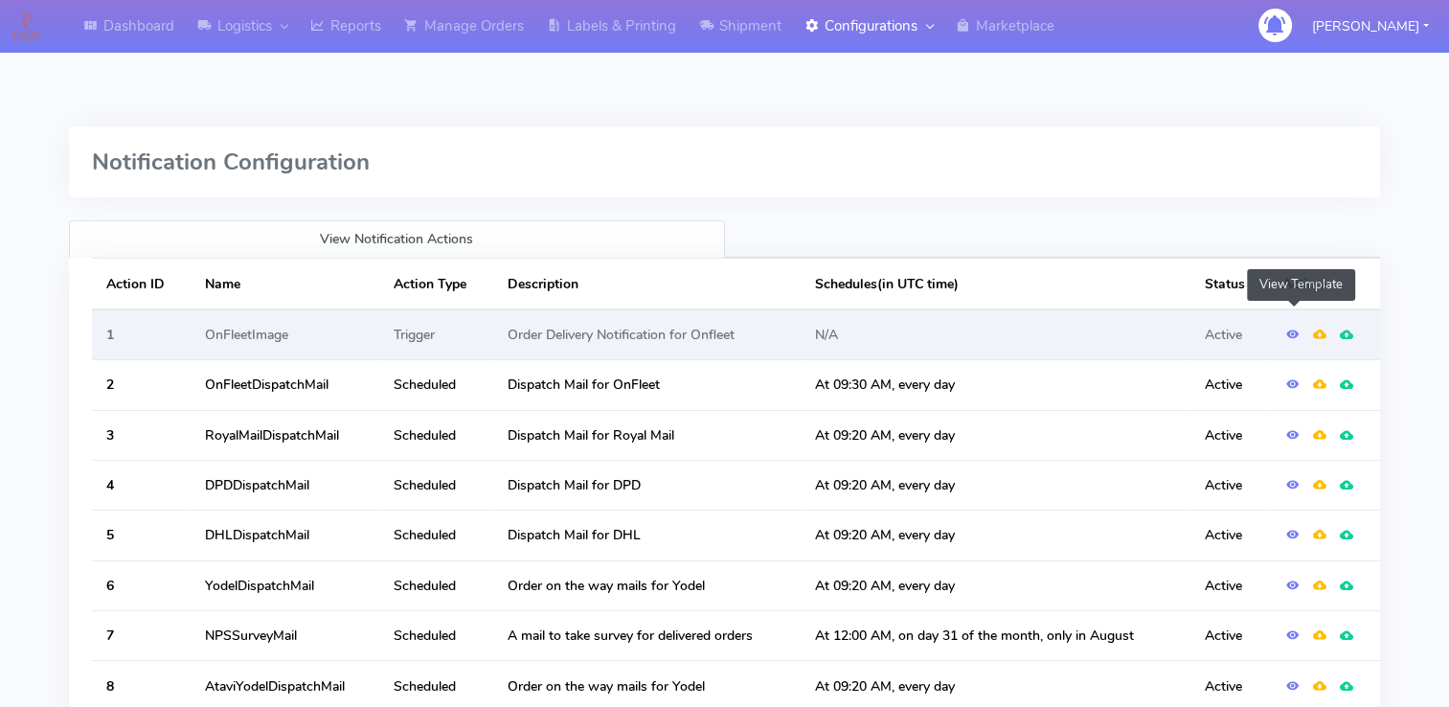
click at [1291, 335] on span at bounding box center [1292, 335] width 13 height 18
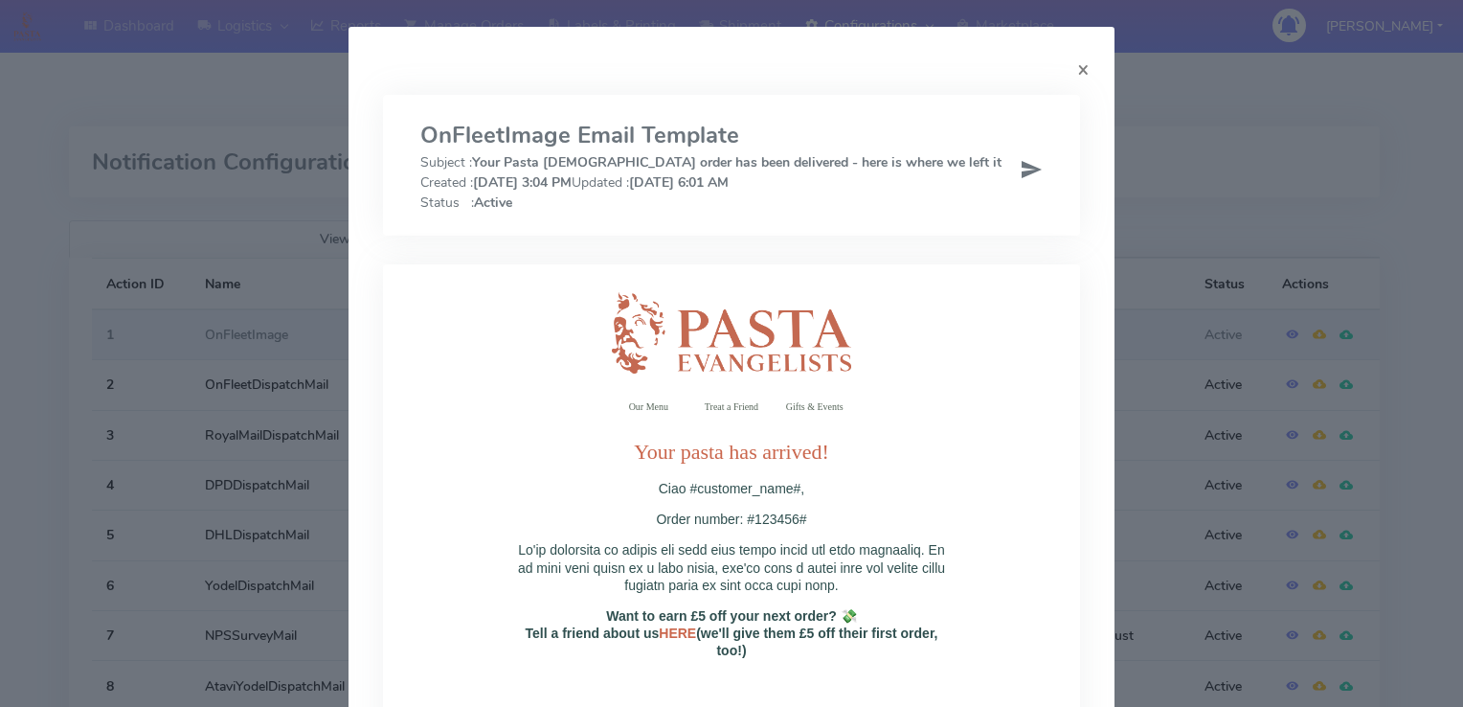
click at [1069, 67] on div "×" at bounding box center [729, 69] width 722 height 20
click at [1078, 72] on span "×" at bounding box center [1083, 69] width 12 height 27
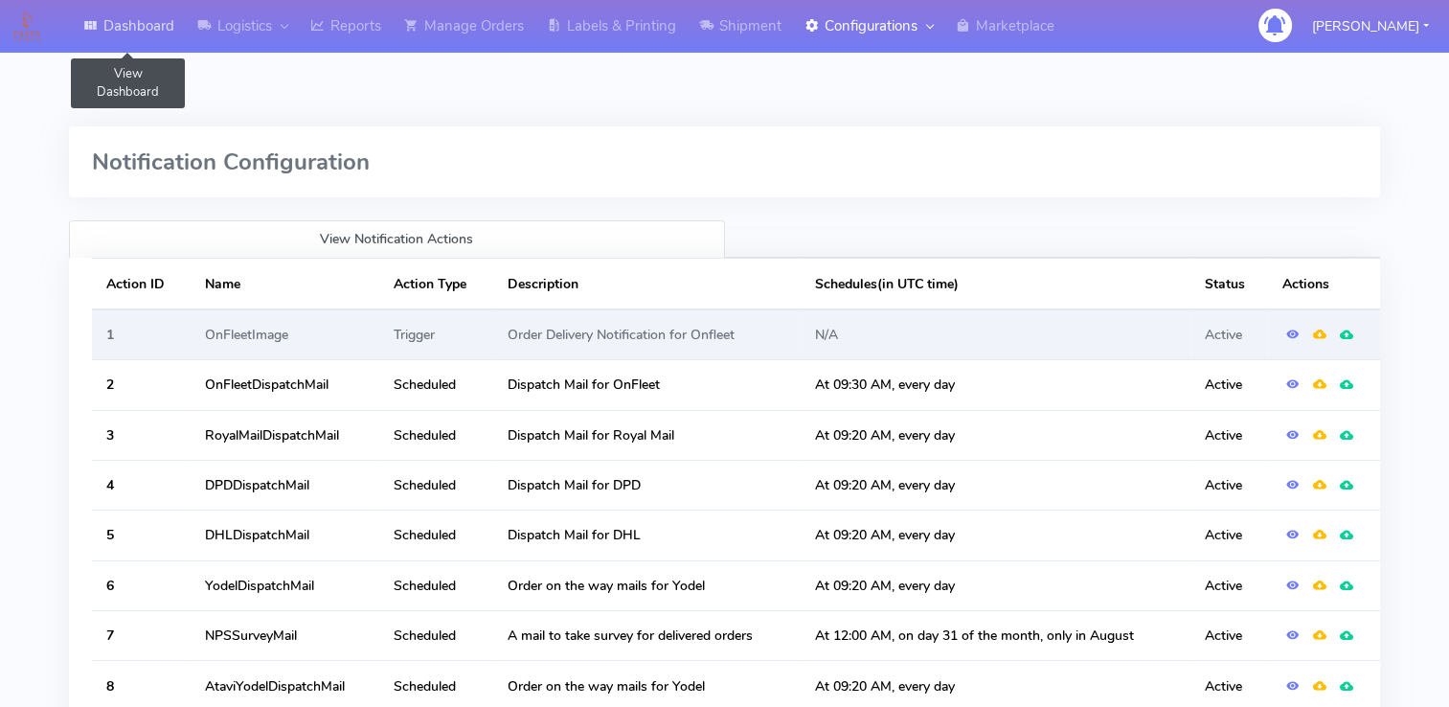
click at [133, 26] on link "Dashboard" at bounding box center [129, 26] width 114 height 53
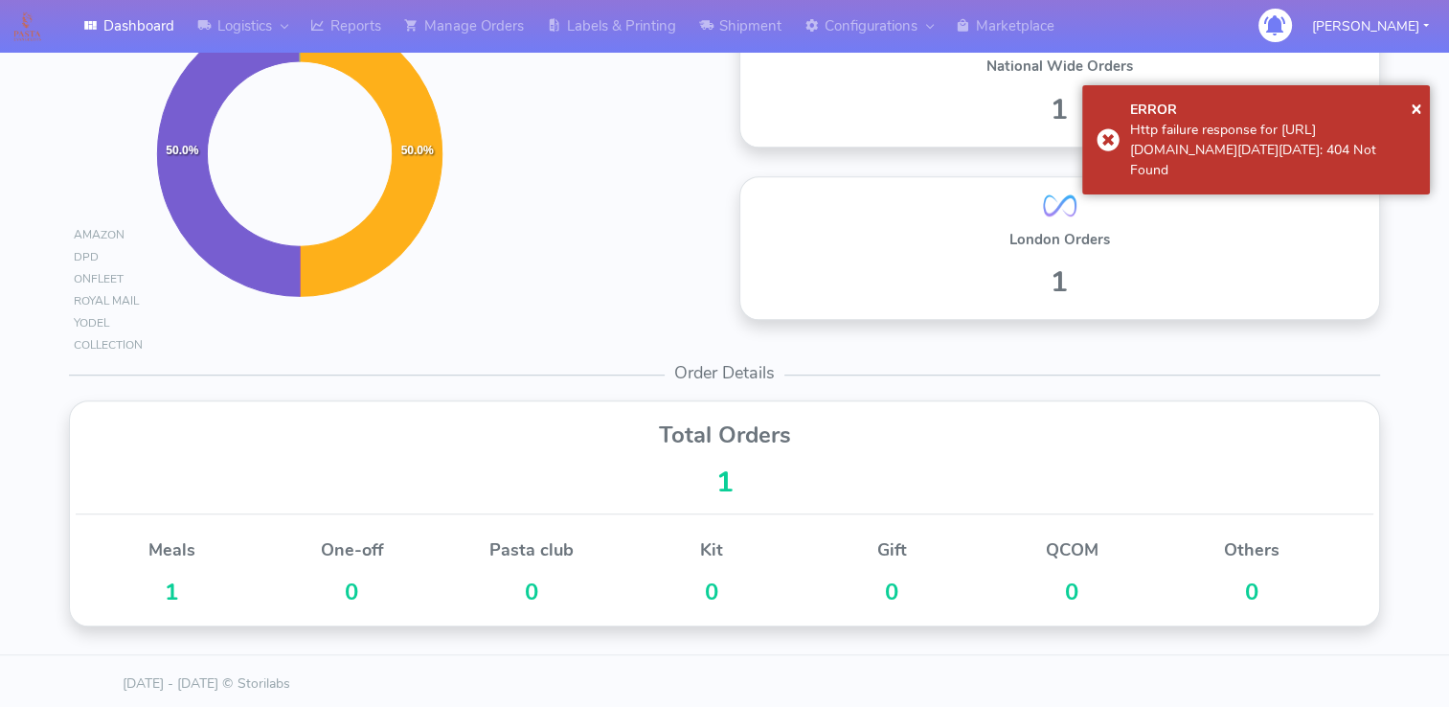
scroll to position [980, 0]
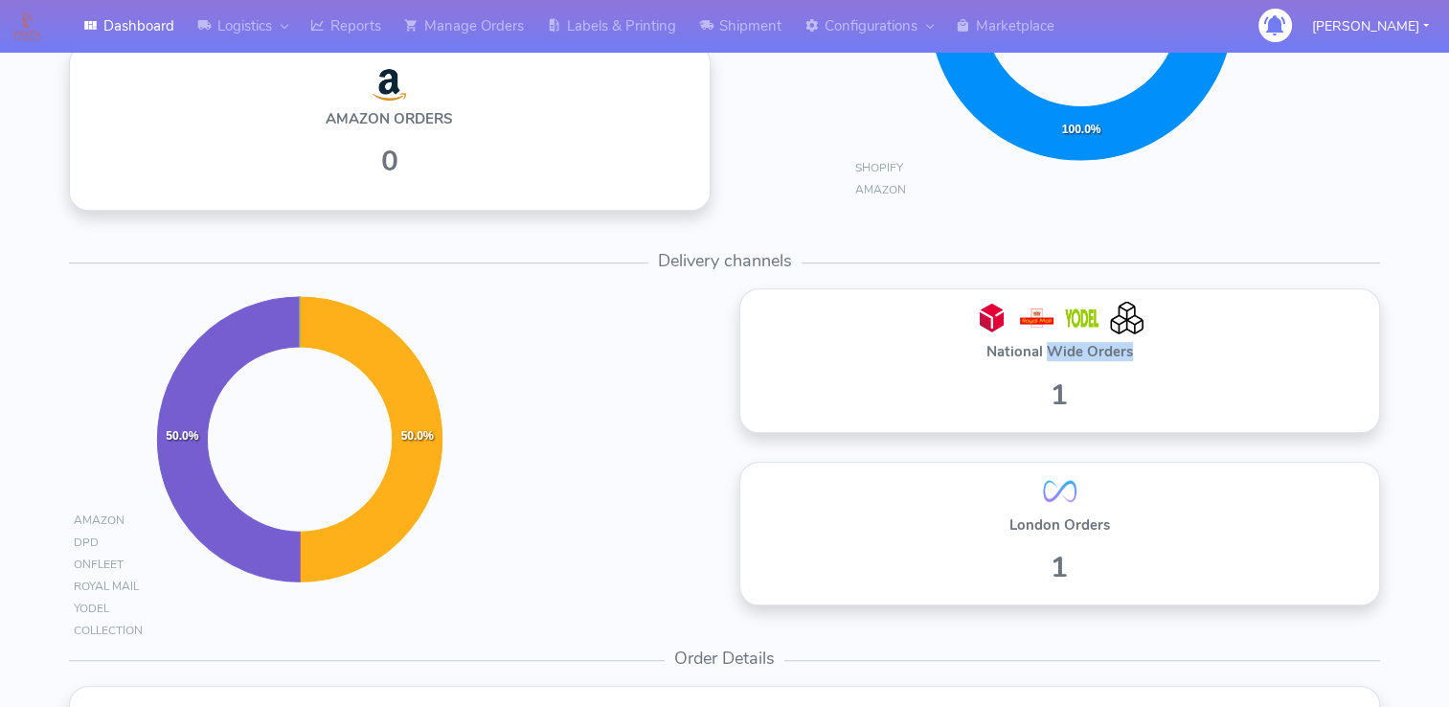
drag, startPoint x: 1106, startPoint y: 346, endPoint x: 1199, endPoint y: 346, distance: 92.9
click at [1199, 346] on h5 "National Wide Orders" at bounding box center [1060, 352] width 640 height 16
click at [1193, 349] on h5 "National Wide Orders" at bounding box center [1060, 352] width 640 height 16
click at [1026, 394] on h2 "1" at bounding box center [1060, 395] width 640 height 32
click at [1042, 527] on h5 "London Orders" at bounding box center [1060, 525] width 640 height 16
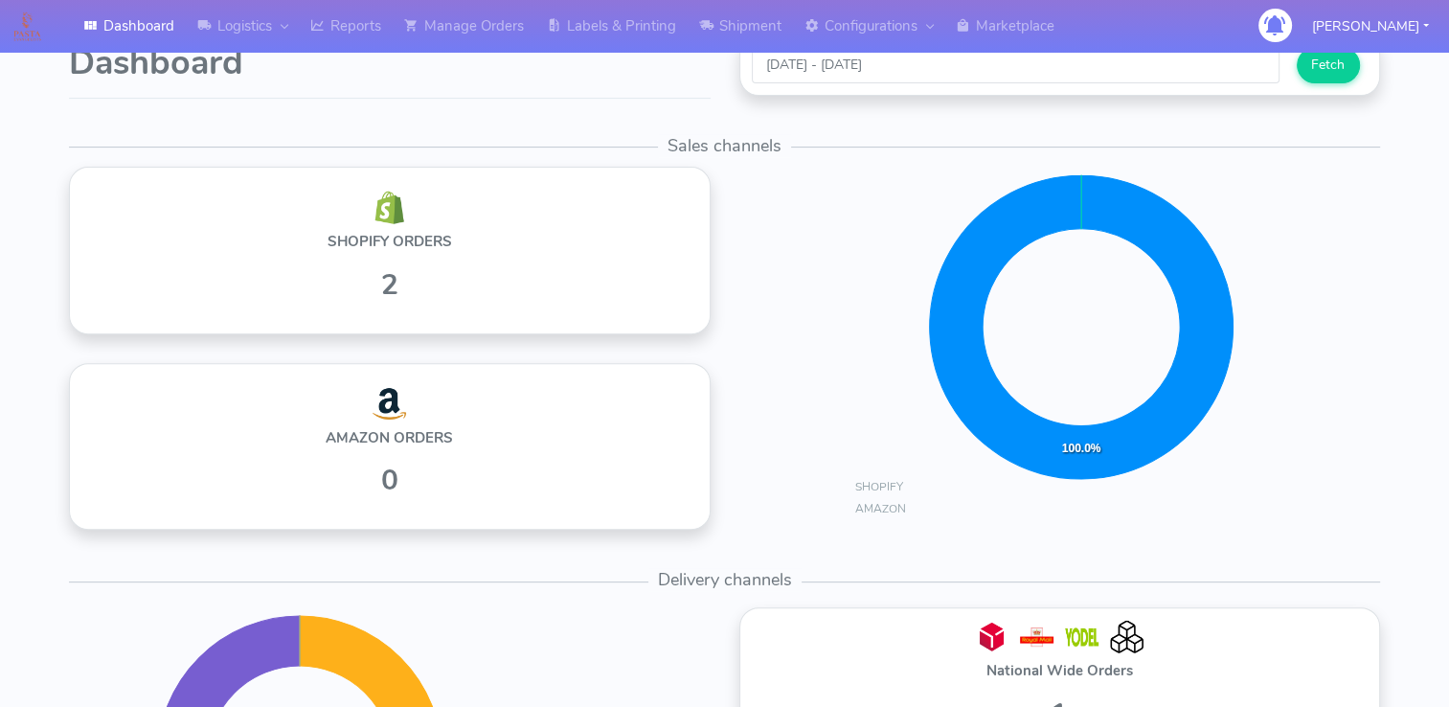
scroll to position [501, 0]
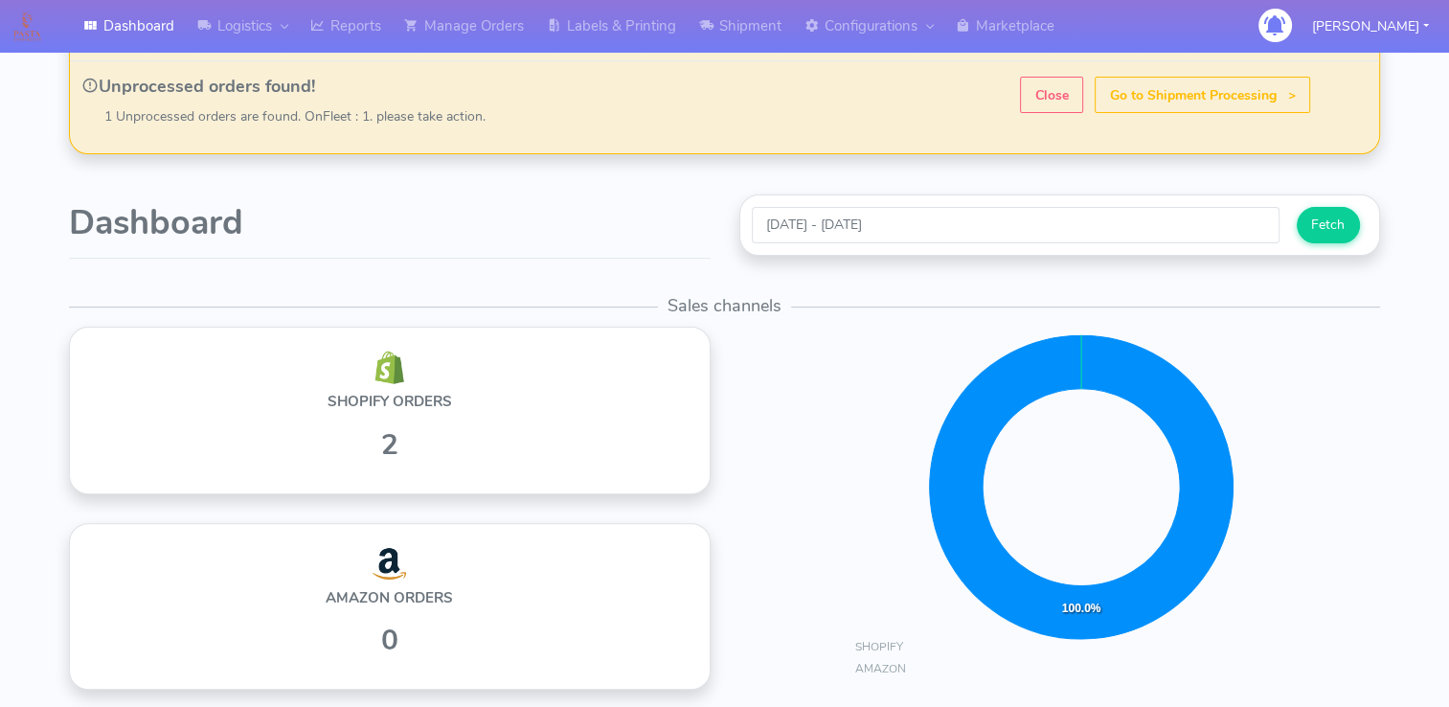
drag, startPoint x: 406, startPoint y: 661, endPoint x: 380, endPoint y: 596, distance: 70.1
click at [405, 657] on div "0" at bounding box center [389, 640] width 599 height 51
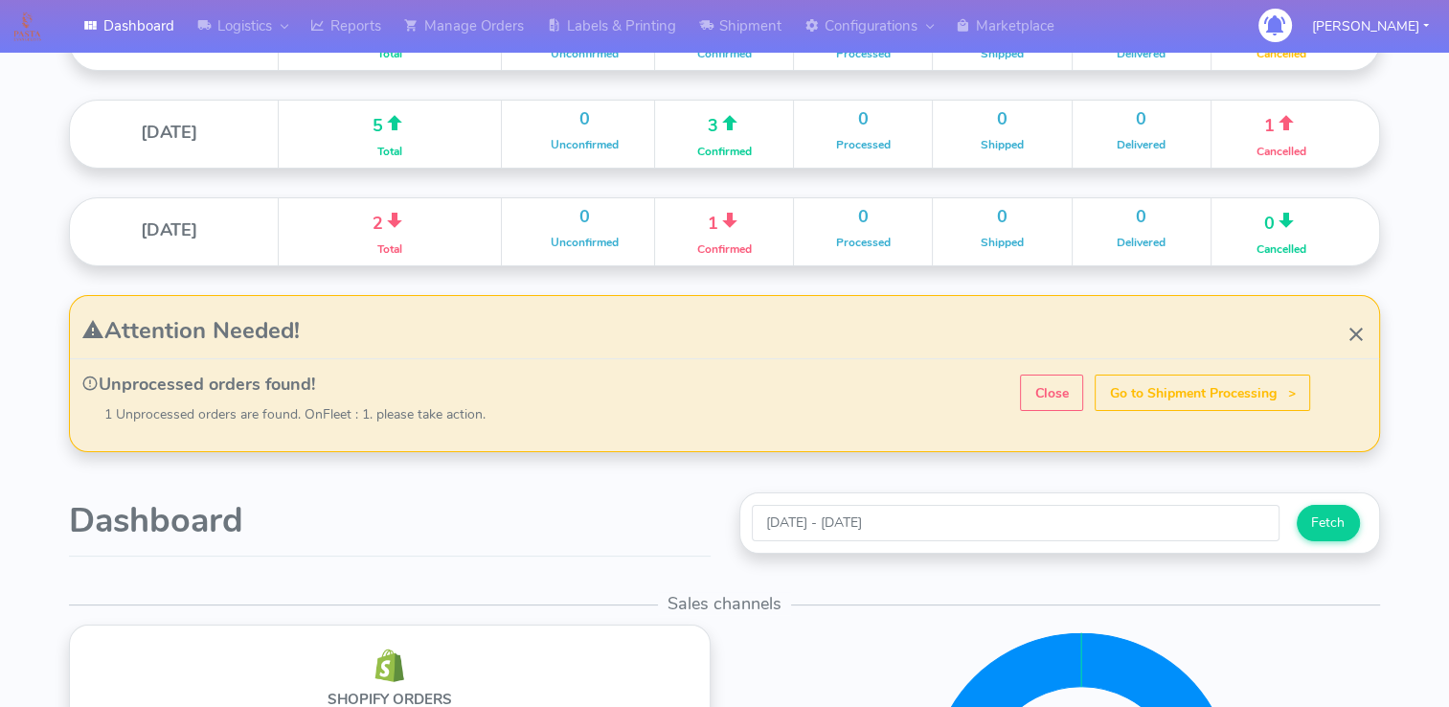
scroll to position [0, 0]
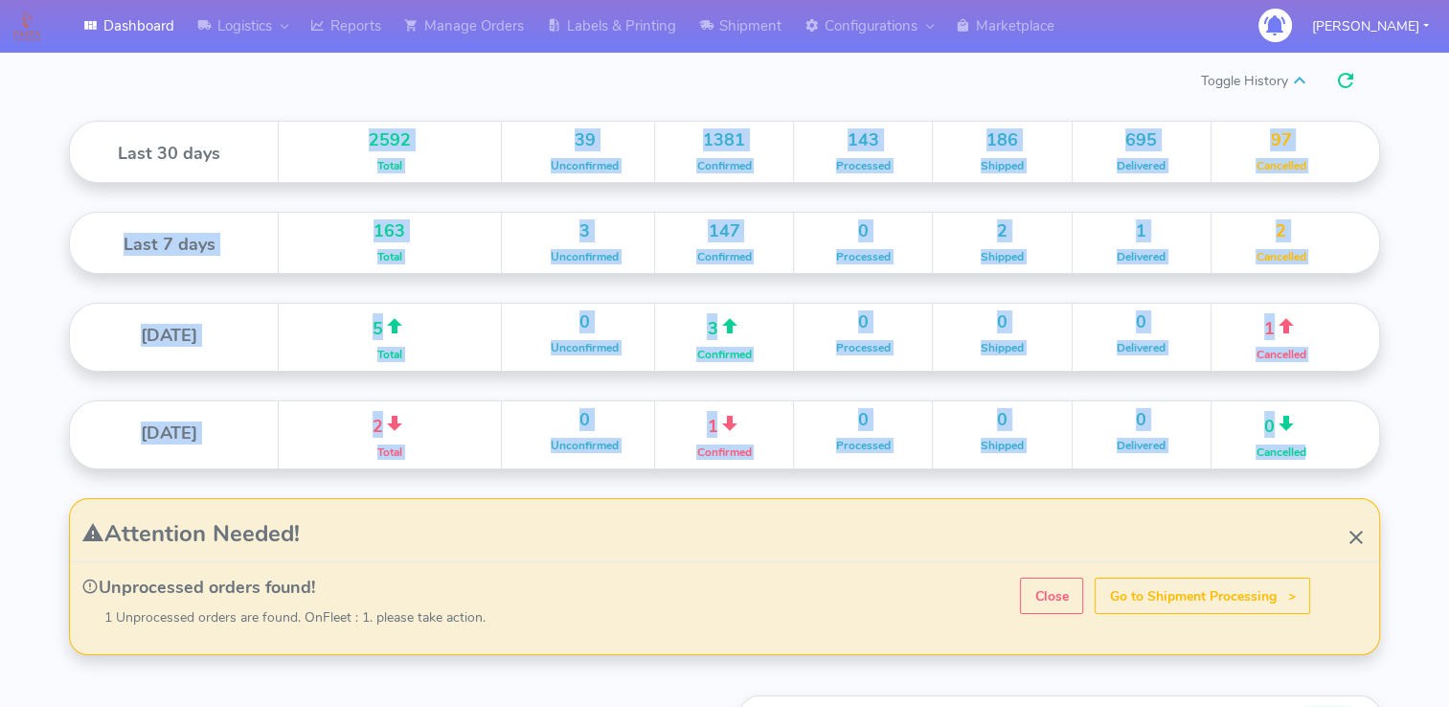
drag, startPoint x: 349, startPoint y: 143, endPoint x: 1373, endPoint y: 460, distance: 1072.5
click at [1373, 460] on div "Last 30 days 2592 Total 39 Unconfirmed 1381 Confirmed 143 Processed 186 Shipped…" at bounding box center [725, 309] width 1340 height 377
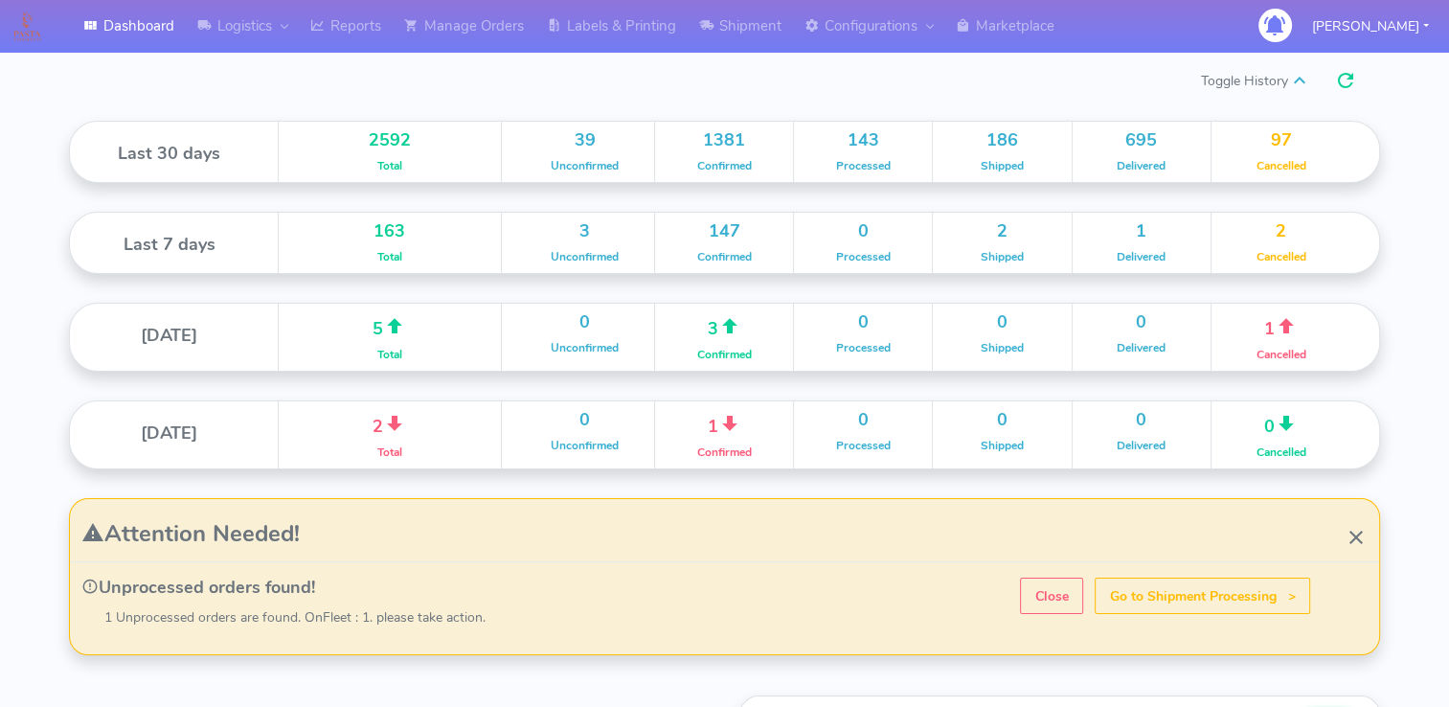
click at [1360, 537] on span at bounding box center [1355, 537] width 23 height 34
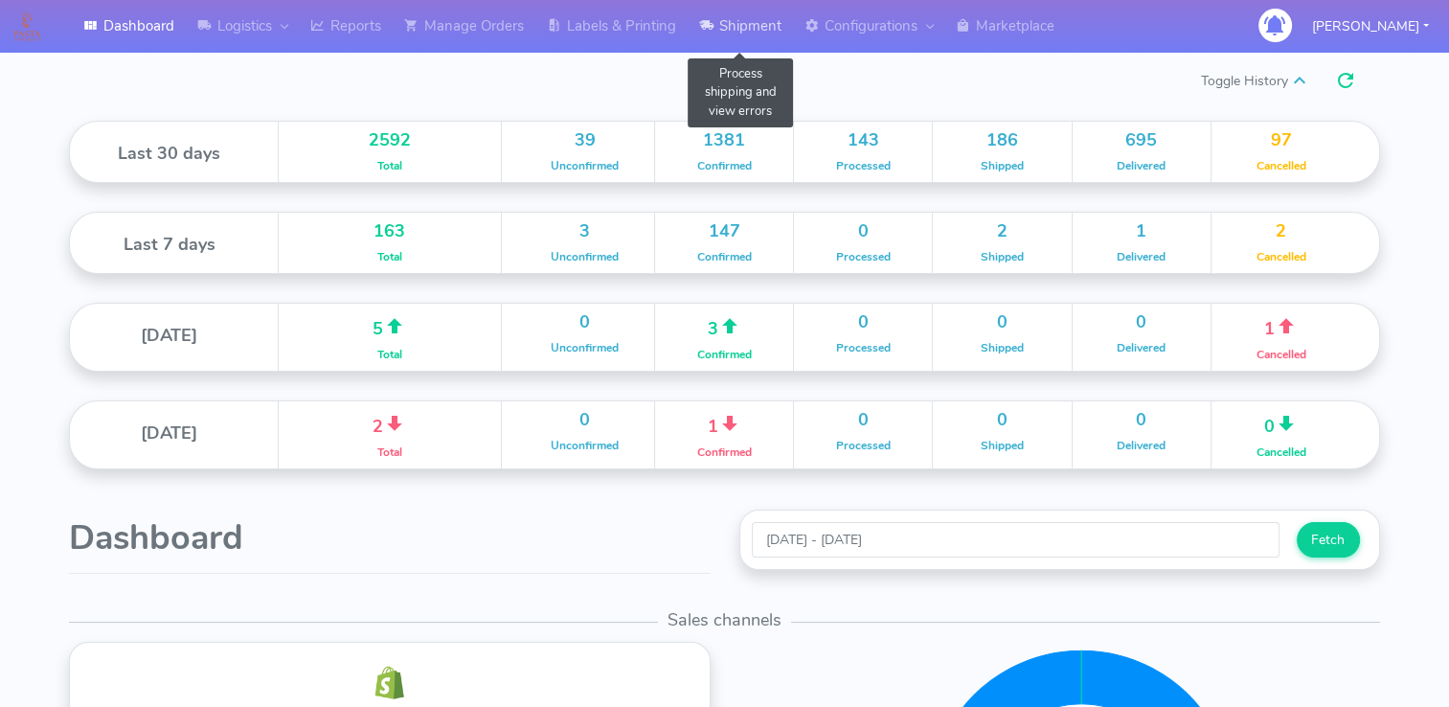
click at [747, 29] on link "Shipment" at bounding box center [740, 26] width 105 height 53
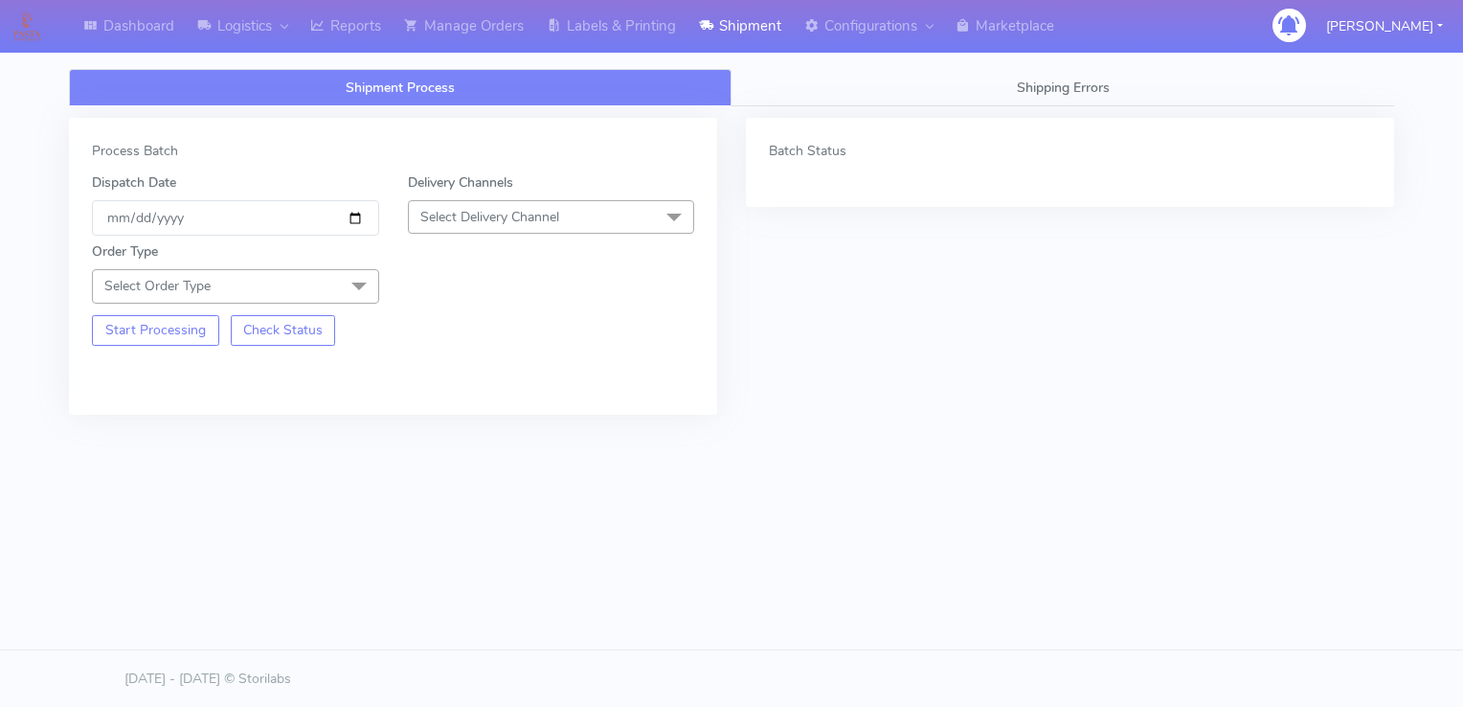
click at [974, 331] on div "Batch Status" at bounding box center [1070, 281] width 677 height 326
click at [694, 215] on div "Delivery Channels Select Delivery Channel DHL OnFleet Royal Mail DPD Yodel MaxO…" at bounding box center [552, 203] width 316 height 63
click at [644, 224] on span "Select Delivery Channel" at bounding box center [551, 217] width 287 height 34
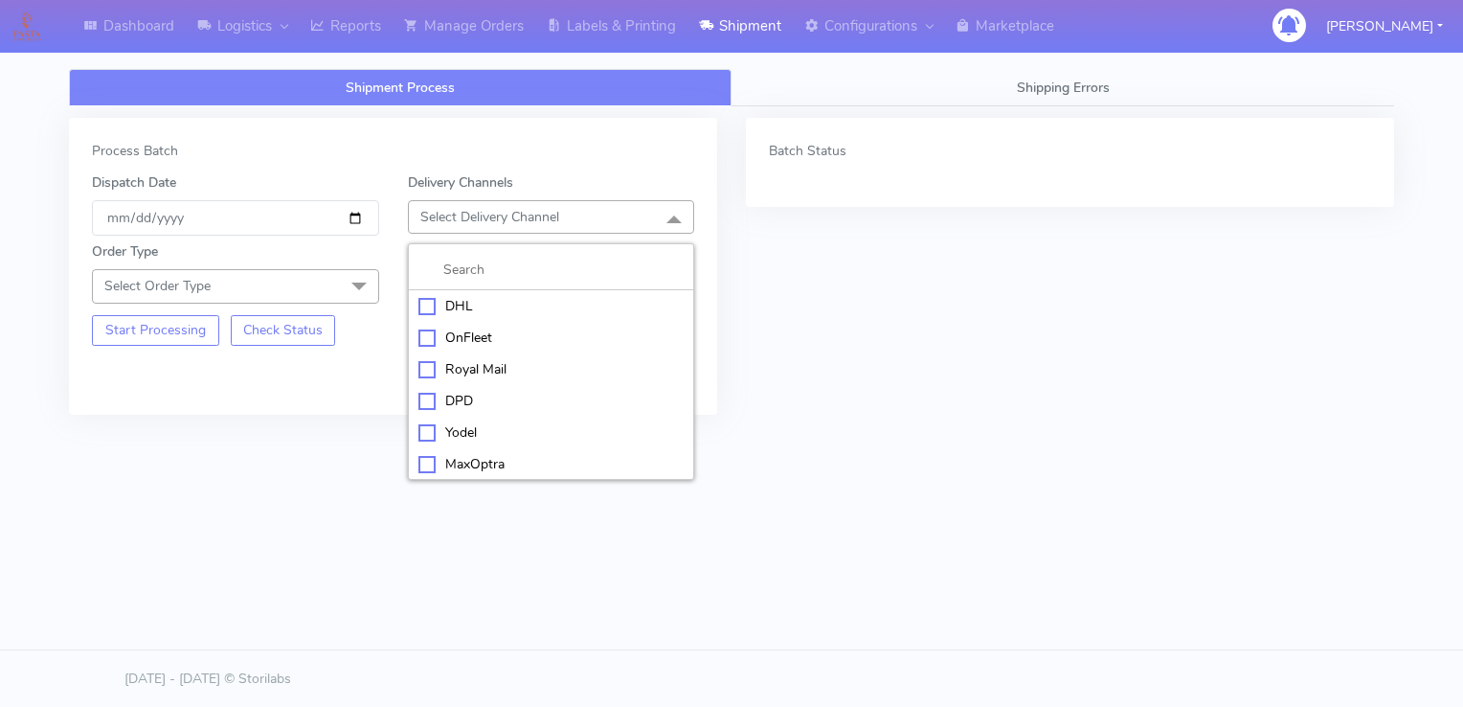
click at [907, 356] on div "Batch Status" at bounding box center [1070, 281] width 677 height 326
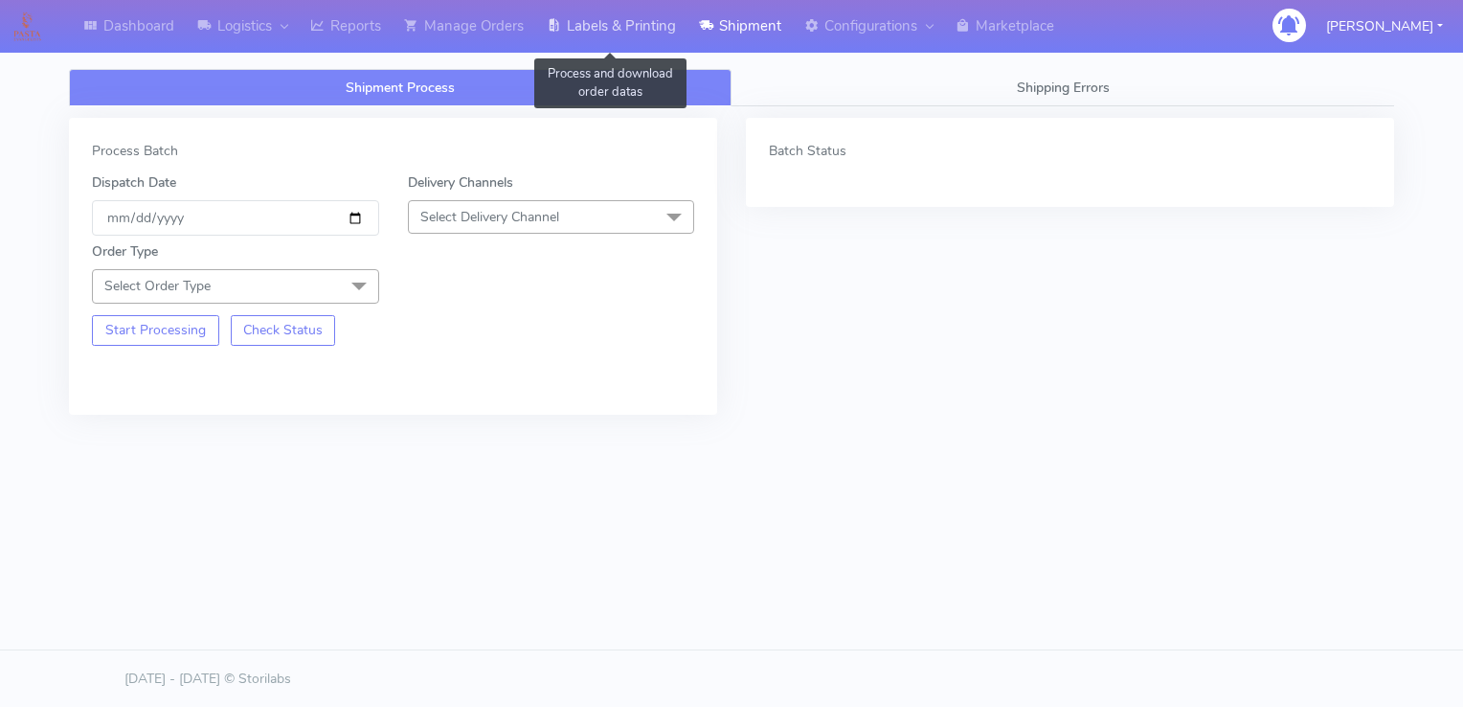
click at [629, 20] on link "Labels & Printing" at bounding box center [611, 26] width 152 height 53
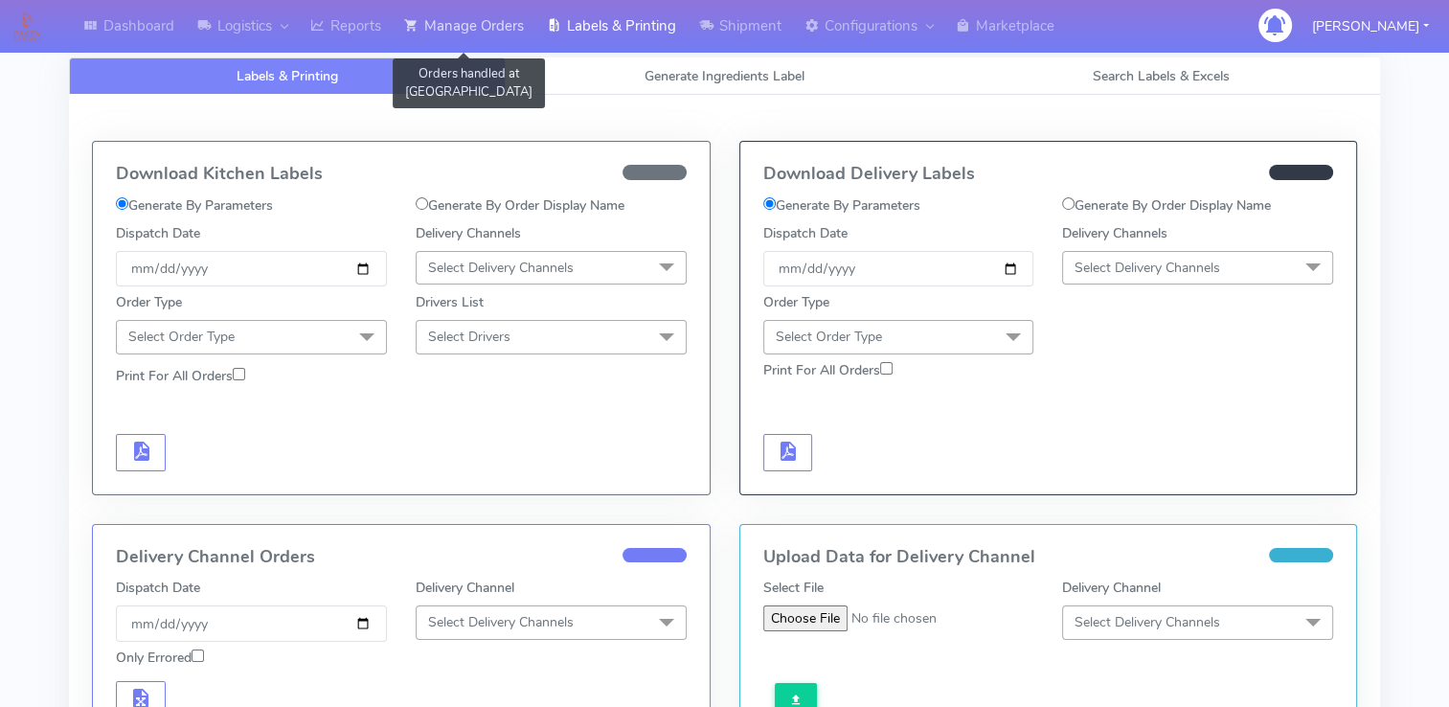
click at [503, 18] on link "Manage Orders" at bounding box center [464, 26] width 143 height 53
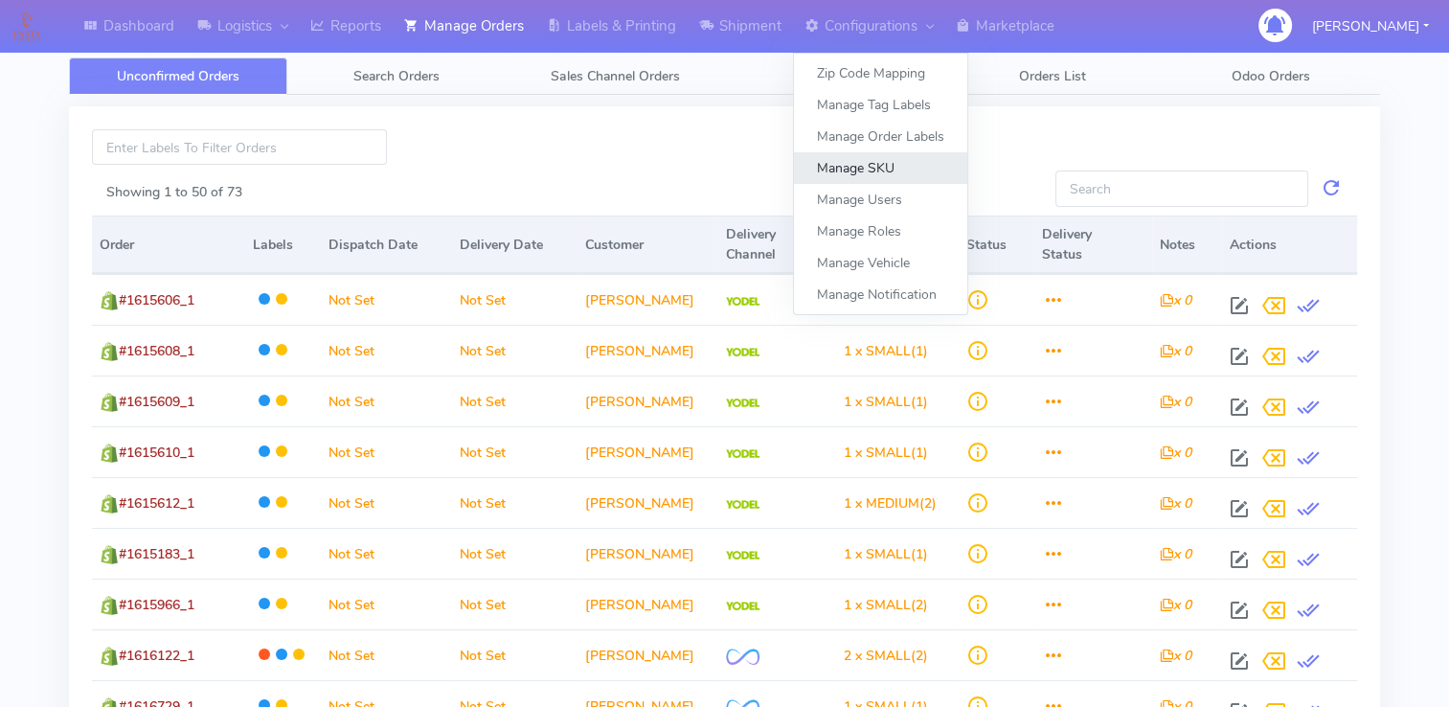
click at [900, 159] on link "Manage SKU" at bounding box center [880, 168] width 173 height 32
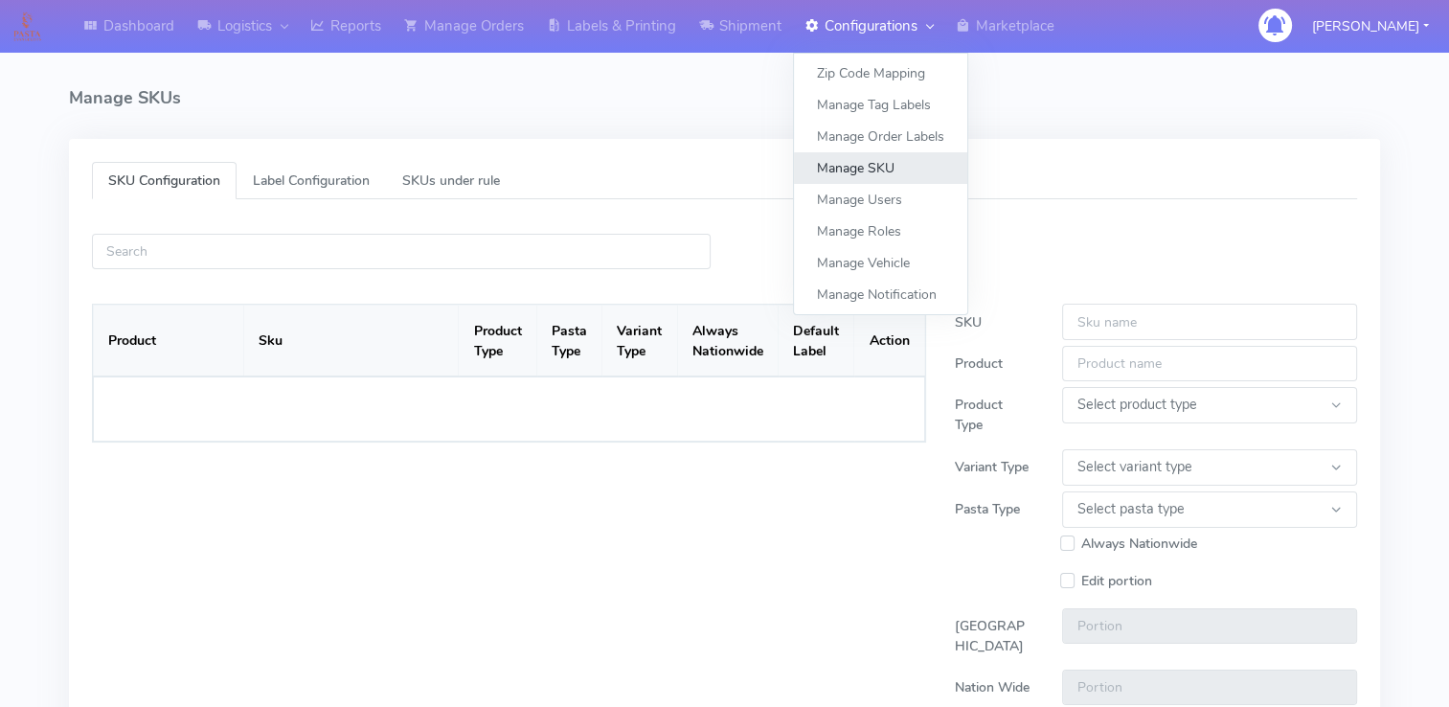
select select
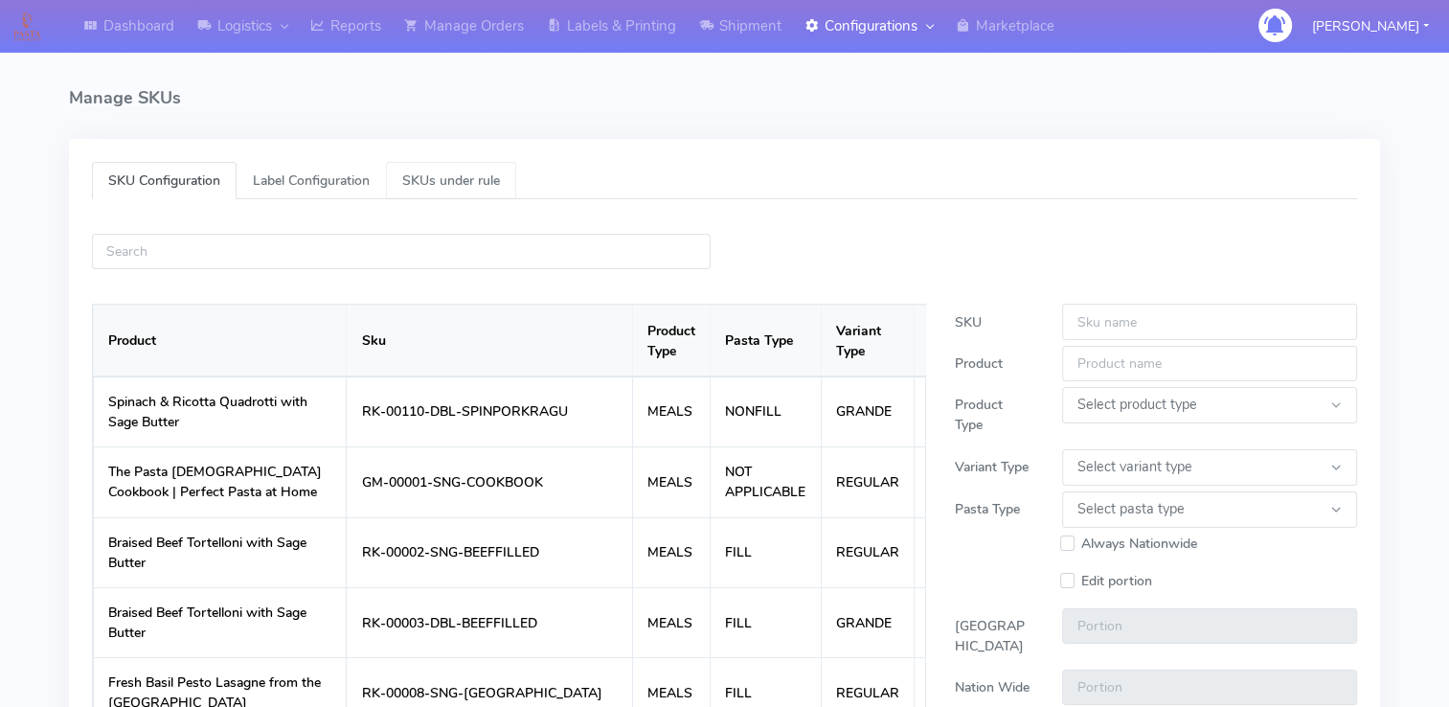
click at [470, 185] on span "SKUs under rule" at bounding box center [451, 180] width 98 height 18
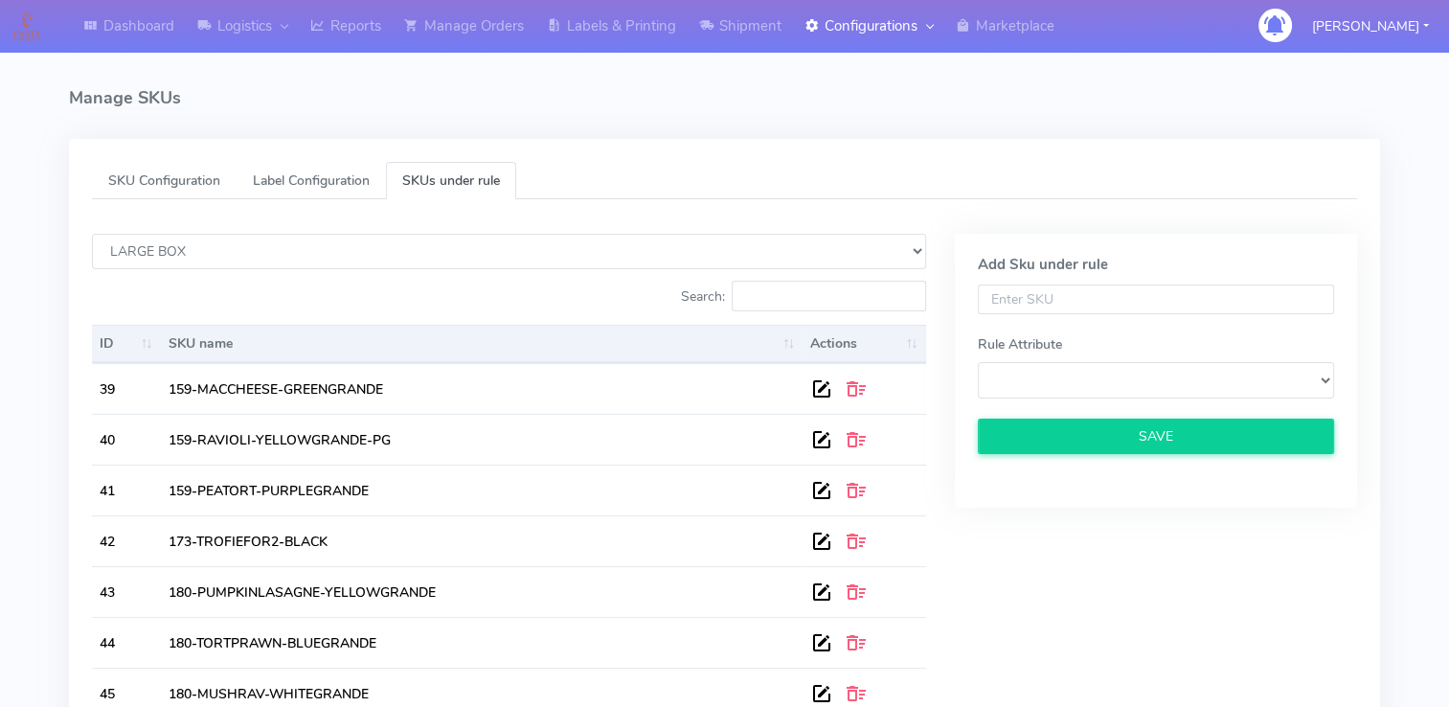
click at [478, 184] on span "SKUs under rule" at bounding box center [451, 180] width 98 height 18
click at [1080, 292] on input "From Delivery Date" at bounding box center [1156, 299] width 356 height 31
click at [1203, 396] on form "Rule Attribute LARGE BOX SAVE" at bounding box center [1156, 369] width 356 height 170
click at [1195, 384] on select "LARGE BOX" at bounding box center [1156, 379] width 356 height 35
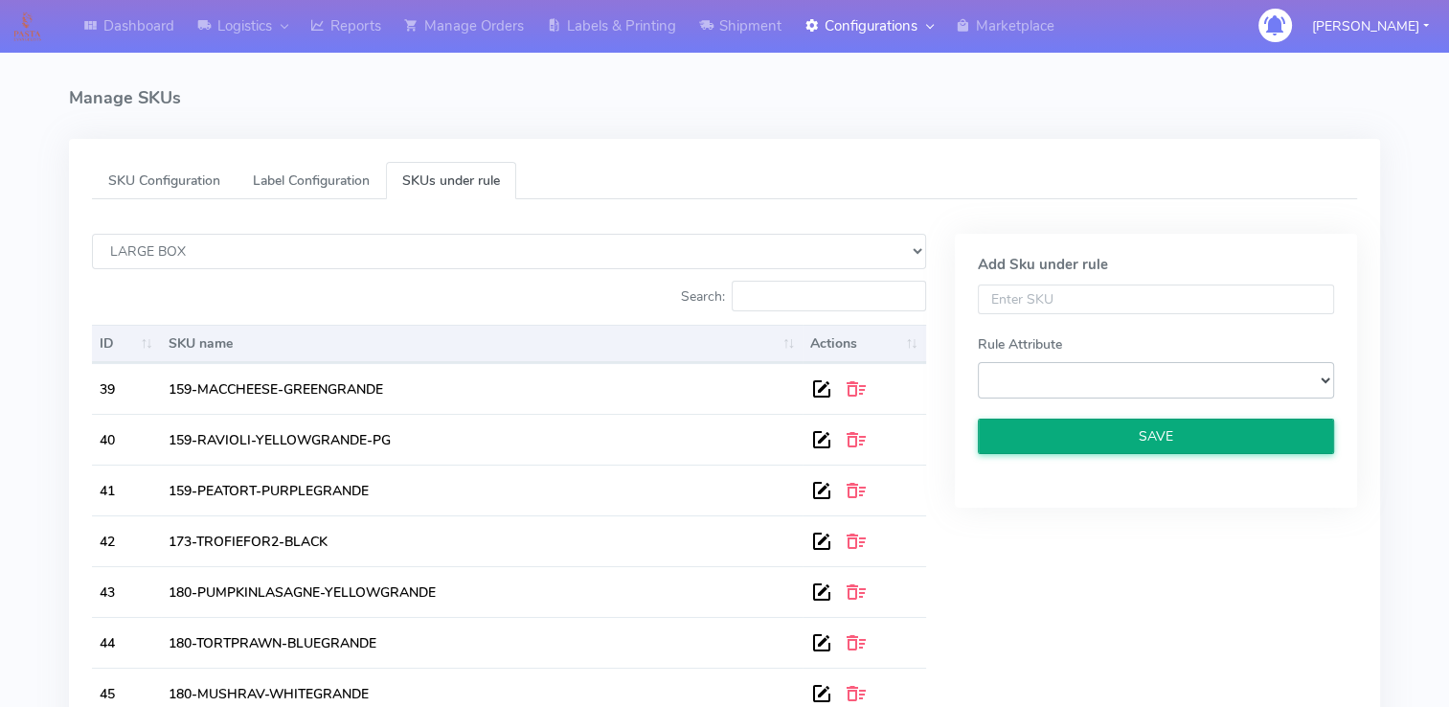
select select "LARGE BOX"
click at [978, 362] on select "LARGE BOX" at bounding box center [1156, 379] width 356 height 35
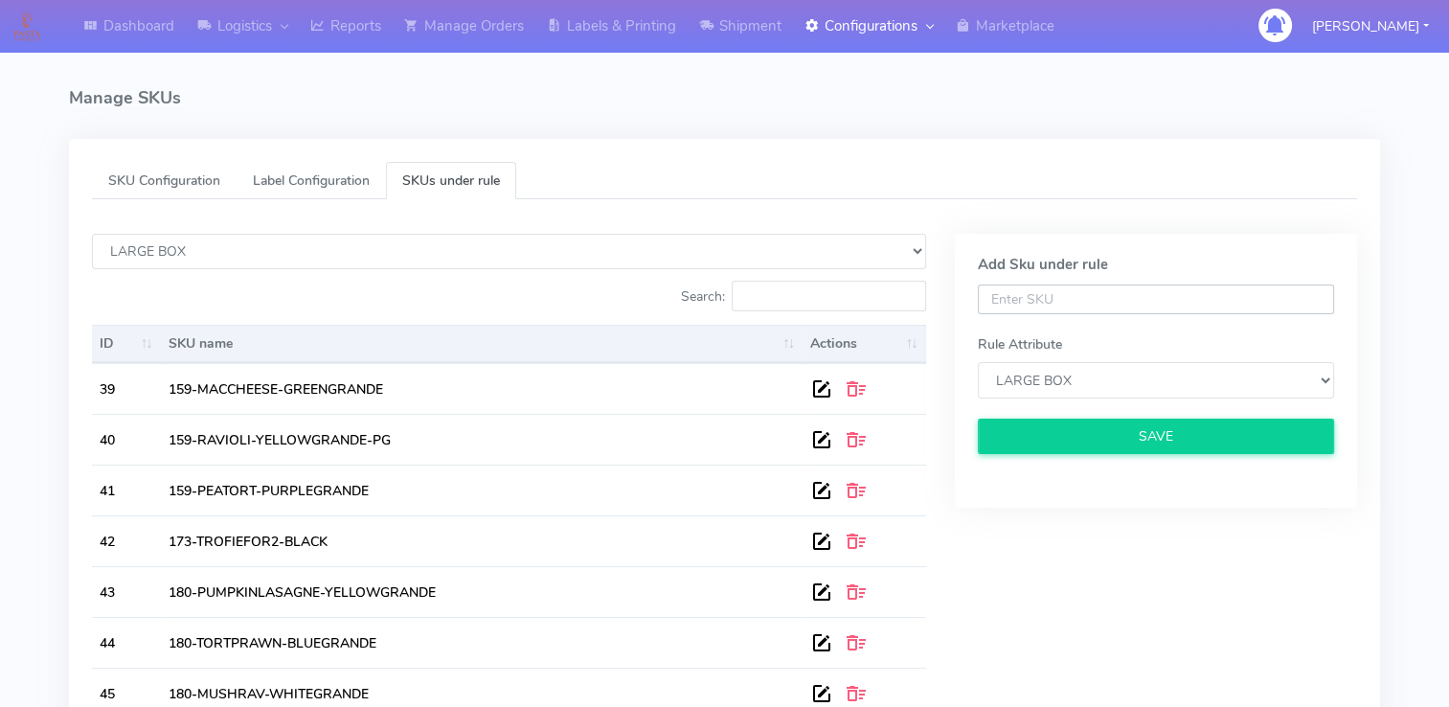
click at [1081, 292] on input "From Delivery Date" at bounding box center [1156, 299] width 356 height 31
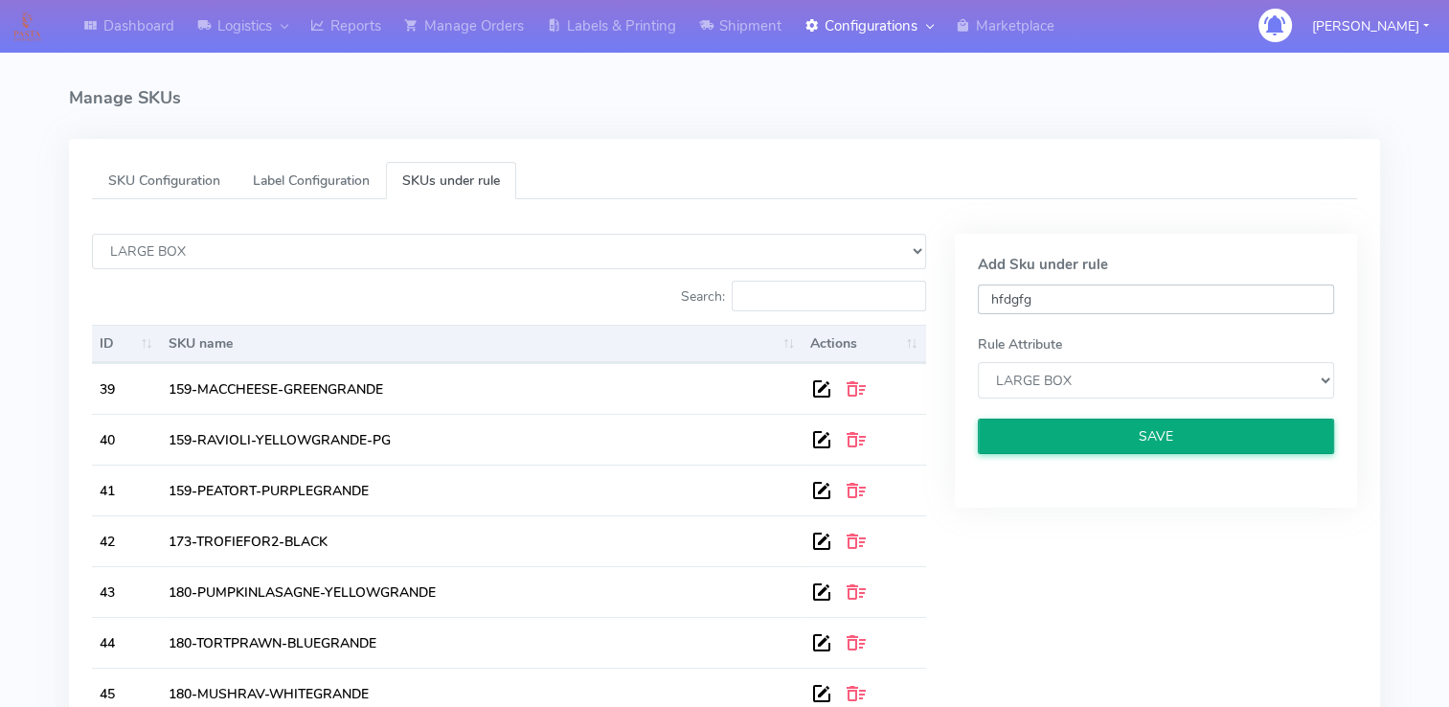
type input "hfdgfg"
click at [1122, 423] on button "SAVE" at bounding box center [1156, 435] width 356 height 35
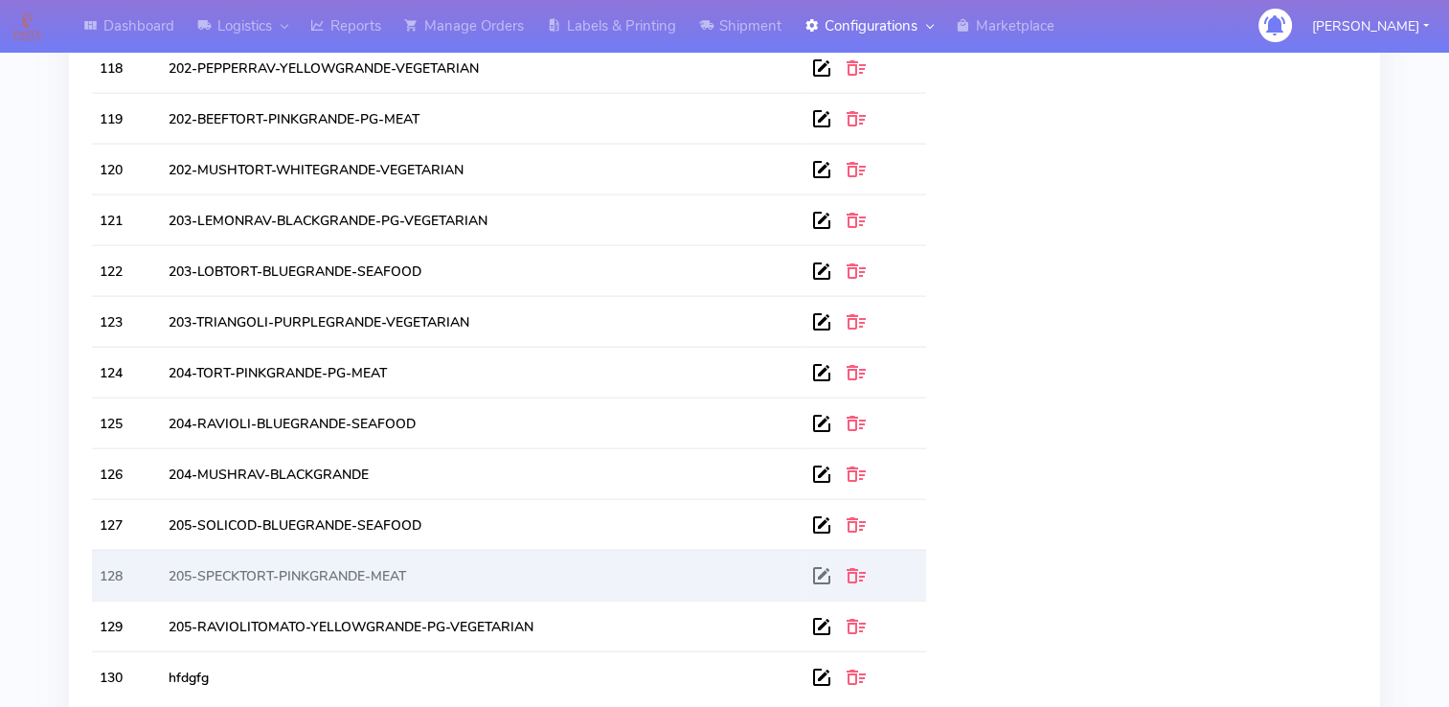
scroll to position [4453, 0]
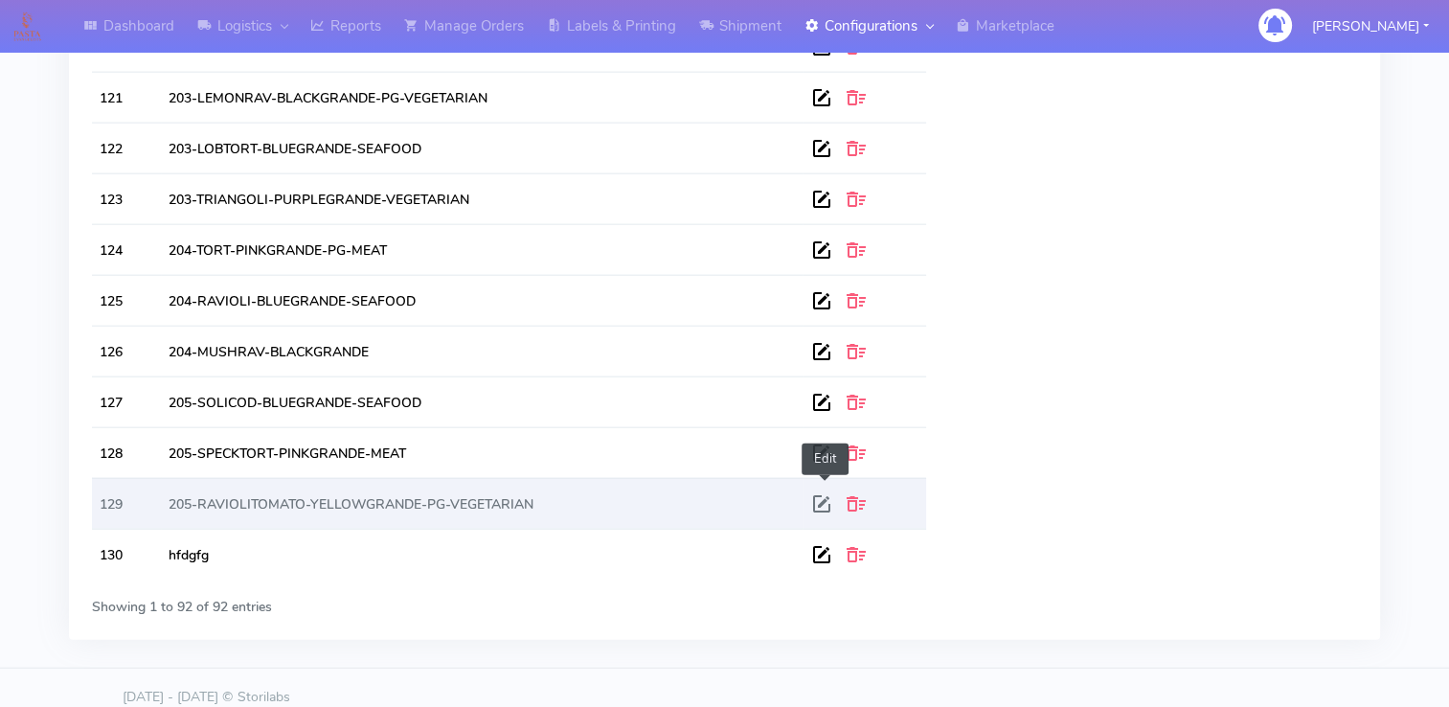
click at [834, 499] on span at bounding box center [824, 508] width 29 height 18
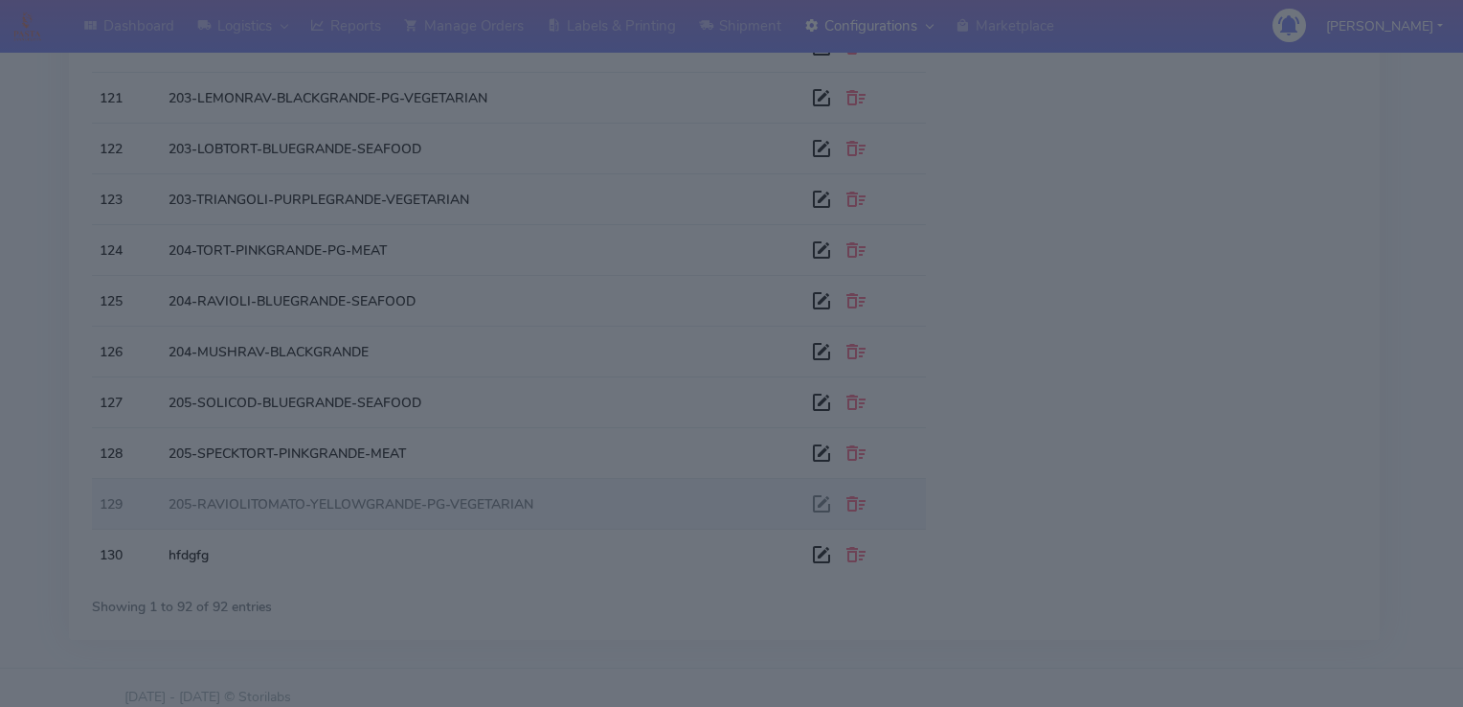
click at [825, 488] on modal-container "Edit Rule for Sku × 129 205-RAVIOLITOMATO-YELLOWGRANDE-PG-VEGETARIAN Rule Attri…" at bounding box center [731, 353] width 1463 height 707
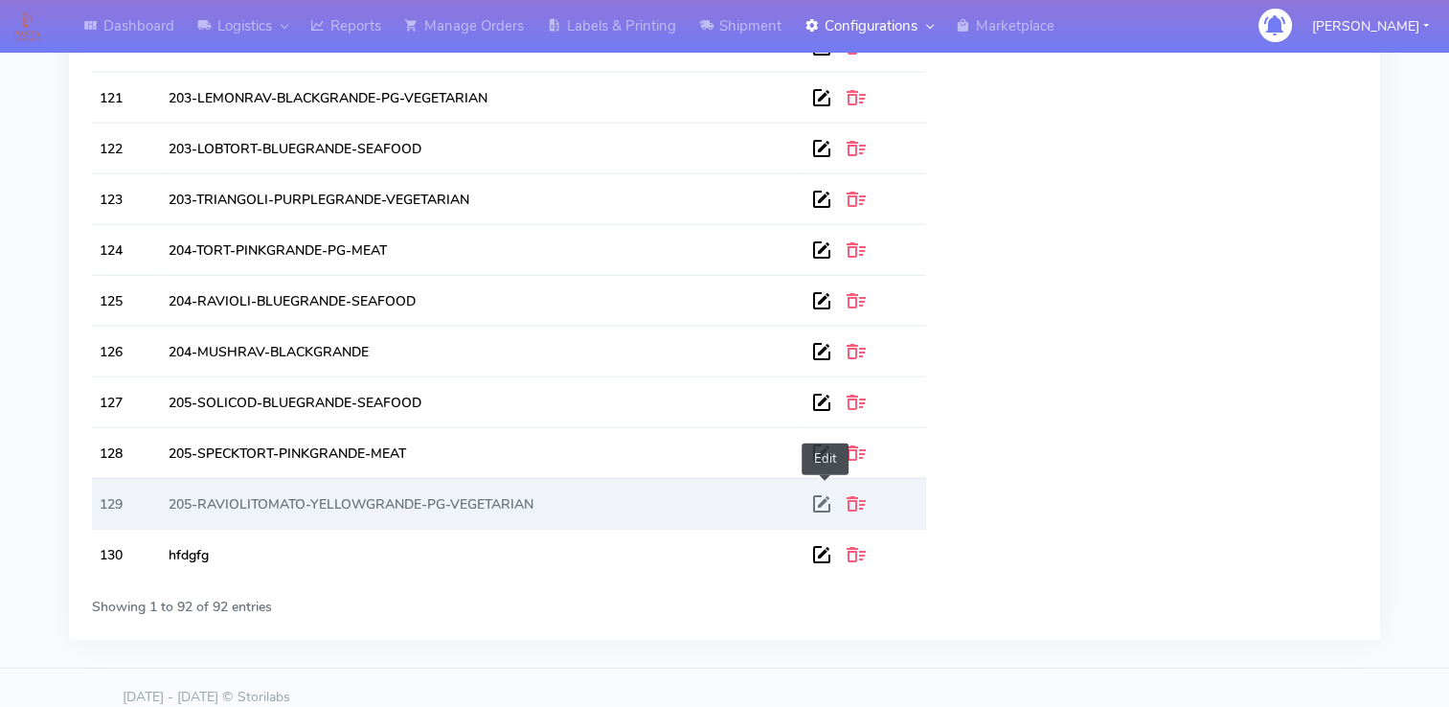
click at [825, 499] on span at bounding box center [824, 508] width 29 height 18
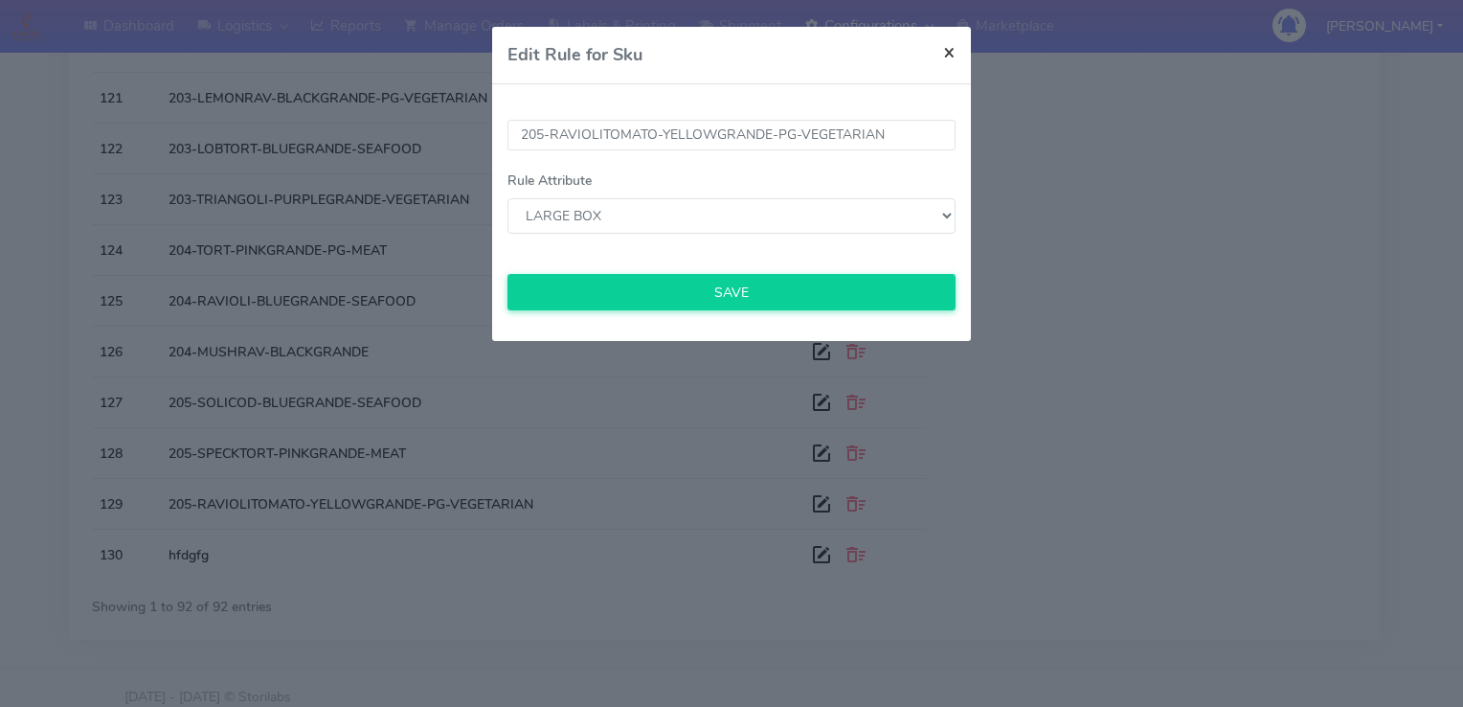
click at [946, 43] on span "×" at bounding box center [949, 51] width 12 height 27
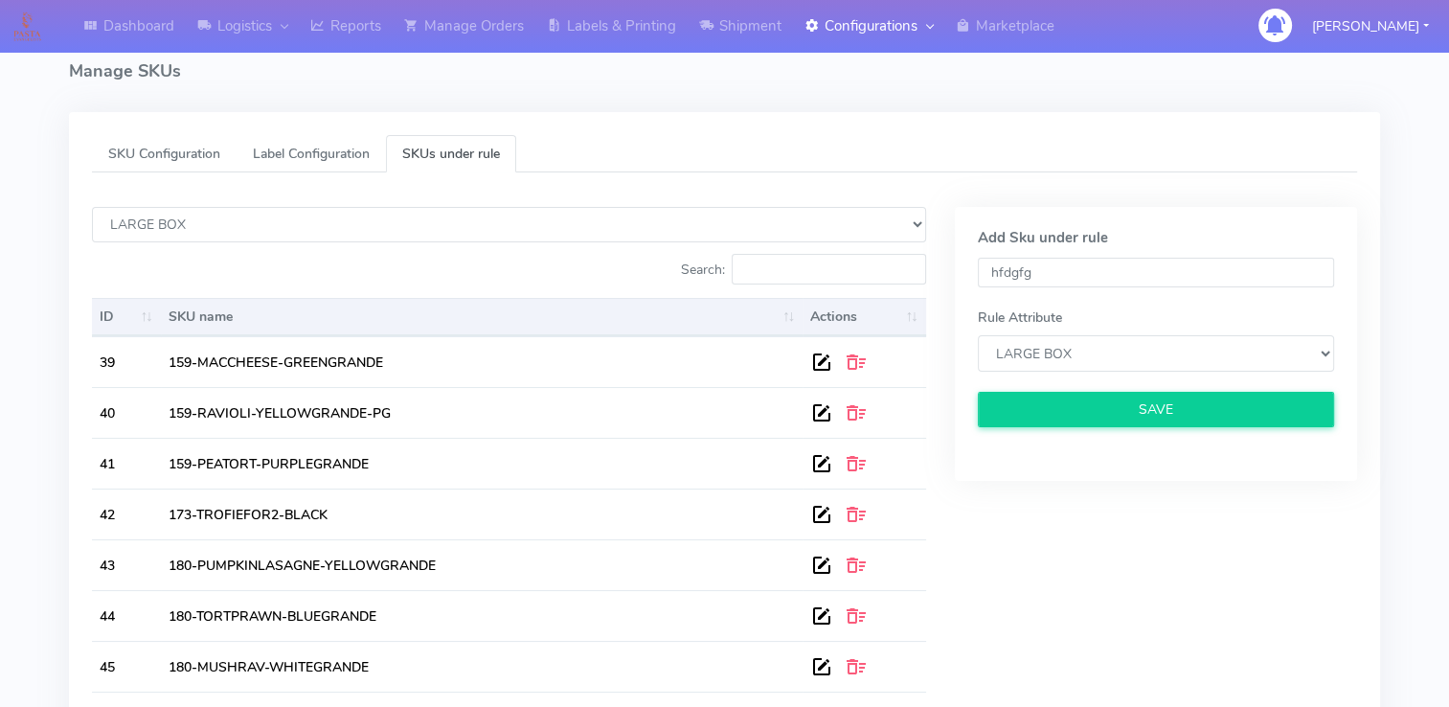
scroll to position [0, 0]
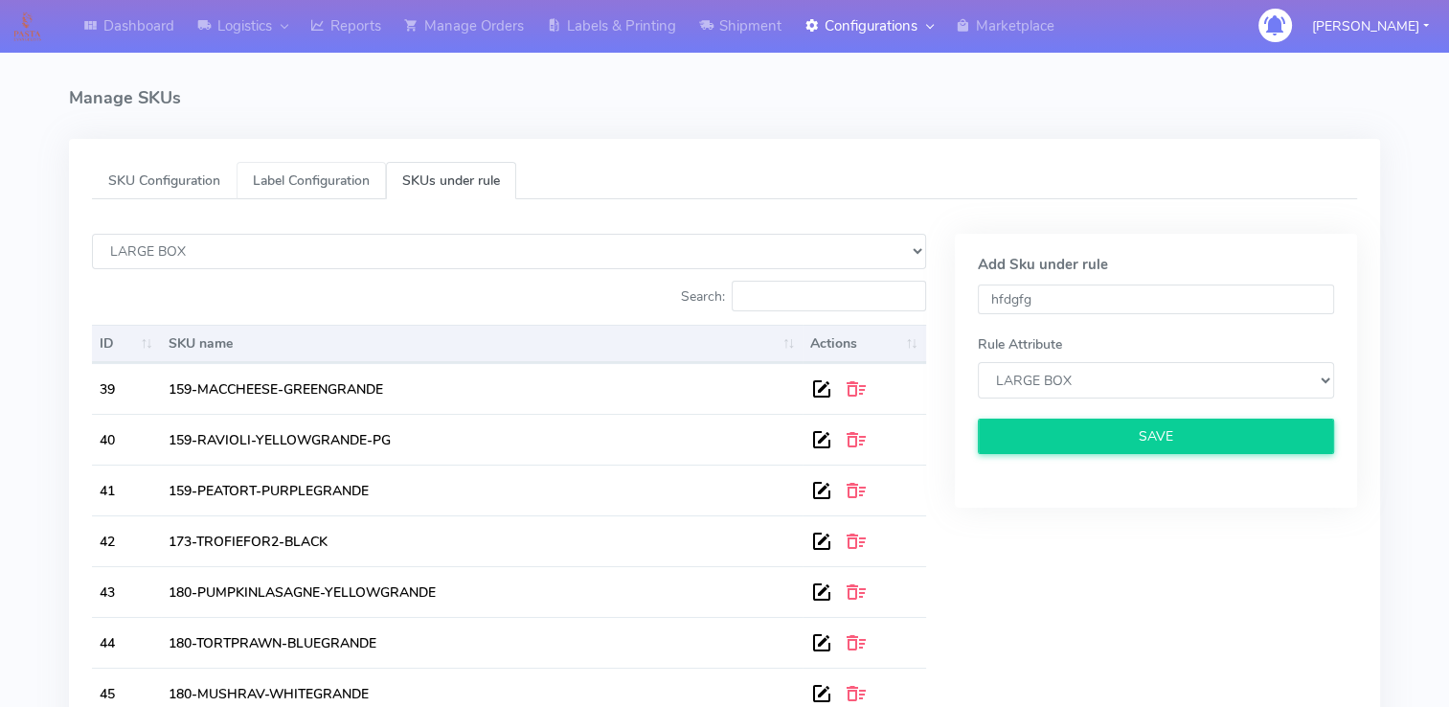
click at [341, 192] on link "Label Configuration" at bounding box center [311, 180] width 149 height 37
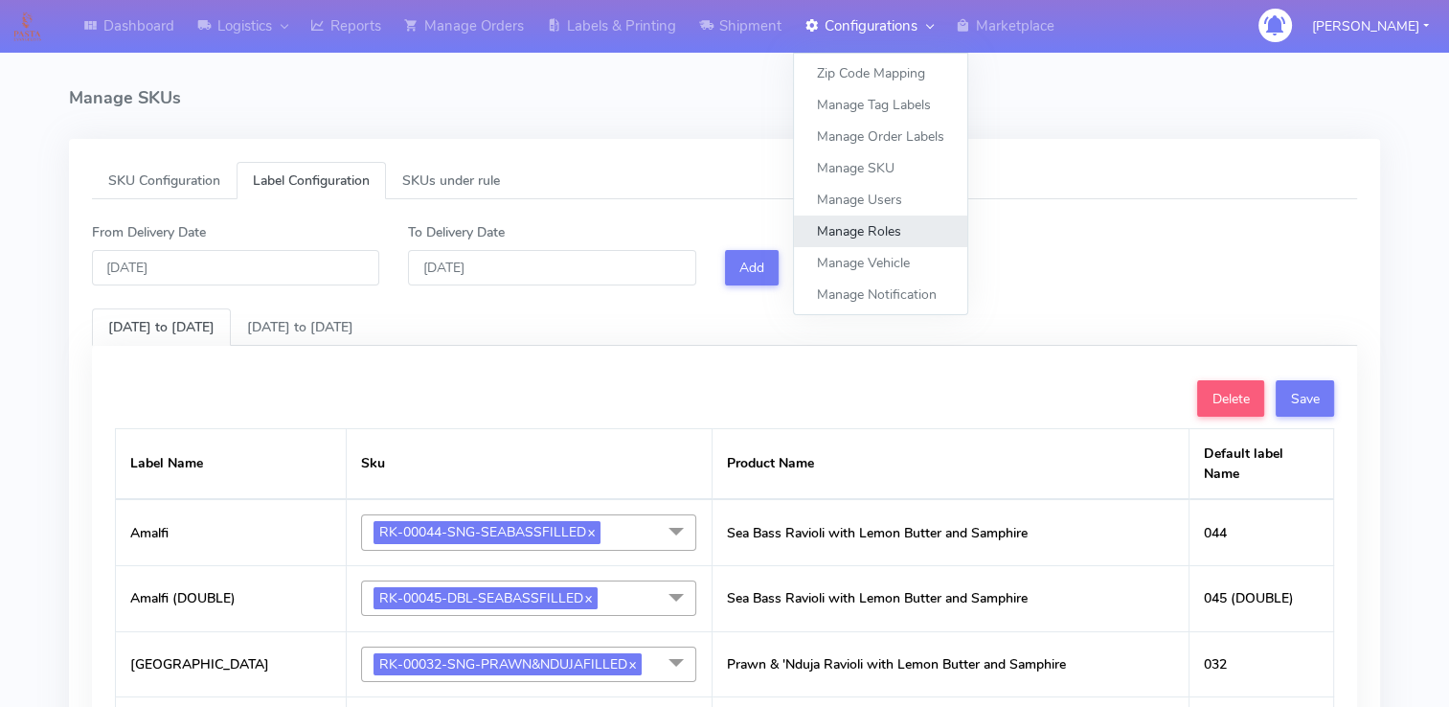
click at [898, 221] on link "Manage Roles" at bounding box center [880, 231] width 173 height 32
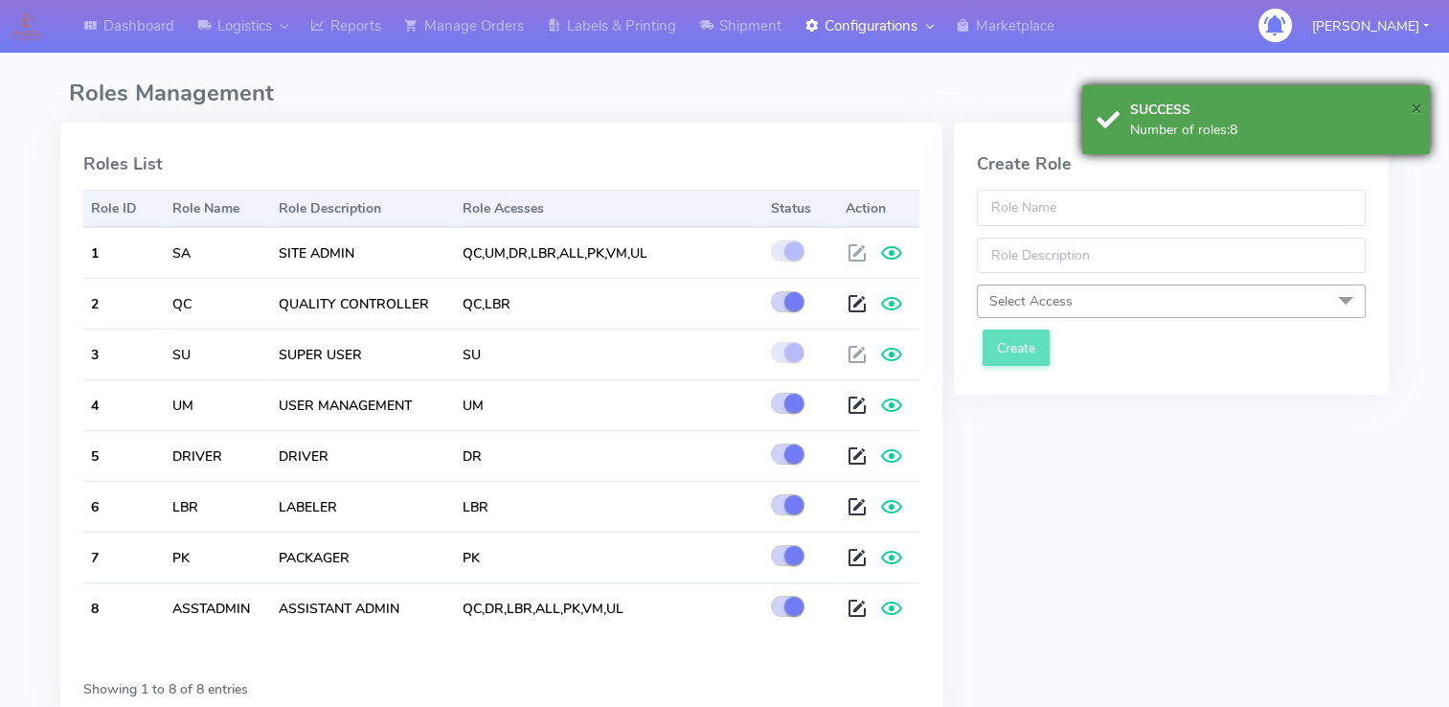
click at [1413, 102] on span "×" at bounding box center [1415, 108] width 11 height 26
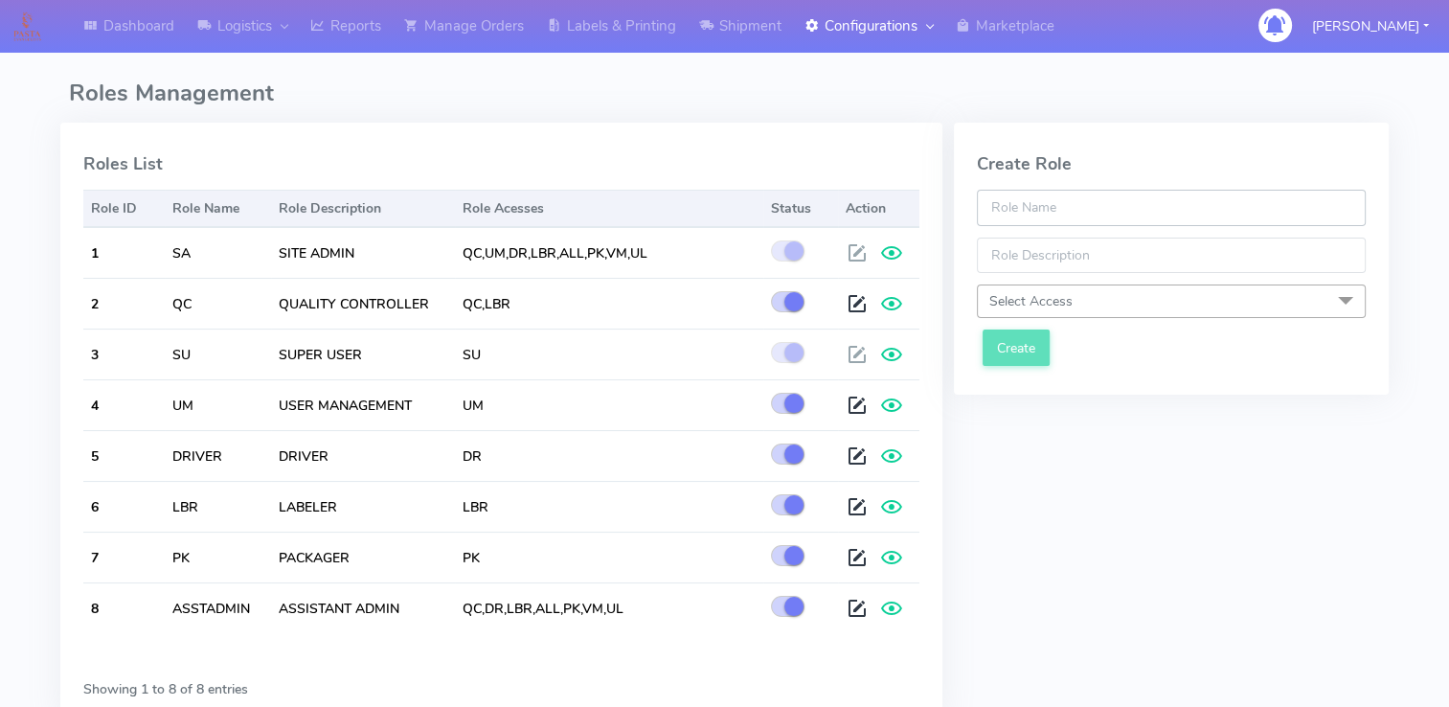
click at [1064, 209] on input "text" at bounding box center [1171, 207] width 389 height 35
drag, startPoint x: 1088, startPoint y: 255, endPoint x: 1083, endPoint y: 266, distance: 12.4
click at [1088, 258] on input "text" at bounding box center [1171, 275] width 389 height 35
click at [1061, 324] on div "Role Name is required. Select Access Select All Quality control User Management…" at bounding box center [1171, 288] width 418 height 208
click at [1205, 340] on span "Select Access" at bounding box center [1171, 342] width 389 height 34
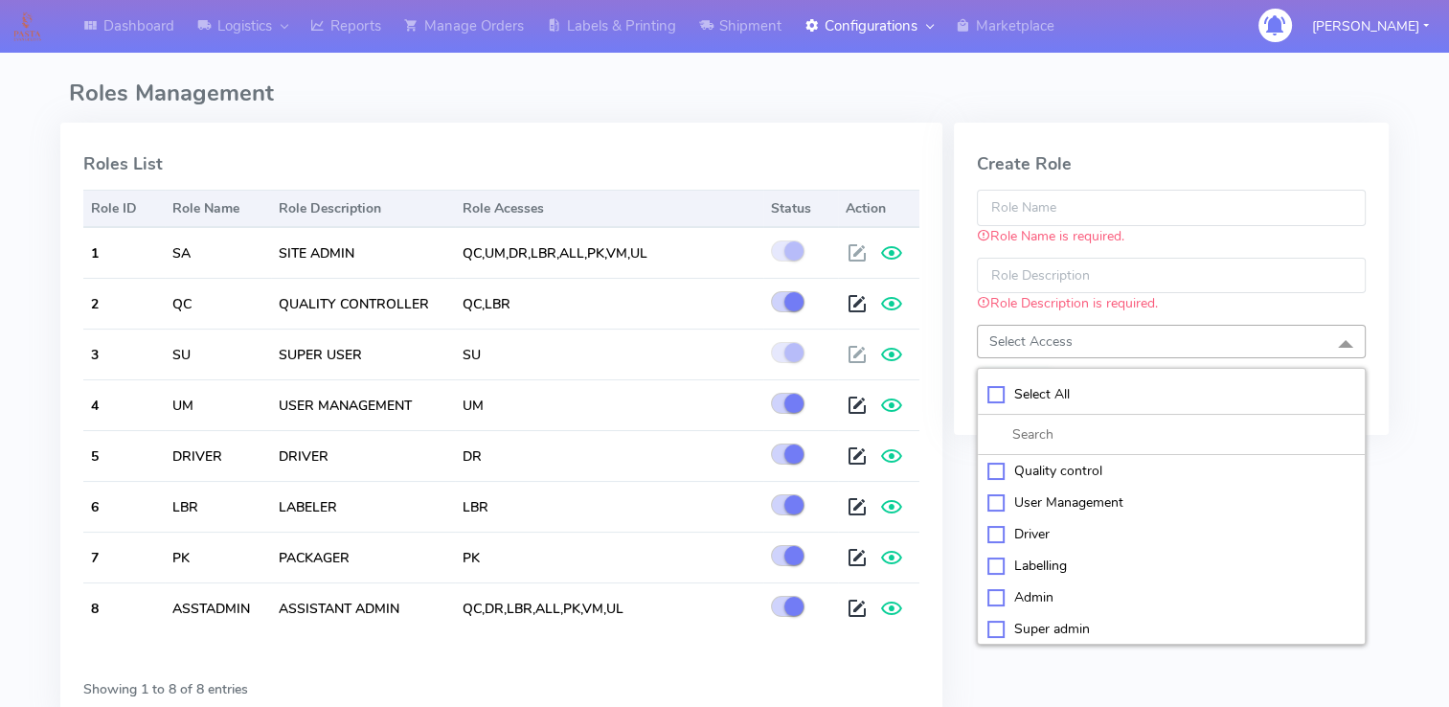
click at [1163, 113] on app-manage-roles "Roles Management Roles List Role ID Role Name Role Description Role Acesses Sta…" at bounding box center [724, 418] width 1311 height 676
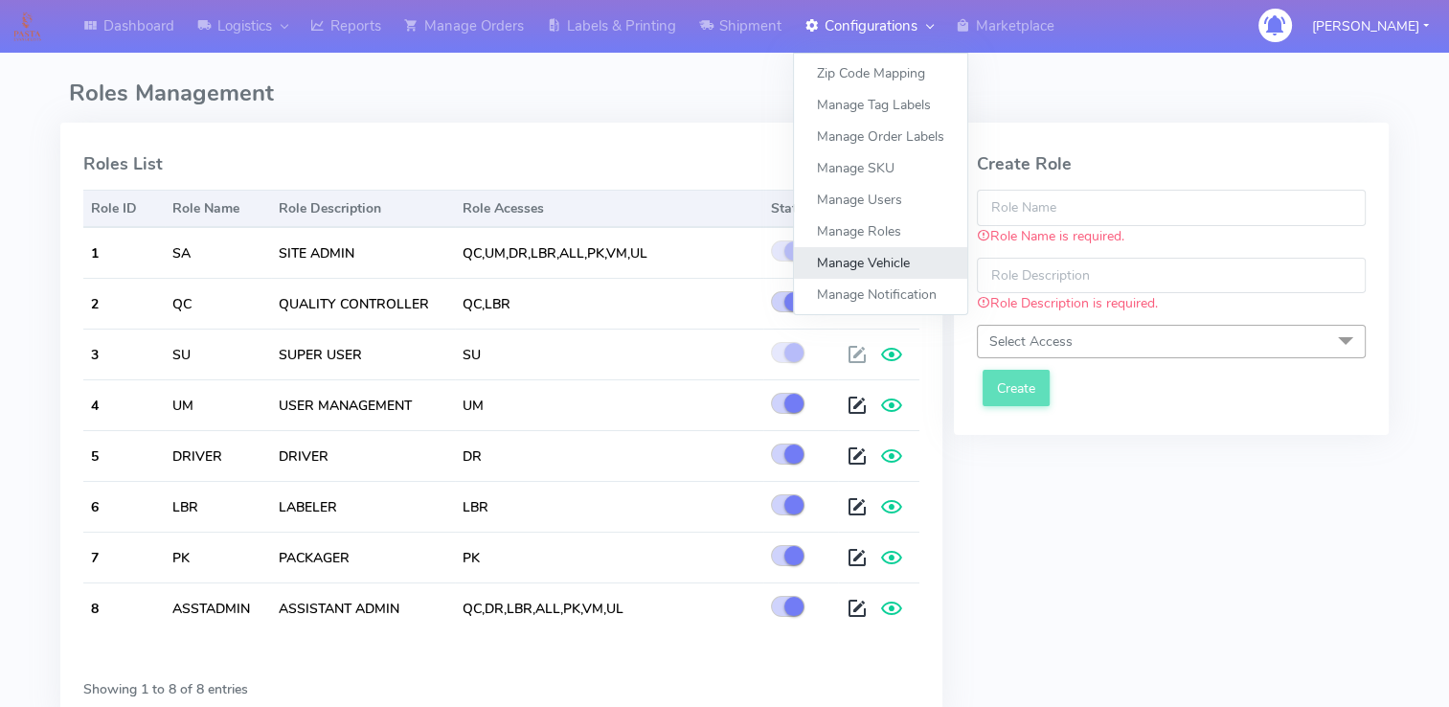
click at [918, 257] on link "Manage Vehicle" at bounding box center [880, 263] width 173 height 32
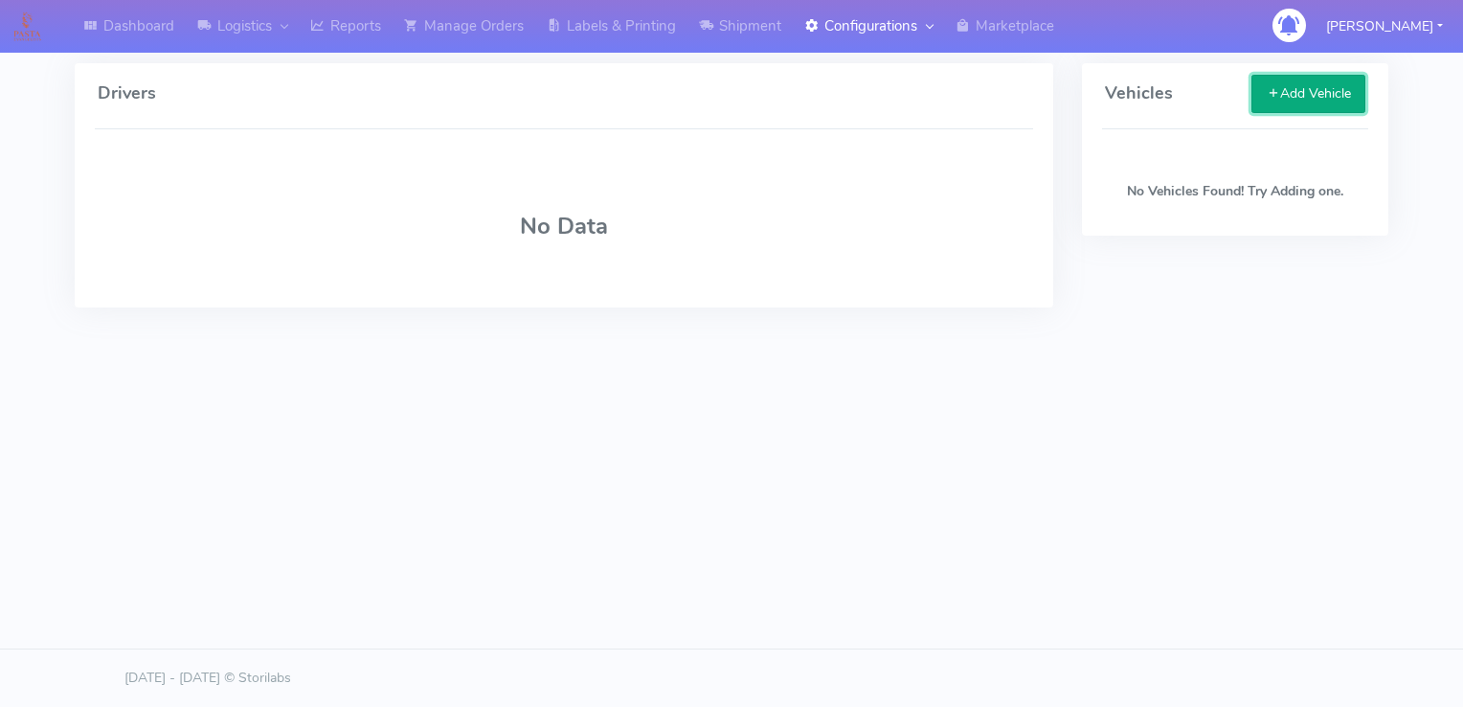
click at [1317, 105] on button "Add Vehicle" at bounding box center [1309, 94] width 114 height 38
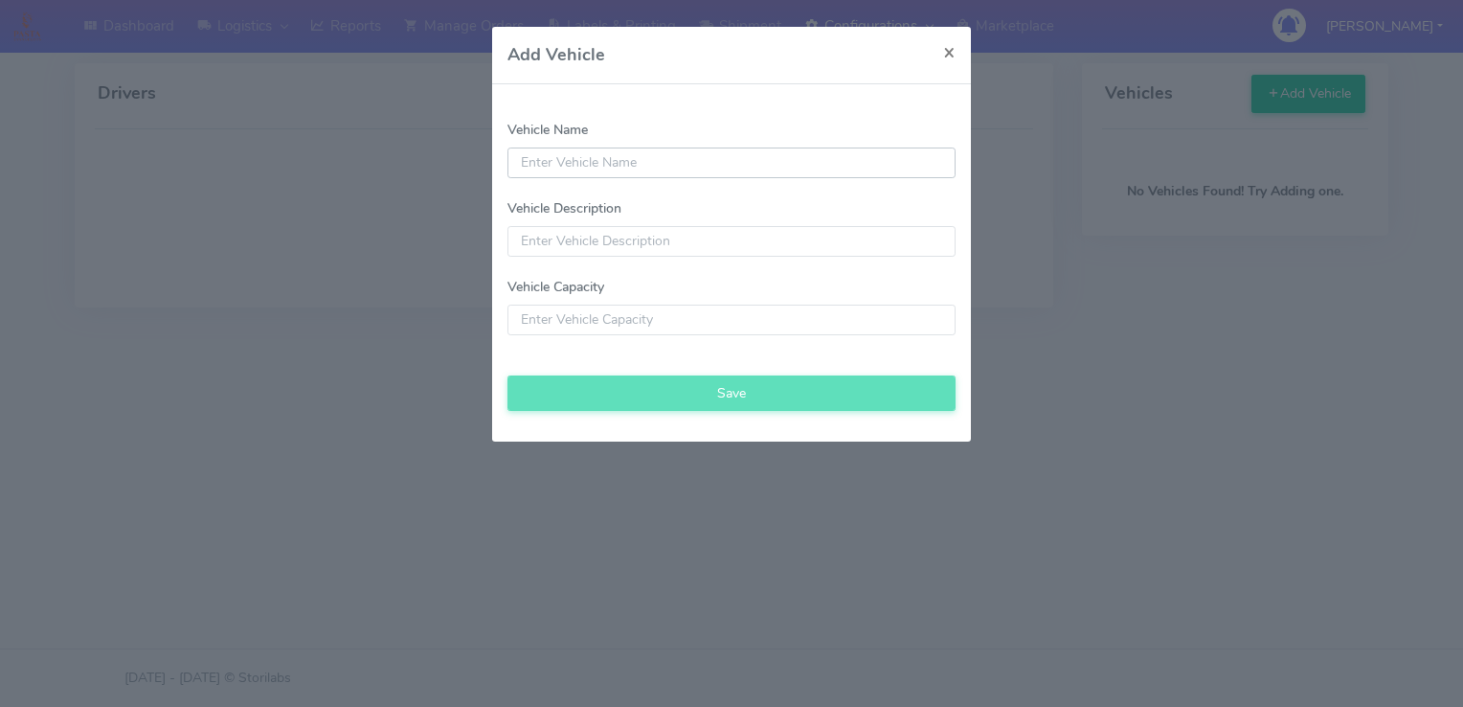
click at [609, 169] on input "Vehicle Name" at bounding box center [732, 162] width 448 height 31
type input "bike"
click at [627, 230] on div "Vehicle Description Vehicle Description is Required." at bounding box center [732, 227] width 448 height 58
click at [617, 239] on input "Vehicle Description" at bounding box center [732, 241] width 448 height 31
type input "2"
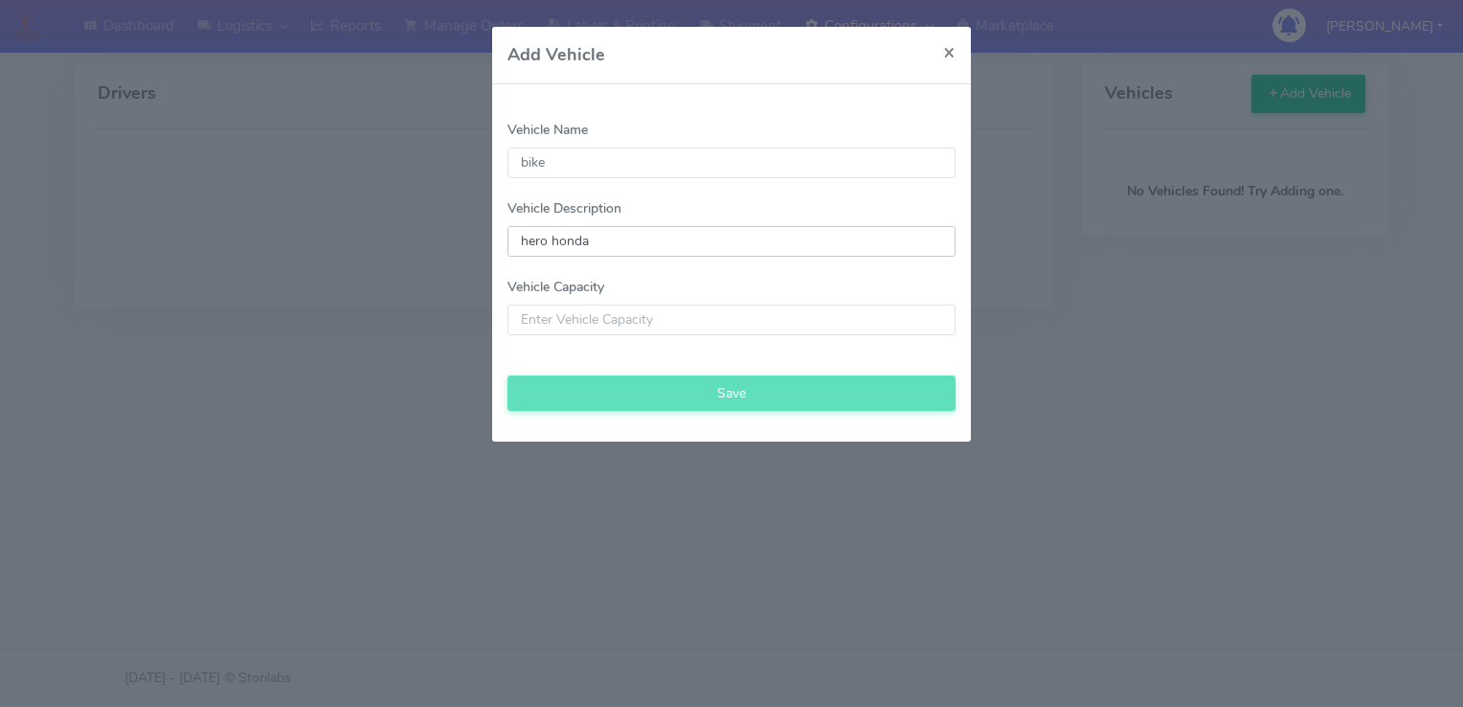
type input "hero honda"
click at [623, 319] on input "Vehicle Capacity" at bounding box center [732, 320] width 448 height 31
click at [936, 321] on input "-1" at bounding box center [732, 320] width 448 height 31
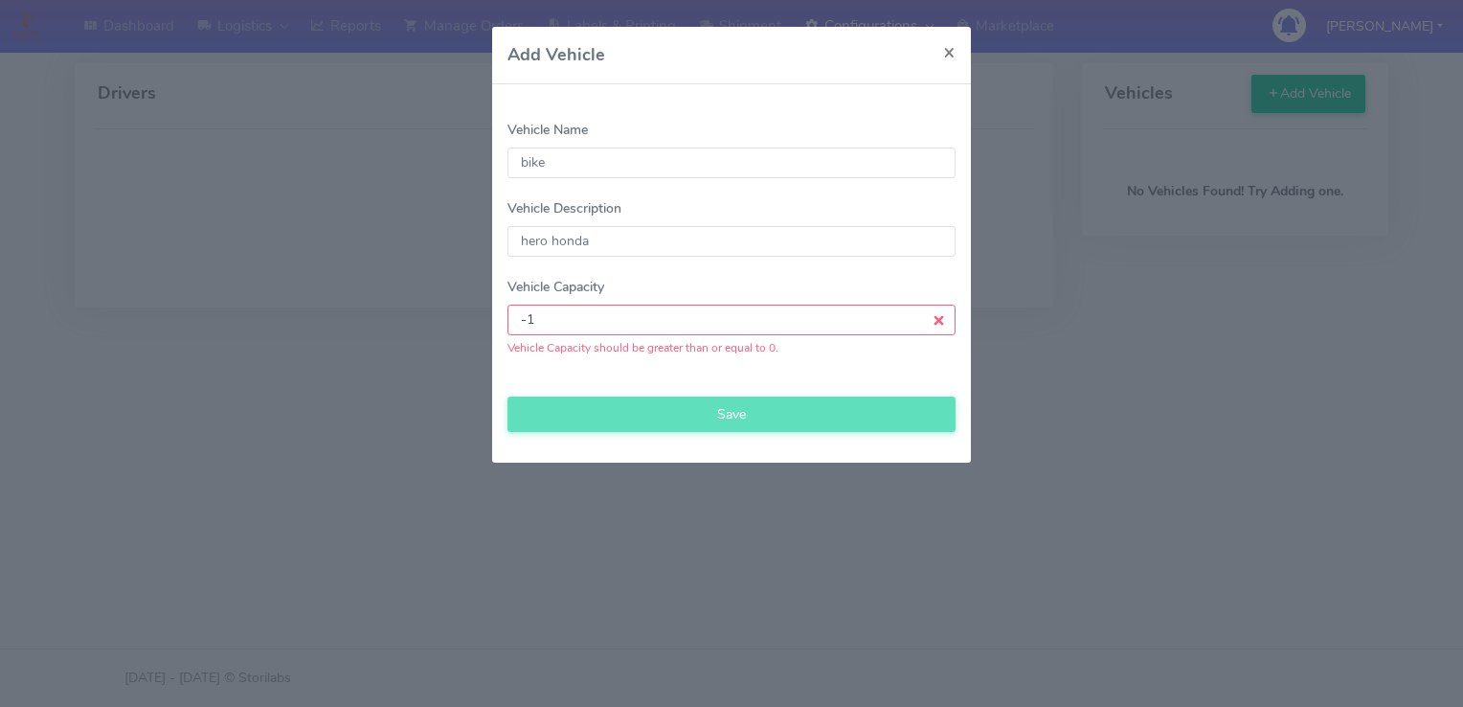
click at [936, 321] on input "-1" at bounding box center [732, 320] width 448 height 31
click at [915, 313] on input "0" at bounding box center [732, 320] width 448 height 31
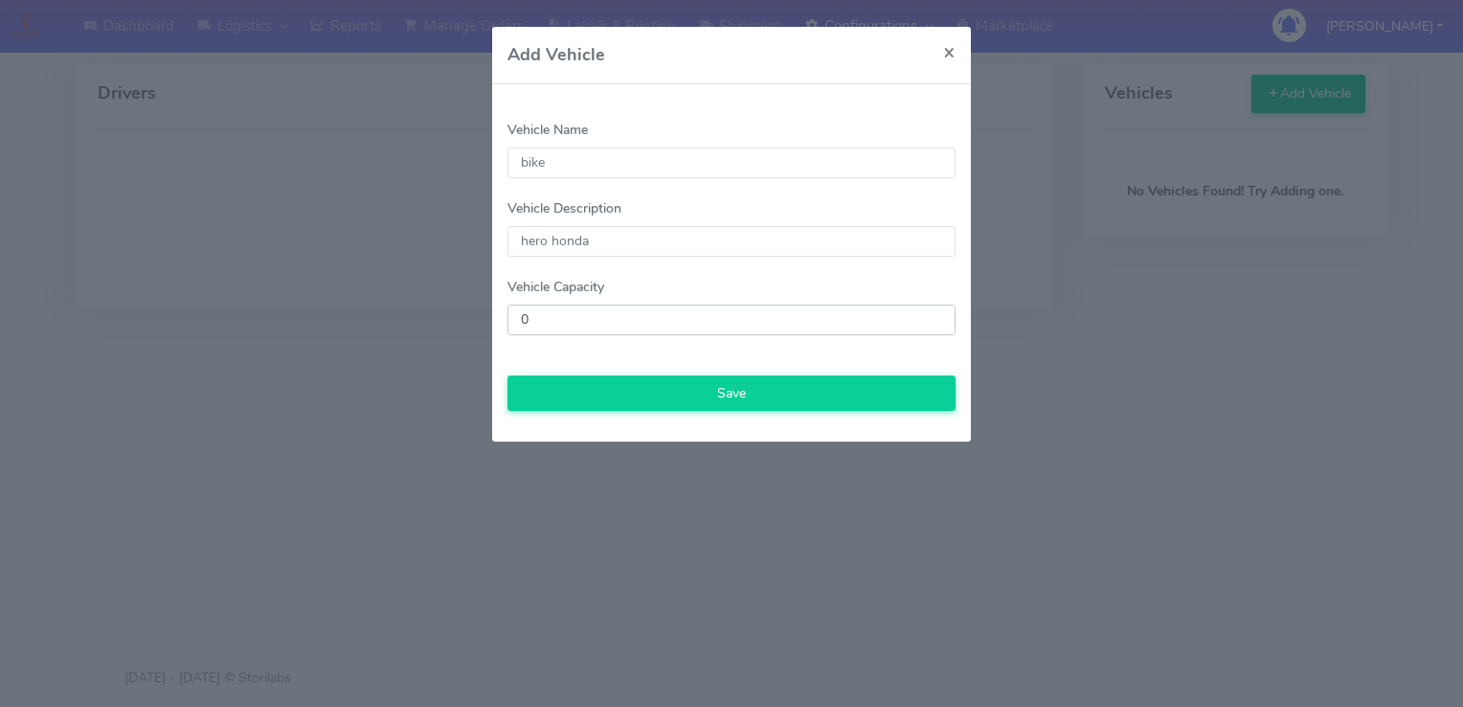
click at [915, 313] on input "0" at bounding box center [732, 320] width 448 height 31
click at [936, 316] on input "1" at bounding box center [732, 320] width 448 height 31
click at [936, 316] on input "2" at bounding box center [732, 320] width 448 height 31
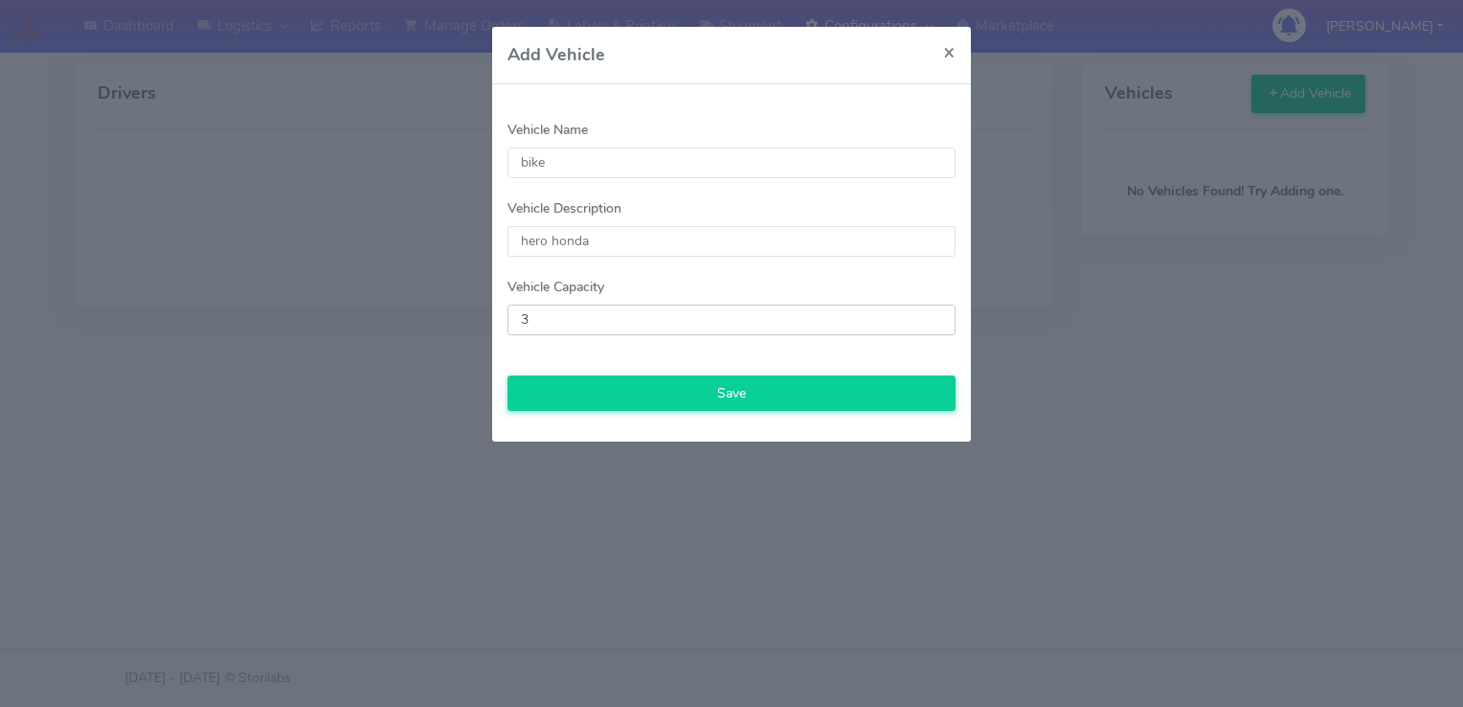
click at [935, 312] on input "3" at bounding box center [732, 320] width 448 height 31
click at [935, 312] on input "4" at bounding box center [732, 320] width 448 height 31
click at [936, 314] on input "5" at bounding box center [732, 320] width 448 height 31
click at [936, 314] on input "6" at bounding box center [732, 320] width 448 height 31
type input "7"
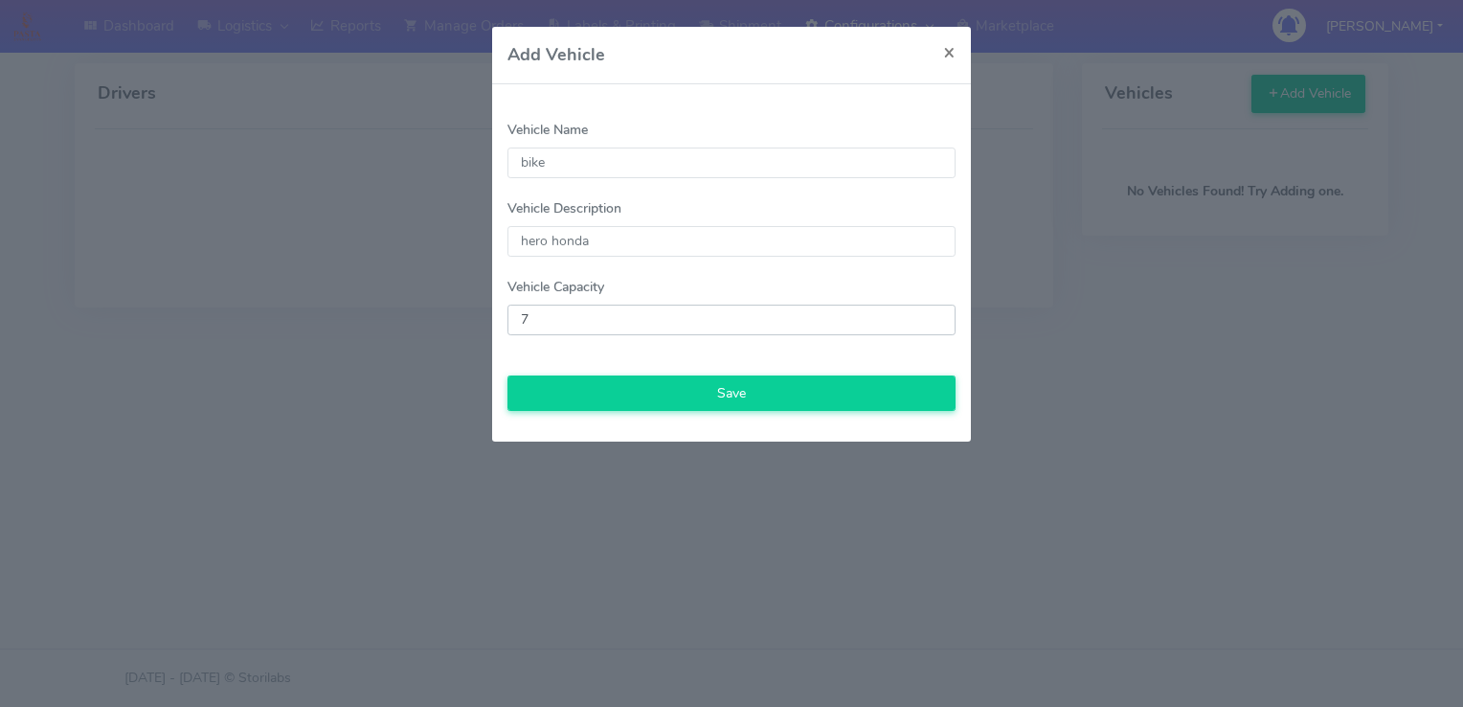
click at [936, 314] on input "7" at bounding box center [732, 320] width 448 height 31
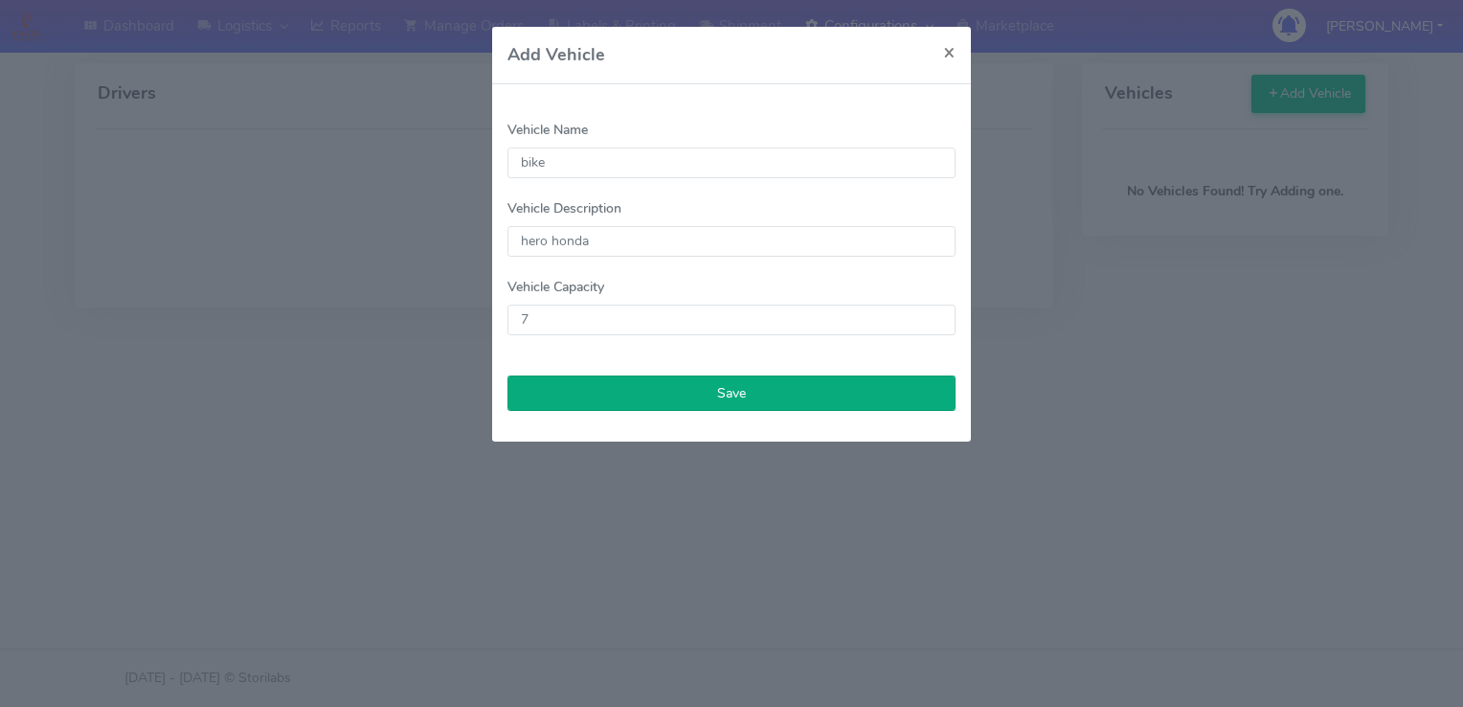
click at [758, 397] on input "Save" at bounding box center [732, 392] width 448 height 35
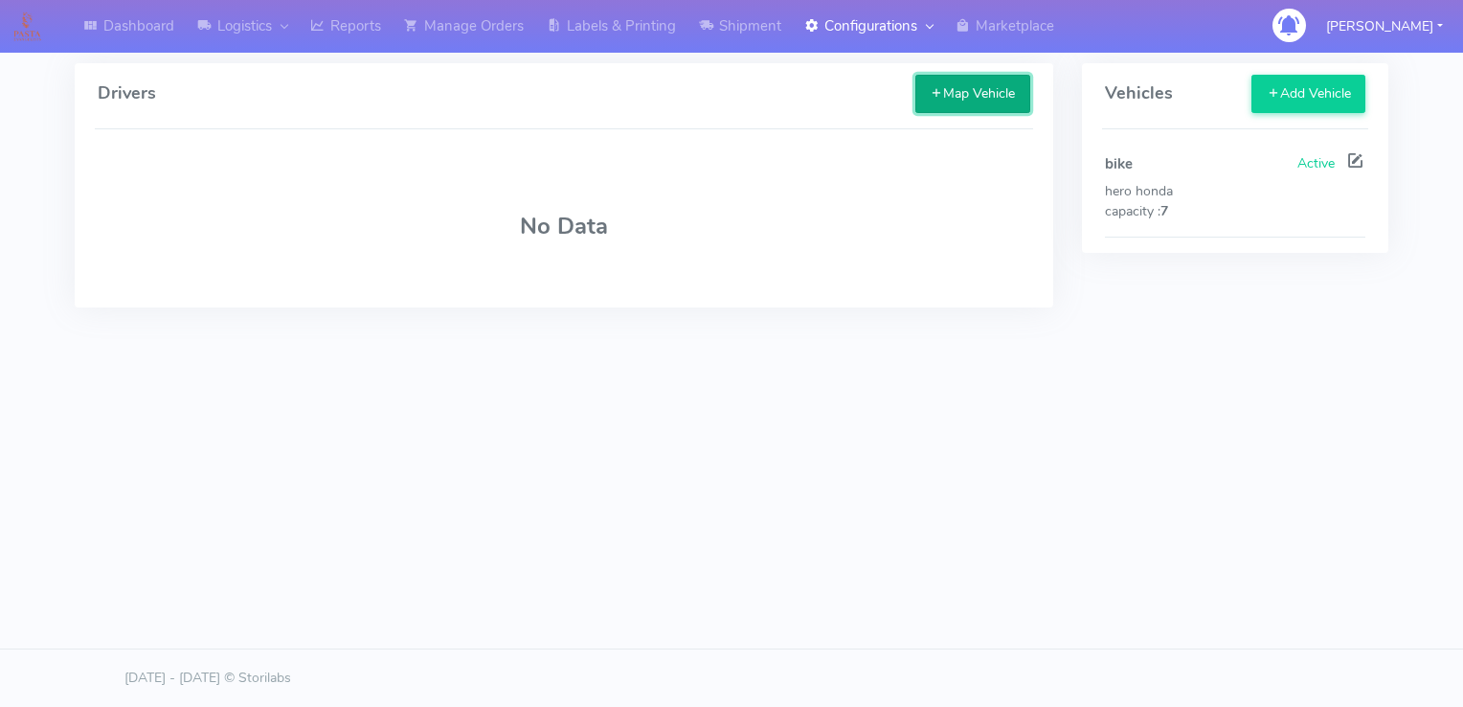
click at [954, 94] on button "Map Vehicle" at bounding box center [972, 94] width 115 height 38
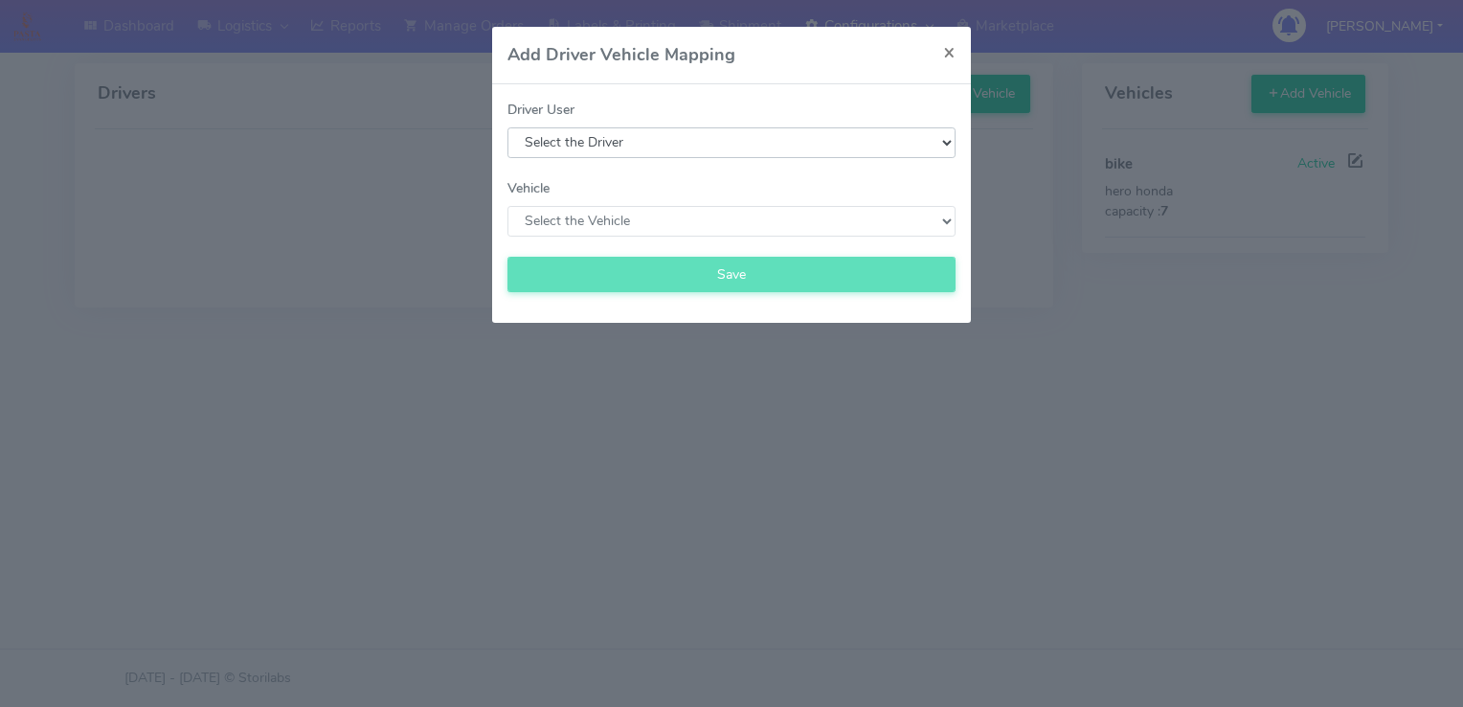
click at [609, 149] on select "Select the Driver Test Driver [PERSON_NAME] Abdullah [PERSON_NAME] [PERSON_NAME…" at bounding box center [732, 142] width 448 height 31
select select "111"
click at [508, 127] on select "Select the Driver Test Driver [PERSON_NAME] Abdullah [PERSON_NAME] [PERSON_NAME…" at bounding box center [732, 142] width 448 height 31
click at [621, 220] on select "Select the Vehicle Unassign the Vehicle bike" at bounding box center [732, 221] width 448 height 31
select select "1"
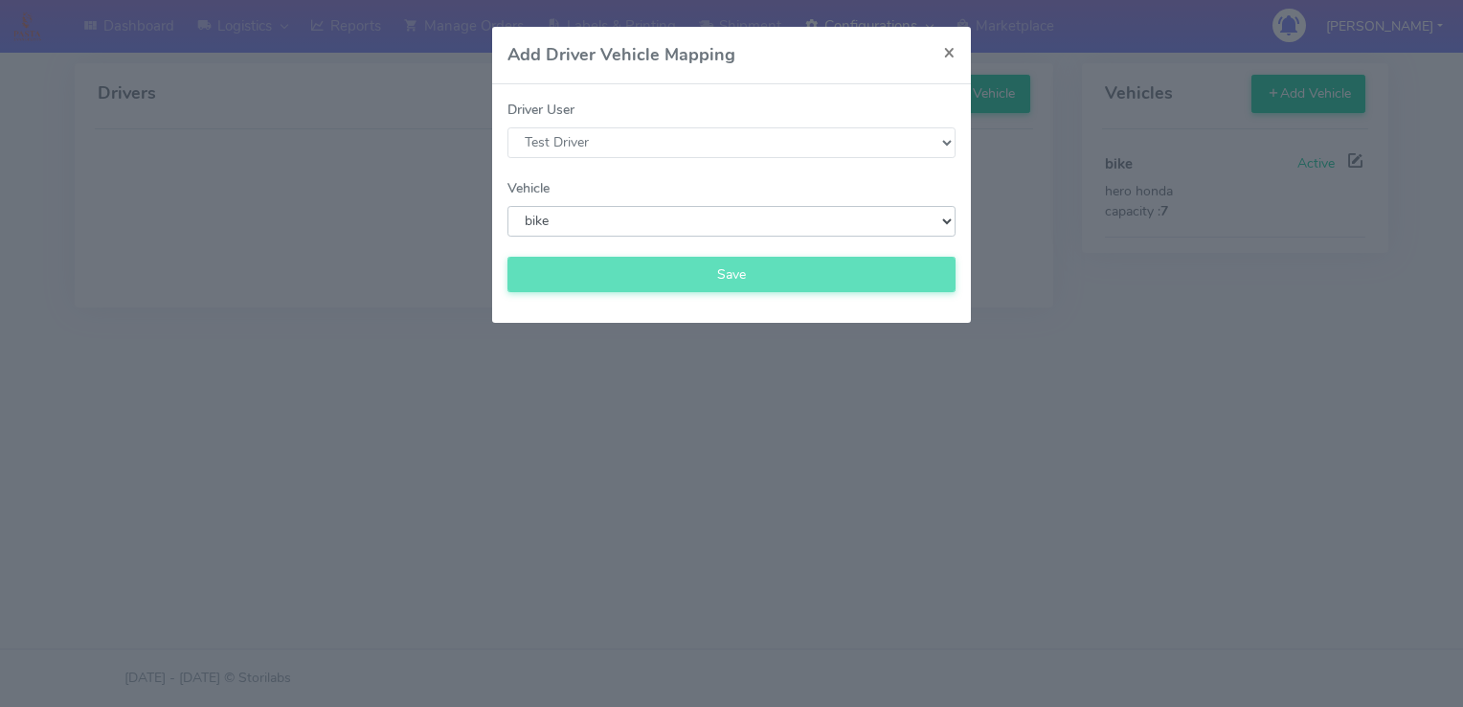
click at [508, 206] on select "Select the Vehicle Unassign the Vehicle bike" at bounding box center [732, 221] width 448 height 31
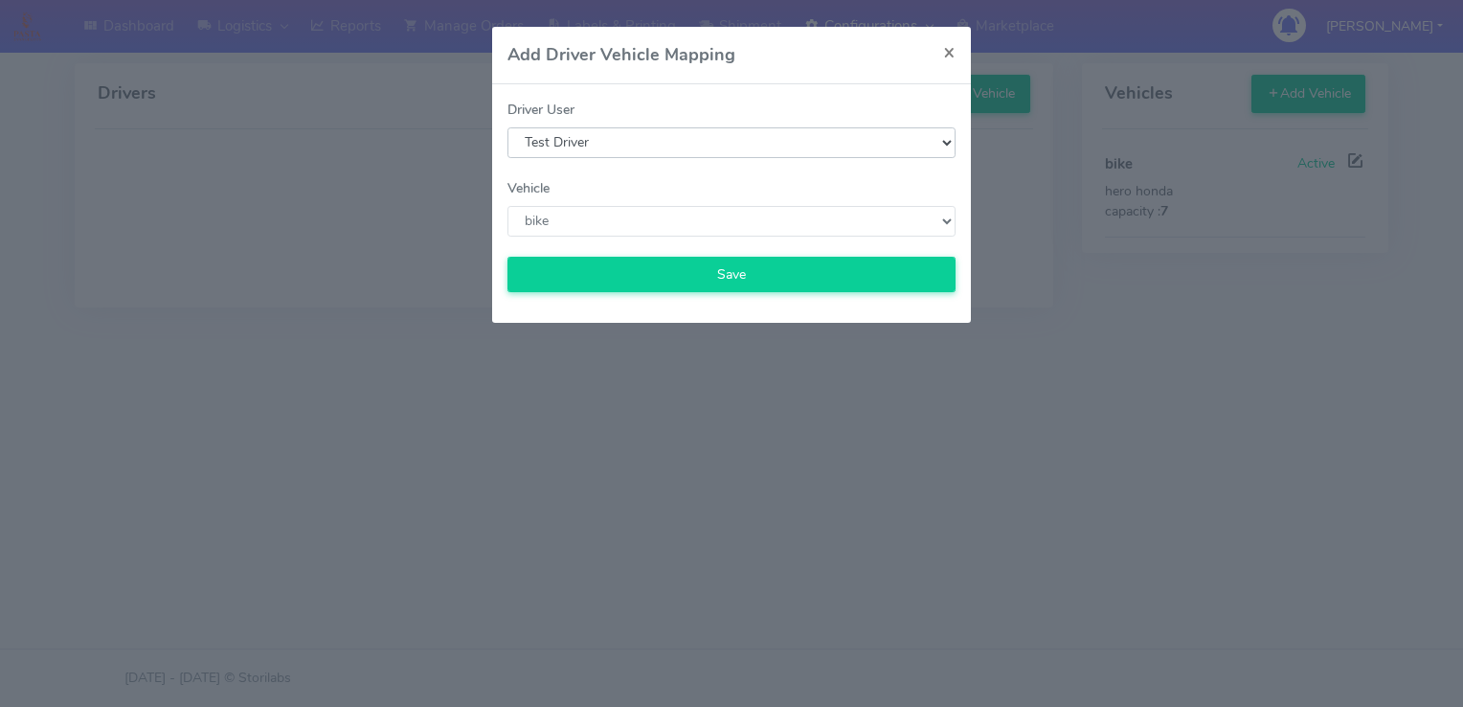
click at [642, 146] on select "Select the Driver Test Driver [PERSON_NAME] Abdullah [PERSON_NAME] [PERSON_NAME…" at bounding box center [732, 142] width 448 height 31
click at [508, 127] on select "Select the Driver Test Driver [PERSON_NAME] Abdullah [PERSON_NAME] [PERSON_NAME…" at bounding box center [732, 142] width 448 height 31
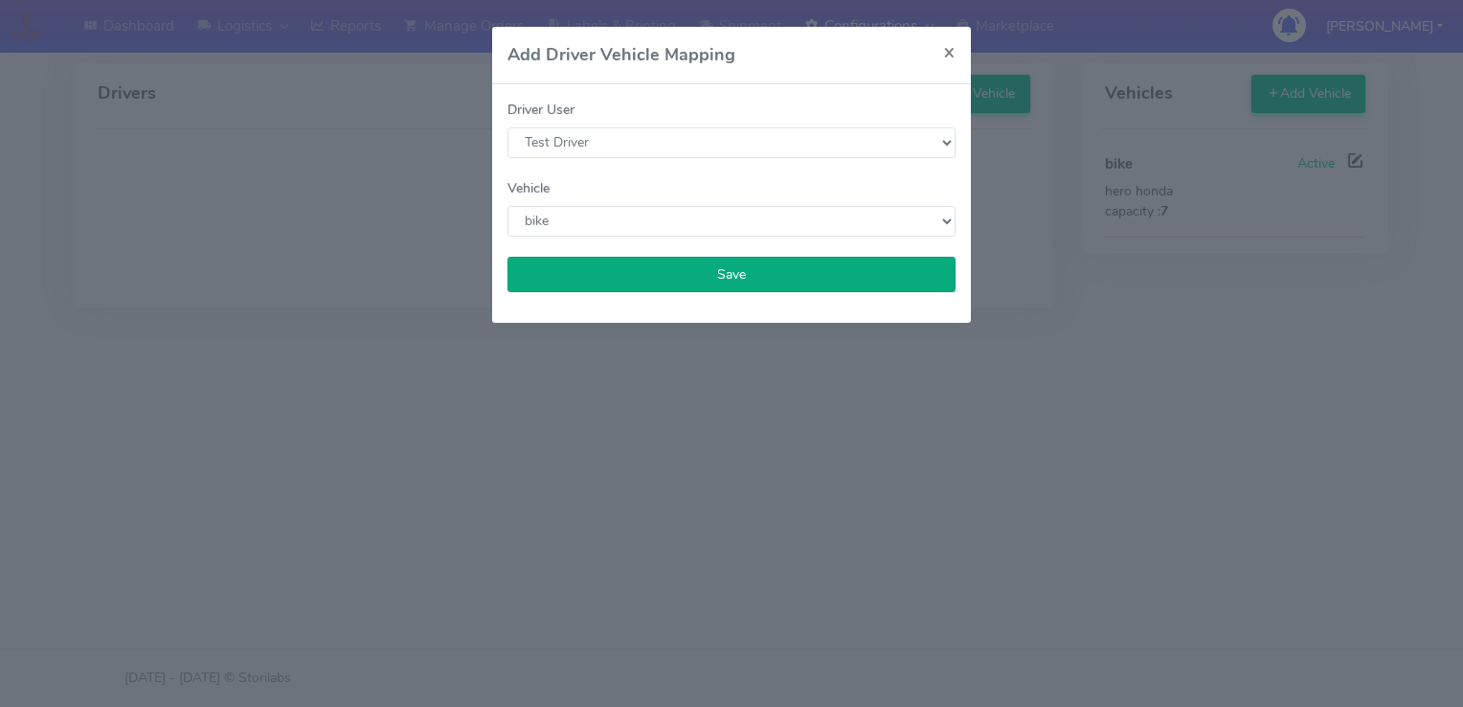
click at [739, 274] on input "Save" at bounding box center [732, 274] width 448 height 35
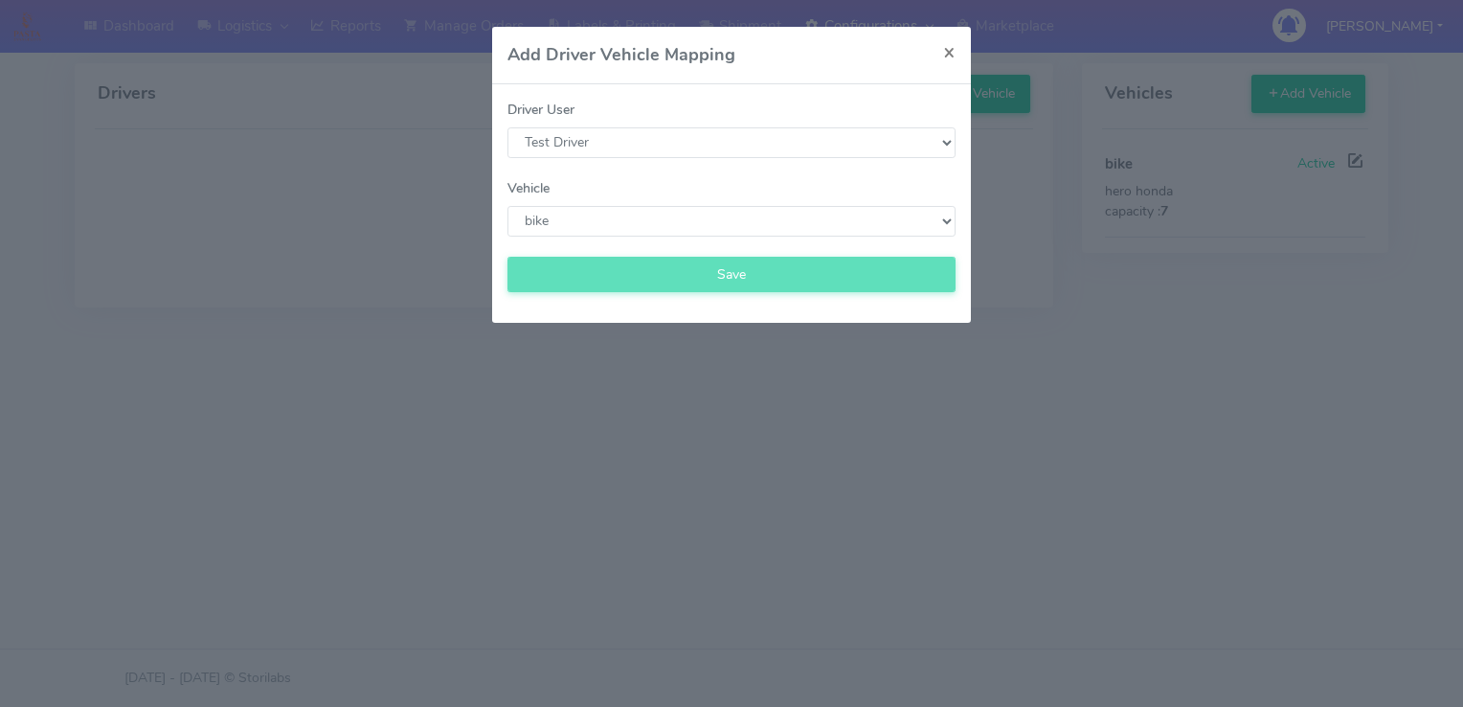
select select
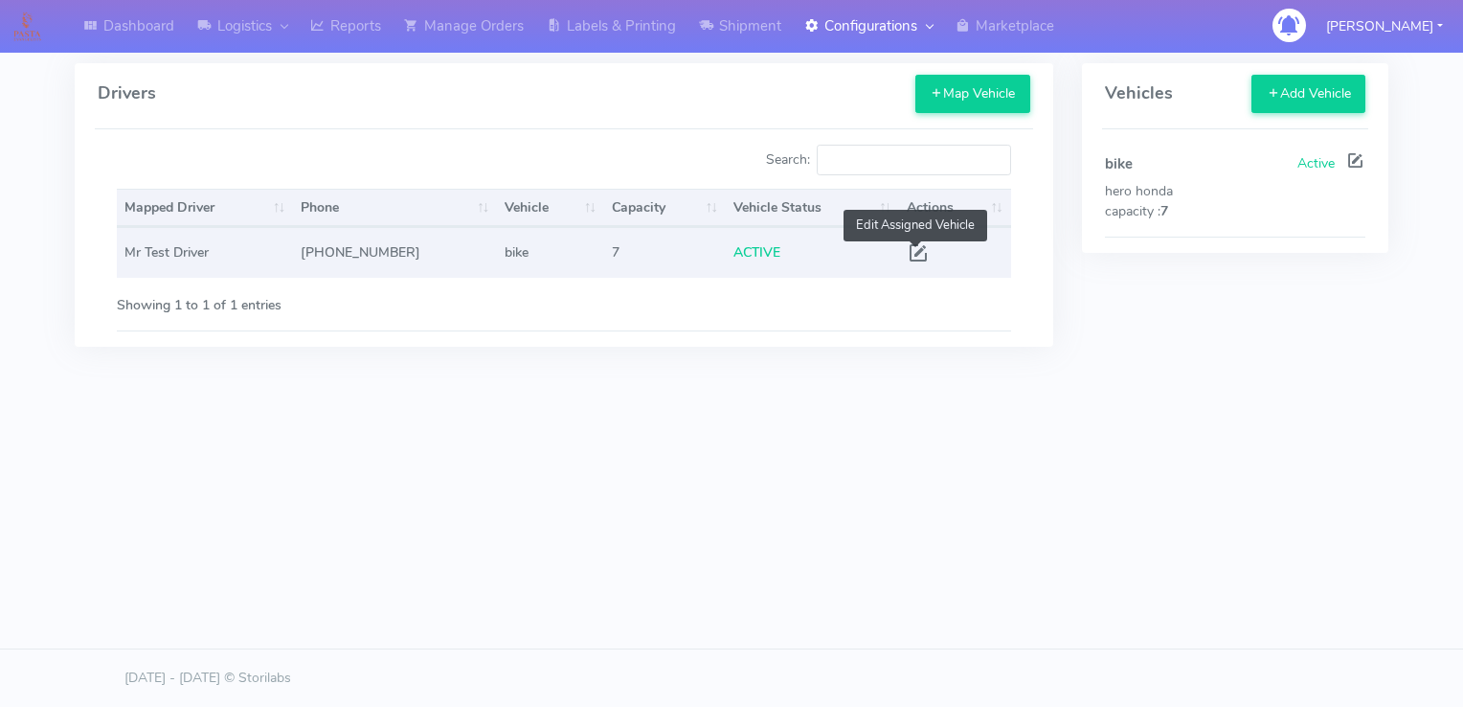
click at [919, 248] on span at bounding box center [918, 257] width 23 height 18
select select "111"
select select "1"
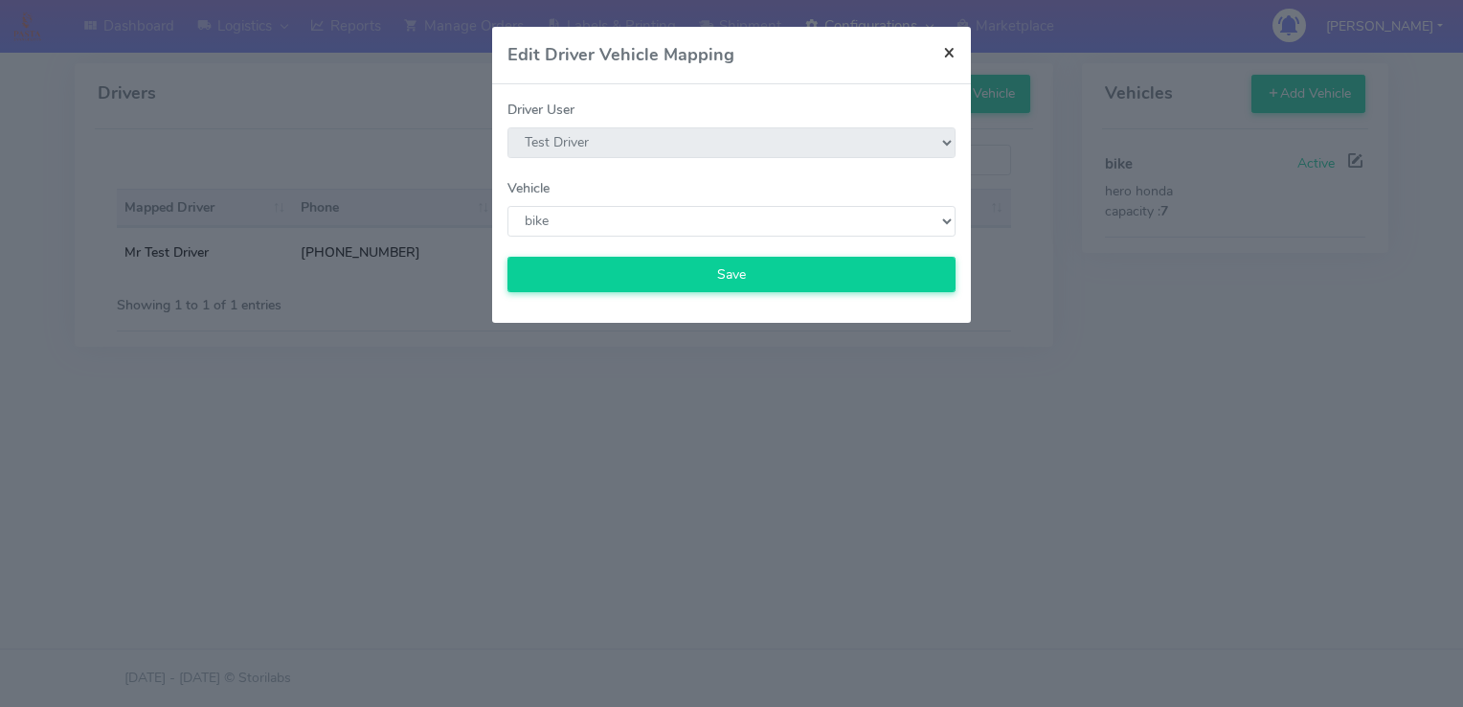
click at [950, 52] on span "×" at bounding box center [949, 51] width 12 height 27
select select
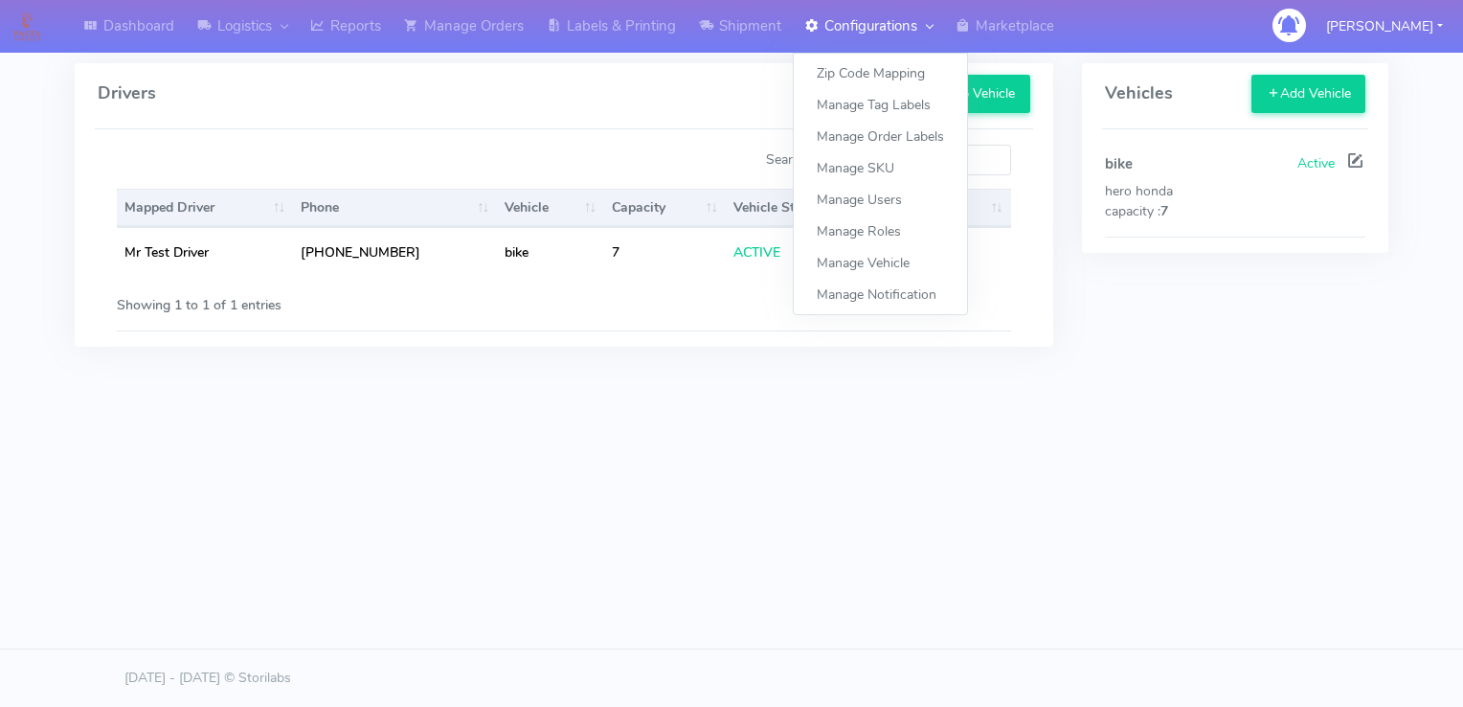
click at [835, 24] on link "Configurations" at bounding box center [868, 26] width 151 height 53
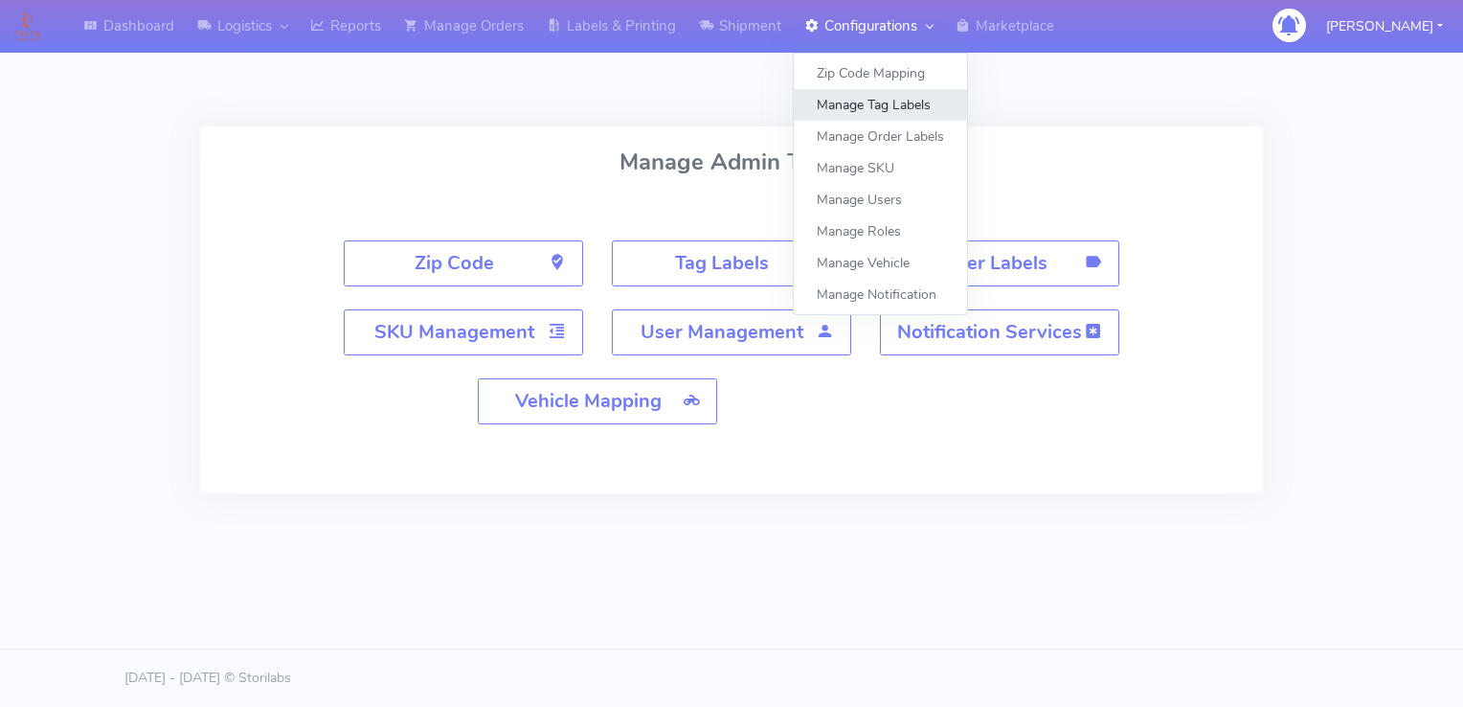
click at [874, 117] on link "Manage Tag Labels" at bounding box center [880, 105] width 173 height 32
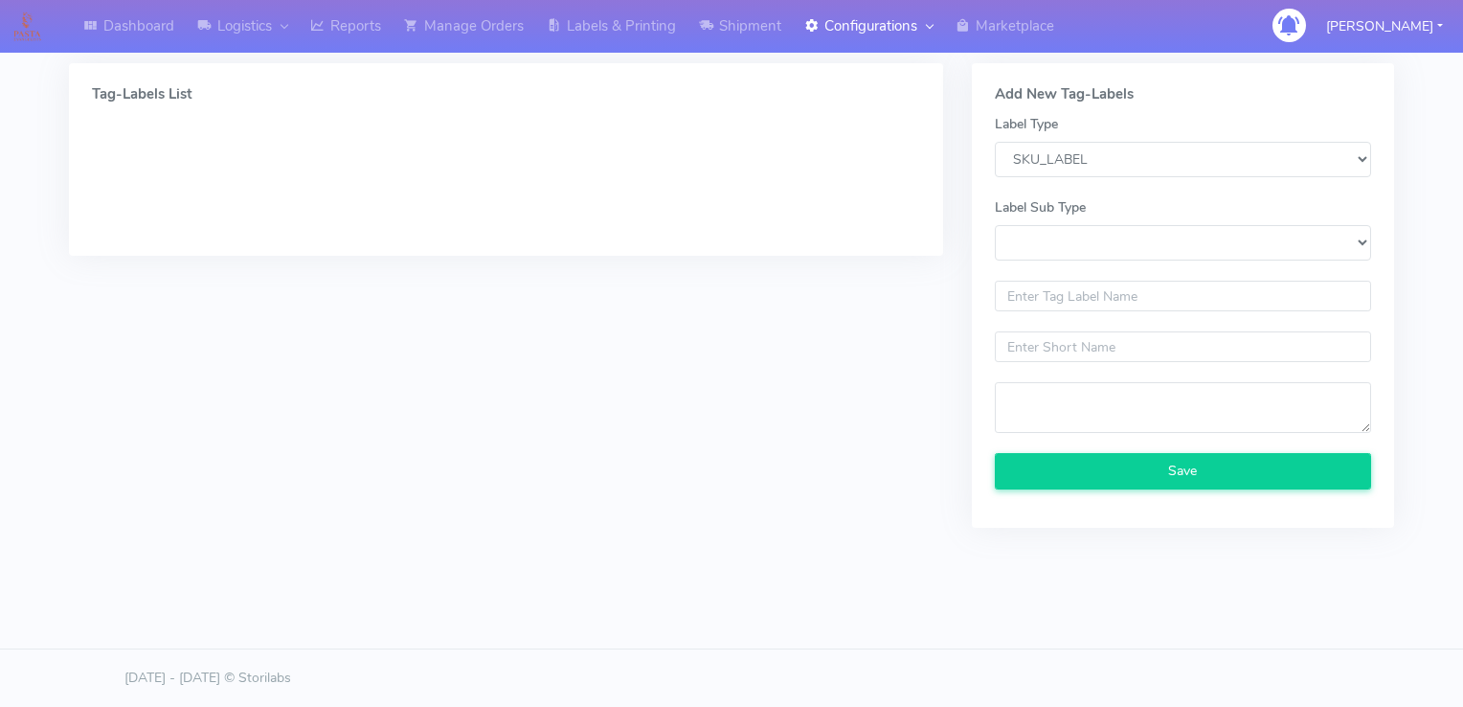
select select
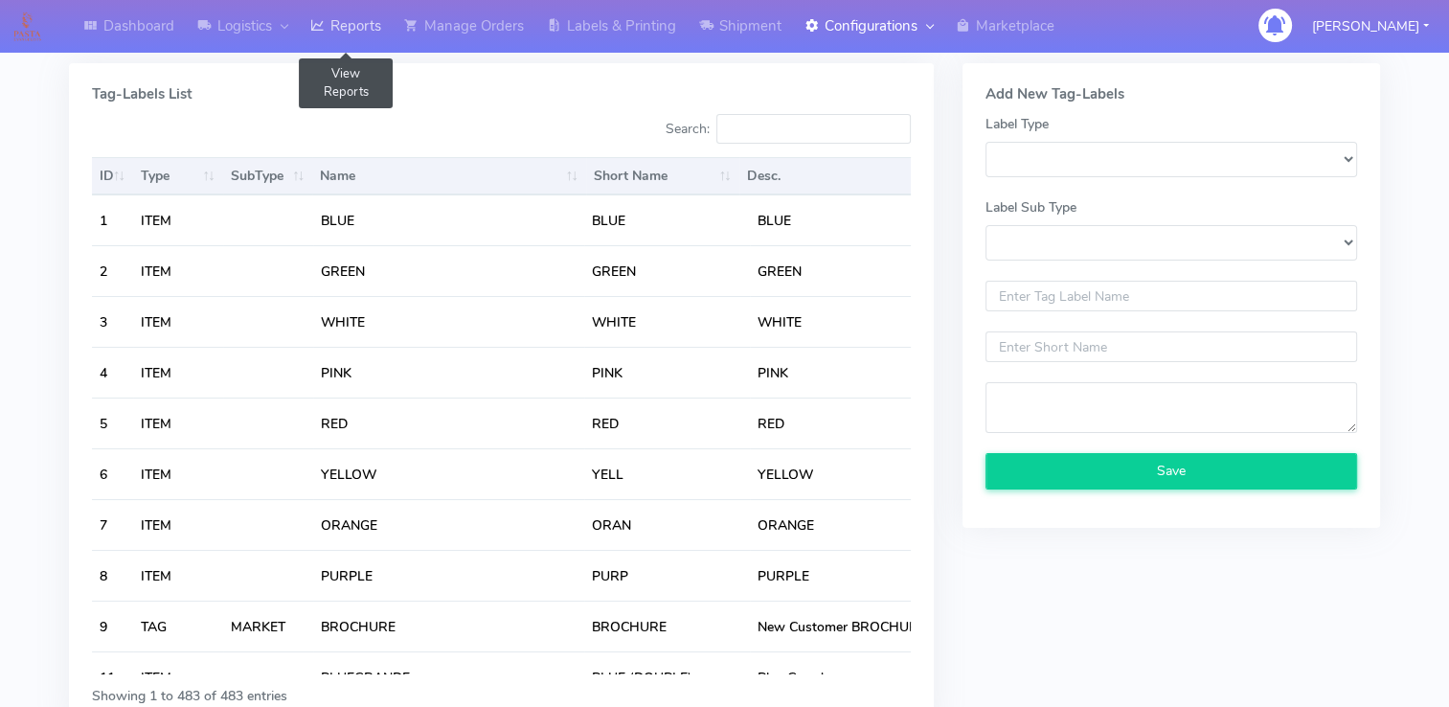
click at [352, 25] on link "Reports" at bounding box center [346, 26] width 94 height 53
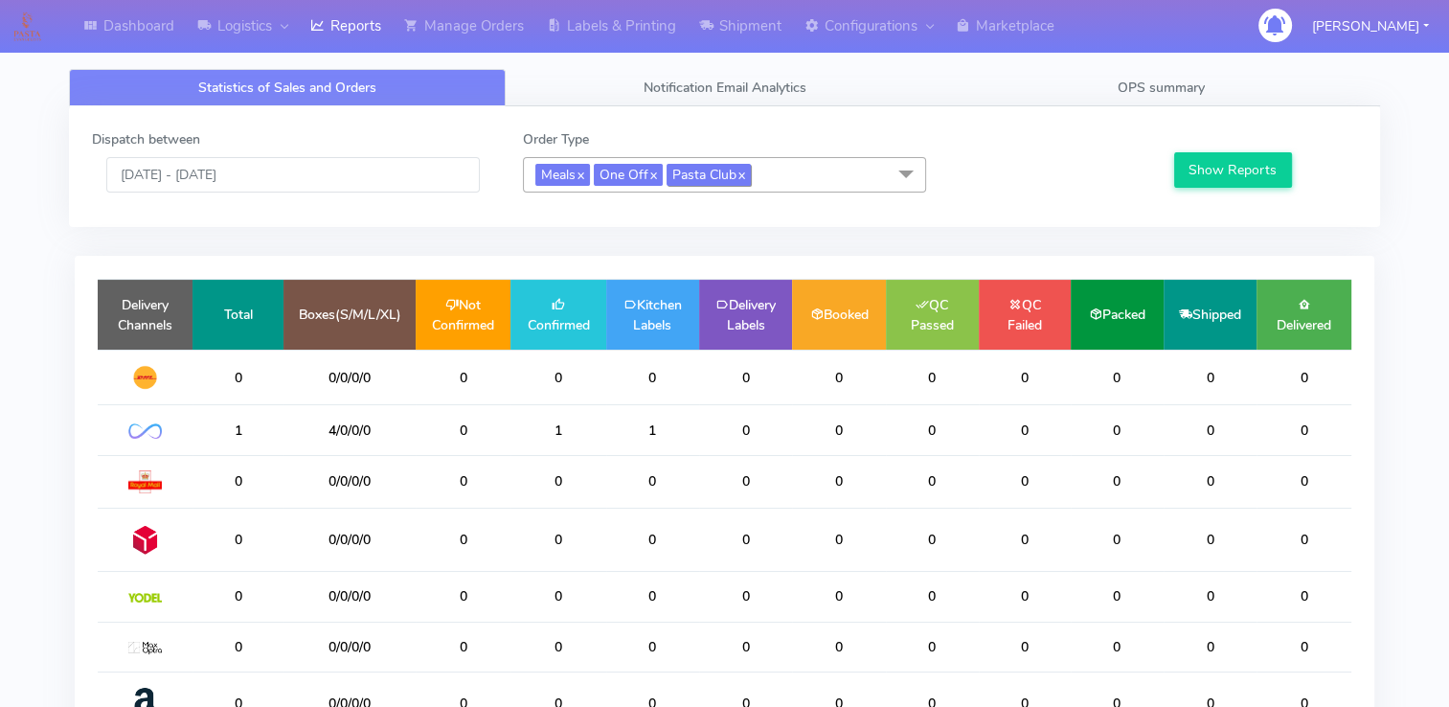
click at [751, 177] on span "Pasta Club x" at bounding box center [708, 175] width 84 height 22
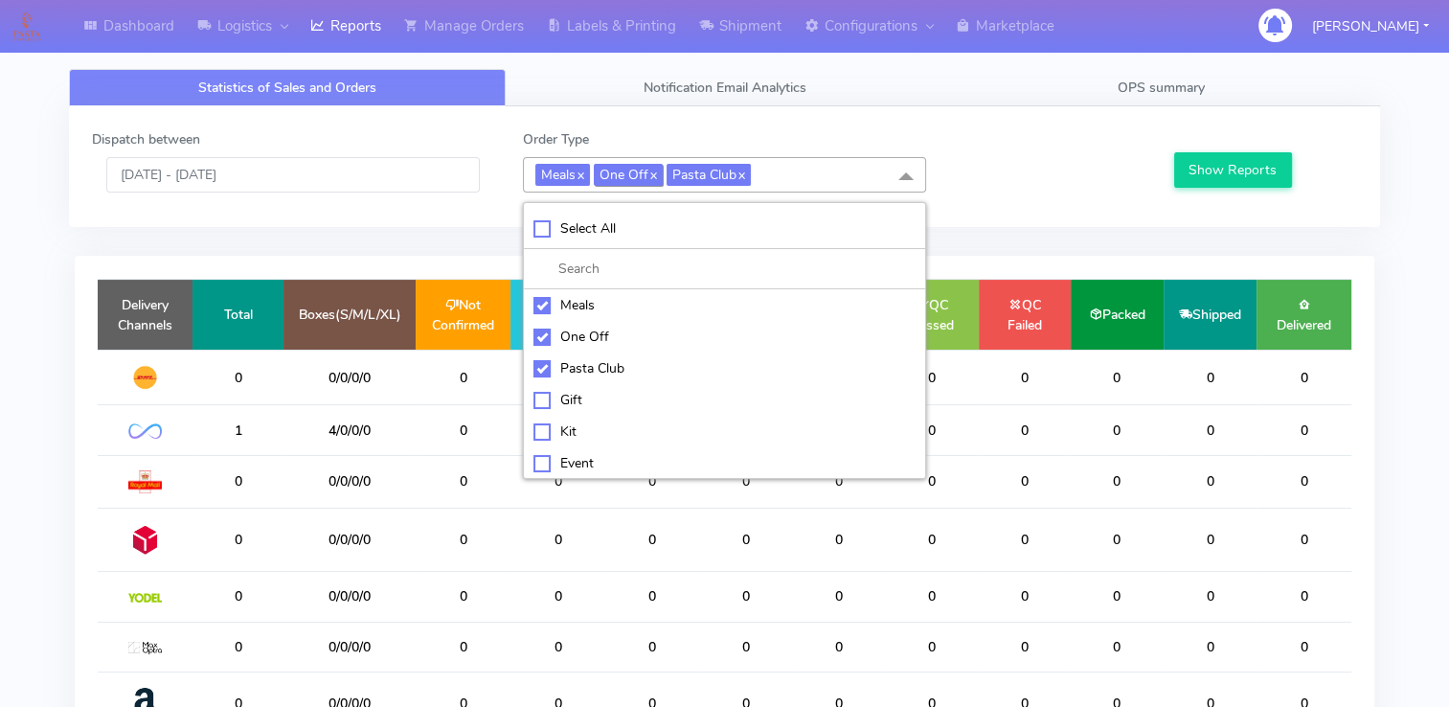
click at [619, 176] on span "One Off x" at bounding box center [628, 175] width 69 height 22
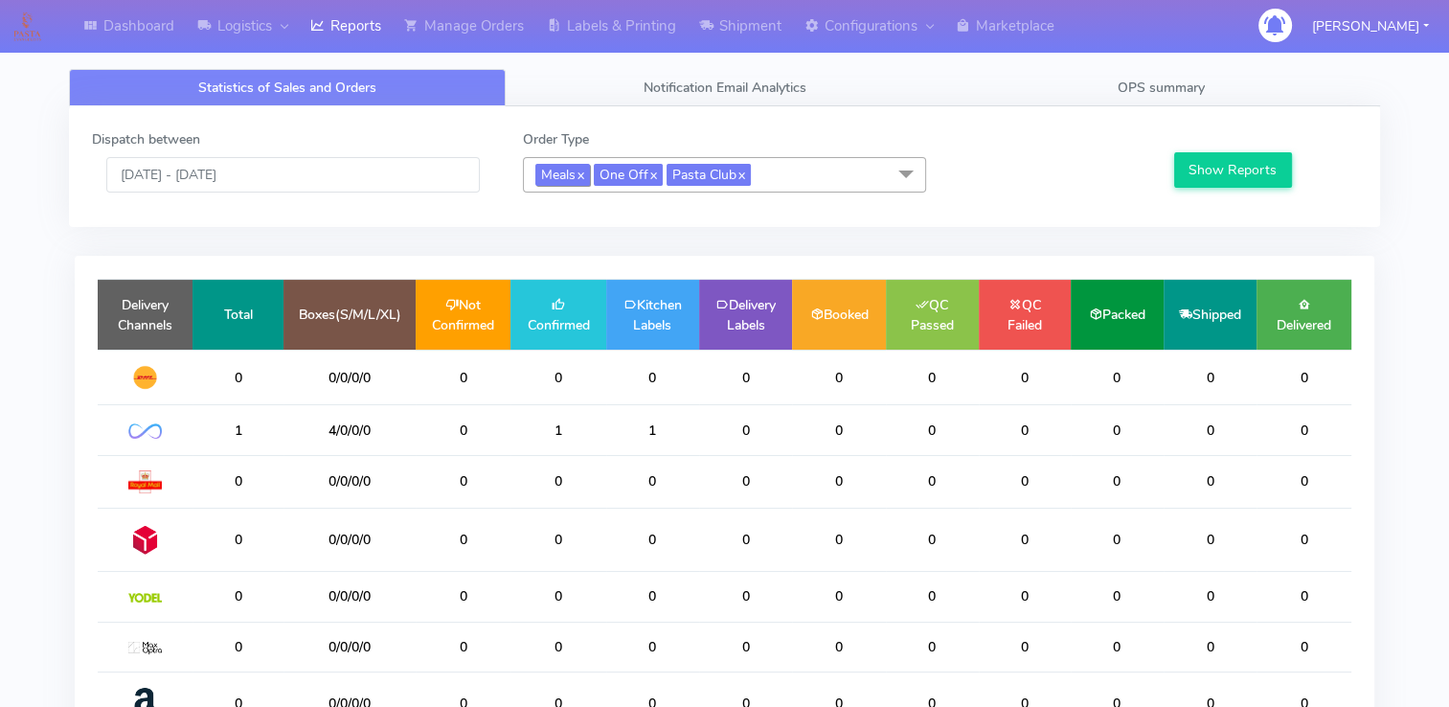
click at [584, 173] on link "x" at bounding box center [580, 174] width 9 height 20
click at [598, 173] on link "x" at bounding box center [594, 174] width 9 height 20
checkbox input "false"
click at [611, 174] on link "x" at bounding box center [609, 174] width 9 height 20
checkbox input "false"
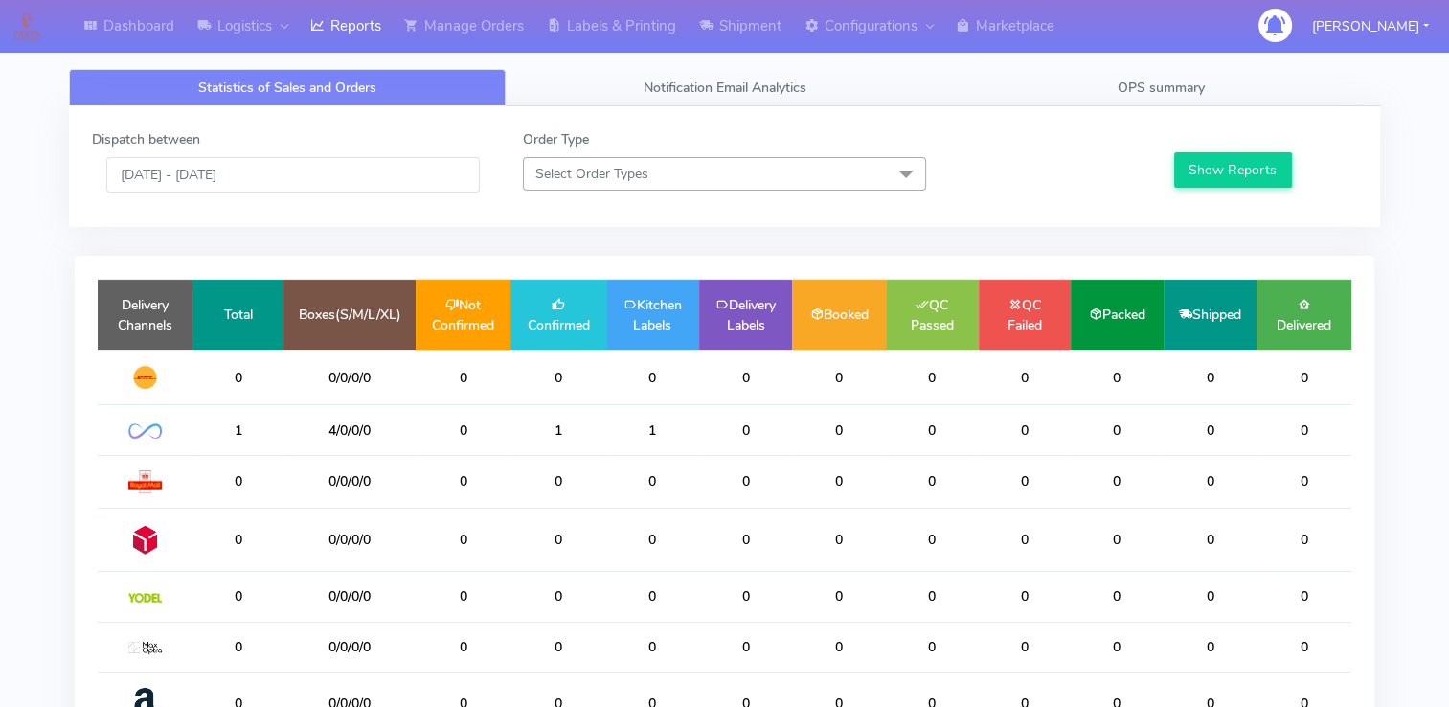
click at [611, 174] on span "Select Order Types" at bounding box center [591, 174] width 113 height 18
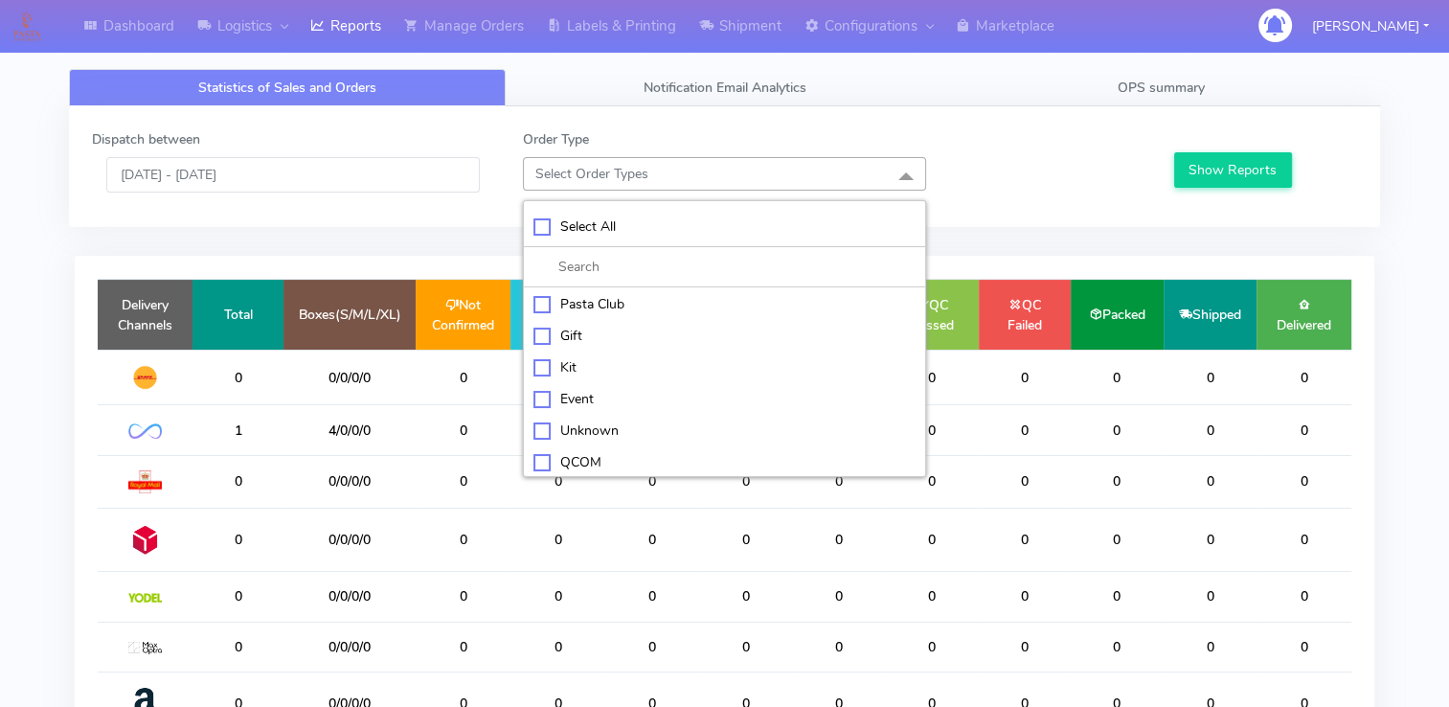
scroll to position [96, 0]
click at [400, 181] on input "[DATE] - [DATE]" at bounding box center [292, 174] width 373 height 35
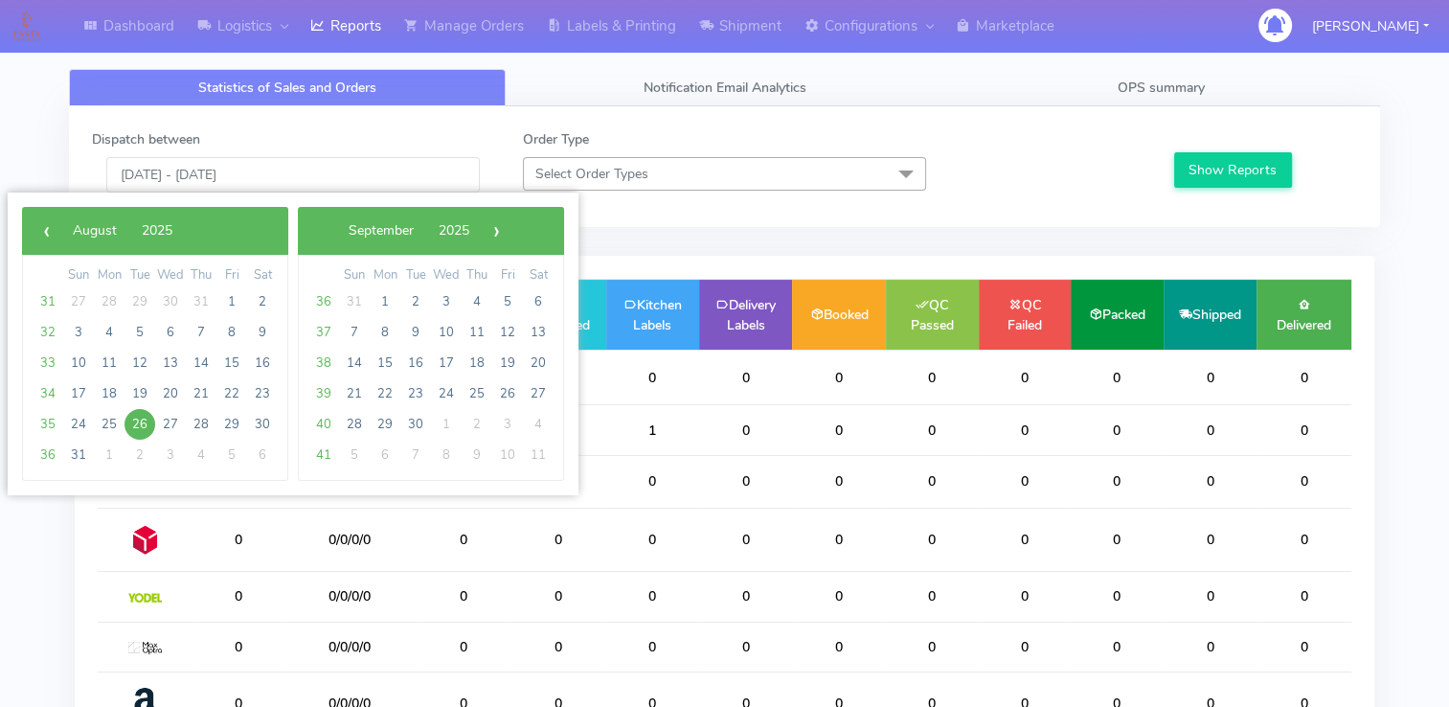
click at [588, 170] on span "Select Order Types" at bounding box center [591, 174] width 113 height 18
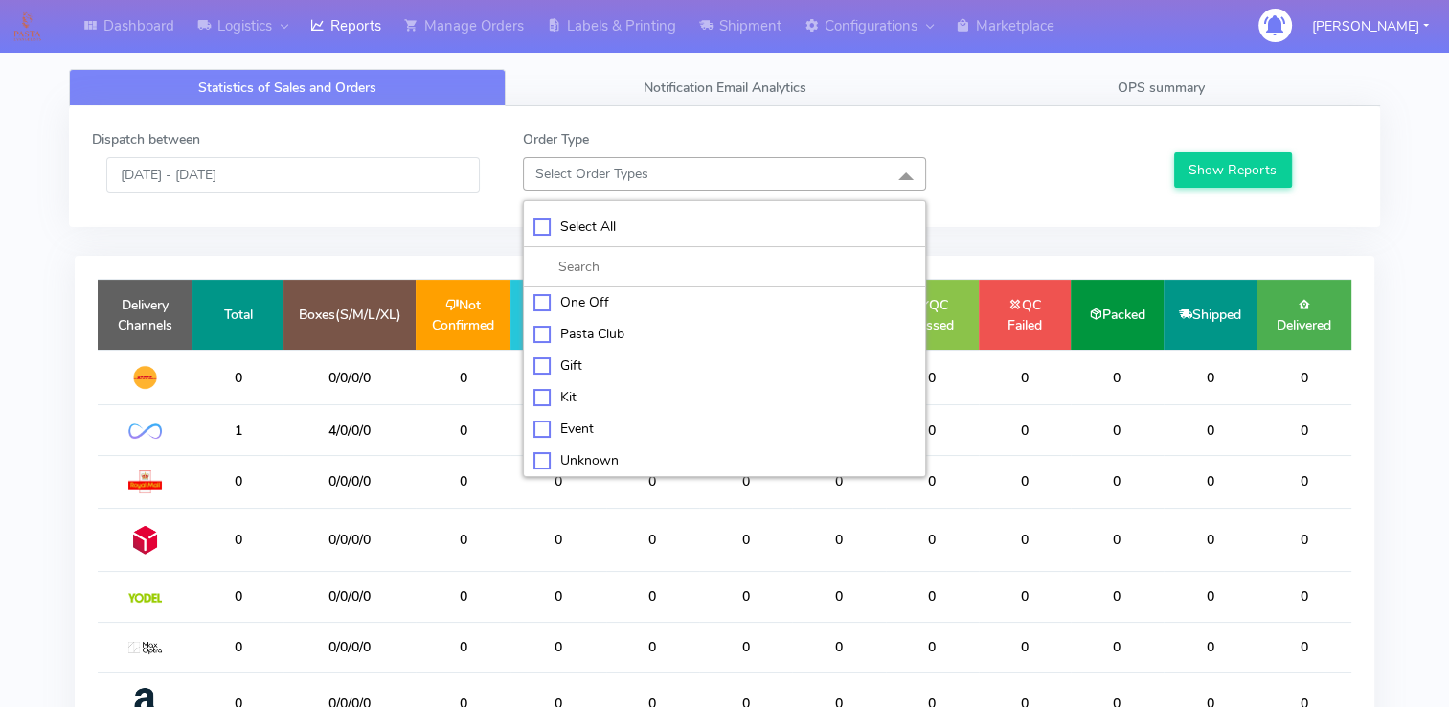
scroll to position [0, 0]
click at [542, 299] on div "Meals" at bounding box center [723, 303] width 381 height 20
checkbox input "true"
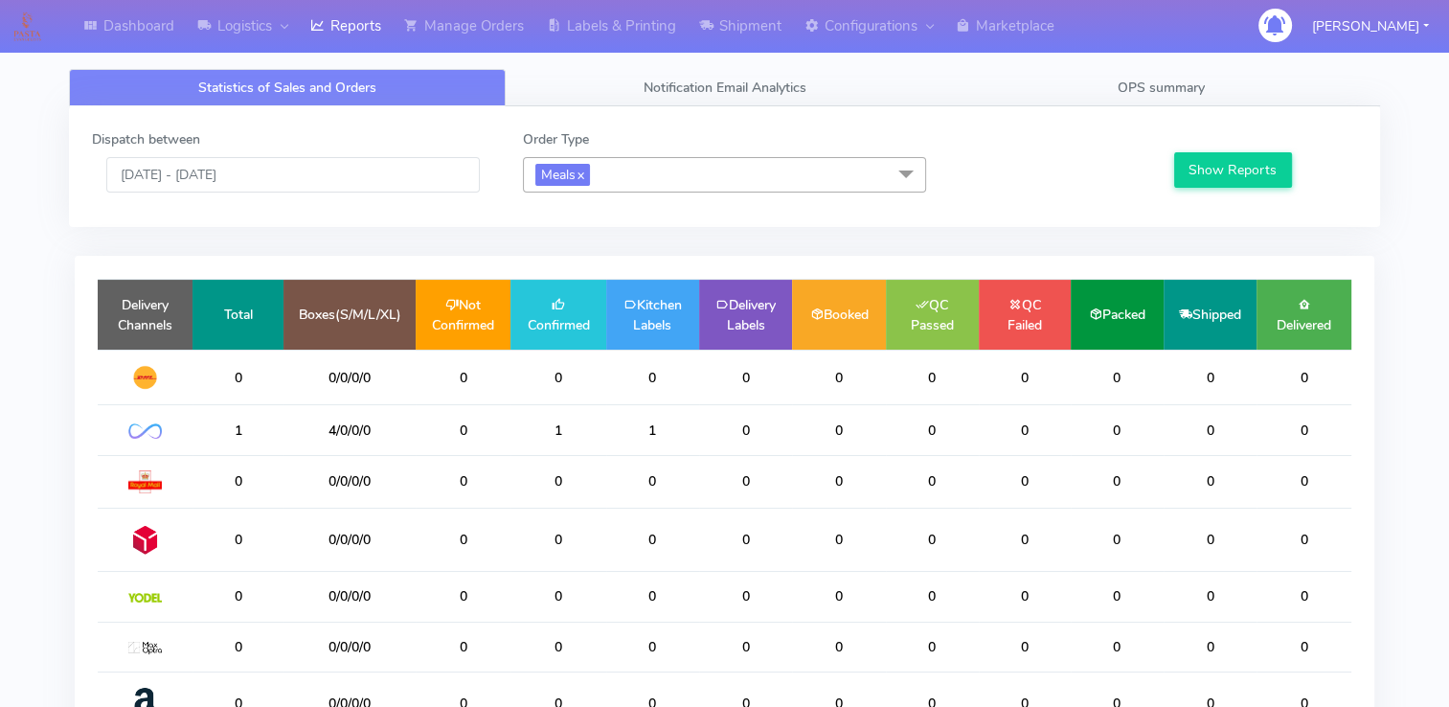
click at [433, 238] on div "Dispatch between [DATE] - [DATE] Order Type Meals x Select All Meals One Off Pa…" at bounding box center [725, 514] width 1340 height 817
click at [345, 161] on input "[DATE] - [DATE]" at bounding box center [292, 174] width 373 height 35
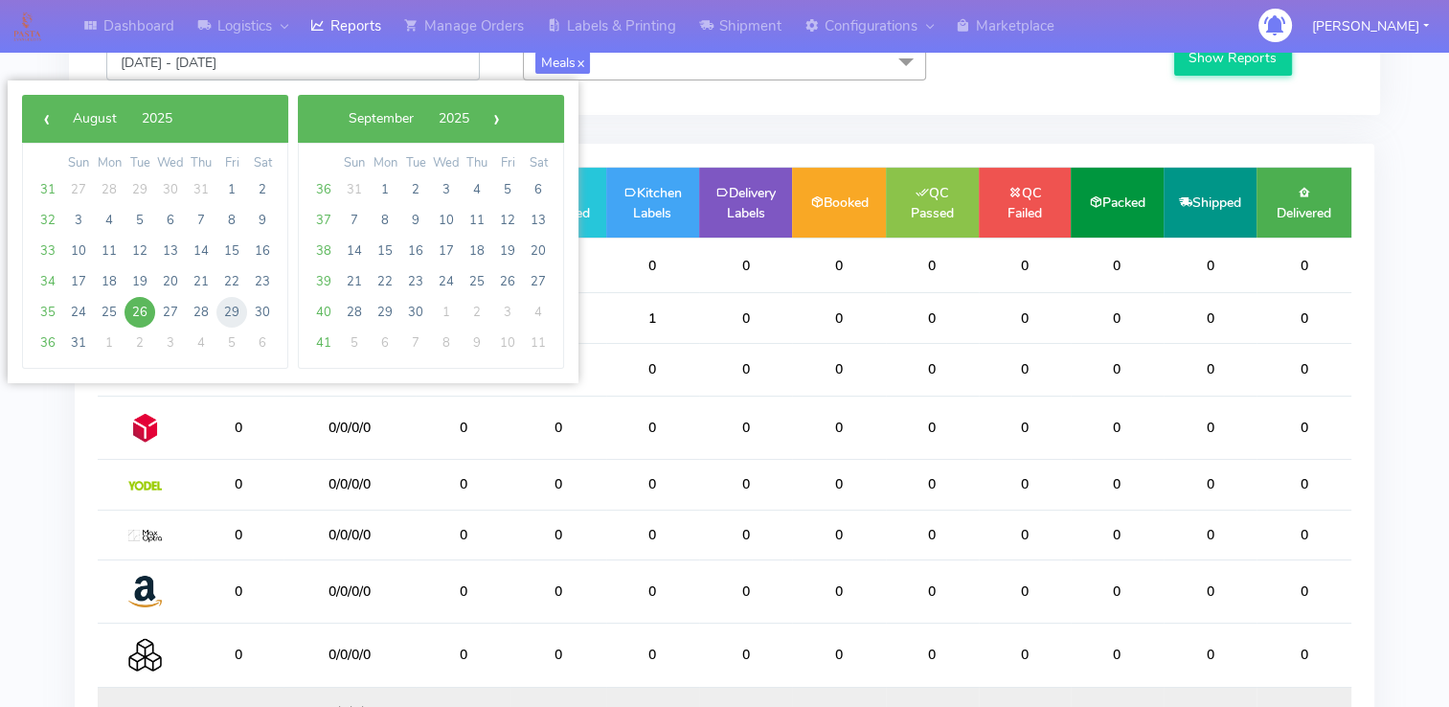
scroll to position [291, 0]
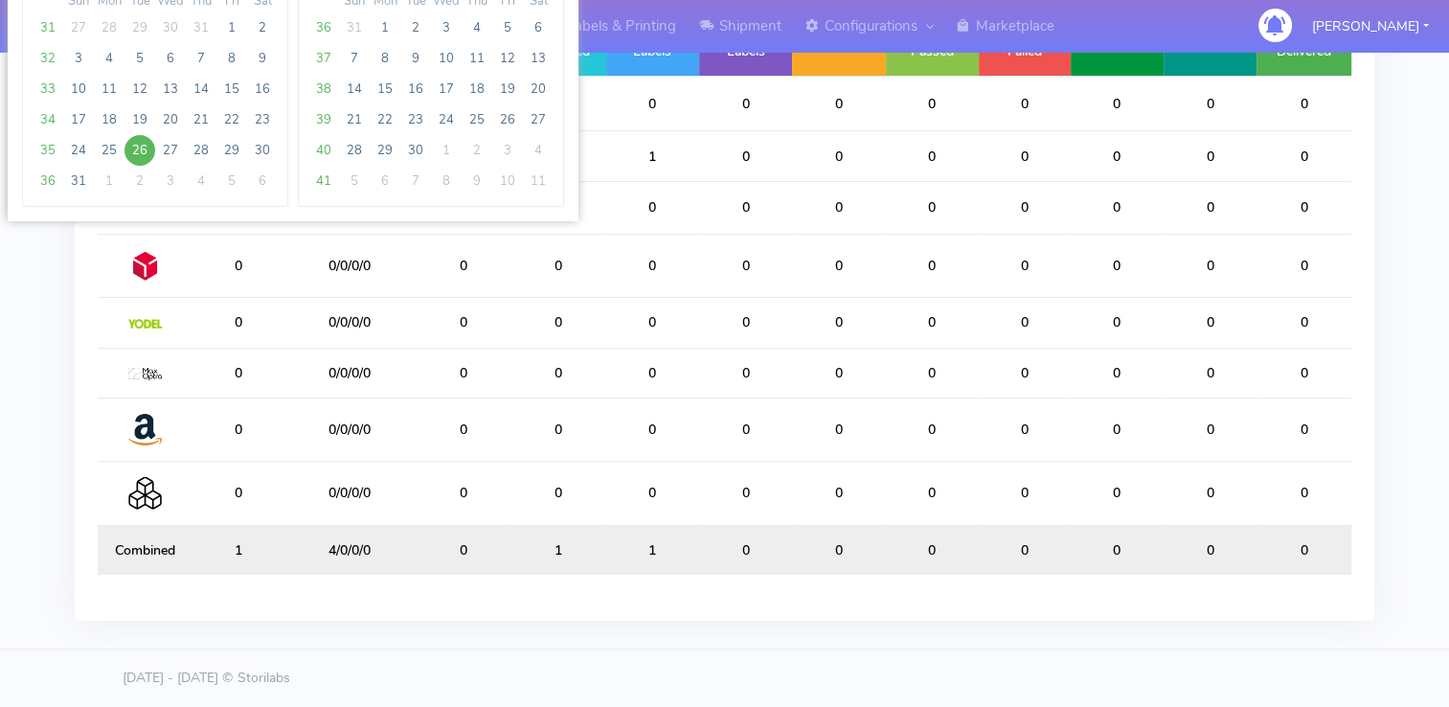
click at [362, 576] on div "Delivery Channels Total Boxes(S/M/L/XL) Not Confirmed Confirmed Kitchen Labels …" at bounding box center [724, 301] width 1299 height 639
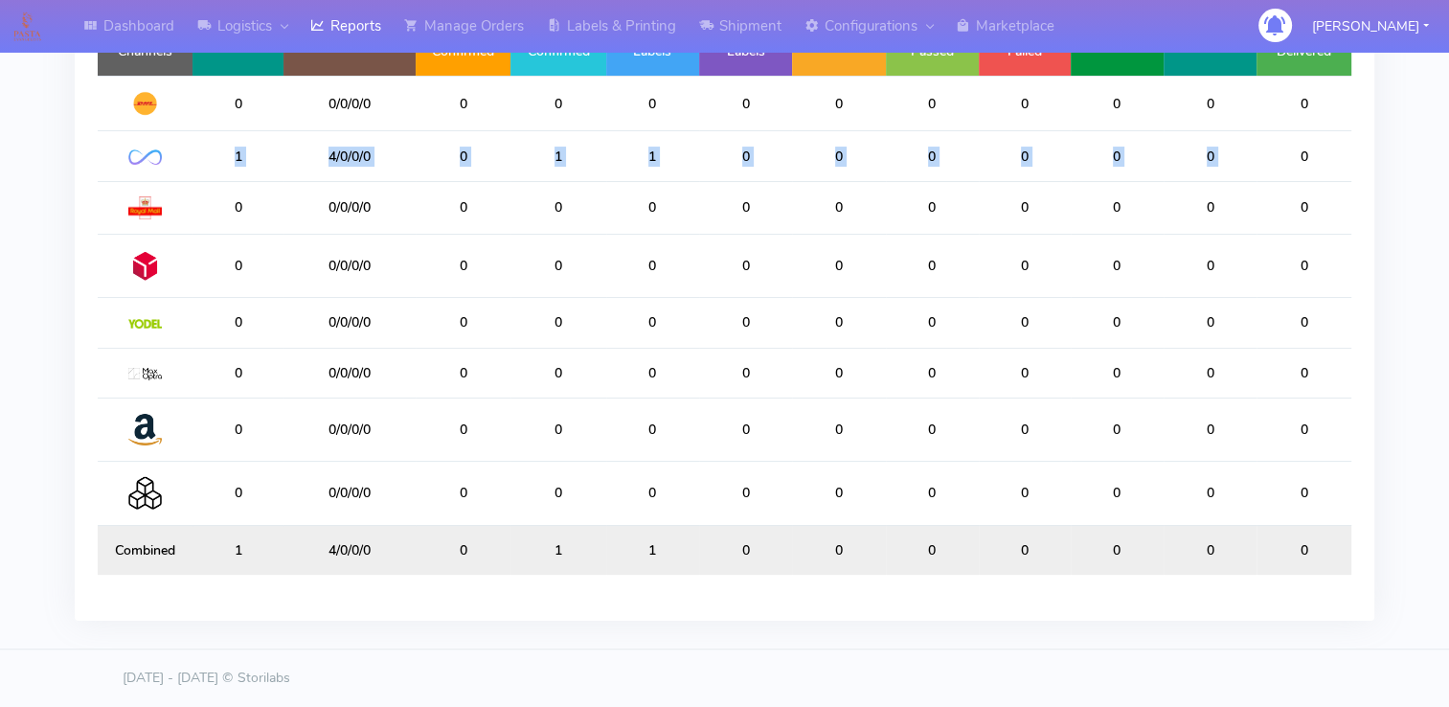
drag, startPoint x: 216, startPoint y: 161, endPoint x: 1291, endPoint y: 156, distance: 1074.4
click at [1291, 156] on tr "1 4/0/0/0 0 1 1 0 0 0 0 0 0 0" at bounding box center [725, 156] width 1254 height 50
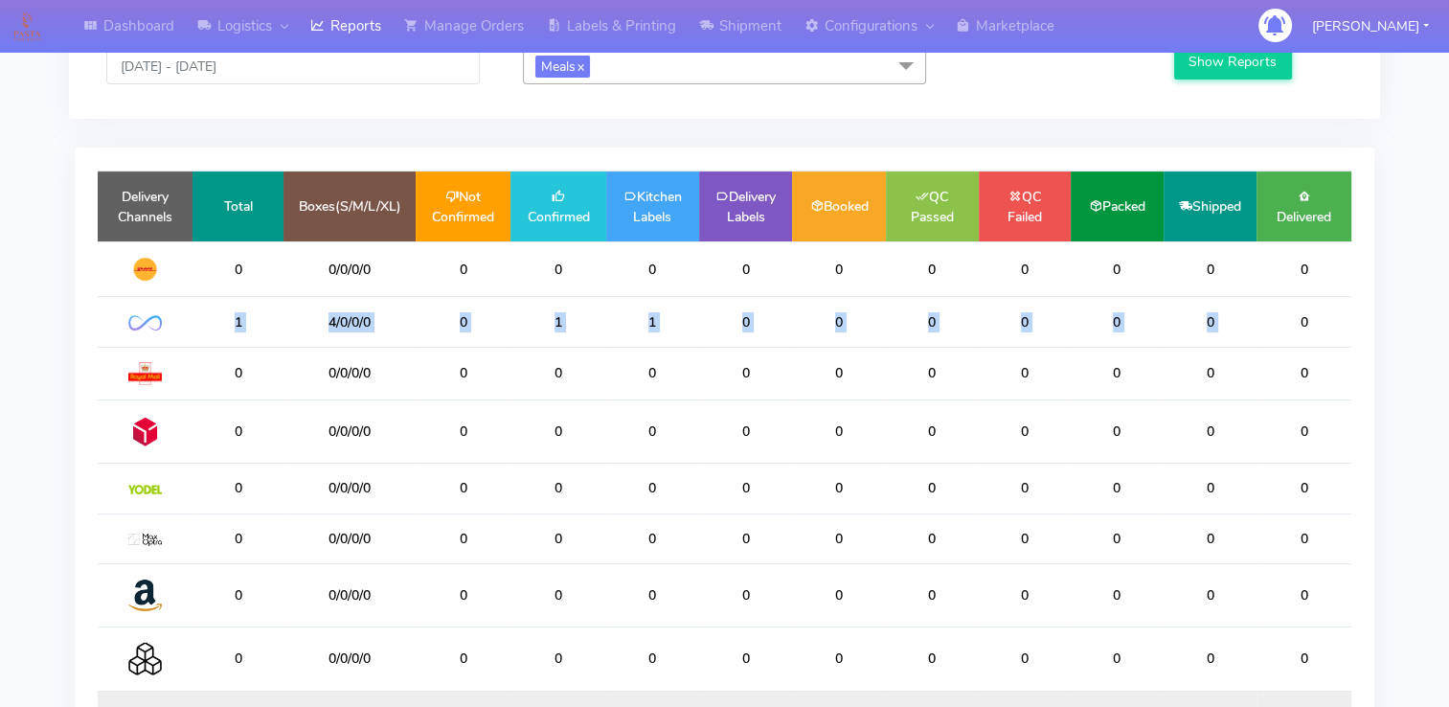
scroll to position [100, 0]
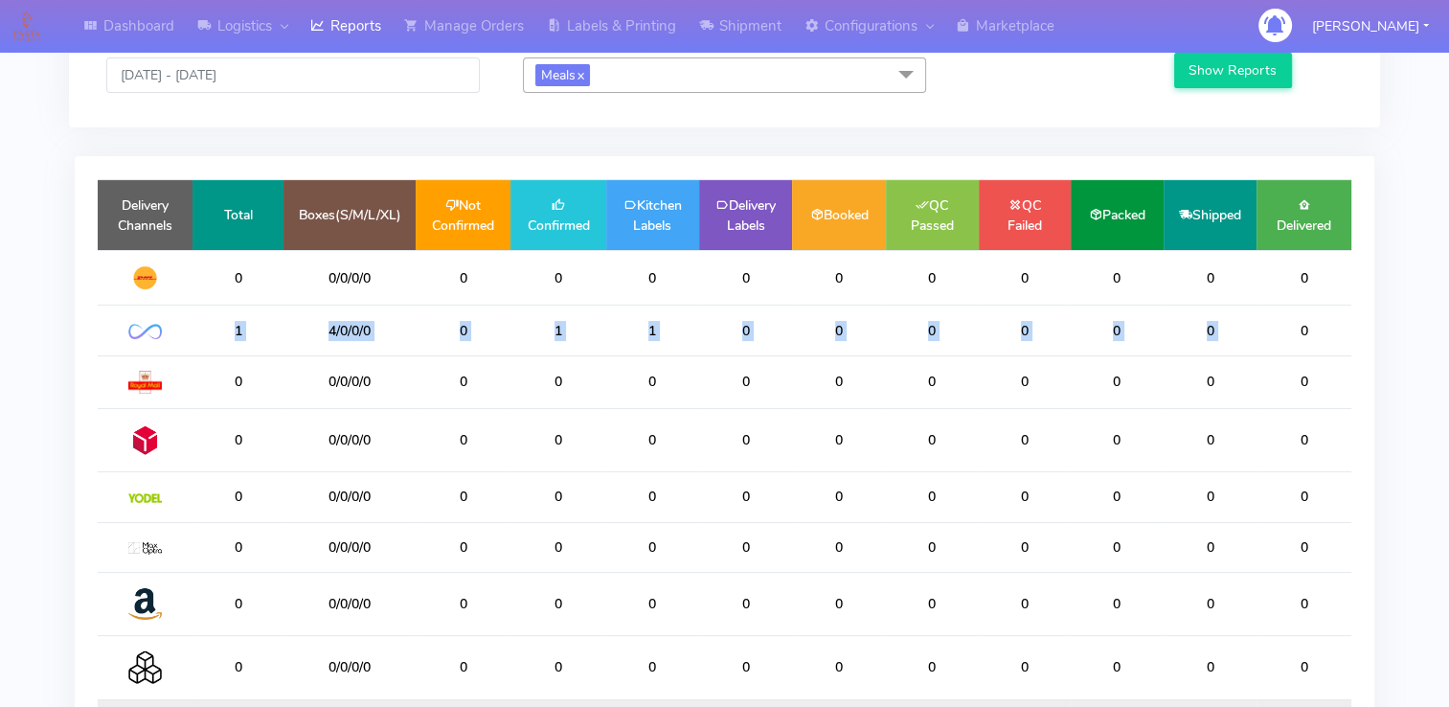
click at [1157, 347] on td "0" at bounding box center [1117, 330] width 93 height 50
drag, startPoint x: 1323, startPoint y: 350, endPoint x: 736, endPoint y: 350, distance: 587.0
click at [736, 350] on tr "1 4/0/0/0 0 1 1 0 0 0 0 0 0 0" at bounding box center [725, 330] width 1254 height 50
drag, startPoint x: 736, startPoint y: 350, endPoint x: 636, endPoint y: 350, distance: 100.5
click at [636, 350] on td "1" at bounding box center [652, 330] width 93 height 50
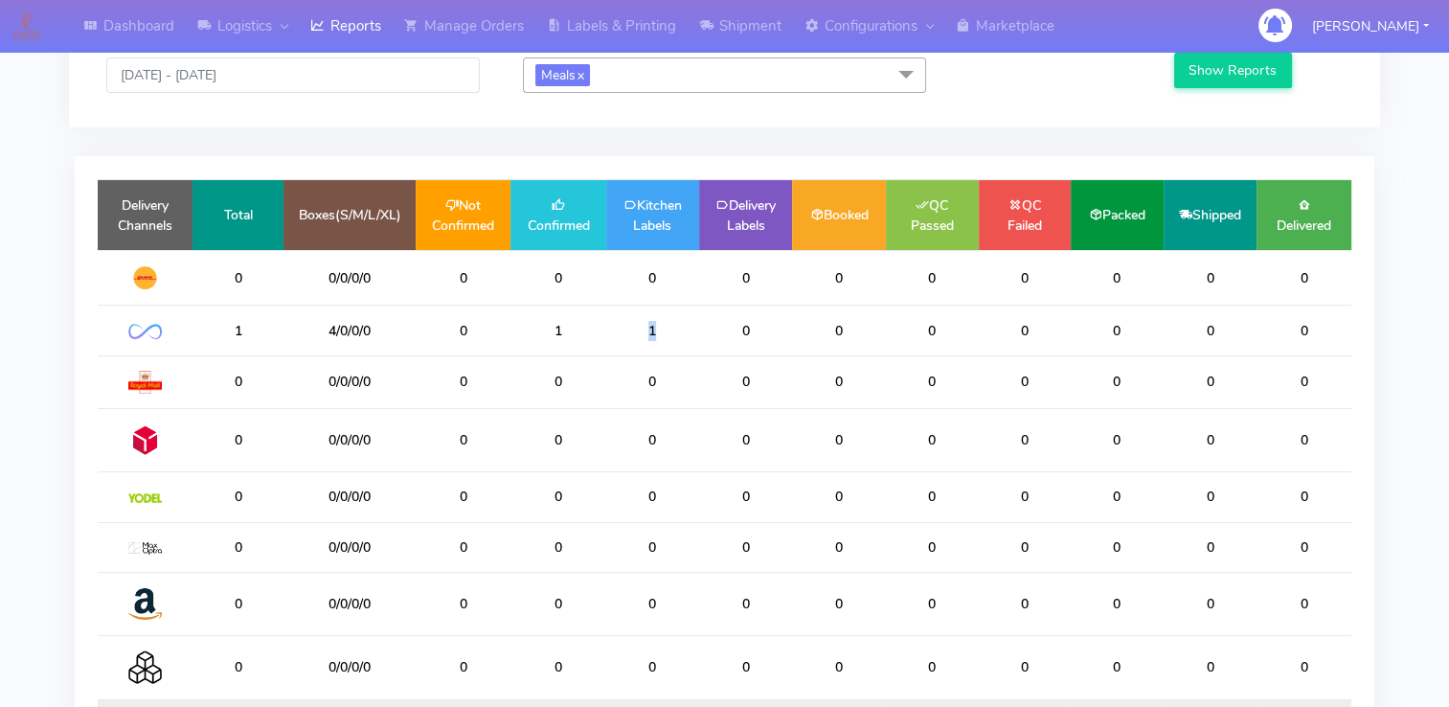
drag, startPoint x: 636, startPoint y: 350, endPoint x: 691, endPoint y: 350, distance: 55.5
click at [691, 350] on td "1" at bounding box center [652, 330] width 93 height 50
click at [689, 353] on td "1" at bounding box center [652, 330] width 93 height 50
drag, startPoint x: 689, startPoint y: 350, endPoint x: 431, endPoint y: 350, distance: 257.6
click at [431, 350] on tr "1 4/0/0/0 0 1 1 0 0 0 0 0 0 0" at bounding box center [725, 330] width 1254 height 50
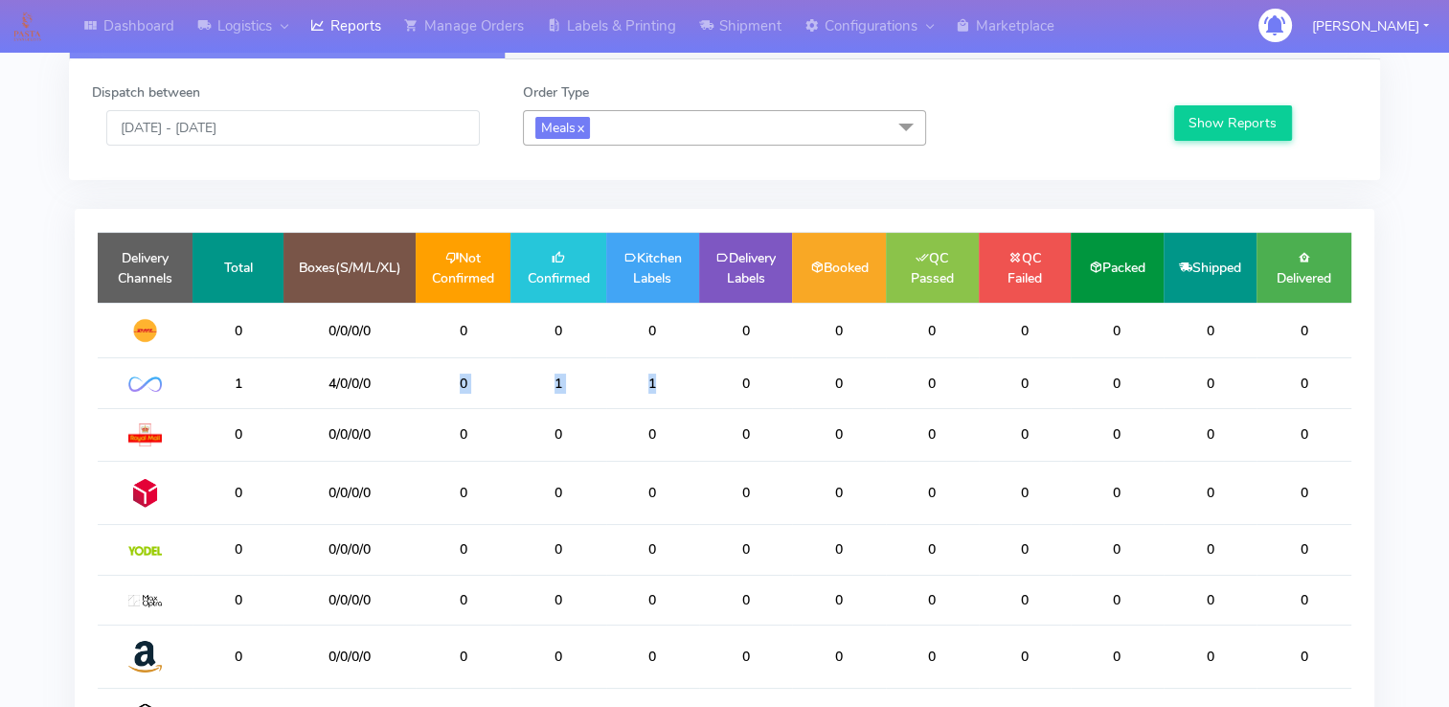
scroll to position [0, 0]
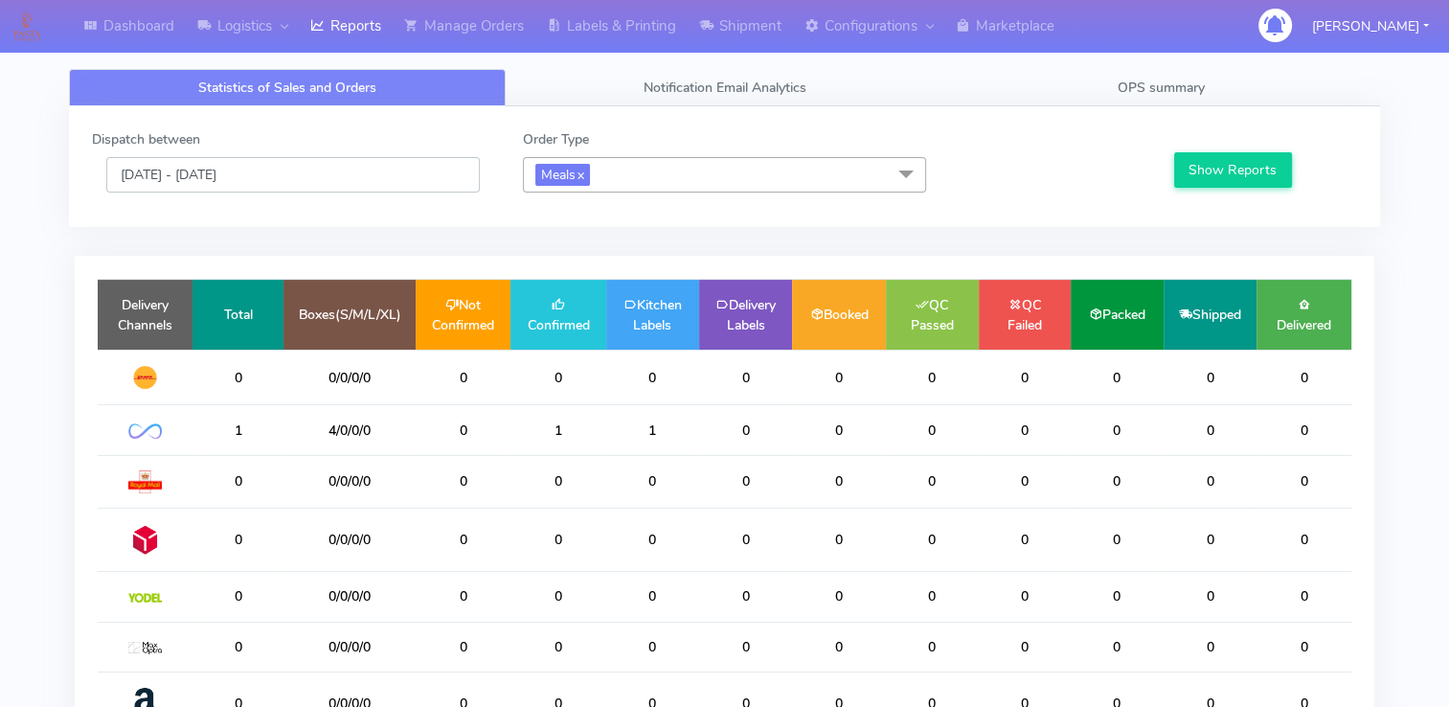
click at [227, 169] on input "[DATE] - [DATE]" at bounding box center [292, 174] width 373 height 35
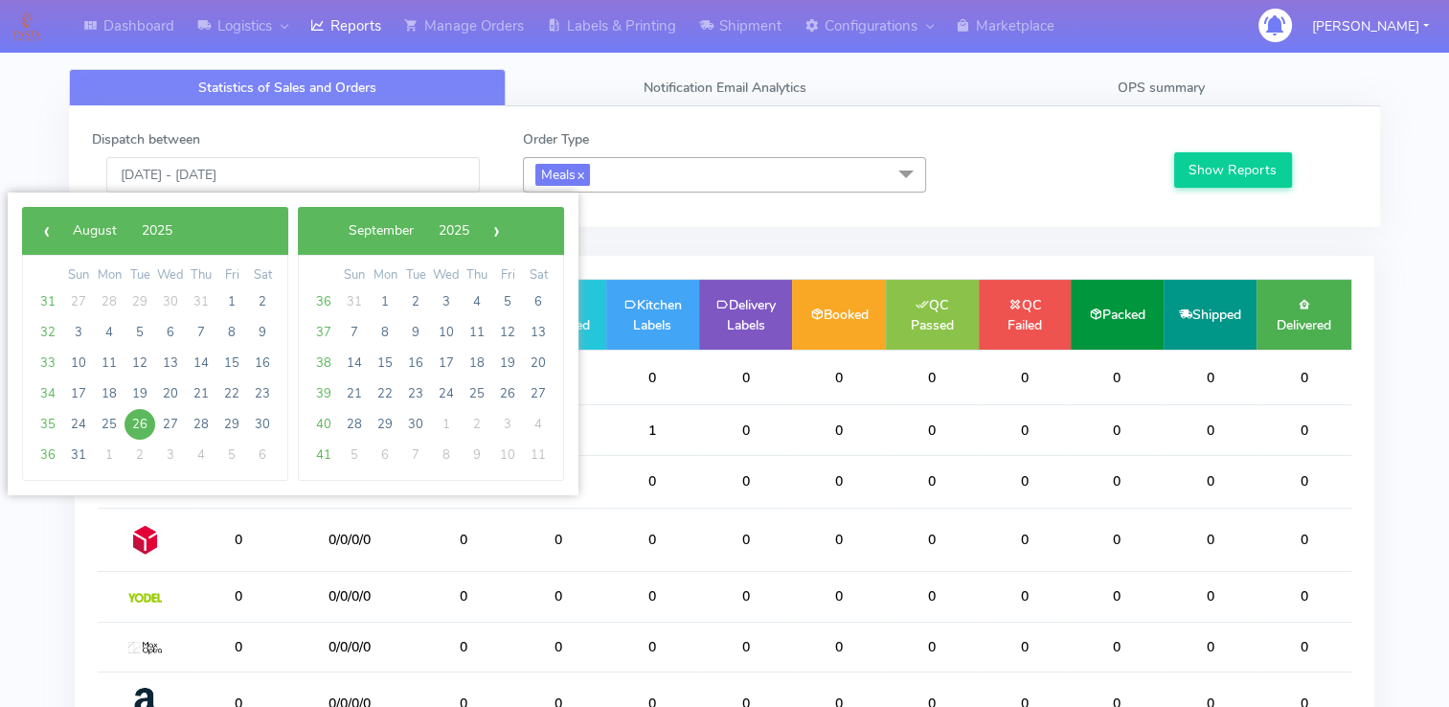
click at [835, 203] on div "Dispatch between [DATE] - [DATE] Order Type Meals x Select All Meals One Off Pa…" at bounding box center [725, 166] width 1294 height 75
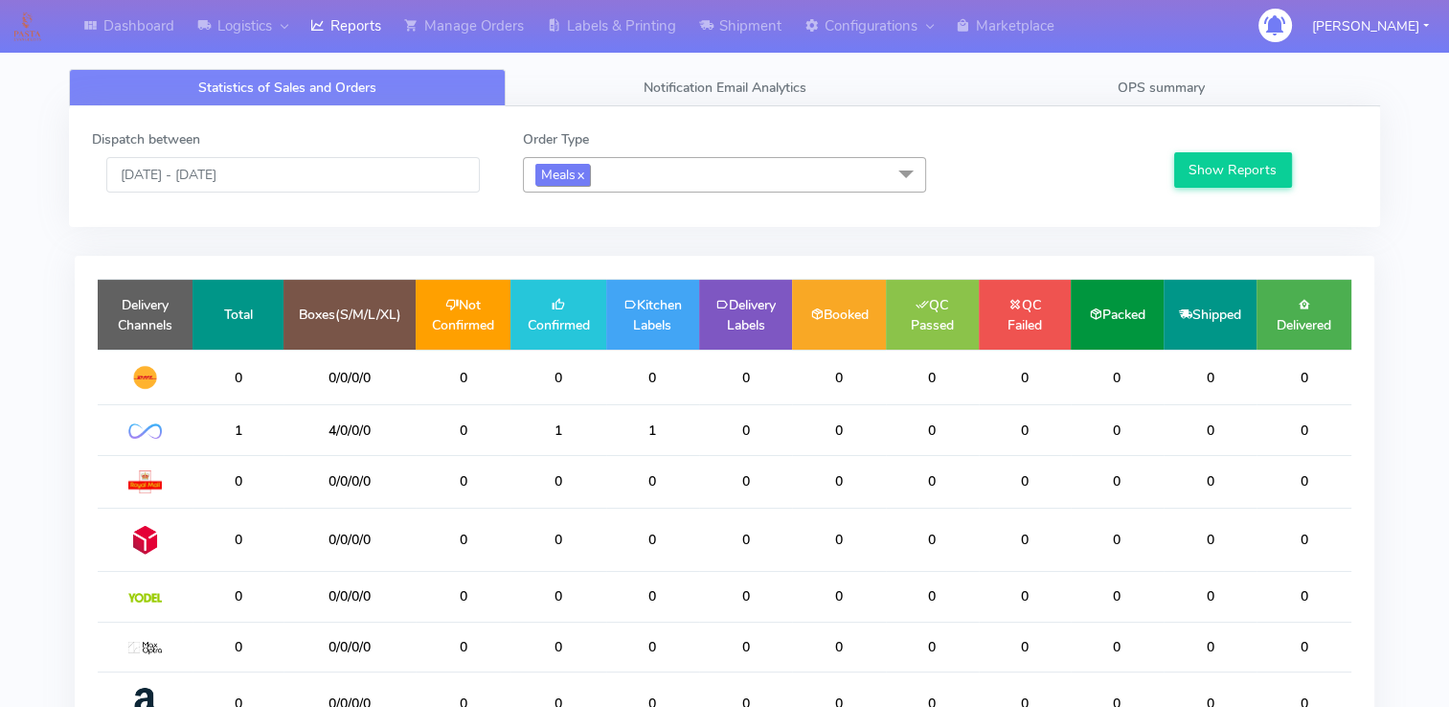
click at [588, 175] on span "Meals x" at bounding box center [562, 175] width 55 height 22
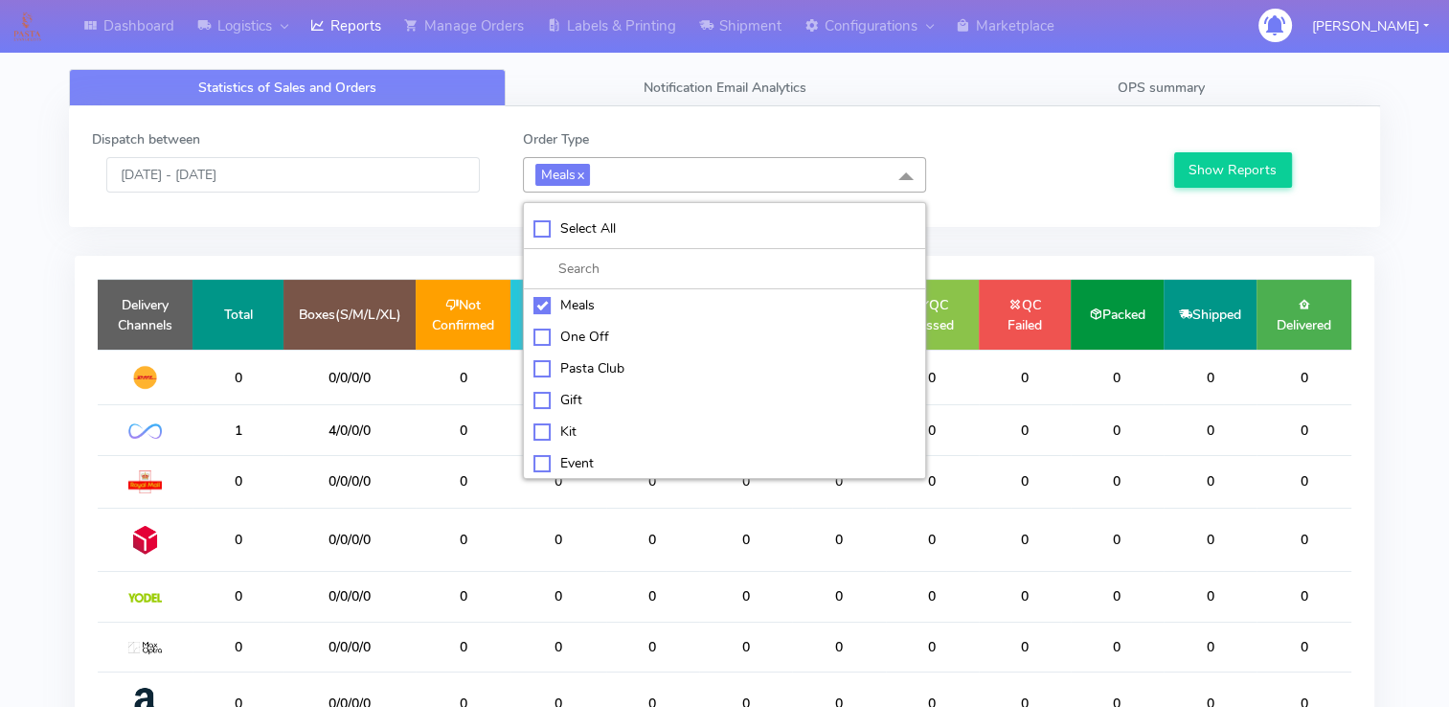
click at [546, 224] on div "Select All" at bounding box center [723, 228] width 381 height 20
checkbox input "true"
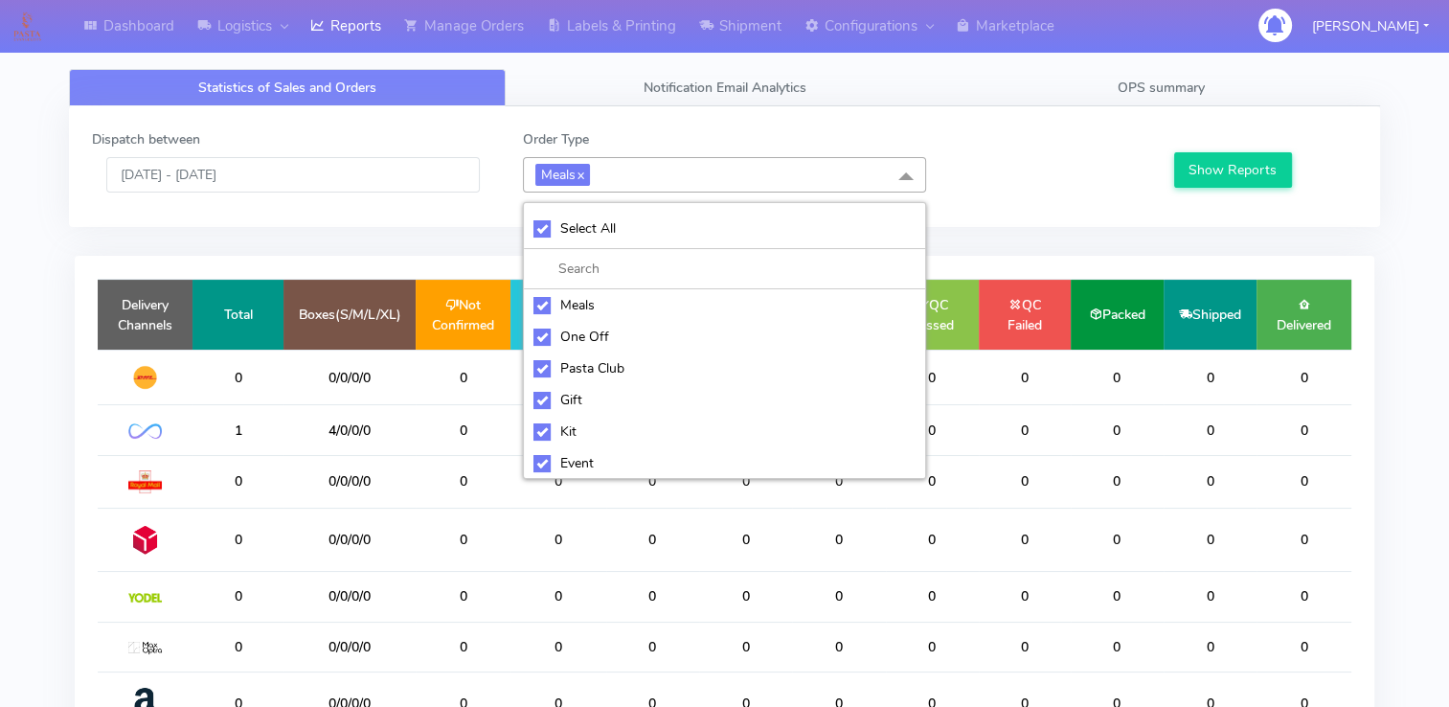
checkbox input "true"
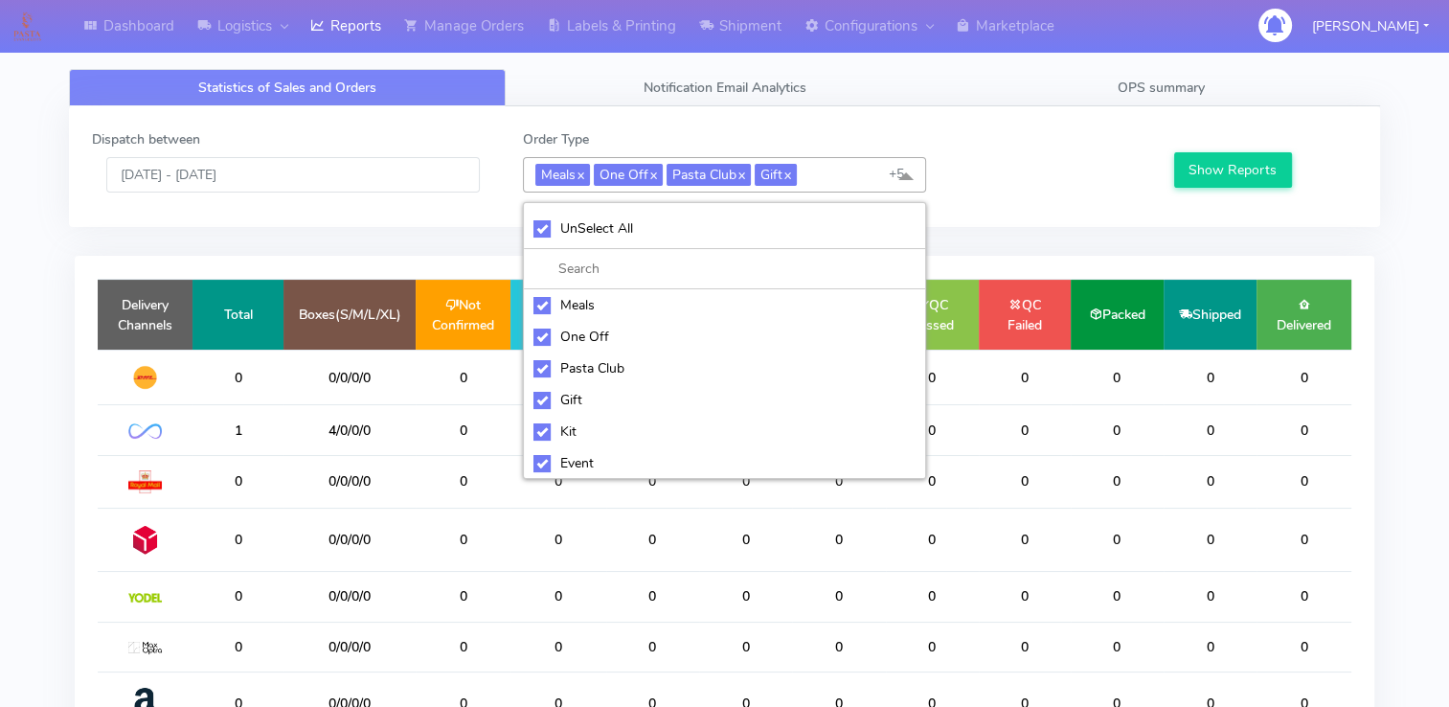
click at [463, 232] on div "Dispatch between [DATE] - [DATE] Order Type Meals x One Off x Pasta Club x Gift…" at bounding box center [725, 514] width 1340 height 817
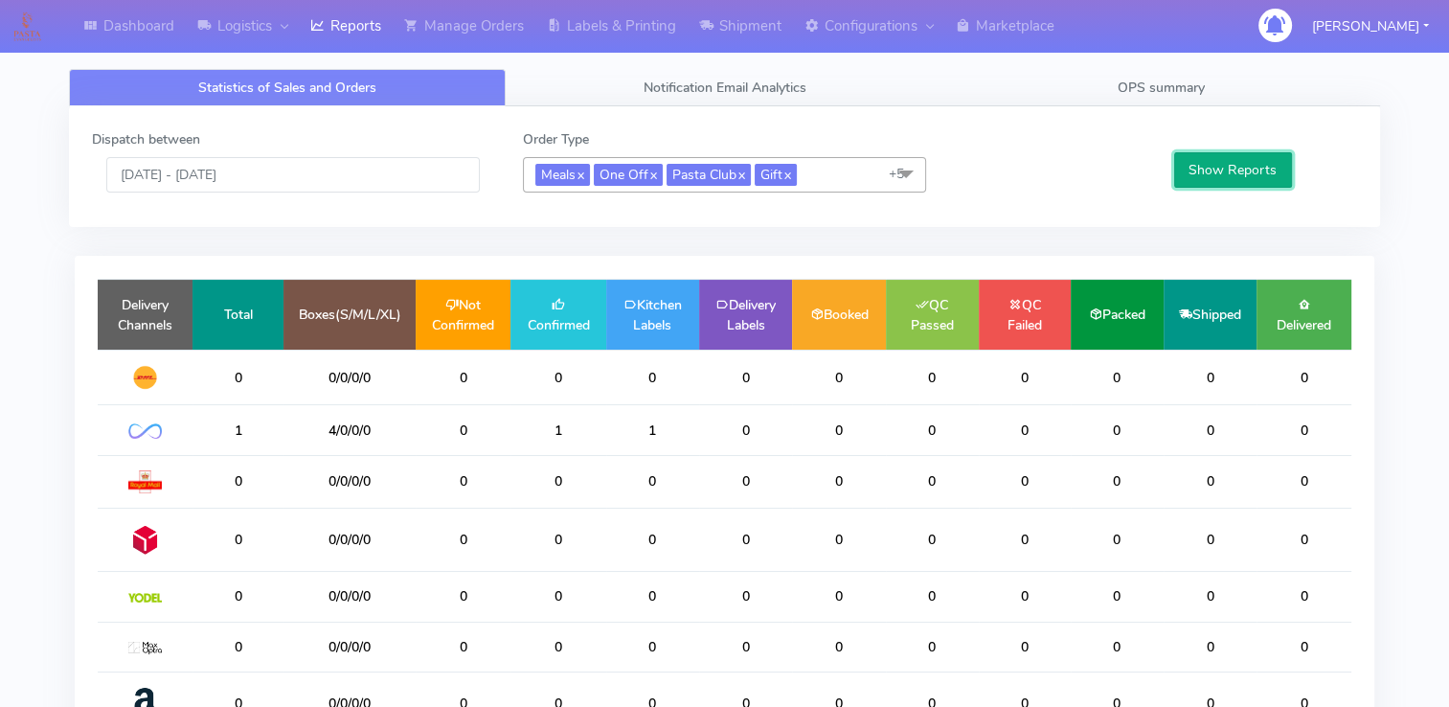
click at [1270, 160] on button "Show Reports" at bounding box center [1233, 169] width 118 height 35
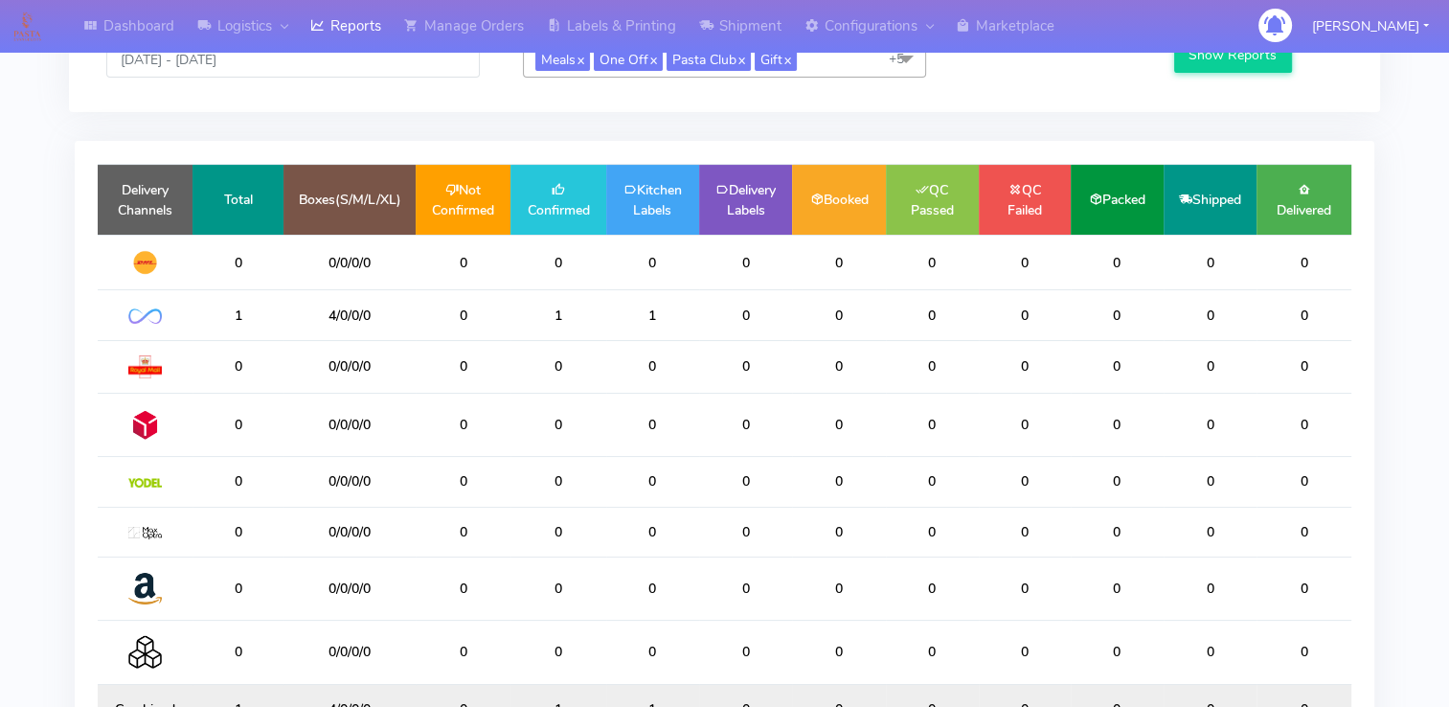
scroll to position [291, 0]
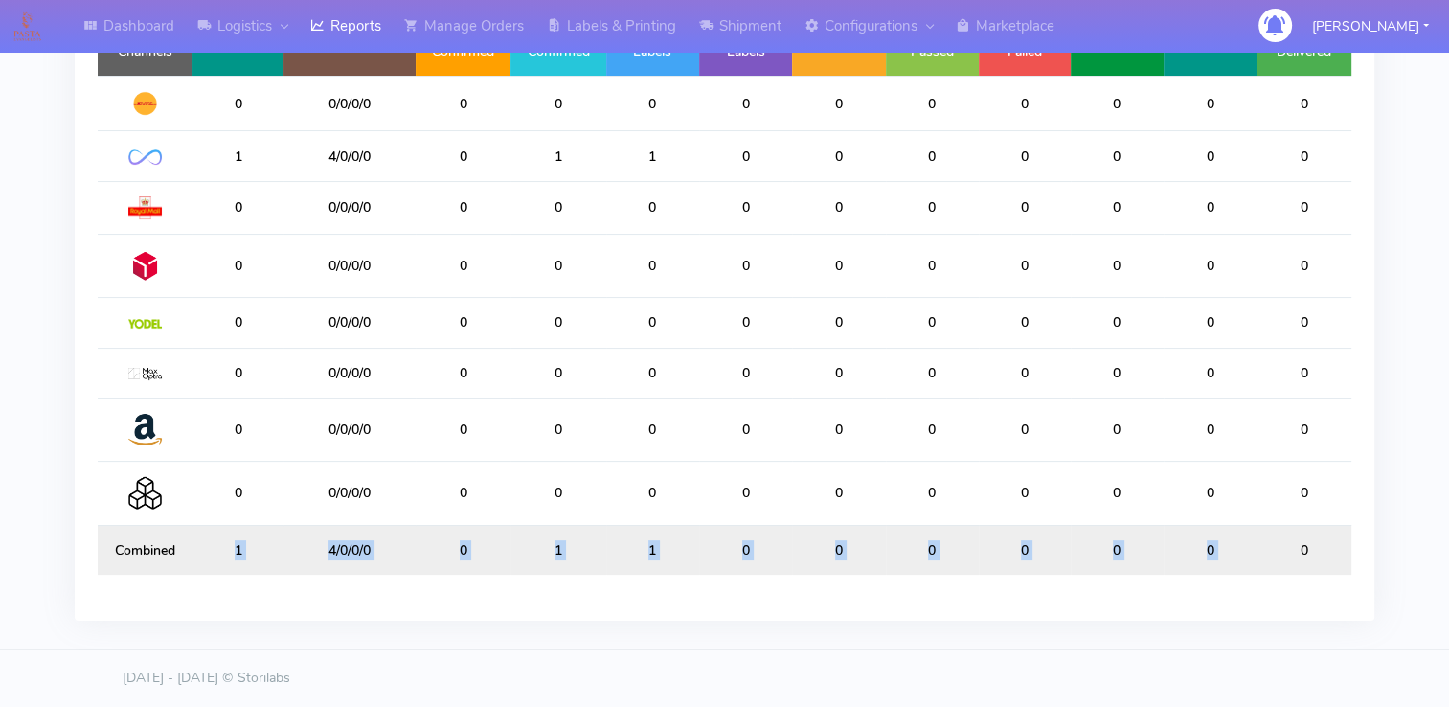
drag, startPoint x: 234, startPoint y: 550, endPoint x: 1276, endPoint y: 553, distance: 1042.8
click at [1276, 553] on tr "Combined 1 4/0/0/0 0 1 1 0 0 0 0 0 0 0" at bounding box center [725, 550] width 1254 height 50
click at [267, 589] on div "Delivery Channels Total Boxes(S/M/L/XL) Not Confirmed Confirmed Kitchen Labels …" at bounding box center [724, 301] width 1299 height 639
click at [245, 542] on td "1" at bounding box center [237, 550] width 91 height 50
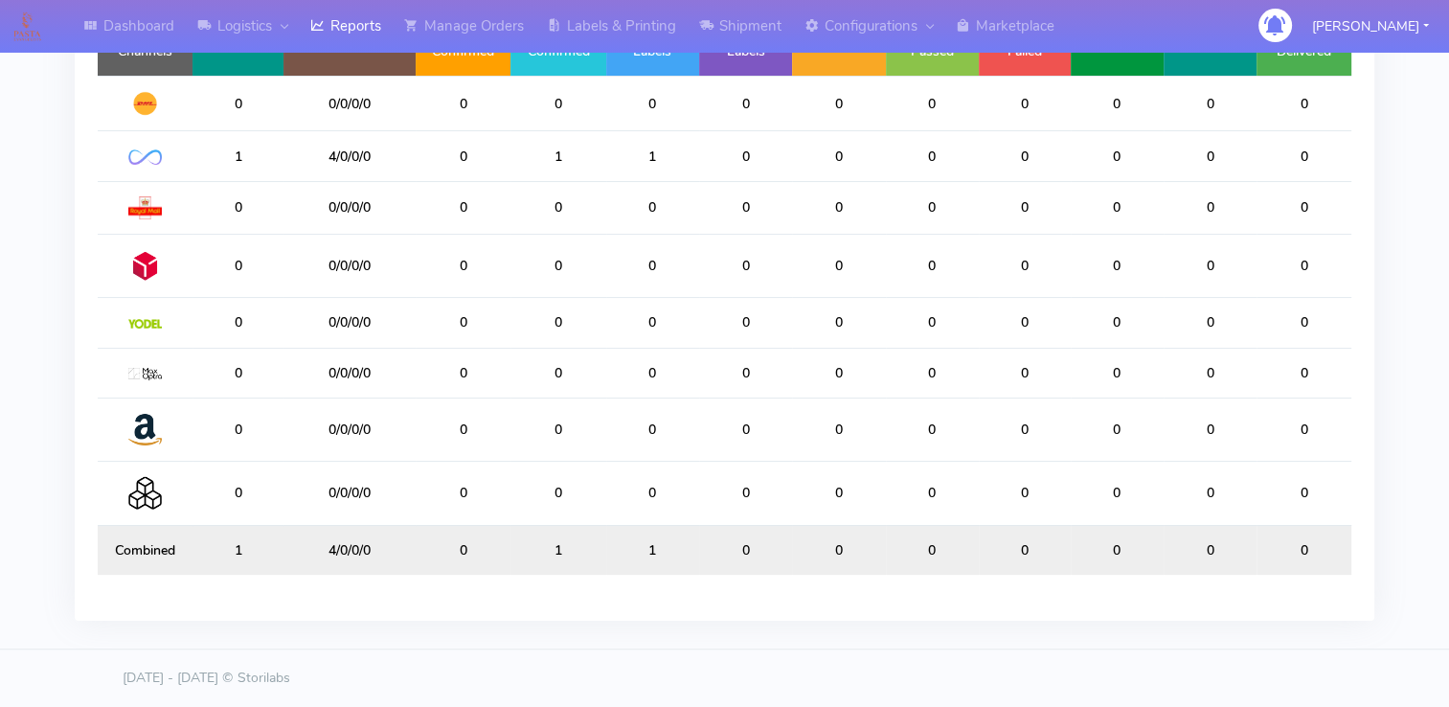
click at [237, 550] on td "1" at bounding box center [237, 550] width 91 height 50
click at [237, 156] on td "1" at bounding box center [237, 156] width 91 height 50
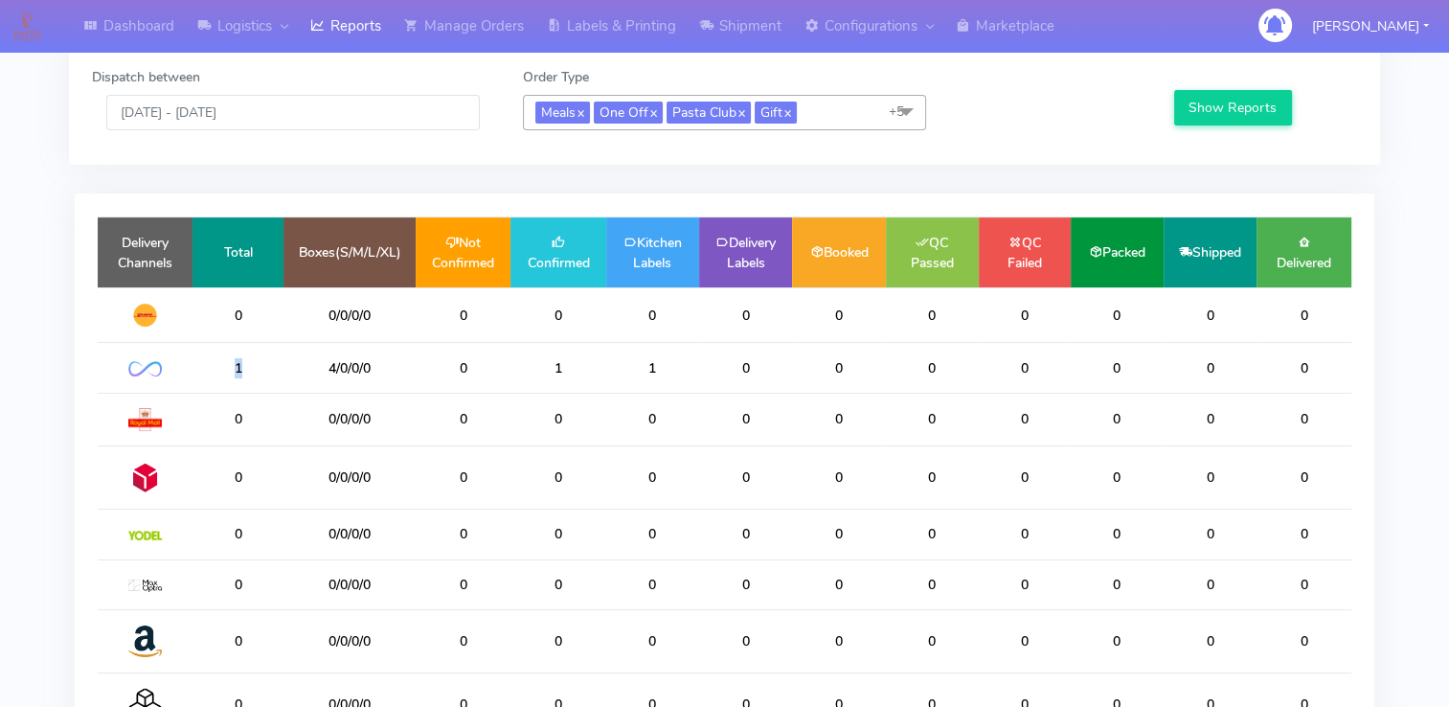
scroll to position [0, 0]
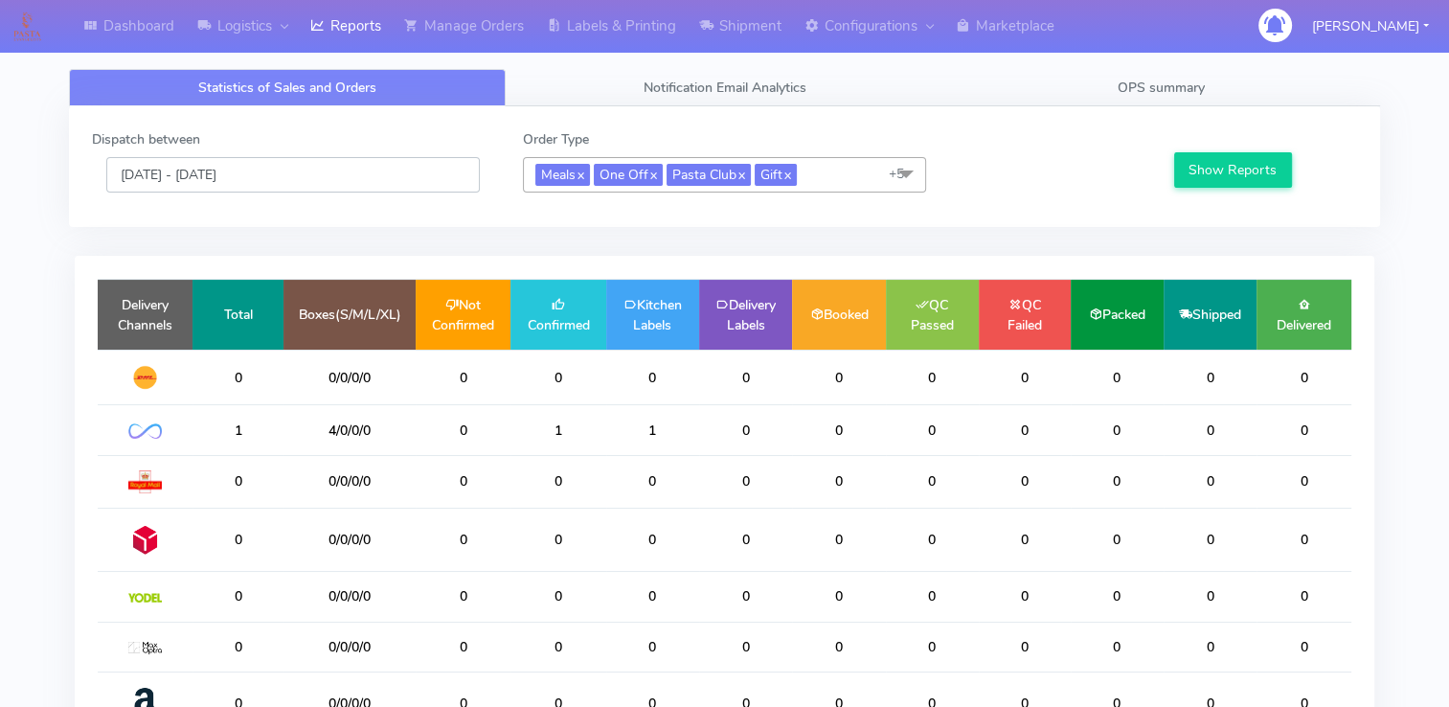
click at [200, 175] on input "[DATE] - [DATE]" at bounding box center [292, 174] width 373 height 35
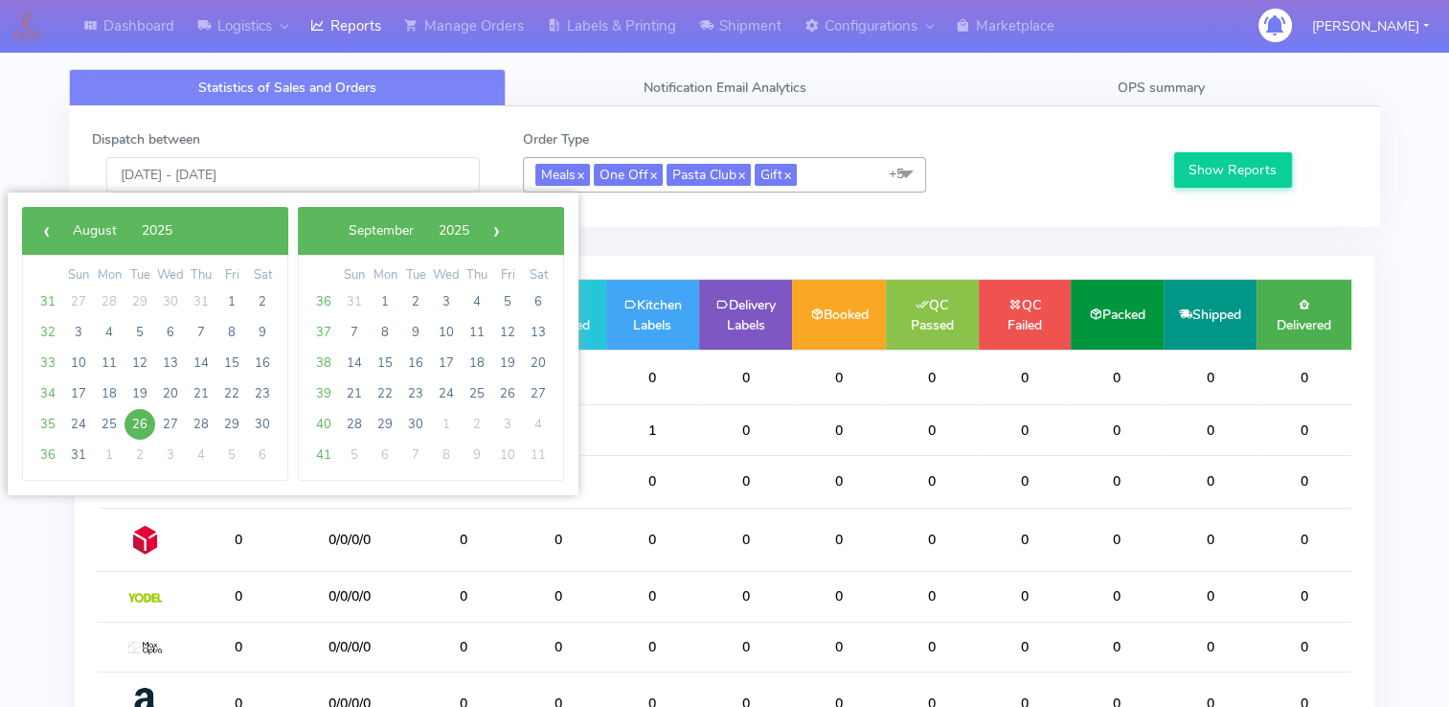
click at [135, 414] on span "26" at bounding box center [139, 424] width 31 height 31
click at [83, 453] on span "31" at bounding box center [78, 455] width 31 height 31
type input "[DATE] - [DATE]"
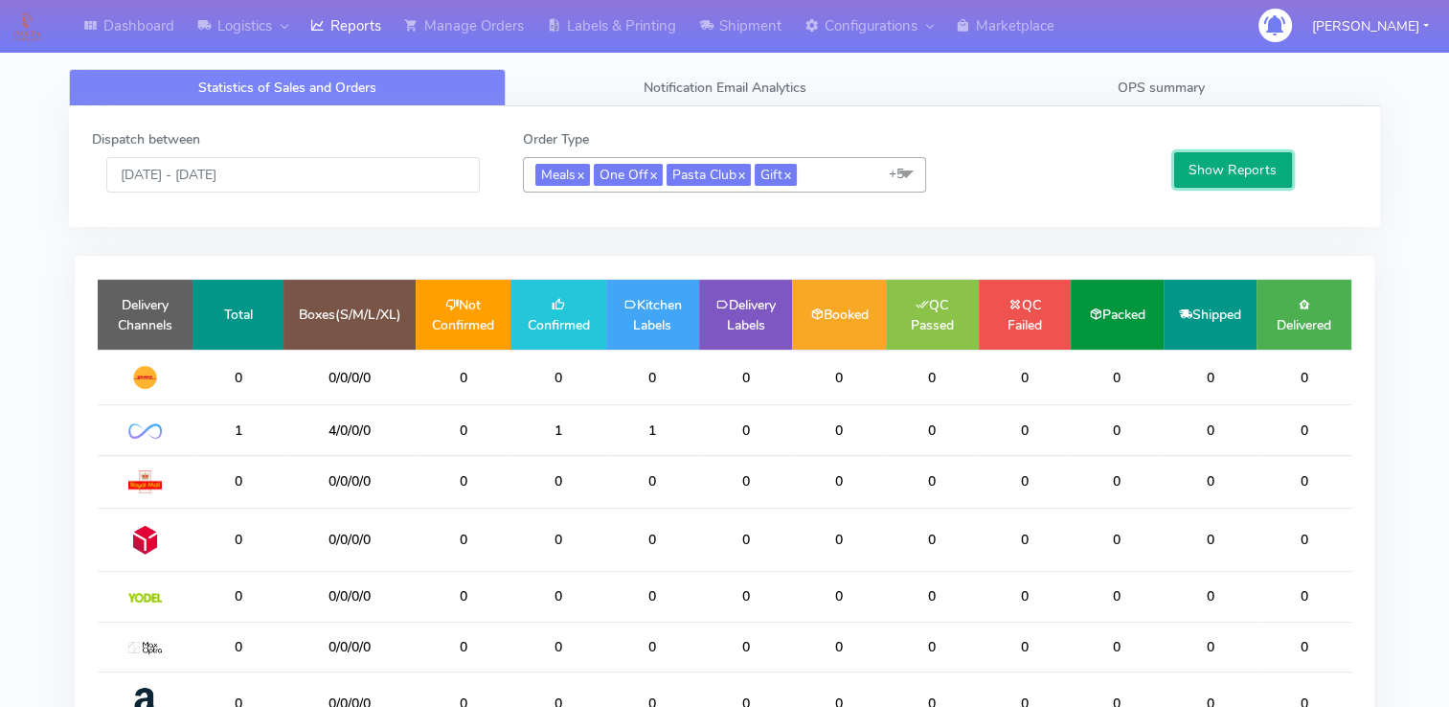
click at [1225, 164] on button "Show Reports" at bounding box center [1233, 169] width 118 height 35
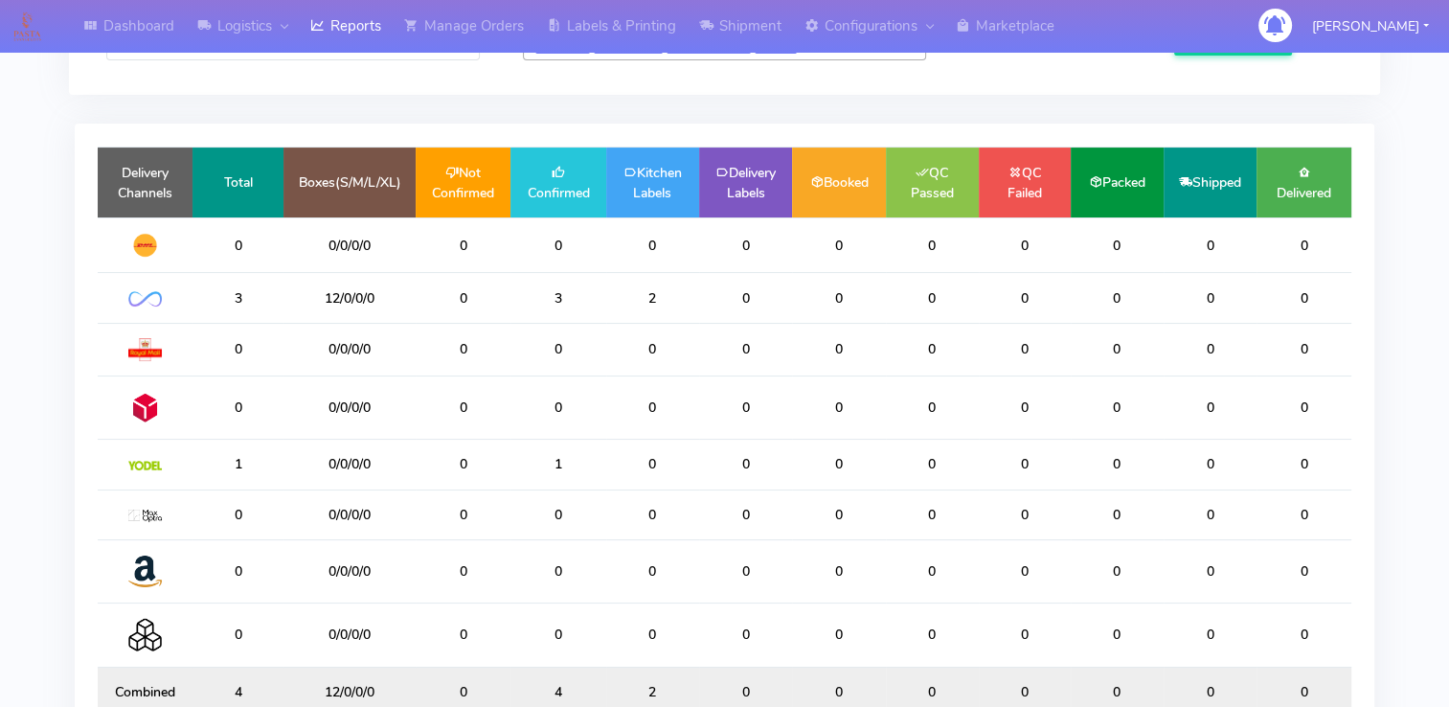
scroll to position [291, 0]
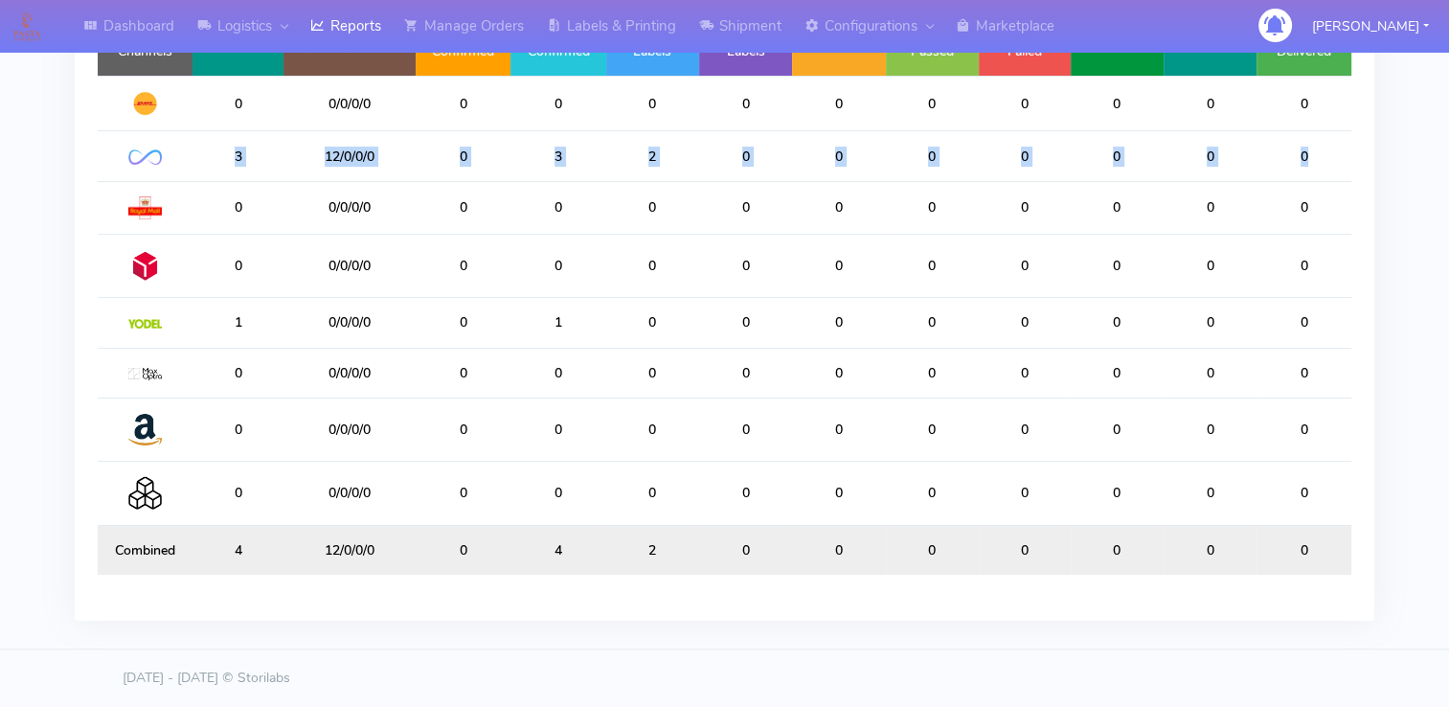
drag, startPoint x: 222, startPoint y: 159, endPoint x: 1316, endPoint y: 168, distance: 1093.6
click at [1316, 168] on tr "3 12/0/0/0 0 3 2 0 0 0 0 0 0 0" at bounding box center [725, 156] width 1254 height 50
click at [211, 559] on td "4" at bounding box center [237, 550] width 91 height 50
drag, startPoint x: 210, startPoint y: 551, endPoint x: 917, endPoint y: 538, distance: 707.8
click at [917, 538] on tr "Combined 4 12/0/0/0 0 4 2 0 0 0 0 0 0 0" at bounding box center [725, 550] width 1254 height 50
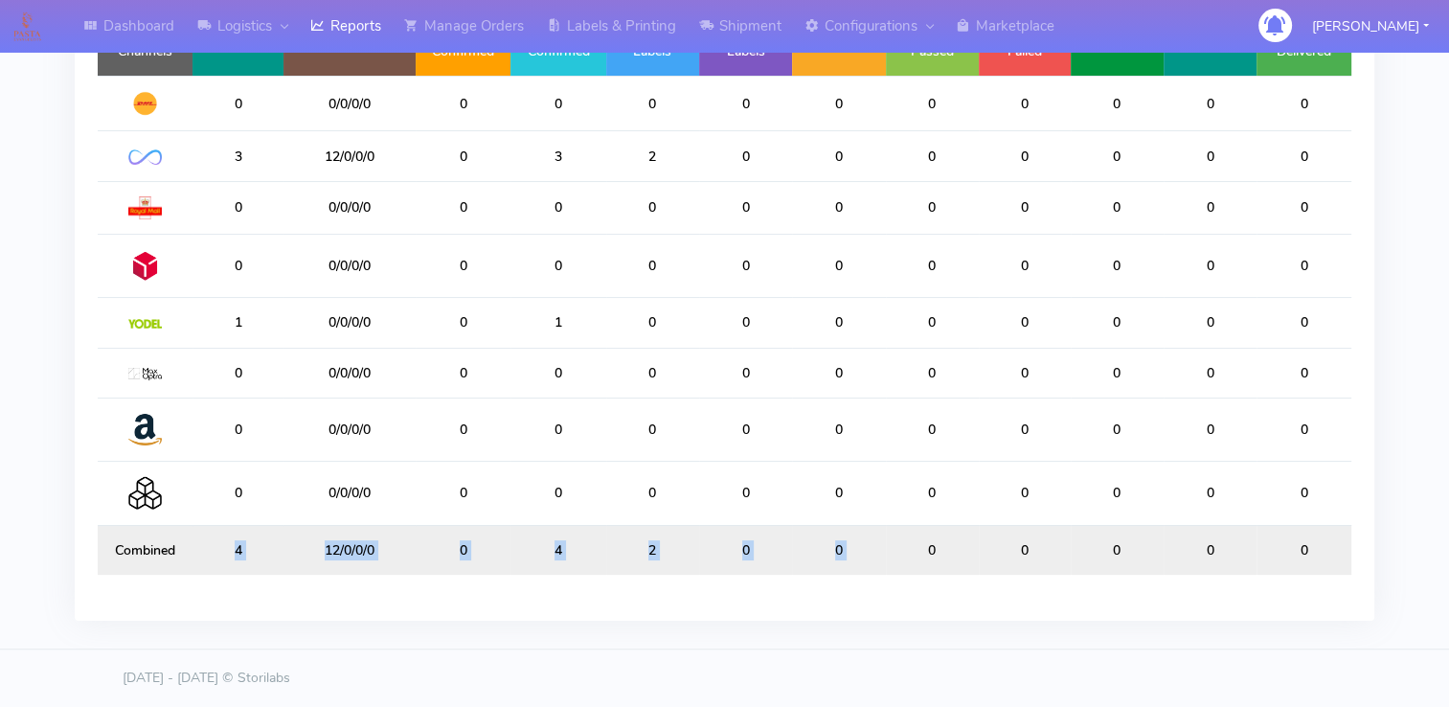
drag, startPoint x: 917, startPoint y: 538, endPoint x: 644, endPoint y: 569, distance: 274.6
click at [644, 569] on td "2" at bounding box center [652, 550] width 93 height 50
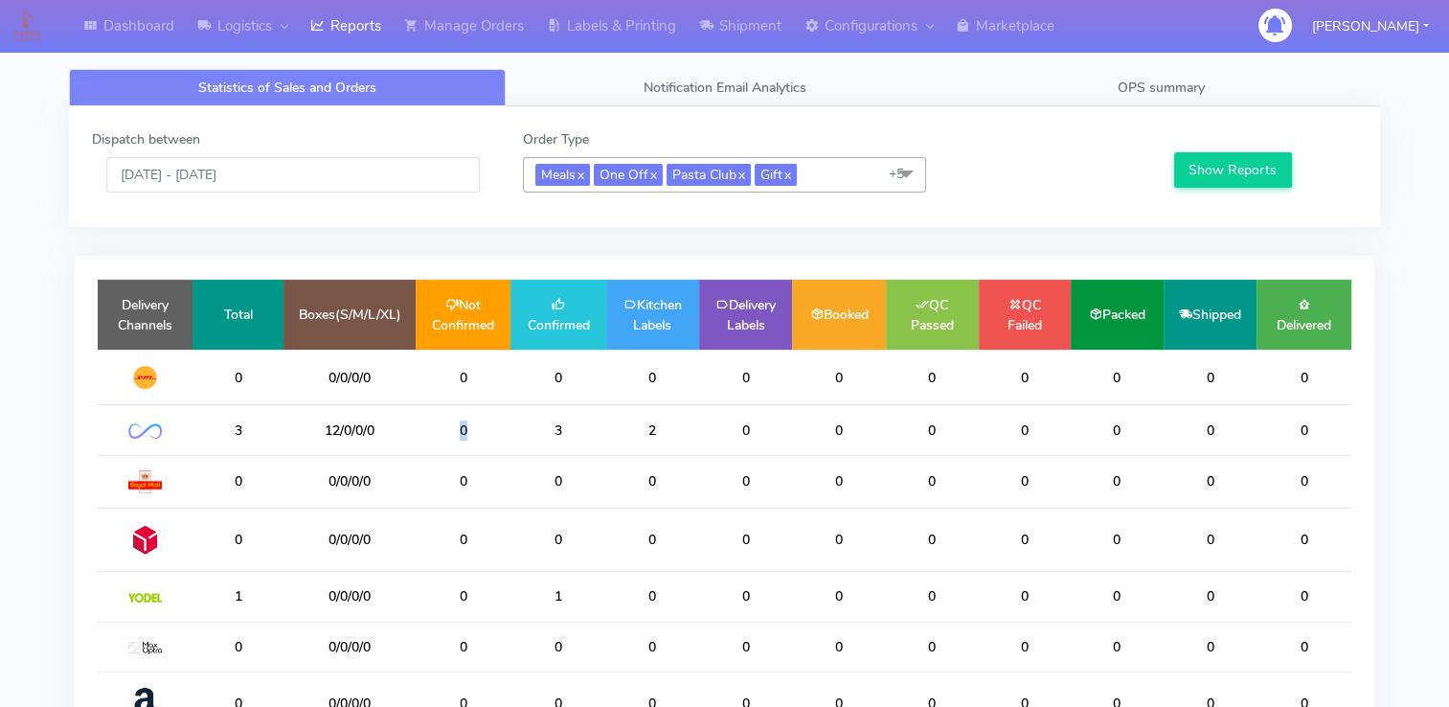
drag, startPoint x: 458, startPoint y: 446, endPoint x: 477, endPoint y: 446, distance: 19.2
click at [477, 446] on td "0" at bounding box center [463, 430] width 95 height 50
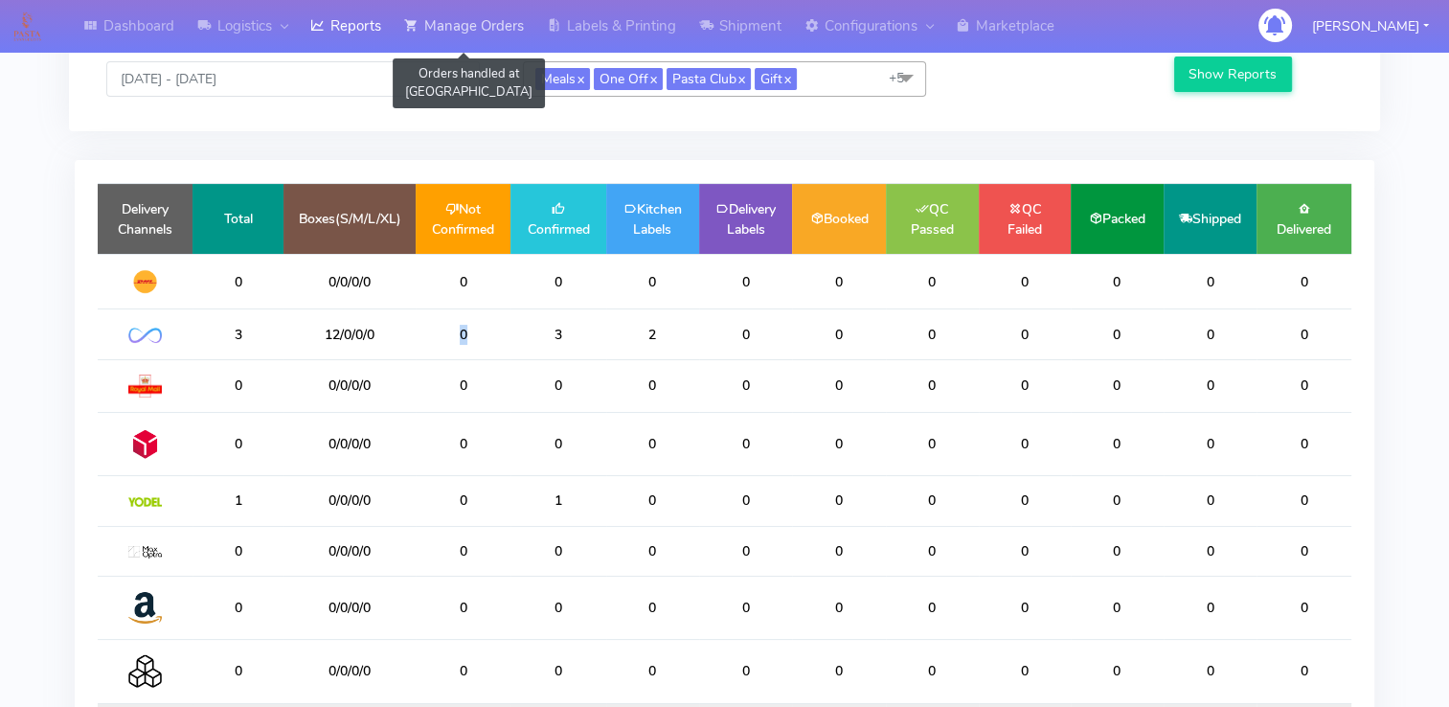
click at [508, 39] on link "Manage Orders" at bounding box center [464, 26] width 143 height 53
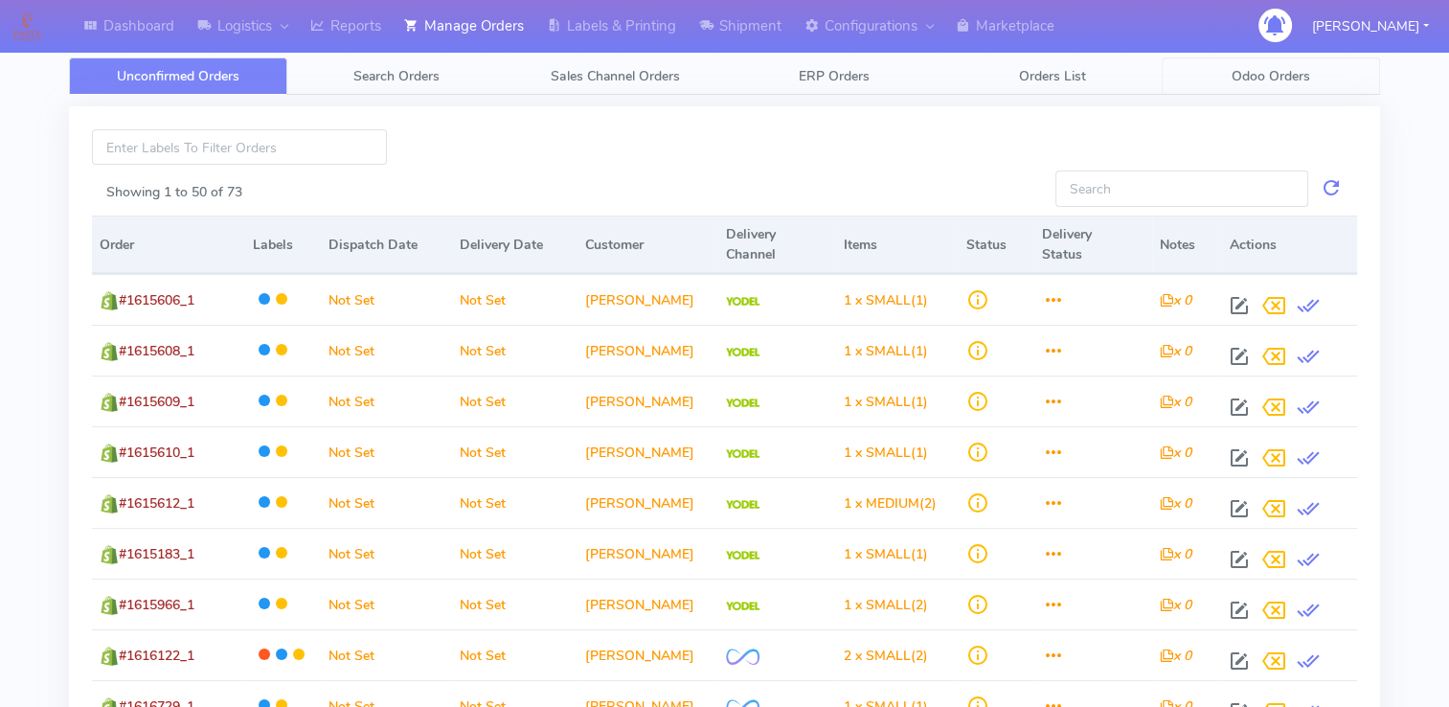
click at [1252, 78] on span "Odoo Orders" at bounding box center [1270, 76] width 79 height 18
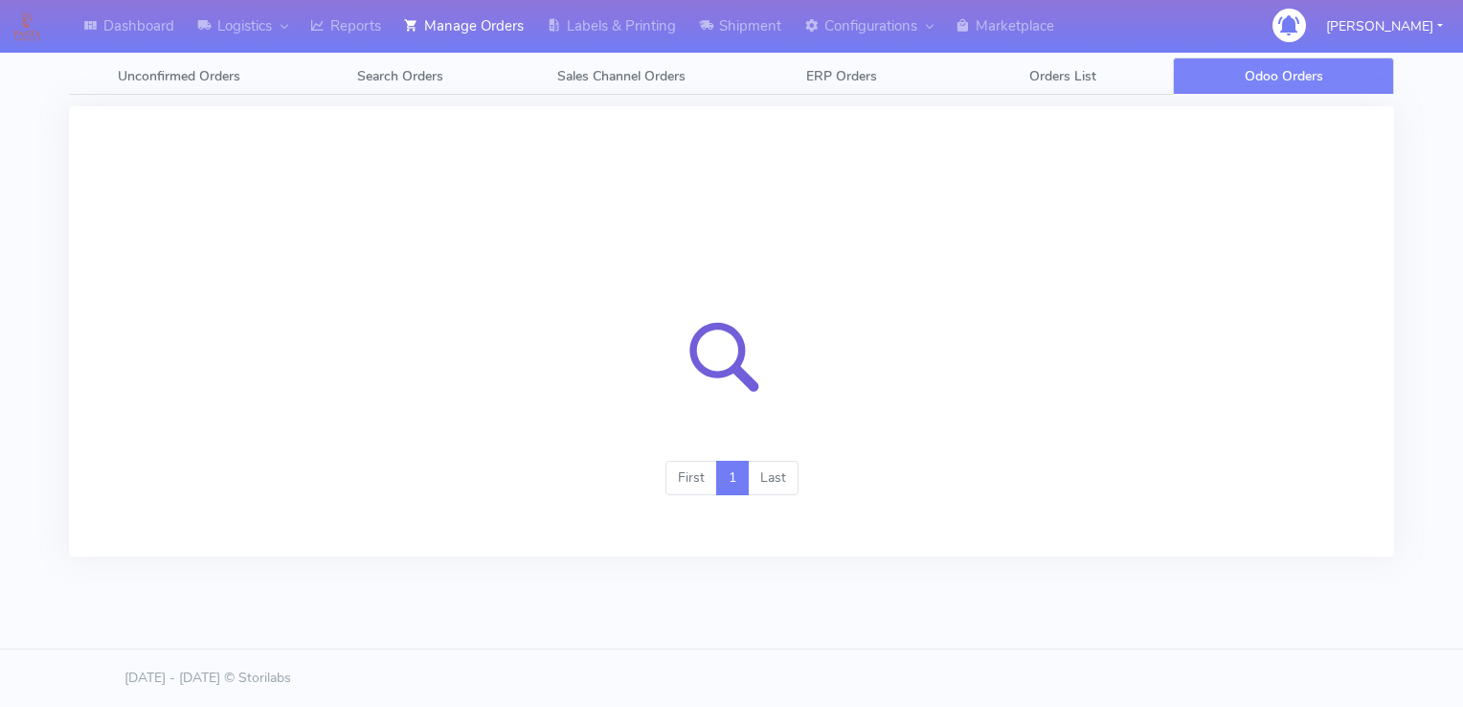
click at [915, 338] on div at bounding box center [731, 349] width 1279 height 144
